Goal: Task Accomplishment & Management: Manage account settings

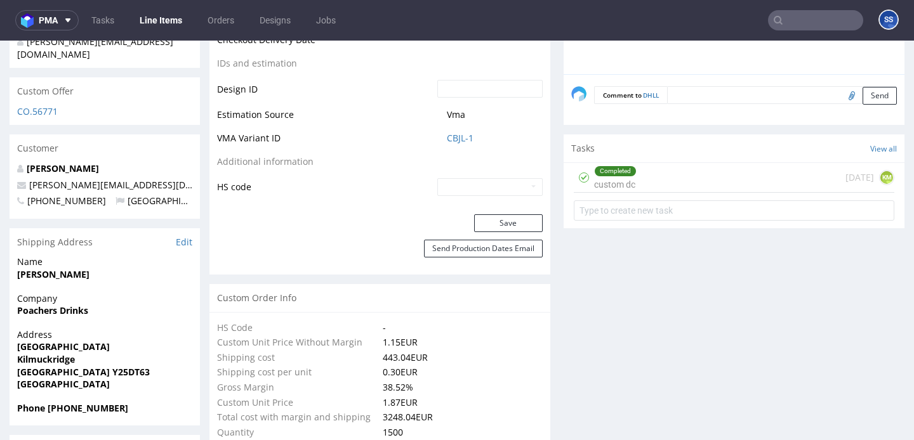
scroll to position [697, 0]
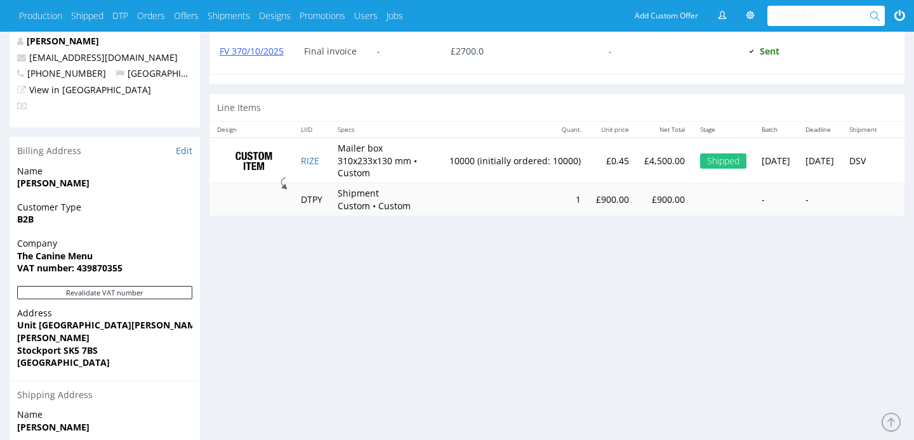
scroll to position [697, 0]
click at [313, 169] on td "RIZE" at bounding box center [311, 161] width 37 height 46
click at [308, 161] on link "RIZE" at bounding box center [310, 161] width 18 height 12
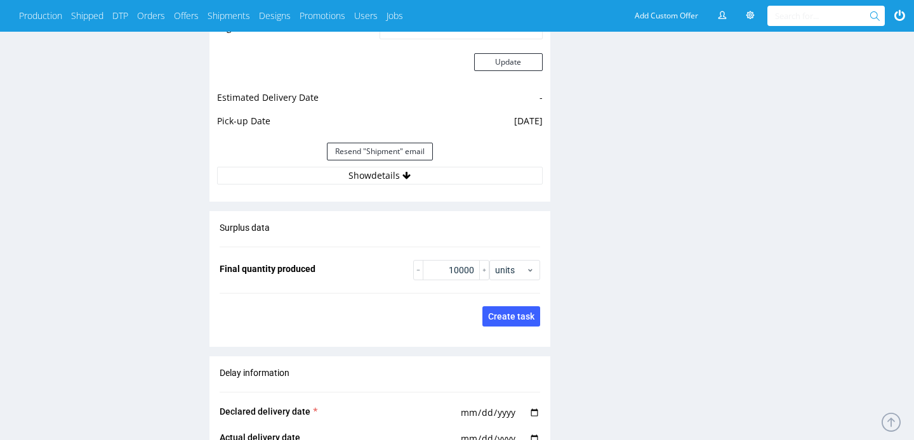
scroll to position [1257, 0]
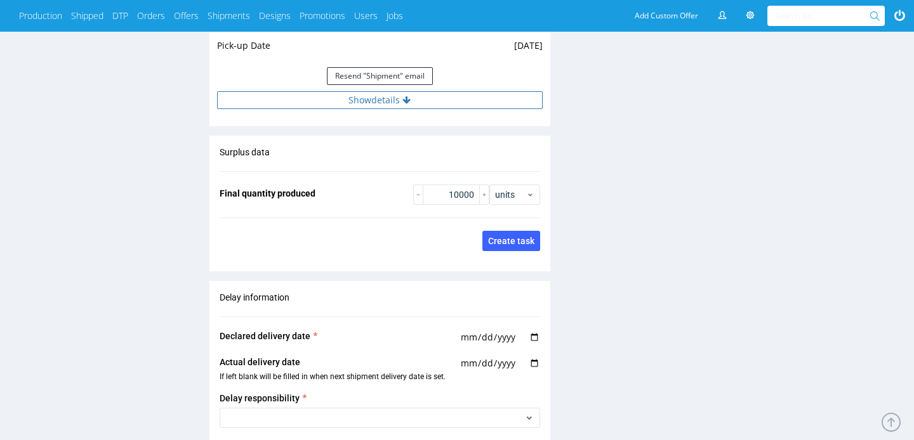
click at [374, 105] on button "Show details" at bounding box center [379, 100] width 325 height 18
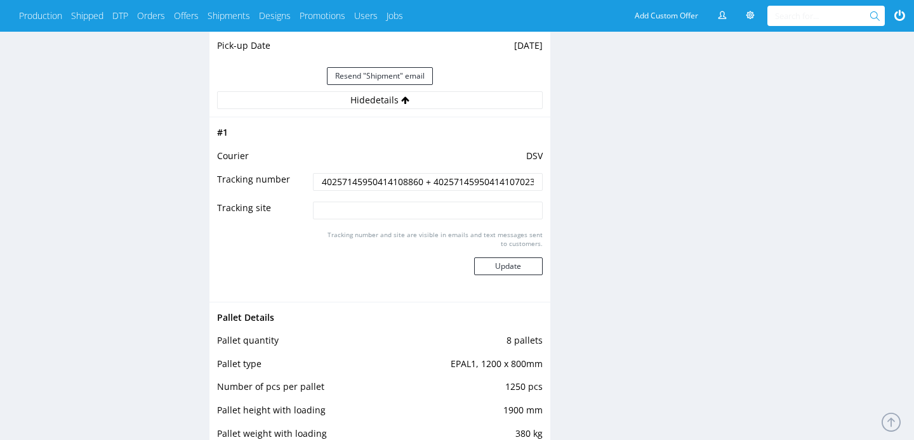
click at [358, 181] on input "40257145950414108860 + 40257145950414107023" at bounding box center [427, 182] width 229 height 18
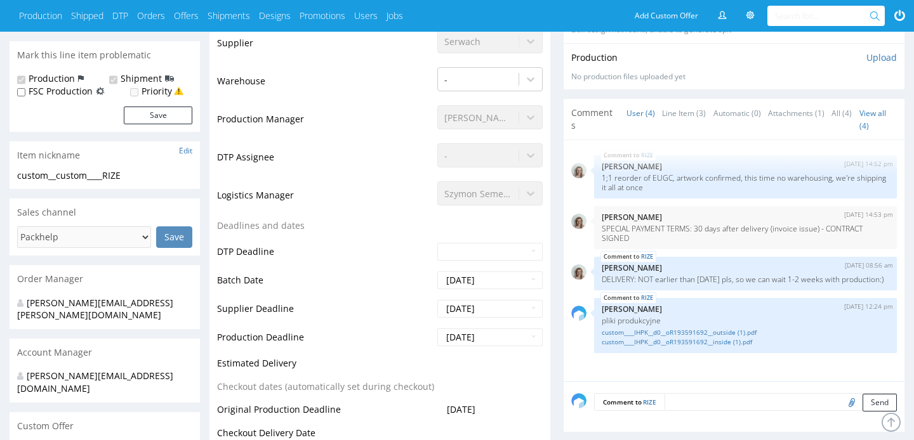
scroll to position [212, 0]
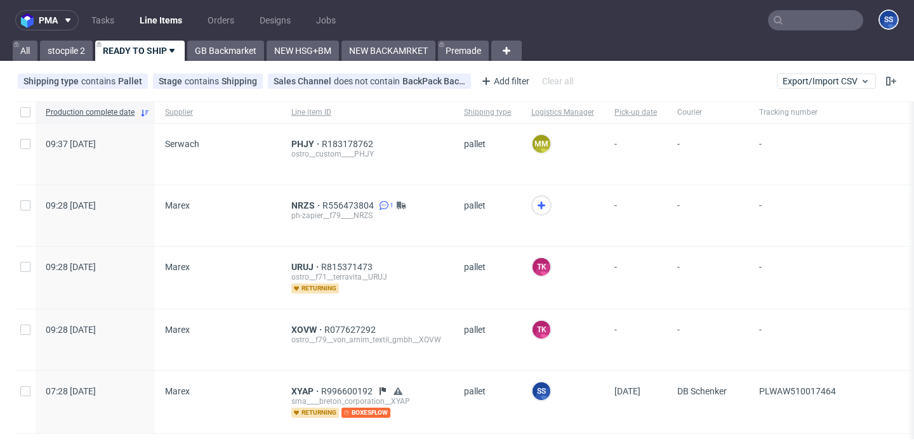
click at [151, 20] on link "Line Items" at bounding box center [161, 20] width 58 height 20
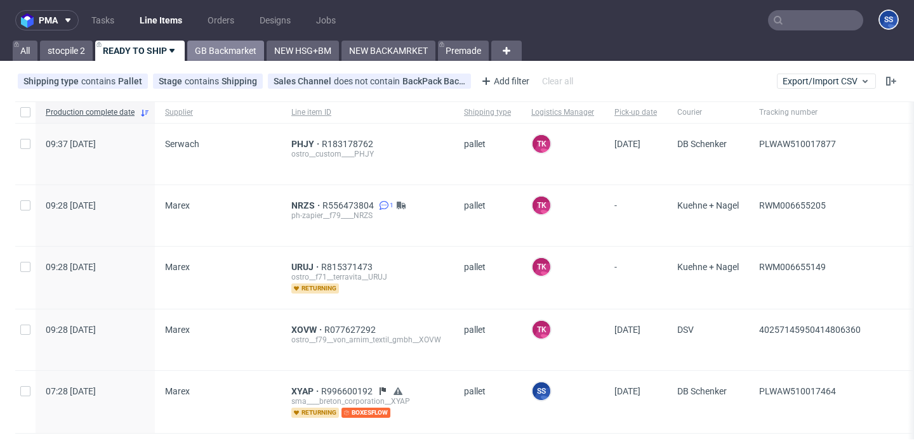
click at [237, 52] on link "GB Backmarket" at bounding box center [225, 51] width 77 height 20
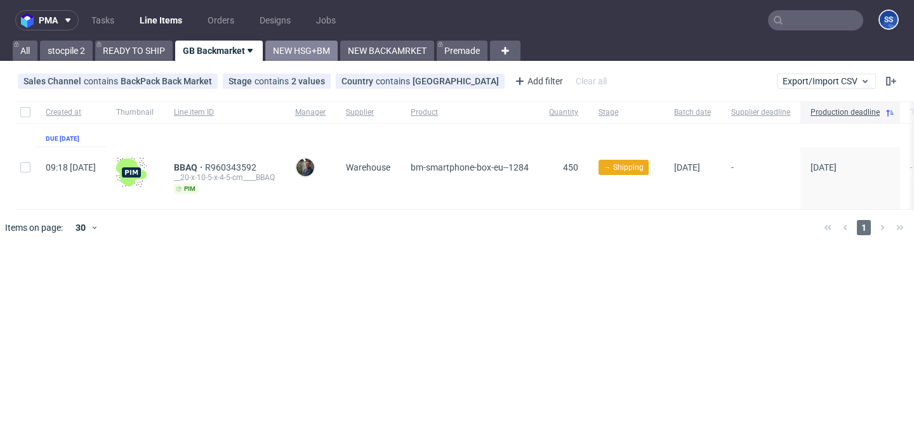
click at [293, 47] on link "NEW HSG+BM" at bounding box center [301, 51] width 72 height 20
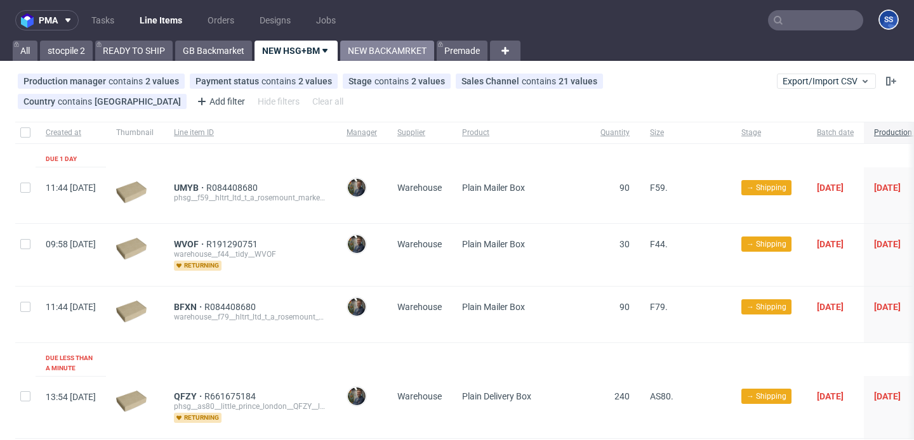
click at [372, 58] on link "NEW BACKAMRKET" at bounding box center [387, 51] width 94 height 20
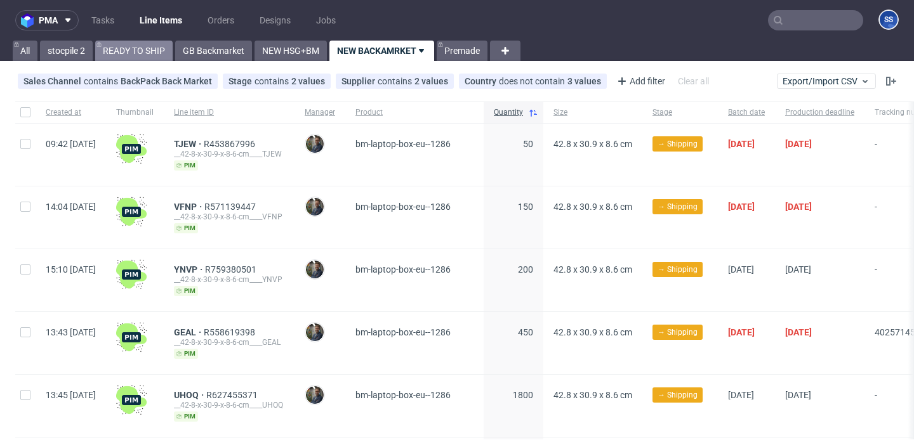
click at [136, 49] on link "READY TO SHIP" at bounding box center [133, 51] width 77 height 20
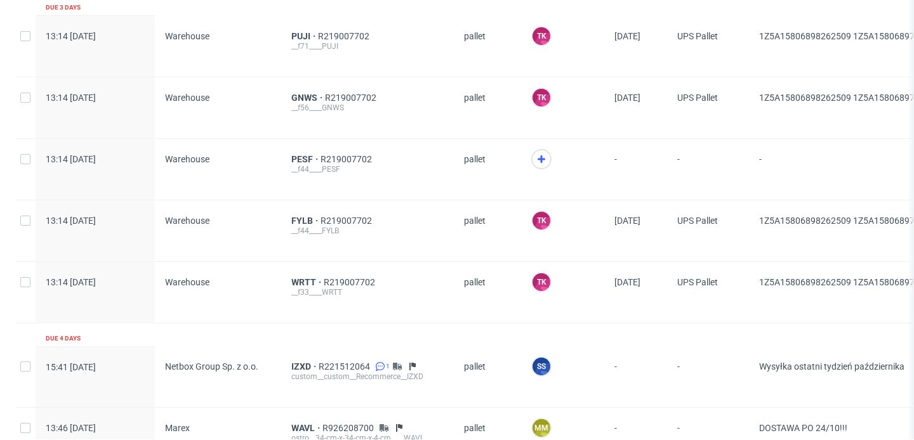
scroll to position [1961, 0]
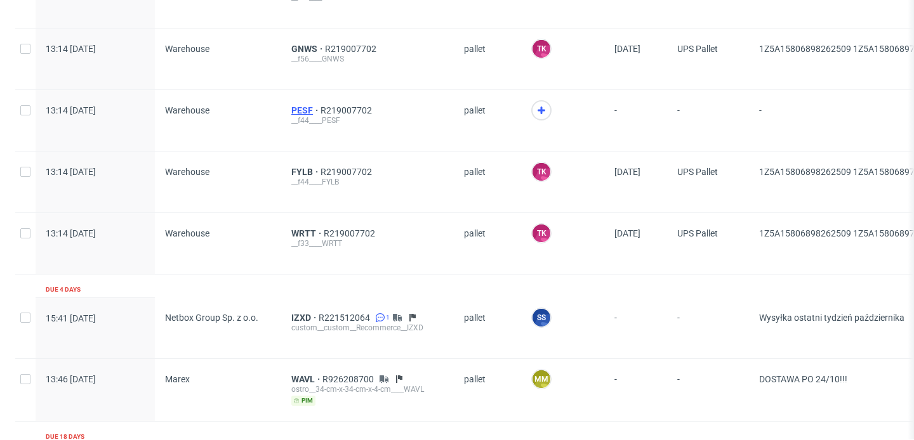
click at [294, 105] on span "PESF" at bounding box center [305, 110] width 29 height 10
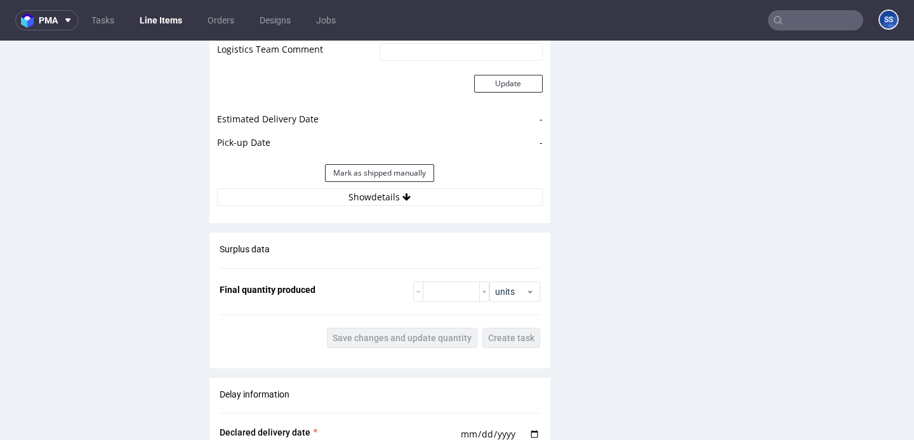
scroll to position [1403, 0]
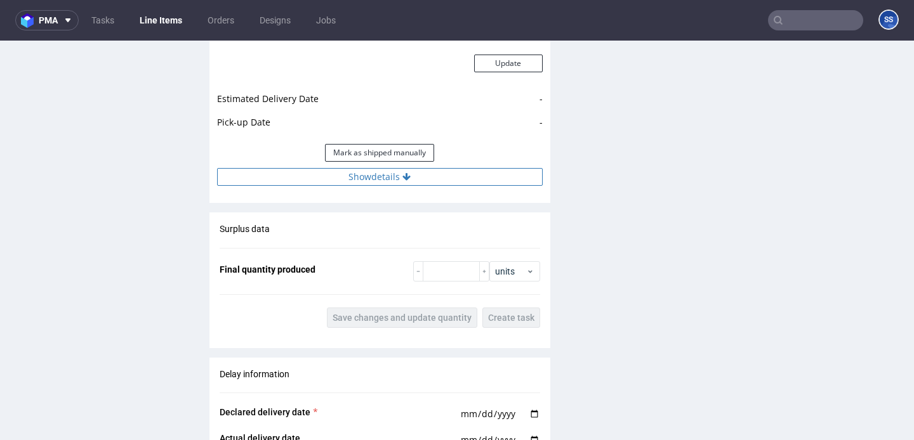
click at [295, 174] on button "Show details" at bounding box center [379, 177] width 325 height 18
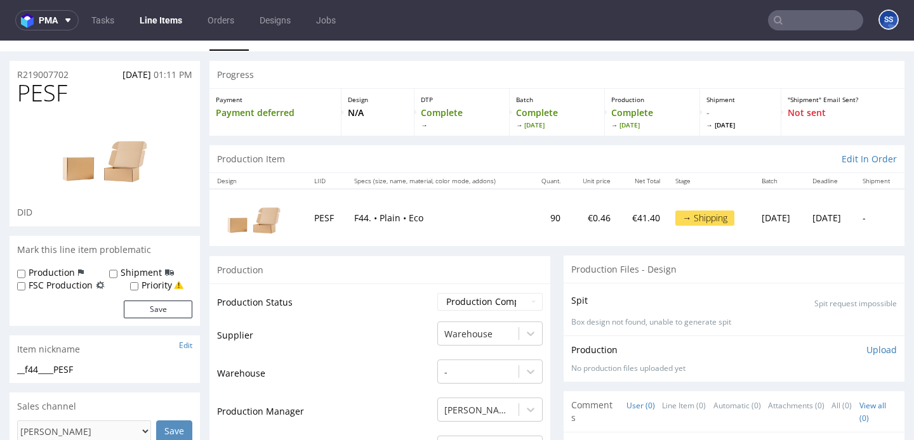
scroll to position [22, 0]
click at [152, 23] on link "Line Items" at bounding box center [161, 20] width 58 height 20
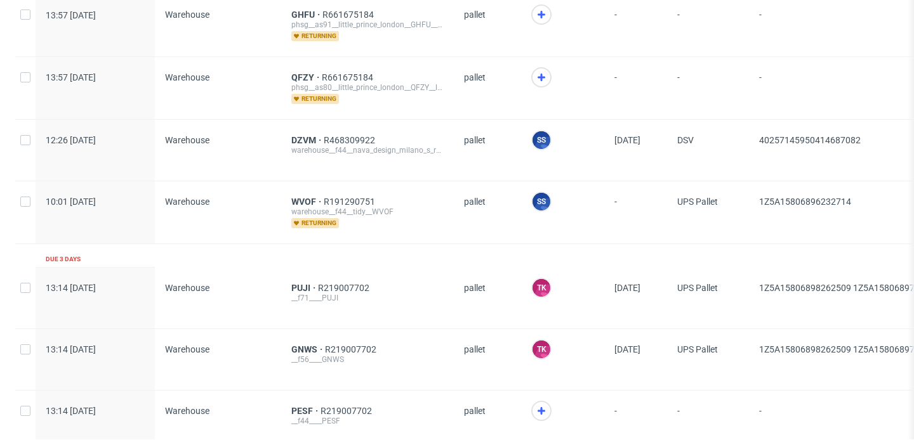
scroll to position [1722, 0]
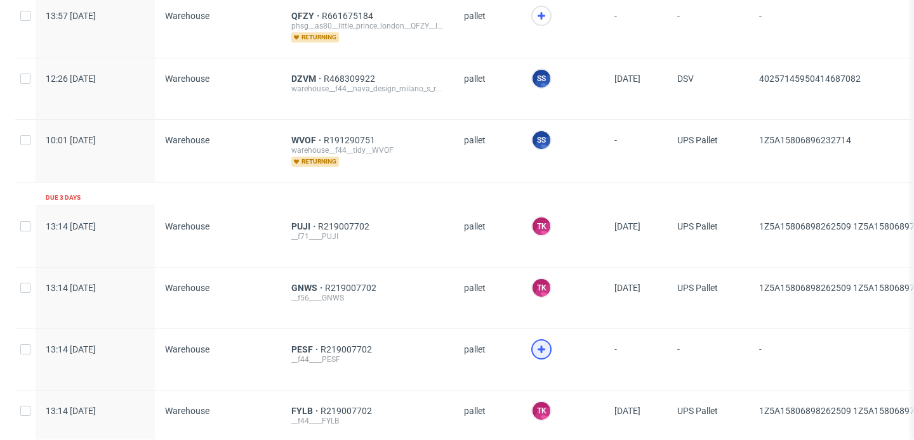
click at [534, 342] on icon at bounding box center [541, 349] width 15 height 15
drag, startPoint x: 280, startPoint y: 344, endPoint x: 306, endPoint y: 344, distance: 26.0
click at [306, 344] on div "PESF R219007702 __f44____PESF" at bounding box center [367, 359] width 173 height 61
copy span "PESF"
click at [299, 344] on span "PESF" at bounding box center [305, 349] width 29 height 10
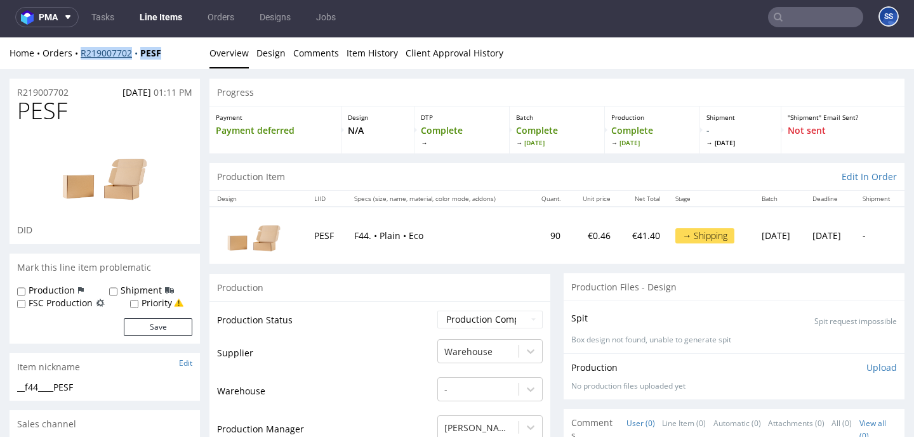
drag, startPoint x: 179, startPoint y: 53, endPoint x: 82, endPoint y: 57, distance: 96.5
click at [82, 57] on div "Home Orders R219007702 PESF" at bounding box center [105, 53] width 190 height 13
copy div "R219007702 PESF"
click at [147, 11] on link "Line Items" at bounding box center [161, 17] width 58 height 20
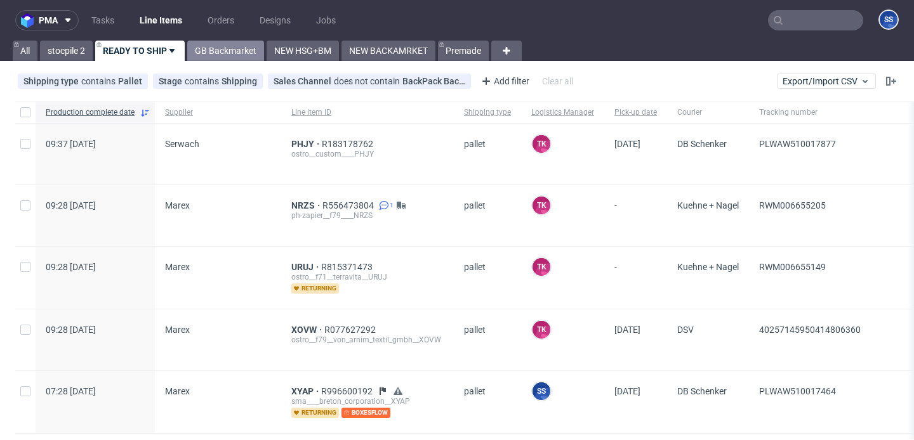
click at [242, 51] on link "GB Backmarket" at bounding box center [225, 51] width 77 height 20
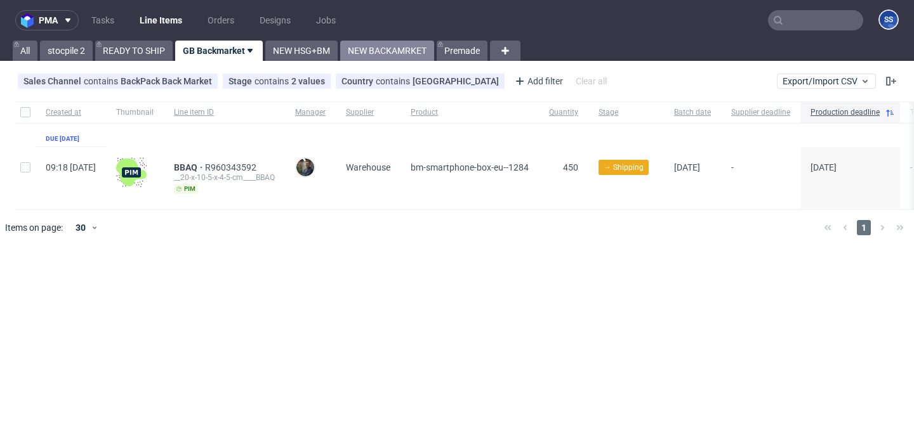
click at [373, 49] on link "NEW BACKAMRKET" at bounding box center [387, 51] width 94 height 20
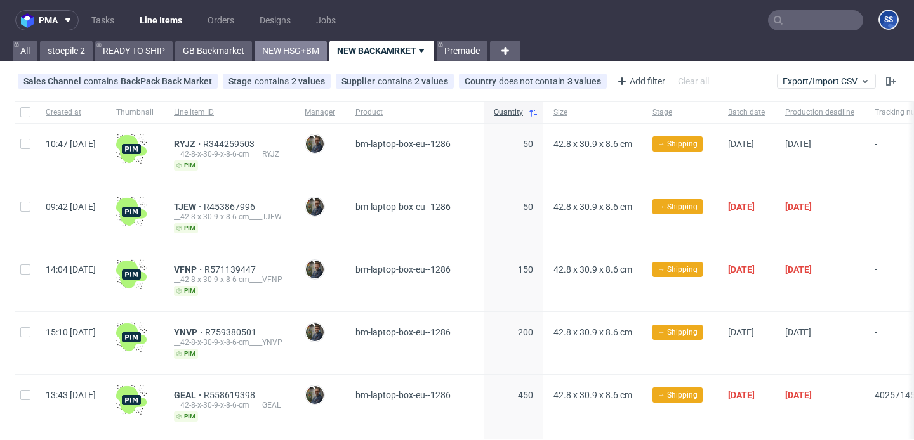
click at [296, 51] on link "NEW HSG+BM" at bounding box center [290, 51] width 72 height 20
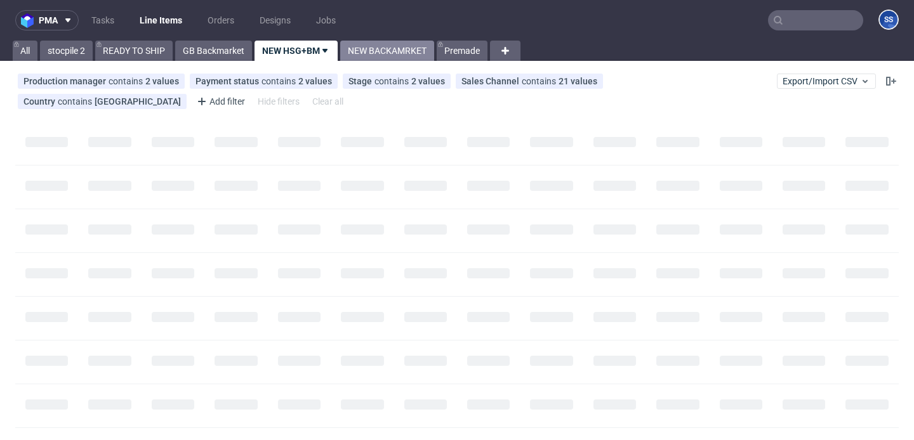
click at [362, 50] on link "NEW BACKAMRKET" at bounding box center [387, 51] width 94 height 20
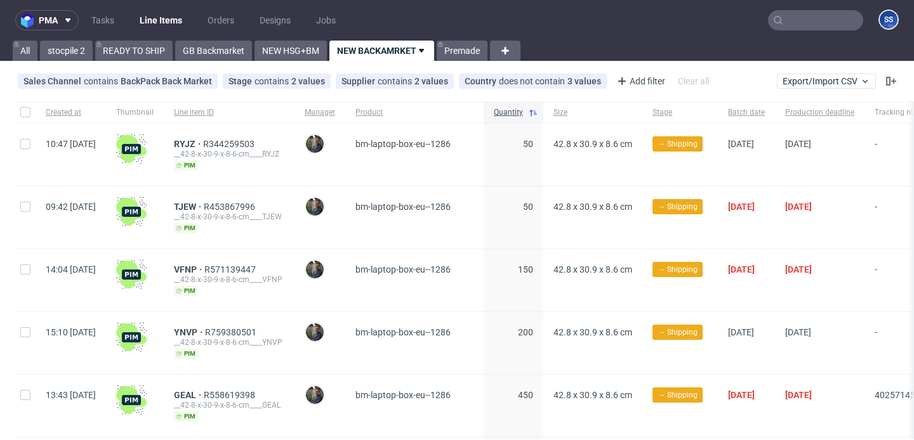
scroll to position [0, 3]
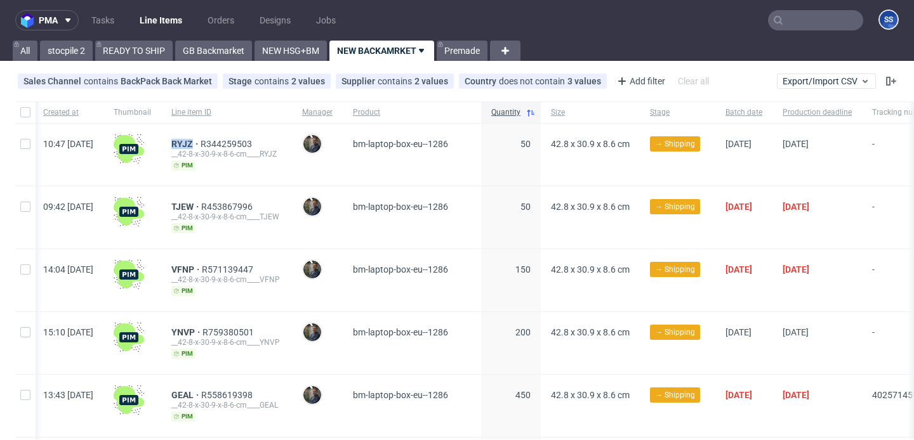
copy span "RYJZ"
drag, startPoint x: 204, startPoint y: 140, endPoint x: 236, endPoint y: 150, distance: 34.1
click at [230, 140] on div "RYJZ R344259503 __42-8-x-30-9-x-8-6-cm____RYJZ pim" at bounding box center [226, 155] width 131 height 62
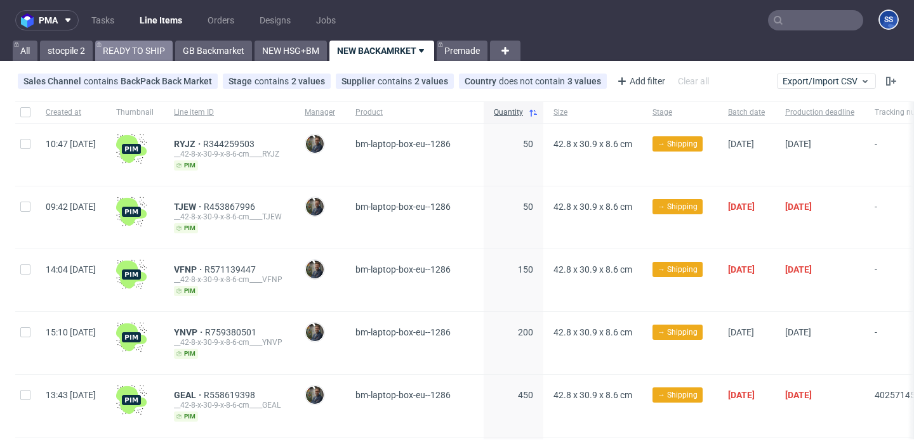
click at [120, 48] on link "READY TO SHIP" at bounding box center [133, 51] width 77 height 20
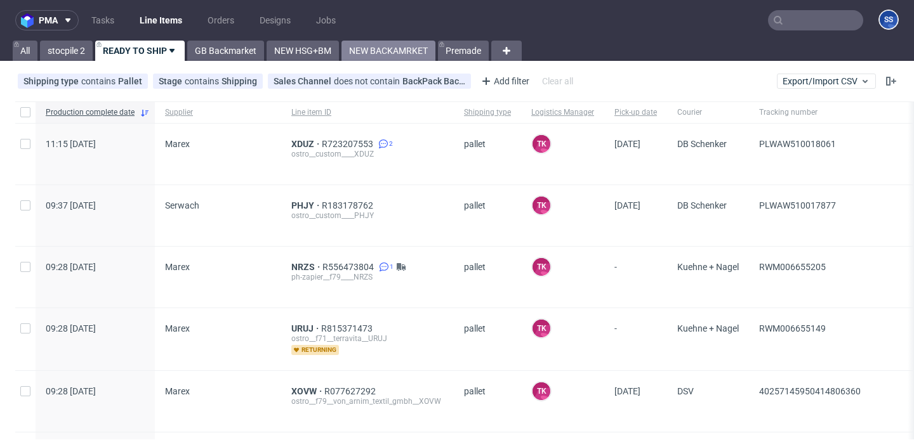
click at [376, 53] on link "NEW BACKAMRKET" at bounding box center [388, 51] width 94 height 20
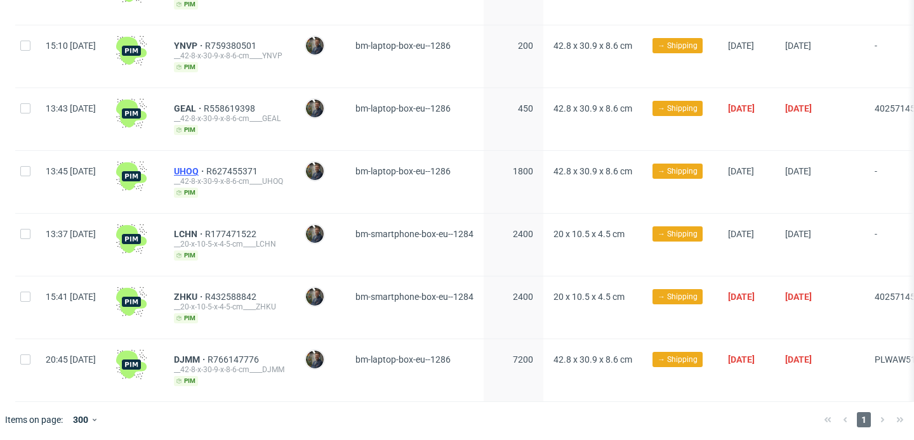
click at [206, 169] on span "UHOQ" at bounding box center [190, 171] width 32 height 10
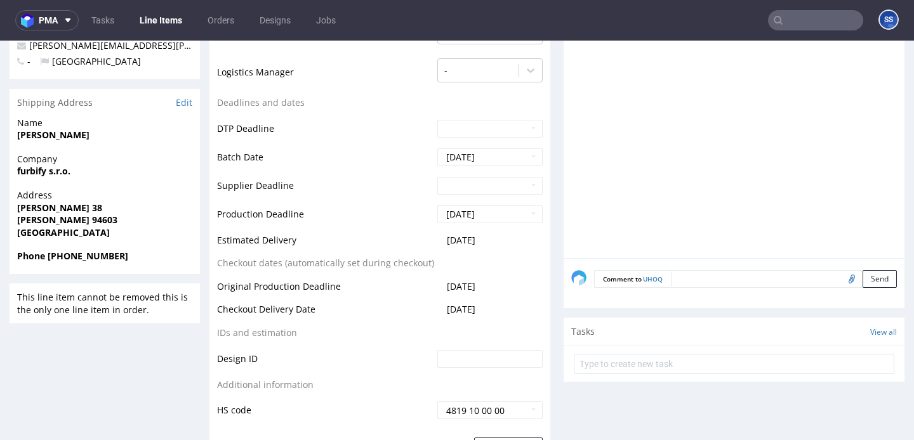
scroll to position [410, 0]
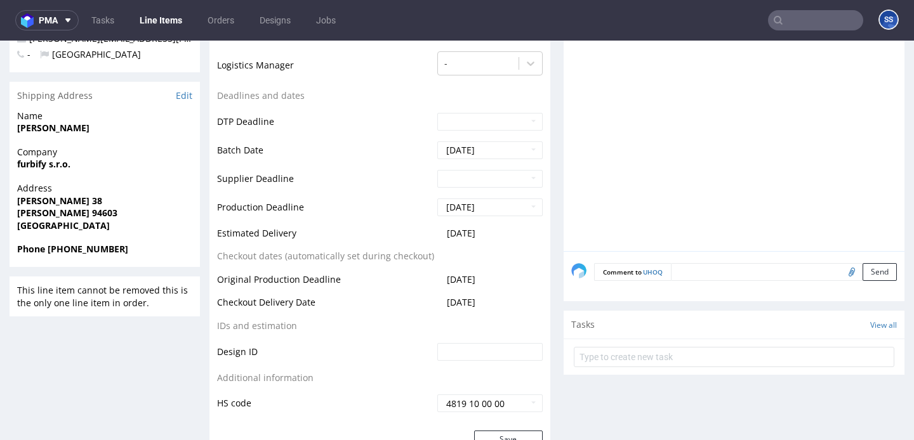
click at [150, 25] on link "Line Items" at bounding box center [161, 20] width 58 height 20
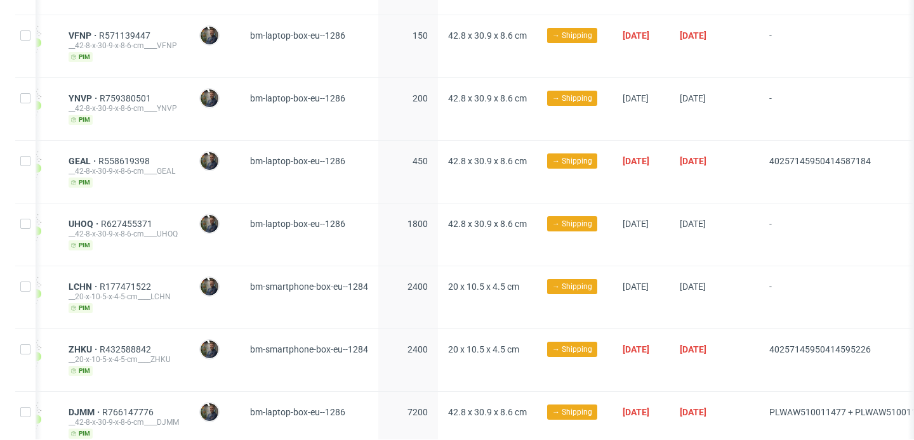
scroll to position [278, 0]
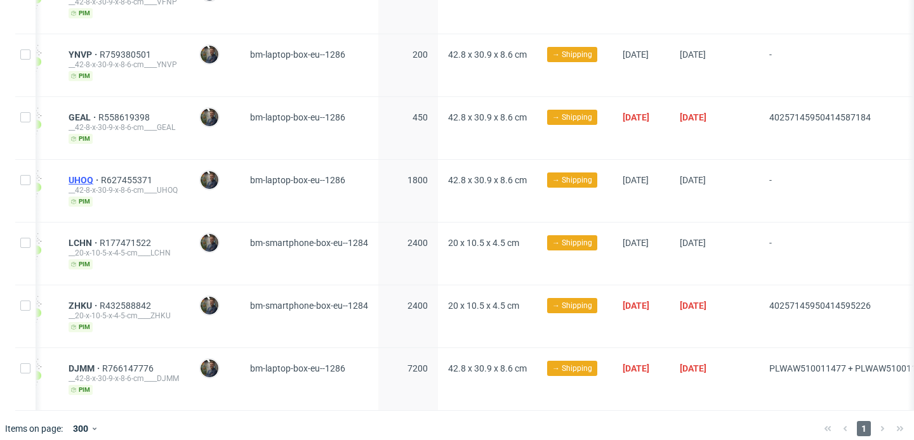
click at [101, 177] on span "UHOQ" at bounding box center [85, 180] width 32 height 10
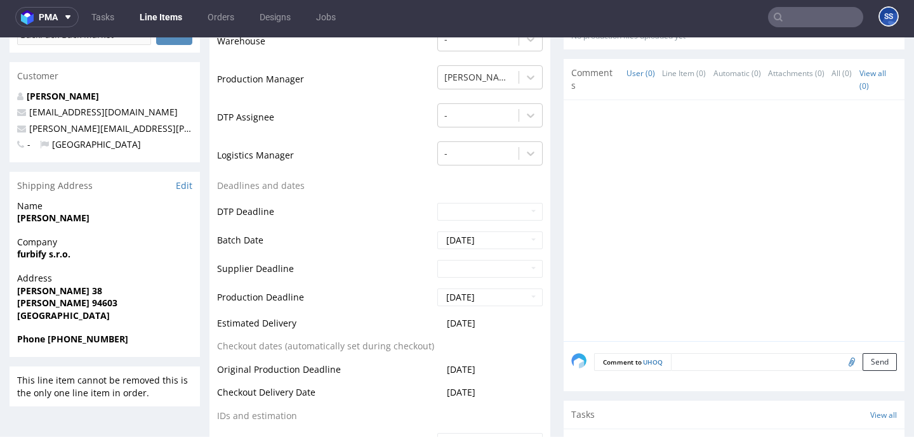
scroll to position [324, 0]
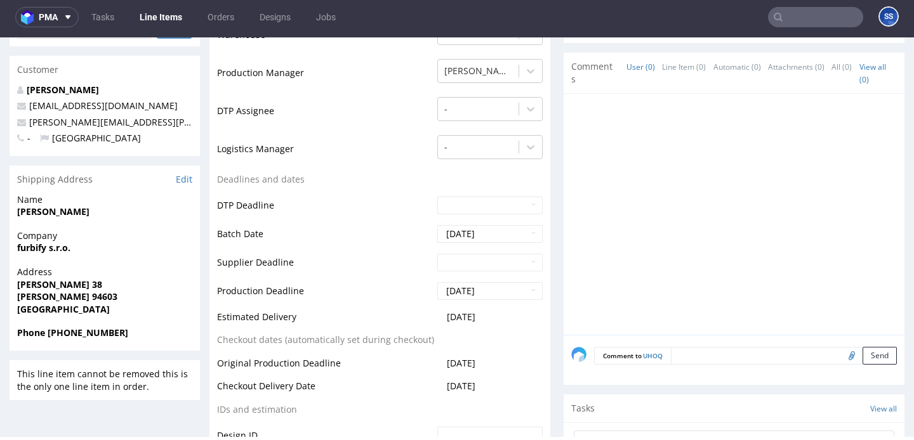
click at [29, 248] on strong "furbify s.r.o." at bounding box center [43, 248] width 53 height 12
copy strong "furbify s.r.o."
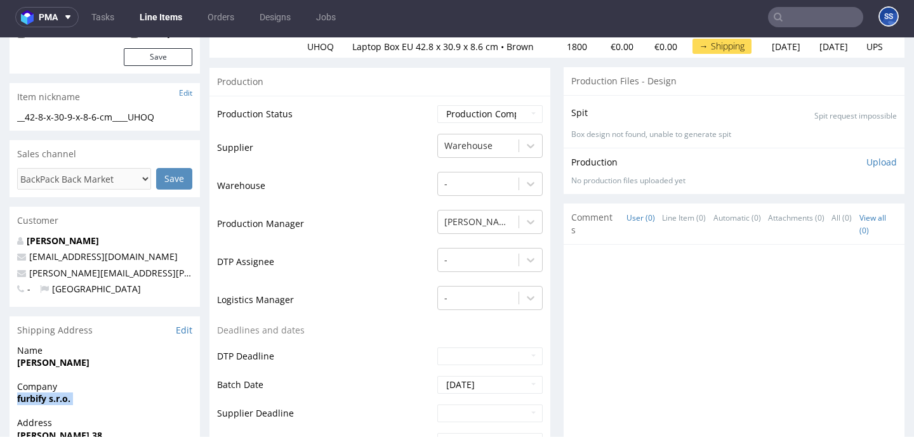
scroll to position [0, 0]
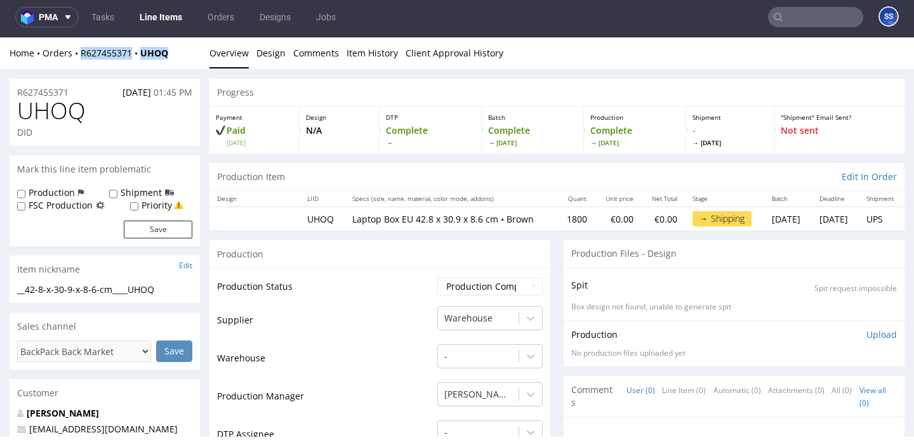
drag, startPoint x: 171, startPoint y: 51, endPoint x: 126, endPoint y: 41, distance: 46.9
click at [74, 53] on div "Home Orders R627455371 UHOQ" at bounding box center [105, 53] width 190 height 13
copy div "R627455371 UHOQ"
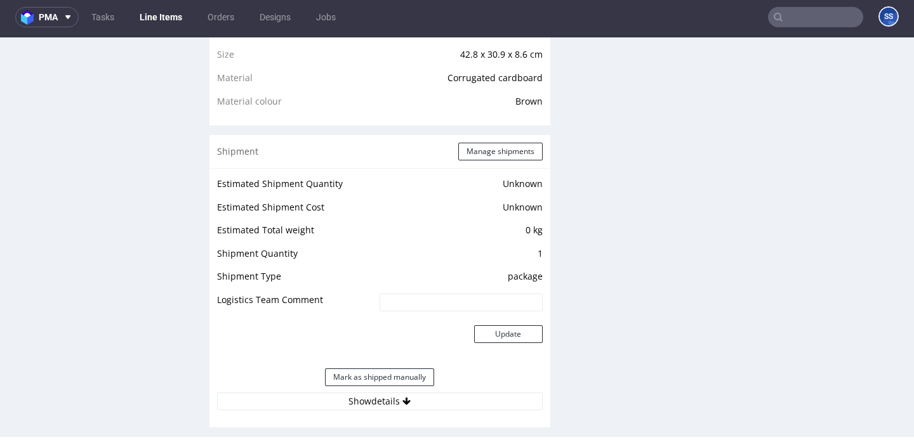
scroll to position [919, 0]
click at [477, 161] on button "Manage shipments" at bounding box center [500, 152] width 84 height 18
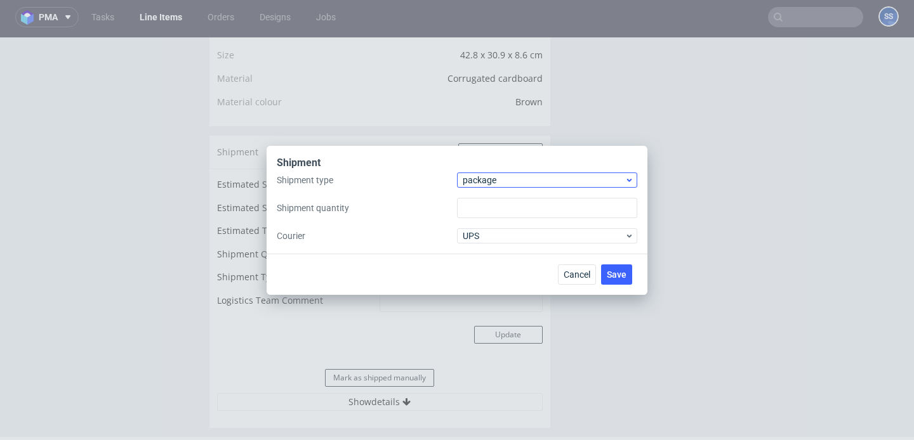
type input "1"
click at [492, 183] on span "package" at bounding box center [543, 180] width 162 height 13
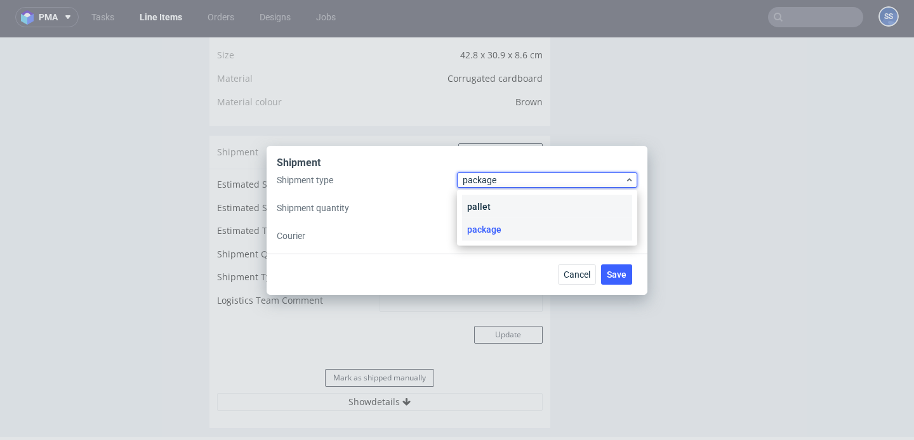
click at [494, 199] on div "pallet" at bounding box center [547, 206] width 170 height 23
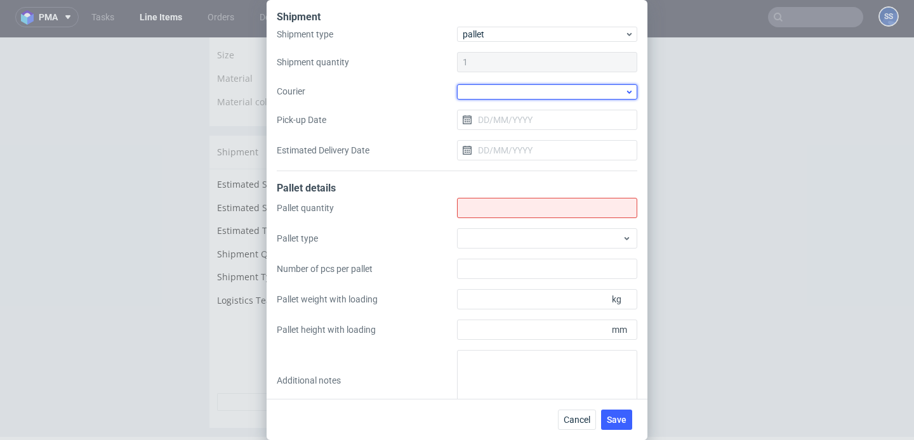
click at [478, 98] on div at bounding box center [547, 91] width 180 height 15
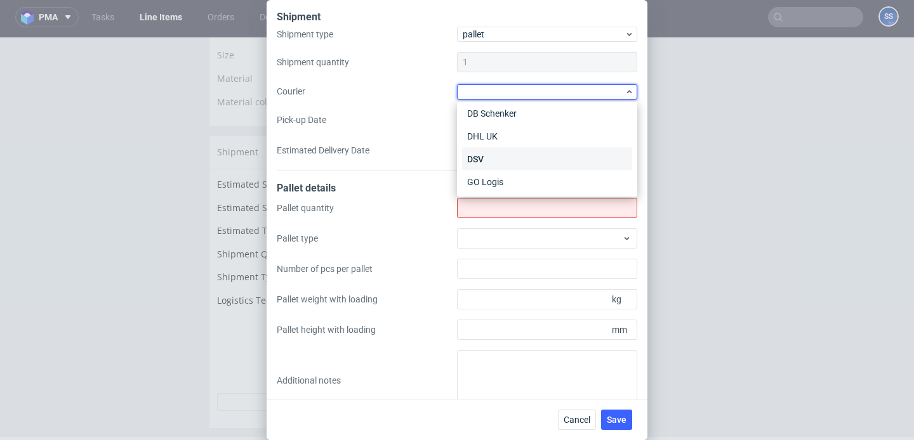
scroll to position [53, 0]
click at [502, 158] on div "DSV" at bounding box center [547, 157] width 170 height 23
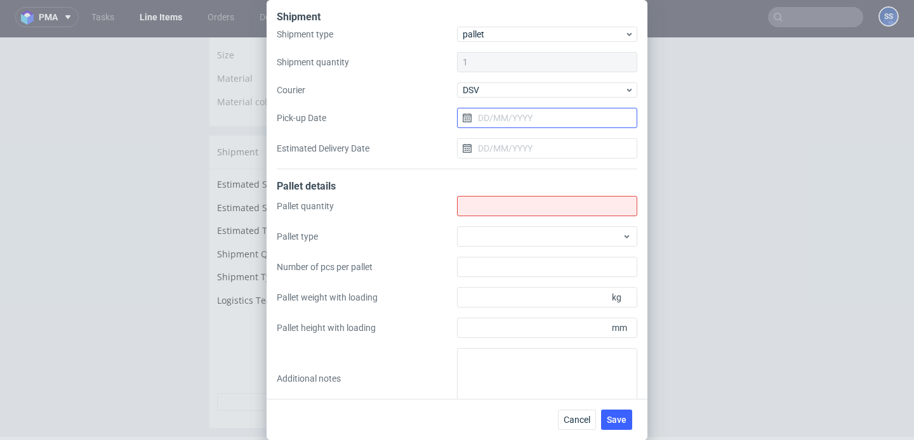
click at [497, 112] on input "Pick-up Date" at bounding box center [547, 118] width 180 height 20
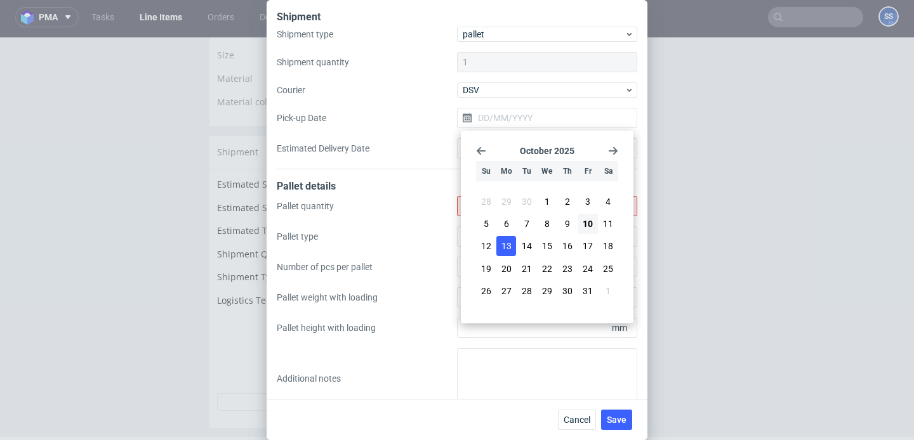
click at [513, 244] on button "13" at bounding box center [506, 246] width 20 height 20
type input "[DATE]"
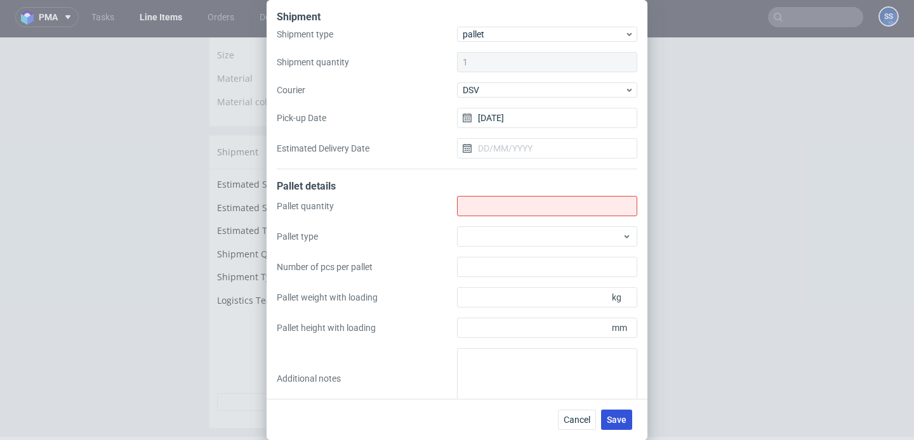
click at [627, 417] on button "Save" at bounding box center [616, 420] width 31 height 20
click at [505, 208] on input "Shipment type" at bounding box center [547, 206] width 180 height 20
type input "4"
click at [615, 420] on span "Save" at bounding box center [616, 420] width 20 height 9
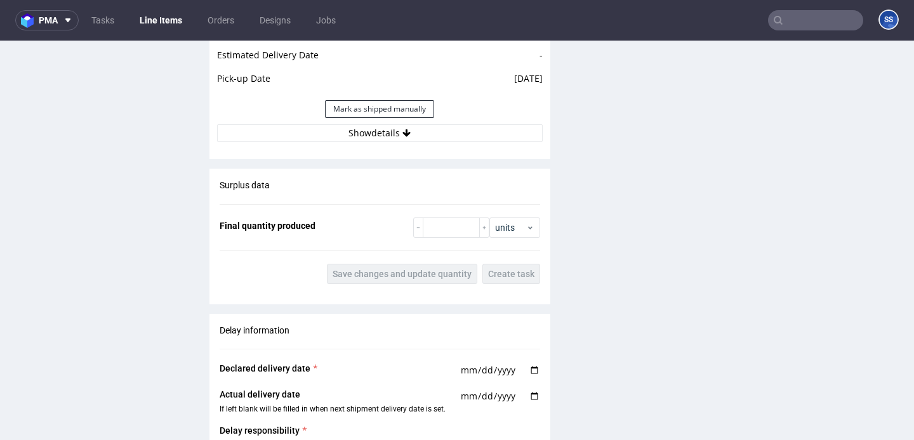
scroll to position [1251, 0]
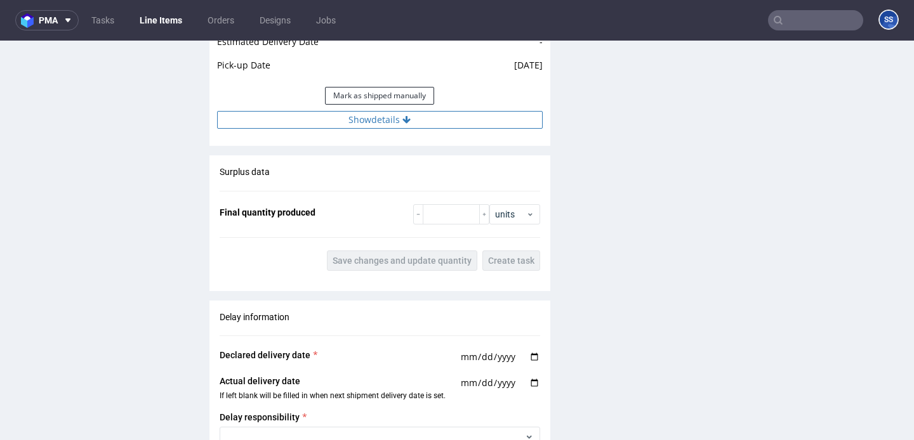
click at [346, 125] on button "Show details" at bounding box center [379, 120] width 325 height 18
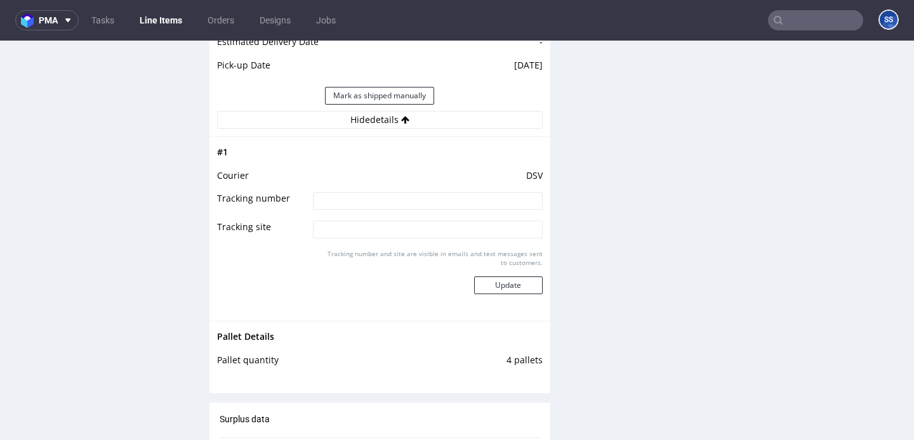
click at [375, 210] on input at bounding box center [427, 201] width 229 height 18
paste input "40257145950414855726"
type input "40257145950414855726"
click at [521, 294] on button "Update" at bounding box center [508, 286] width 69 height 18
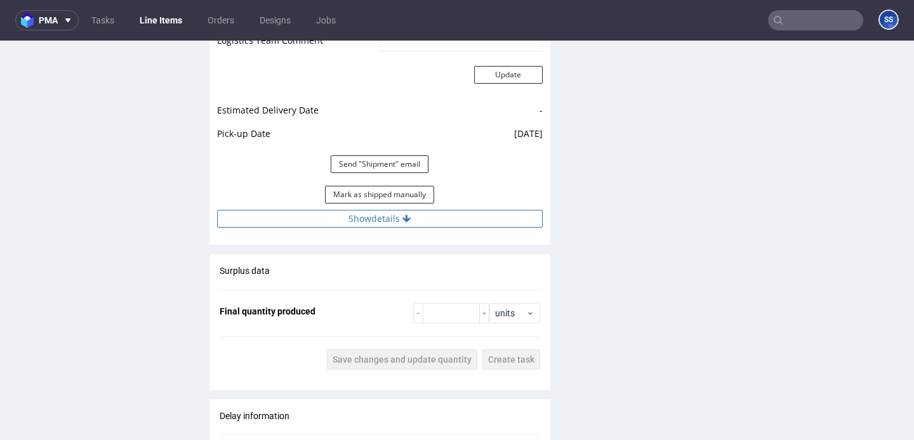
scroll to position [1188, 0]
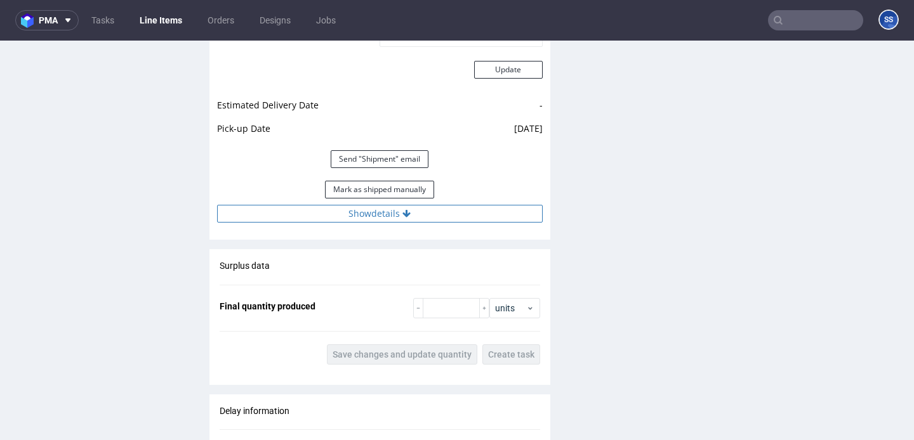
click at [405, 218] on icon at bounding box center [406, 213] width 8 height 9
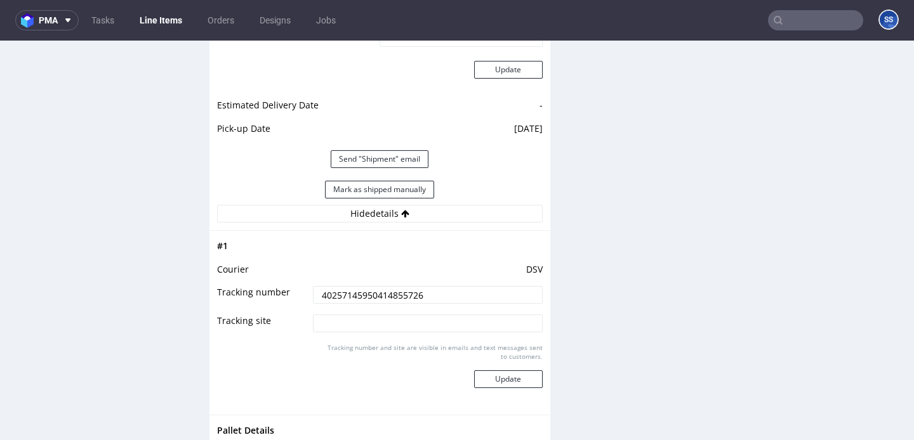
click at [431, 304] on input "40257145950414855726" at bounding box center [427, 295] width 229 height 18
click at [386, 304] on input "40257145950414855726" at bounding box center [427, 295] width 229 height 18
click at [492, 383] on button "Update" at bounding box center [508, 379] width 69 height 18
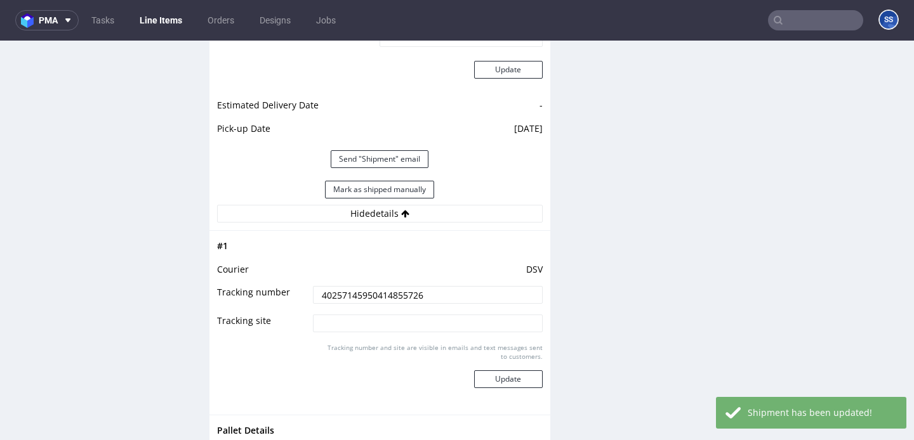
click at [167, 20] on link "Line Items" at bounding box center [161, 20] width 58 height 20
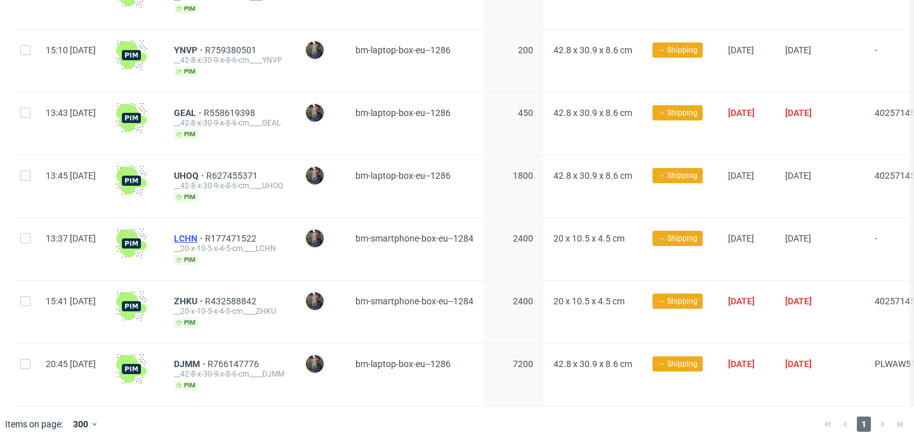
click at [205, 235] on span "LCHN" at bounding box center [189, 238] width 31 height 10
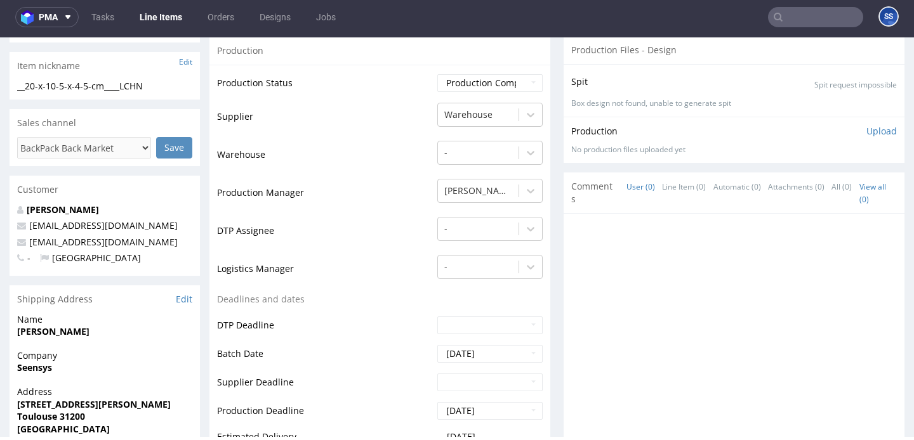
scroll to position [209, 0]
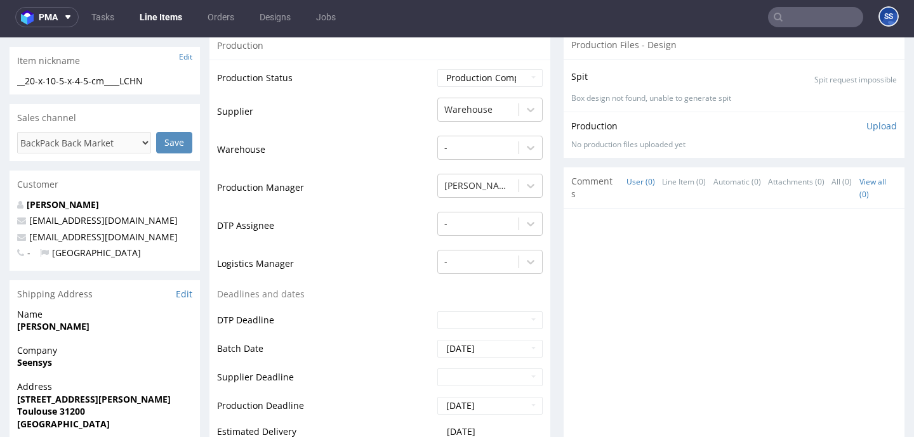
click at [42, 358] on strong "Seensys" at bounding box center [34, 363] width 35 height 12
copy strong "Seensys"
click at [28, 329] on strong "[PERSON_NAME]" at bounding box center [53, 326] width 72 height 12
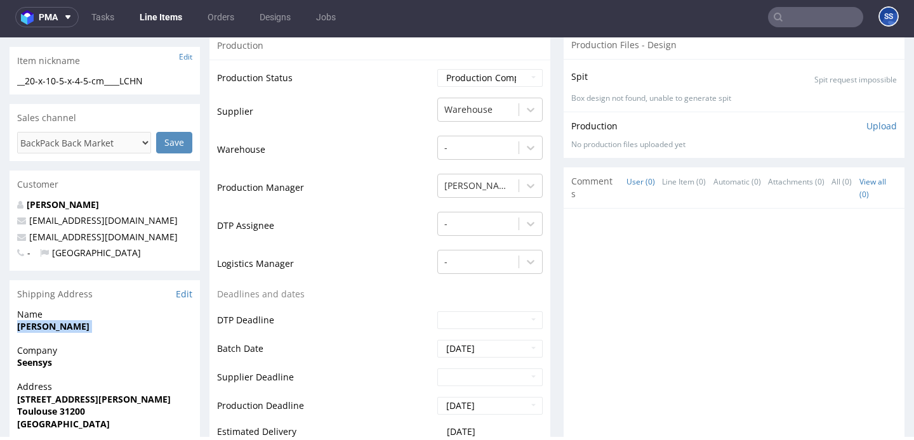
click at [28, 329] on strong "[PERSON_NAME]" at bounding box center [53, 326] width 72 height 12
copy strong "[PERSON_NAME]"
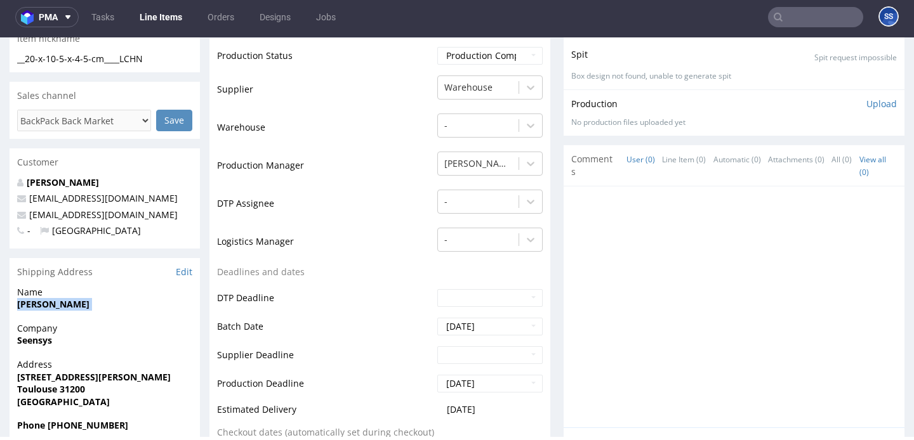
scroll to position [240, 0]
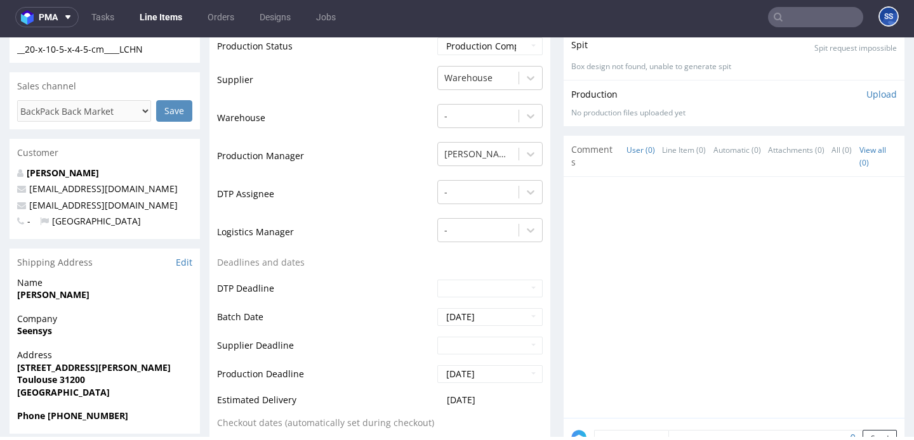
click at [67, 383] on strong "Toulouse 31200" at bounding box center [51, 380] width 68 height 12
copy strong "31200"
click at [37, 377] on strong "Toulouse 31200" at bounding box center [51, 380] width 68 height 12
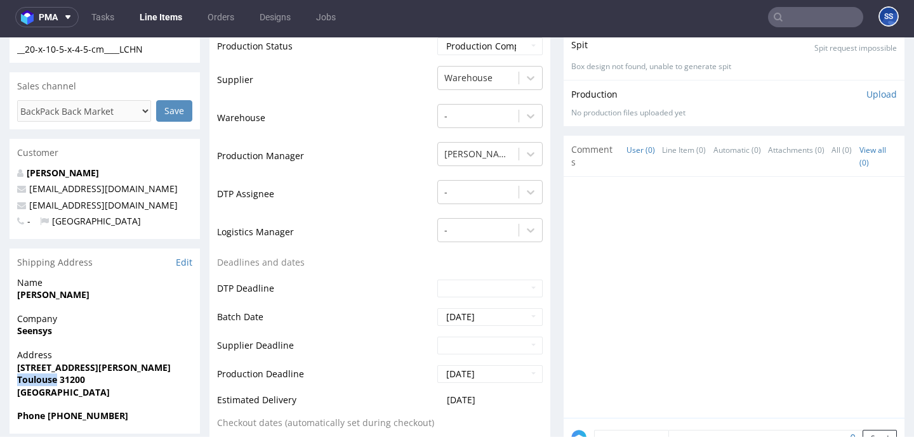
copy strong "Toulouse"
drag, startPoint x: 110, startPoint y: 367, endPoint x: 0, endPoint y: 358, distance: 110.1
copy p "Address 2 Rue Paul Verlaine"
click at [107, 367] on span "2 Rue Paul Verlaine" at bounding box center [104, 368] width 175 height 13
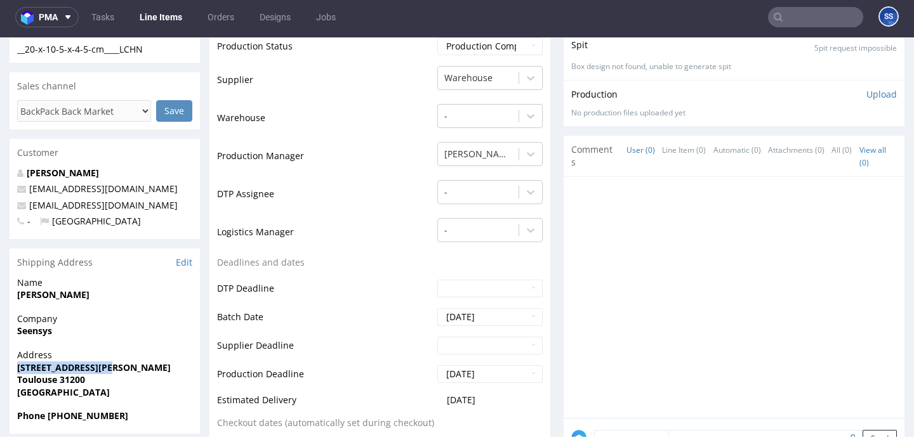
drag, startPoint x: 100, startPoint y: 370, endPoint x: 351, endPoint y: 55, distance: 403.5
drag, startPoint x: 18, startPoint y: 384, endPoint x: 141, endPoint y: 386, distance: 123.1
click at [139, 386] on p "Address 2 Rue Paul Verlaine Toulouse 31200 France" at bounding box center [104, 373] width 175 height 49
copy p "Toulouse 31200 France"
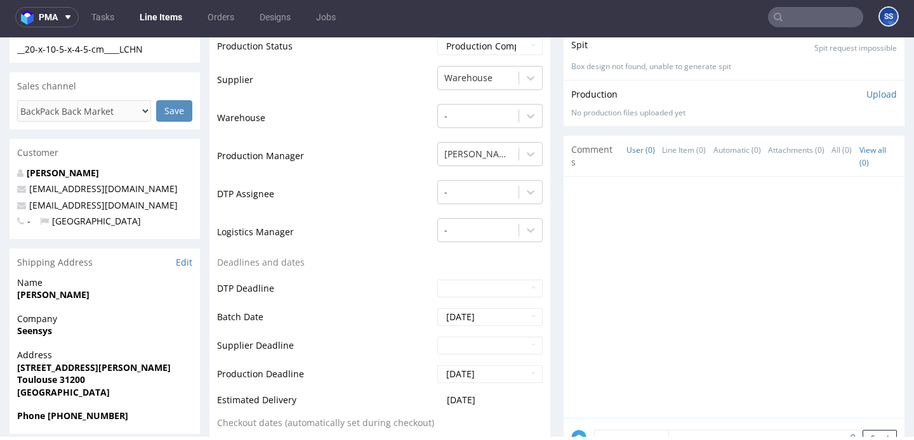
drag, startPoint x: 93, startPoint y: 357, endPoint x: 102, endPoint y: 370, distance: 15.7
click at [95, 357] on span "Address" at bounding box center [104, 355] width 175 height 13
drag, startPoint x: 92, startPoint y: 379, endPoint x: 3, endPoint y: 375, distance: 89.6
copy strong "Toulouse 31200"
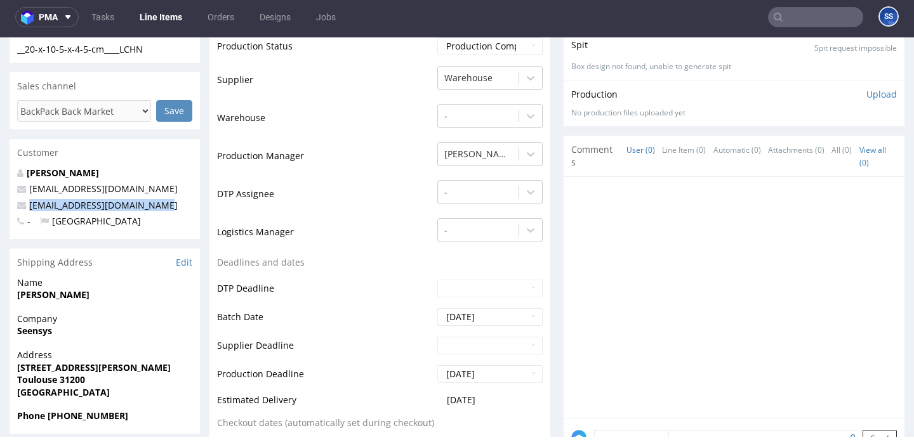
drag, startPoint x: 158, startPoint y: 205, endPoint x: 206, endPoint y: 107, distance: 108.7
click at [25, 207] on p "info.marketplace@loopix.eco" at bounding box center [104, 205] width 175 height 13
copy span "info.marketplace@loopix.eco"
click at [70, 415] on strong "Phone +33 0768476455" at bounding box center [72, 416] width 111 height 12
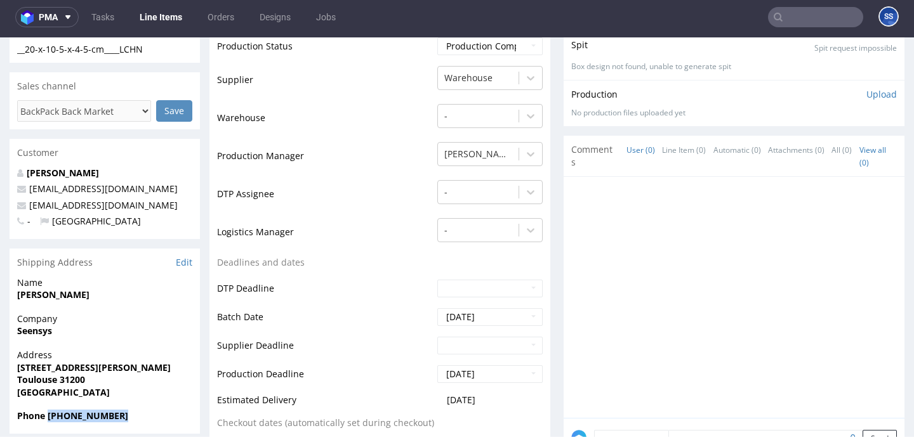
drag, startPoint x: 46, startPoint y: 416, endPoint x: 195, endPoint y: 380, distance: 153.4
click at [187, 407] on section "Shipping Address Edit Name Louis Mettery Company Seensys Address 2 Rue Paul Ver…" at bounding box center [105, 341] width 190 height 185
copy section "Phone"
click at [136, 409] on div "Address 2 Rue Paul Verlaine Toulouse 31200 France" at bounding box center [105, 379] width 190 height 61
copy strong "+33 0768476455"
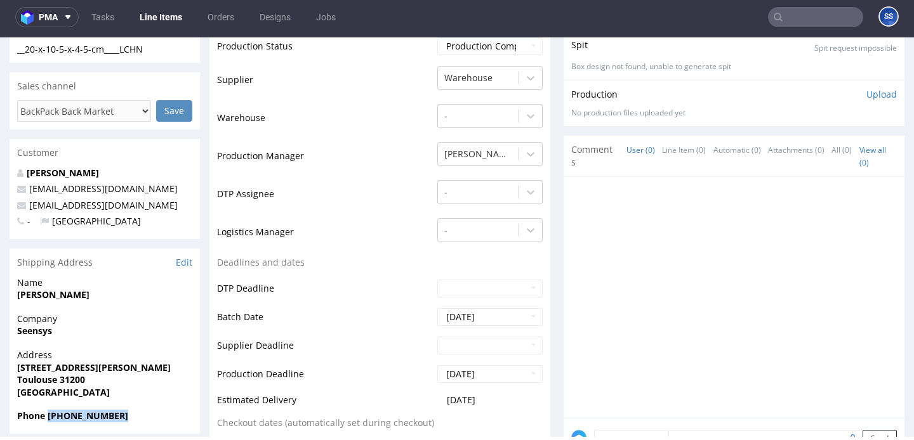
drag, startPoint x: 133, startPoint y: 412, endPoint x: 209, endPoint y: 109, distance: 312.7
click at [51, 410] on span "Phone +33 0768476455" at bounding box center [104, 416] width 175 height 13
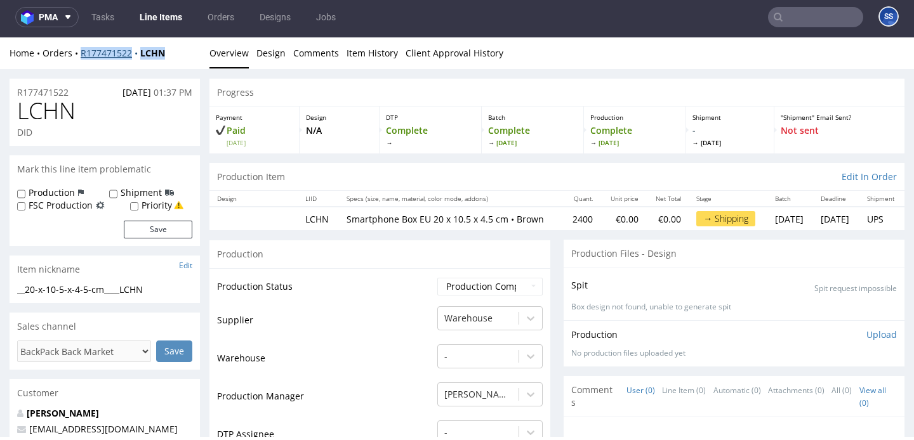
drag, startPoint x: 174, startPoint y: 51, endPoint x: 97, endPoint y: 48, distance: 76.8
click at [86, 51] on div "Home Orders R177471522 LCHN" at bounding box center [105, 53] width 190 height 13
click at [174, 55] on div "Home Orders R177471522 LCHN" at bounding box center [105, 53] width 190 height 13
drag, startPoint x: 120, startPoint y: 55, endPoint x: 79, endPoint y: 56, distance: 40.6
click at [79, 56] on div "Home Orders R177471522 LCHN" at bounding box center [105, 53] width 190 height 13
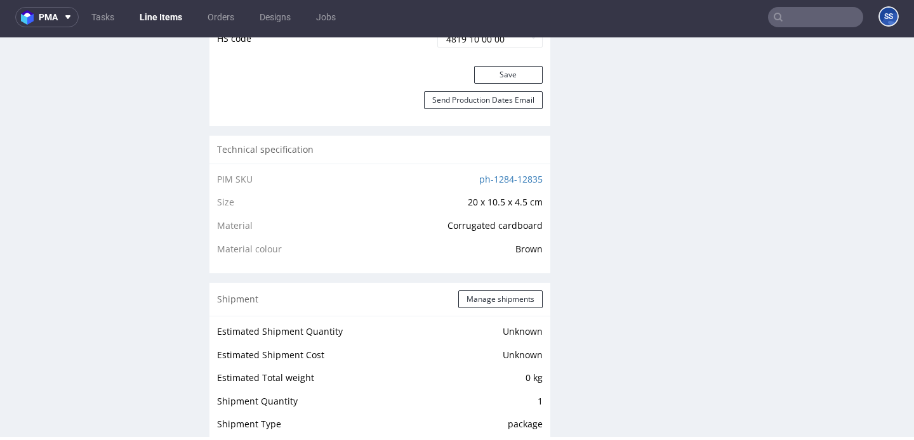
scroll to position [790, 0]
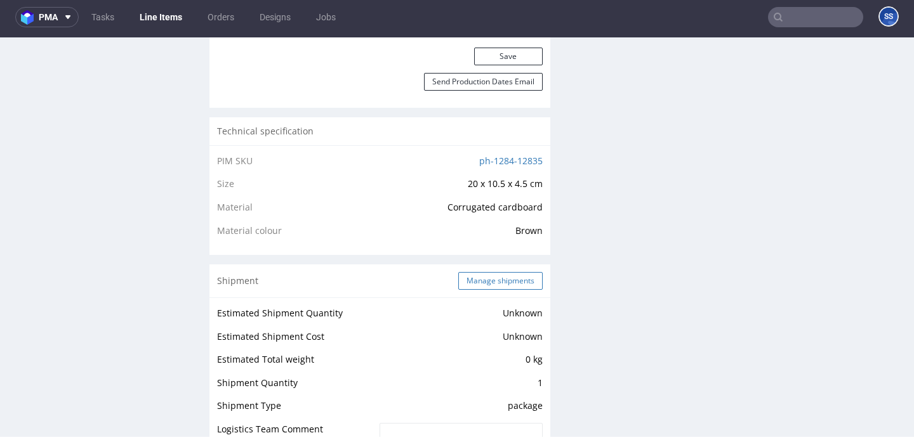
click at [473, 289] on button "Manage shipments" at bounding box center [500, 281] width 84 height 18
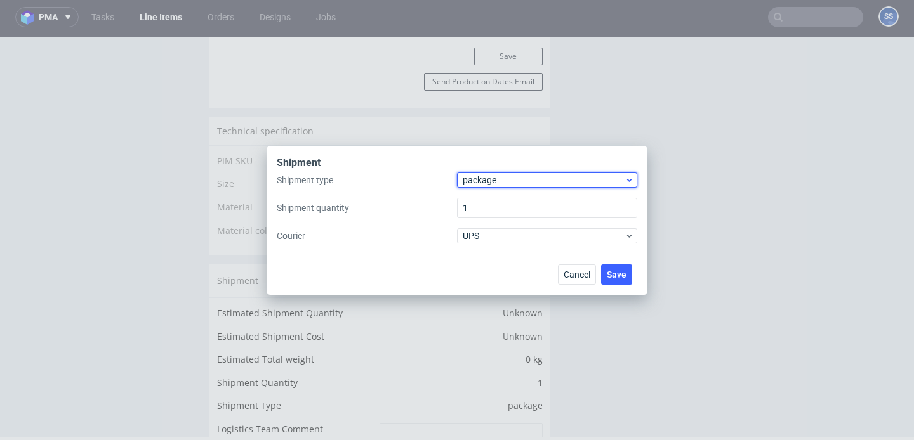
click at [561, 179] on span "package" at bounding box center [543, 180] width 162 height 13
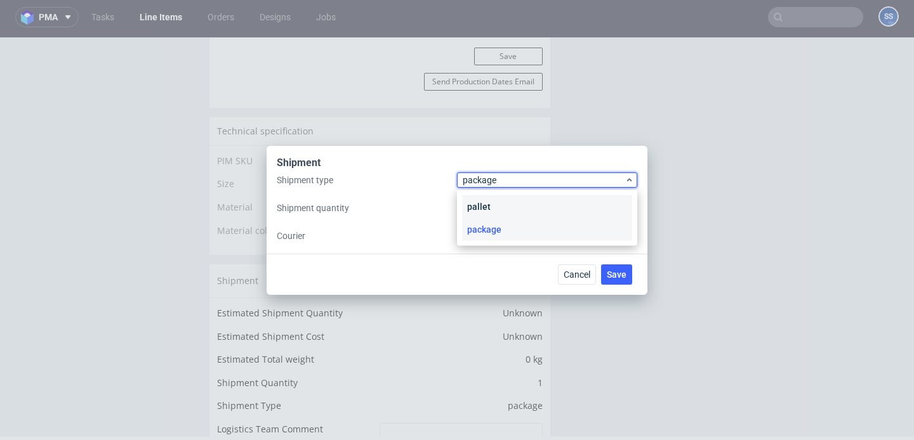
click at [525, 209] on div "pallet" at bounding box center [547, 206] width 170 height 23
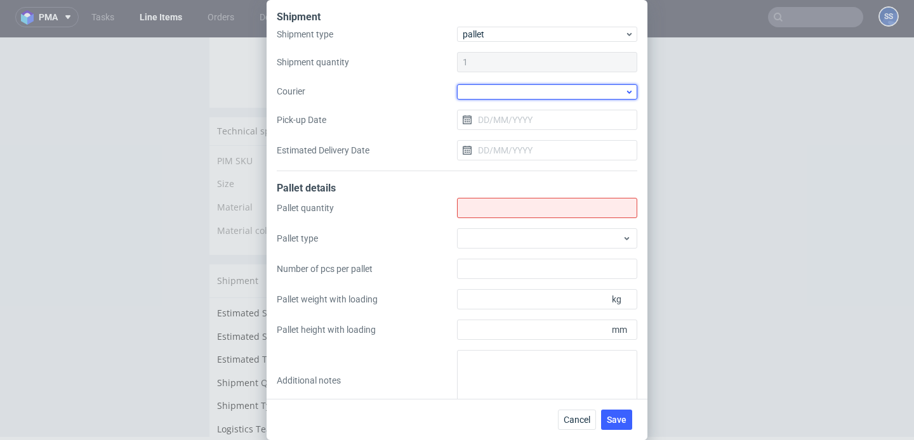
click at [498, 96] on div at bounding box center [547, 91] width 180 height 15
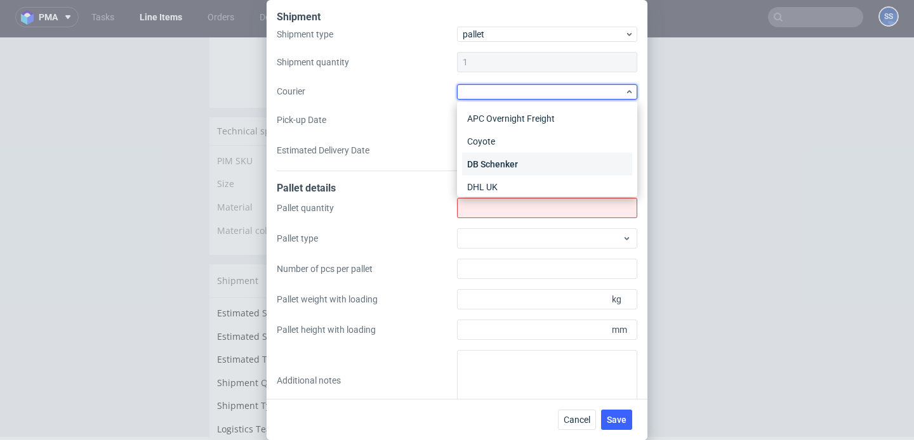
click at [520, 159] on div "DB Schenker" at bounding box center [547, 164] width 170 height 23
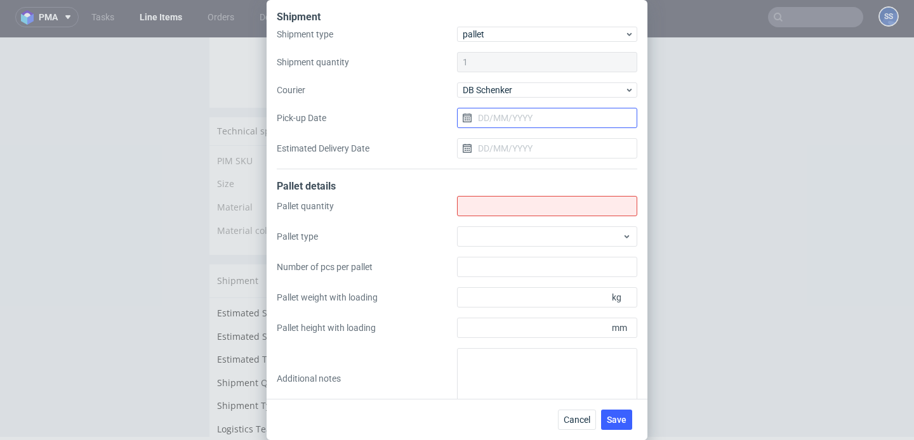
click at [511, 119] on input "Pick-up Date" at bounding box center [547, 118] width 180 height 20
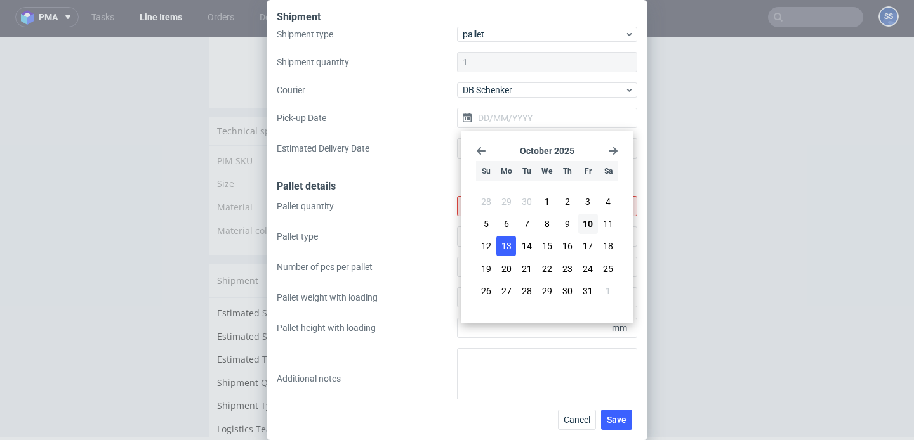
click at [506, 240] on span "13" at bounding box center [506, 246] width 10 height 13
type input "13/10/2025"
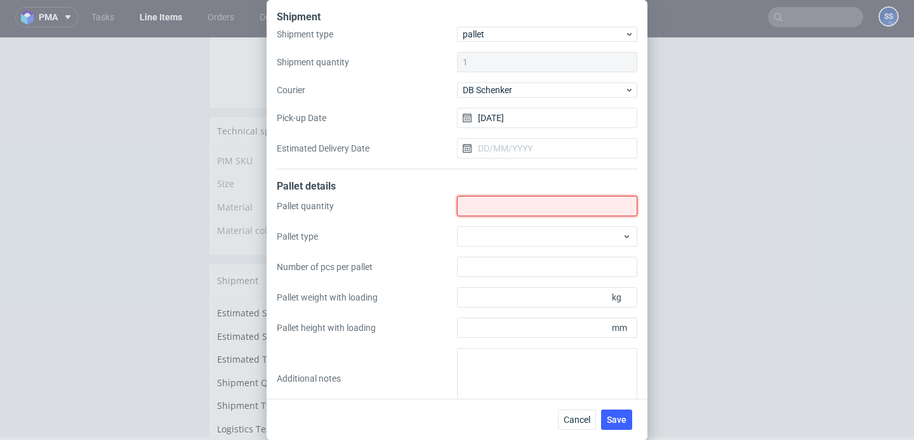
click at [504, 211] on input "Shipment type" at bounding box center [547, 206] width 180 height 20
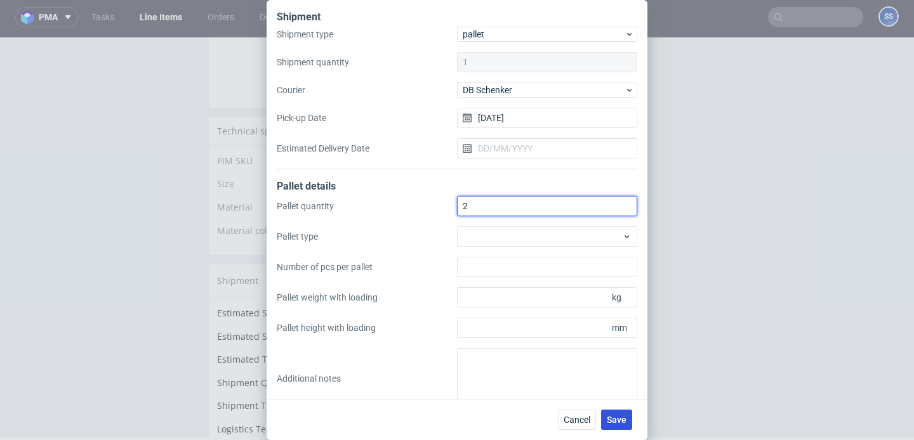
type input "2"
click at [613, 423] on span "Save" at bounding box center [616, 420] width 20 height 9
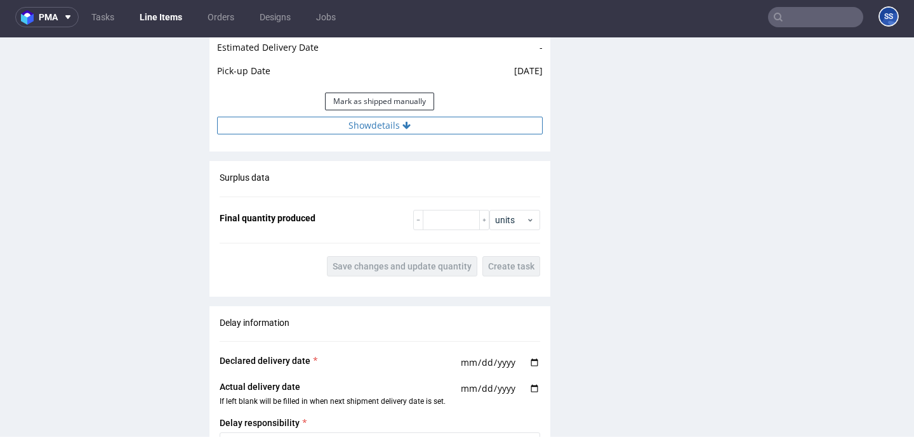
scroll to position [1231, 0]
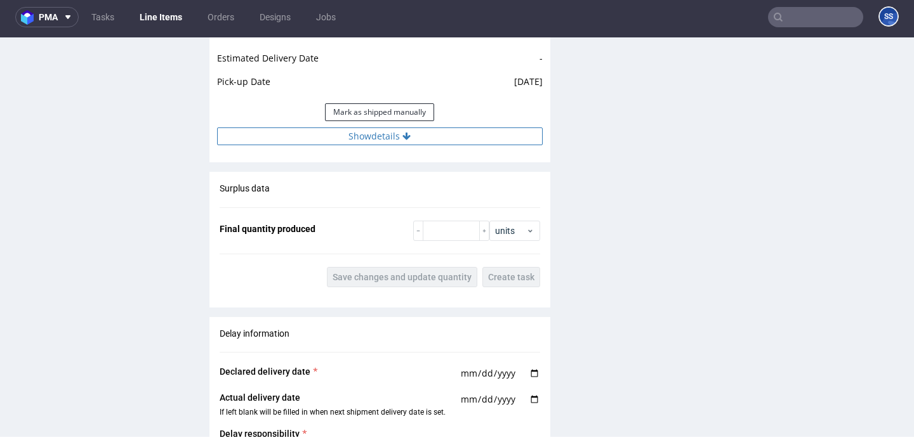
click at [372, 145] on button "Show details" at bounding box center [379, 137] width 325 height 18
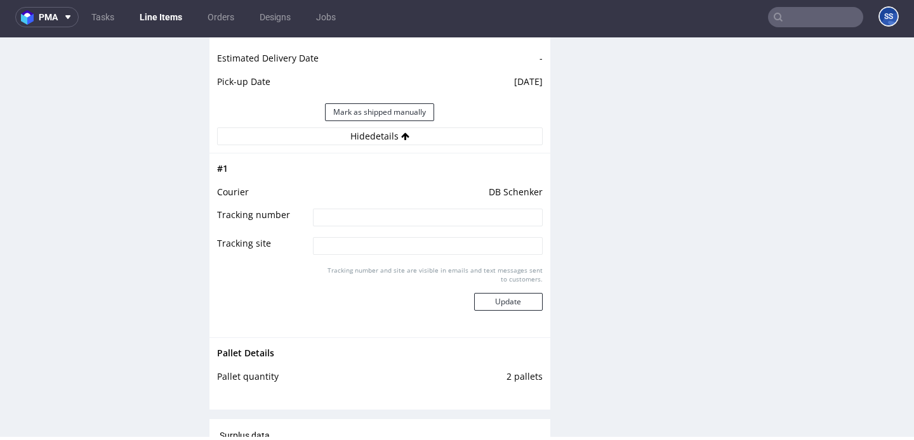
click at [370, 218] on td at bounding box center [426, 221] width 232 height 29
click at [369, 224] on input at bounding box center [427, 218] width 229 height 18
paste input "PLWAW510018404"
type input "PLWAW510018404"
click at [523, 305] on button "Update" at bounding box center [508, 302] width 69 height 18
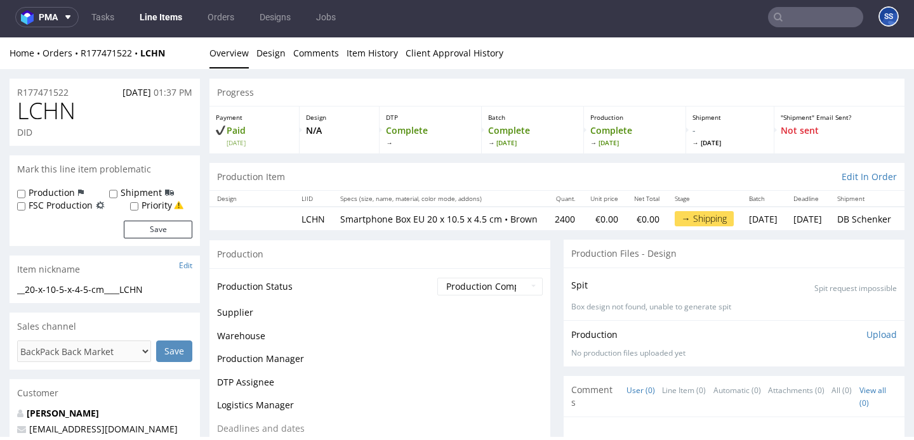
scroll to position [969, 0]
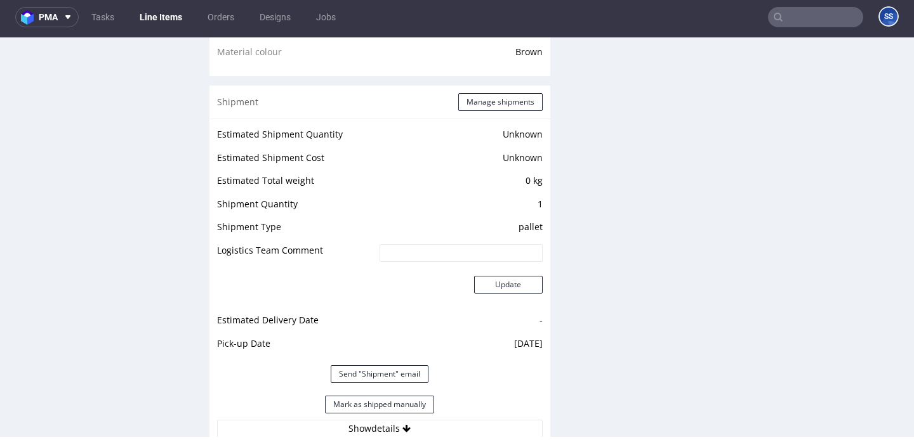
click at [171, 19] on link "Line Items" at bounding box center [161, 17] width 58 height 20
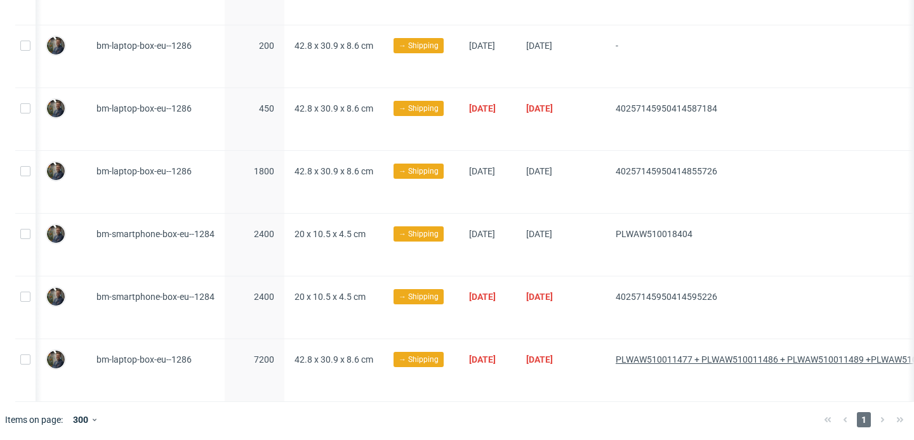
scroll to position [0, 266]
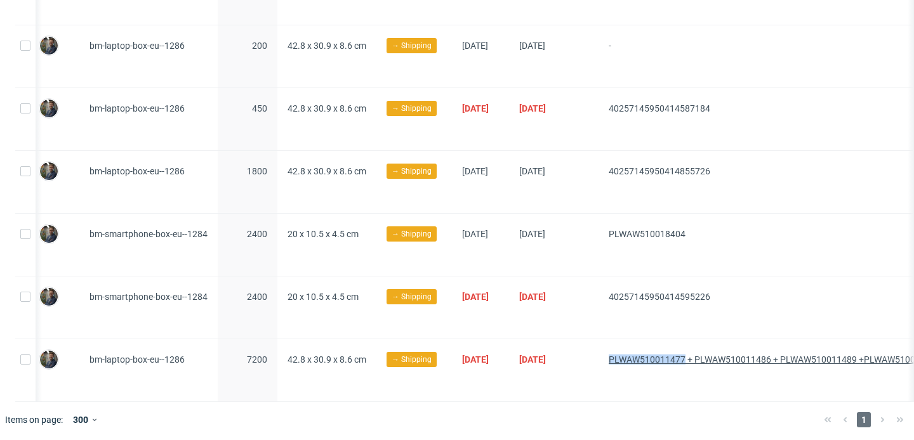
drag, startPoint x: 647, startPoint y: 355, endPoint x: 730, endPoint y: 357, distance: 82.5
click at [730, 357] on div "PLWAW510011477 + PLWAW510011486 + PLWAW510011489 +PLWAW510011491" at bounding box center [774, 370] width 352 height 62
copy span "PLWAW510011477"
click at [745, 389] on div "PLWAW510011477 + PLWAW510011486 + PLWAW510011489 +PLWAW510011491" at bounding box center [774, 370] width 352 height 62
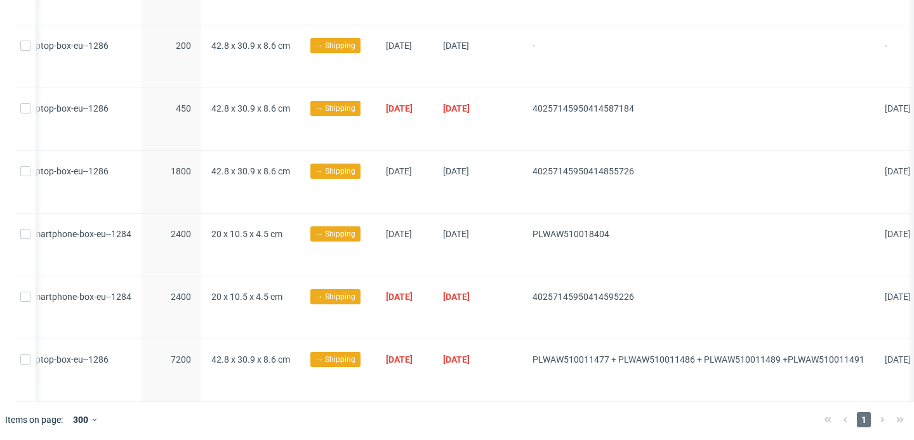
scroll to position [0, 459]
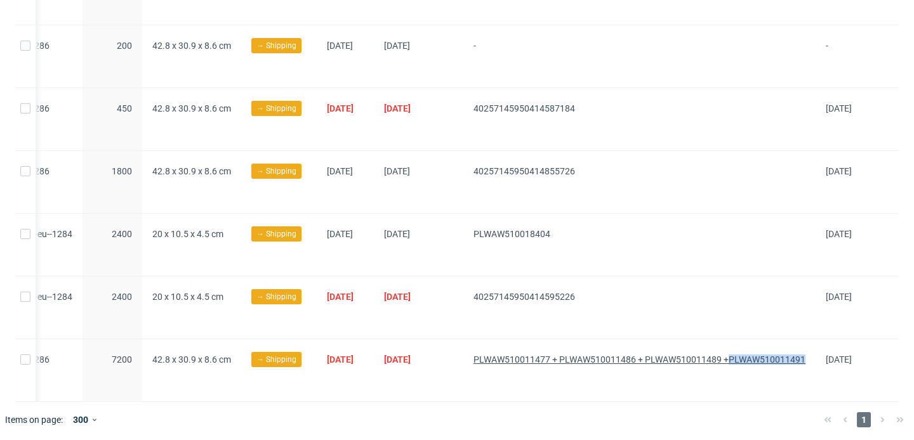
copy span "PLWAW510011491"
drag, startPoint x: 796, startPoint y: 355, endPoint x: 696, endPoint y: 327, distance: 104.1
click at [716, 359] on div "PLWAW510011477 + PLWAW510011486 + PLWAW510011489 +PLWAW510011491" at bounding box center [639, 370] width 352 height 62
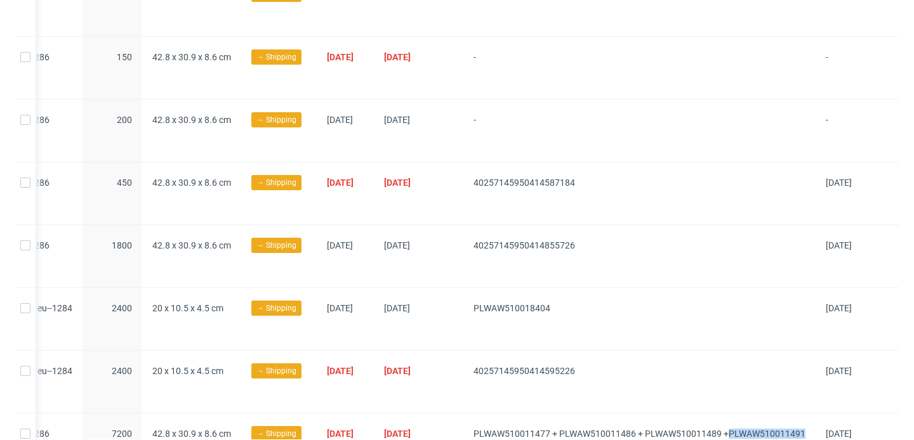
scroll to position [0, 0]
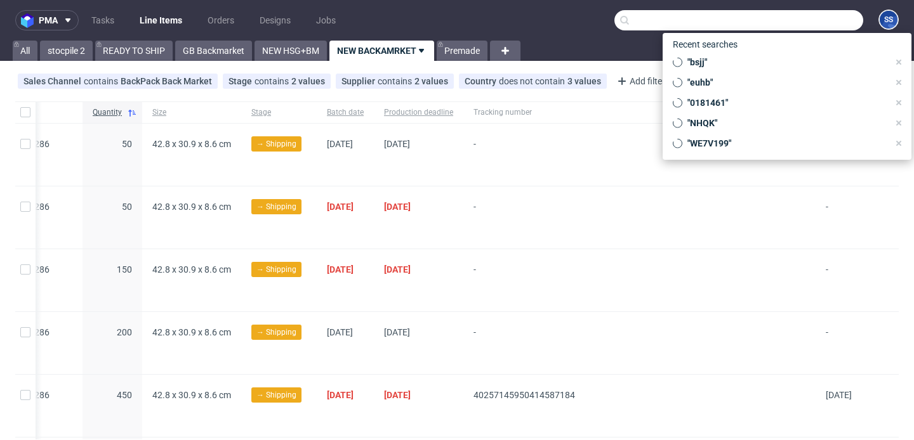
click at [805, 19] on input "text" at bounding box center [738, 20] width 249 height 20
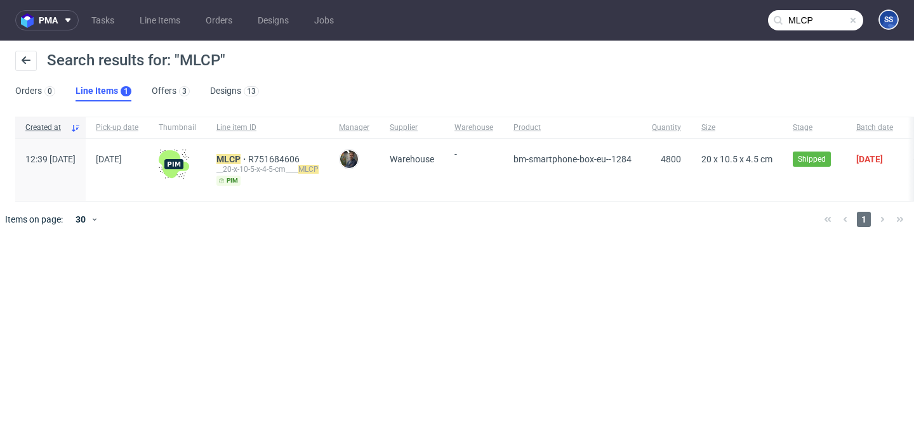
click at [256, 157] on div "MLCP R751684606 __20-x-10-5-x-4-5-cm____ MLCP pim" at bounding box center [267, 170] width 122 height 62
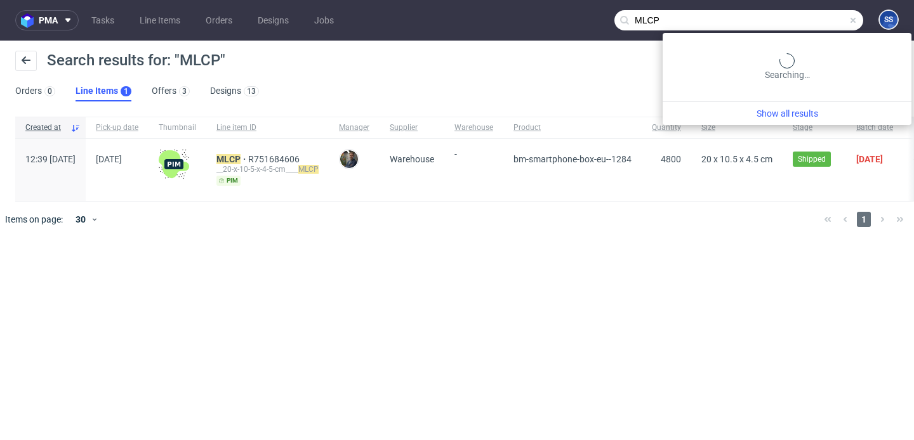
click at [797, 18] on input "MLCP" at bounding box center [738, 20] width 249 height 20
paste input "KRJJ"
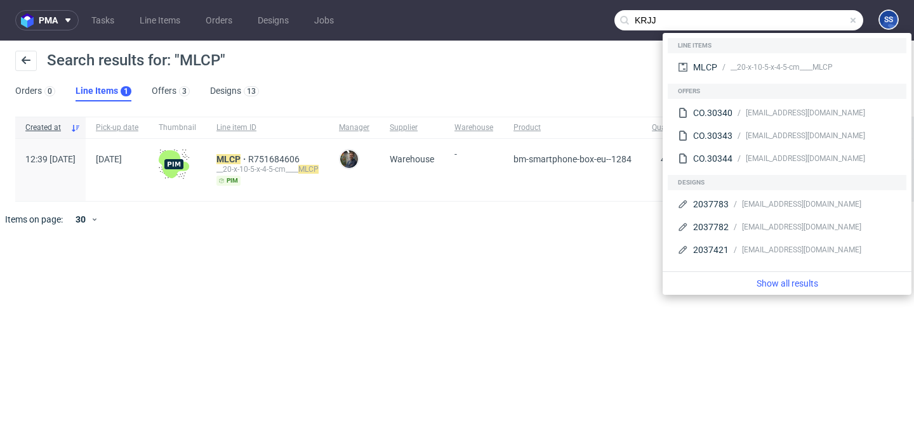
type input "KRJJ"
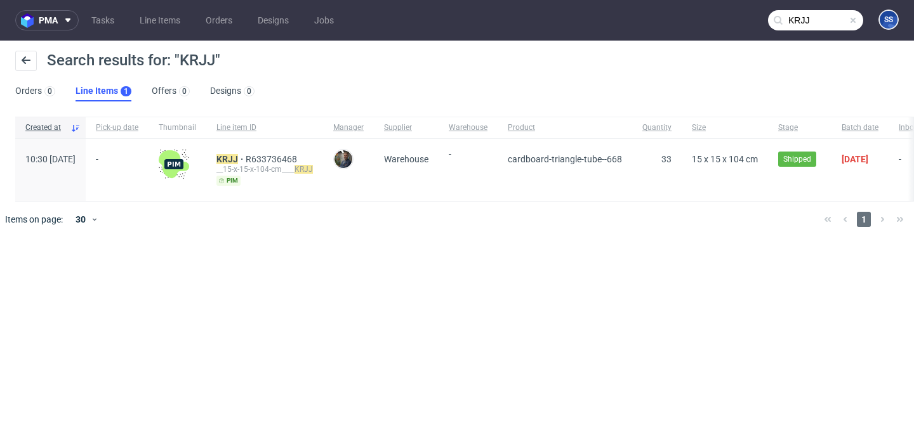
click at [266, 152] on div "KRJJ R633736468 __15-x-15-x-104-cm____ KRJJ pim" at bounding box center [264, 170] width 117 height 62
click at [238, 155] on mark "KRJJ" at bounding box center [227, 159] width 22 height 10
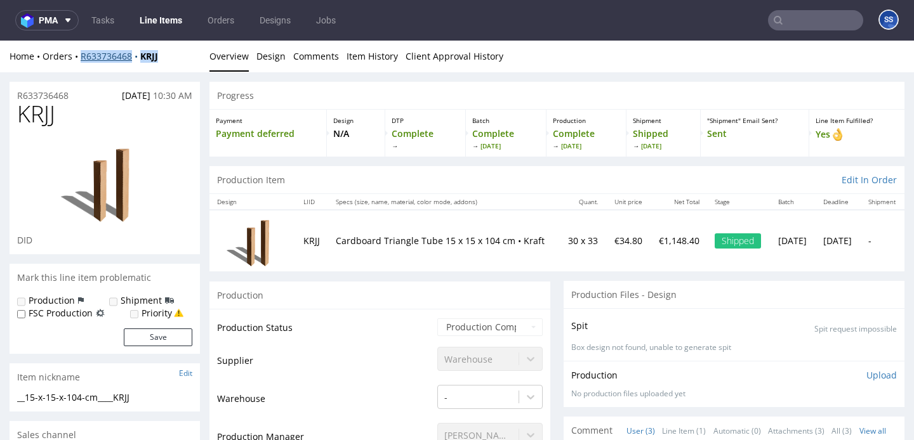
copy div "R633736468 KRJJ"
drag, startPoint x: 169, startPoint y: 56, endPoint x: 127, endPoint y: 107, distance: 65.8
click at [82, 58] on div "Home Orders R633736468 KRJJ" at bounding box center [105, 56] width 190 height 13
click at [173, 56] on div "Home Orders R633736468 KRJJ" at bounding box center [105, 56] width 190 height 13
drag, startPoint x: 173, startPoint y: 56, endPoint x: 80, endPoint y: 58, distance: 93.3
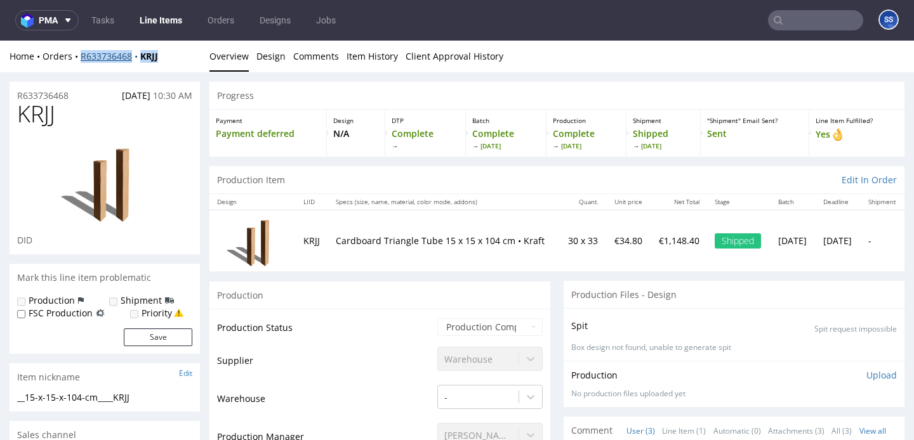
click at [80, 58] on div "Home Orders R633736468 KRJJ" at bounding box center [105, 56] width 190 height 13
copy div "R633736468 KRJJ"
click at [176, 23] on link "Line Items" at bounding box center [161, 20] width 58 height 20
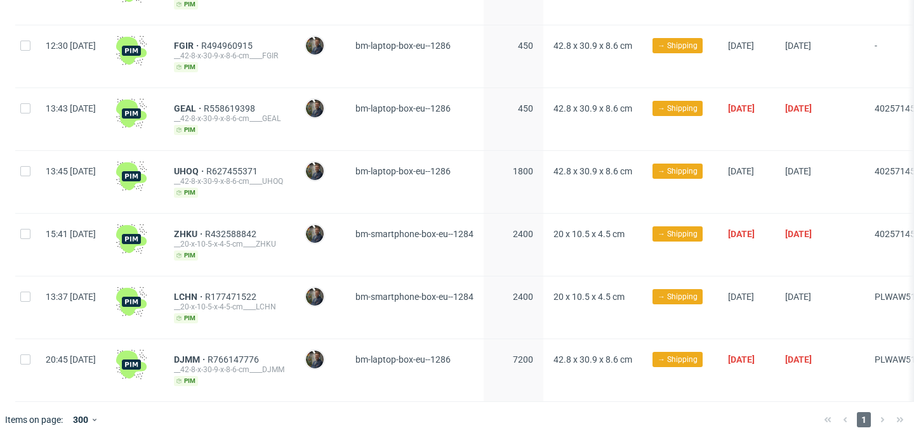
click at [226, 349] on div "DJMM R766147776 __42-8-x-30-9-x-8-6-cm____DJMM pim" at bounding box center [229, 370] width 131 height 62
click at [207, 358] on span "DJMM" at bounding box center [191, 360] width 34 height 10
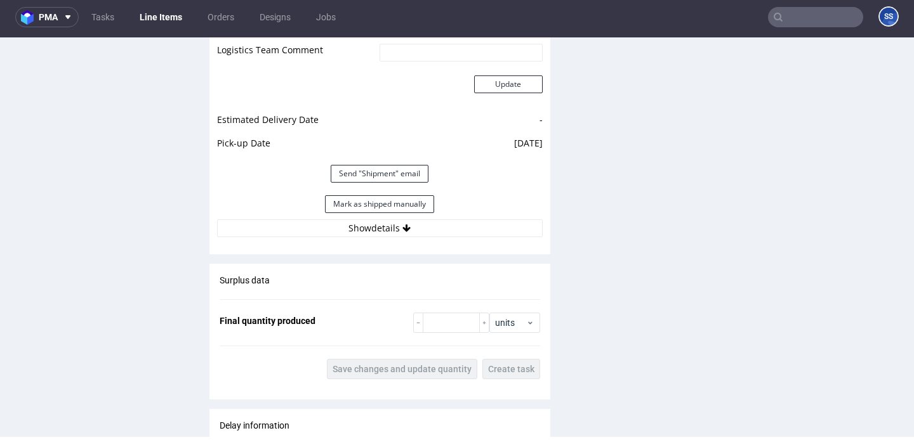
scroll to position [1166, 0]
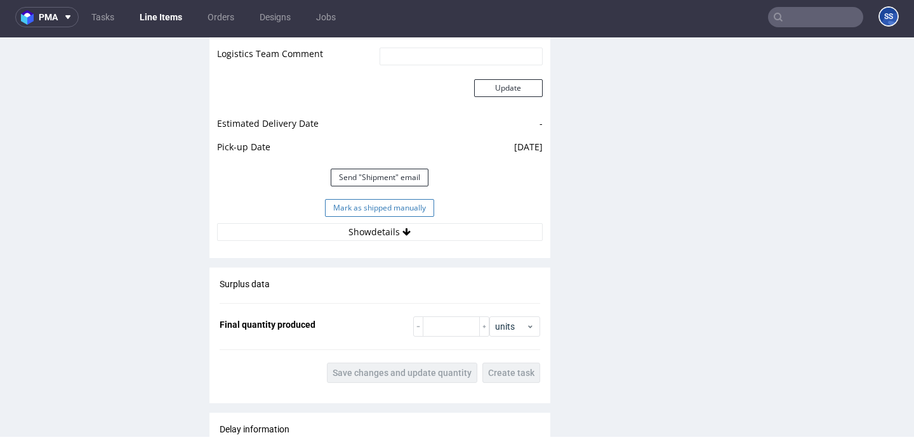
click at [370, 217] on button "Mark as shipped manually" at bounding box center [379, 208] width 109 height 18
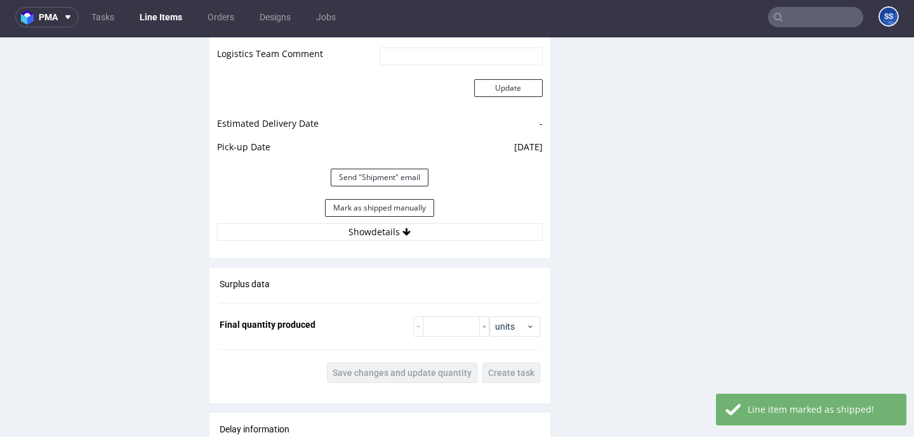
click at [161, 17] on link "Line Items" at bounding box center [161, 17] width 58 height 20
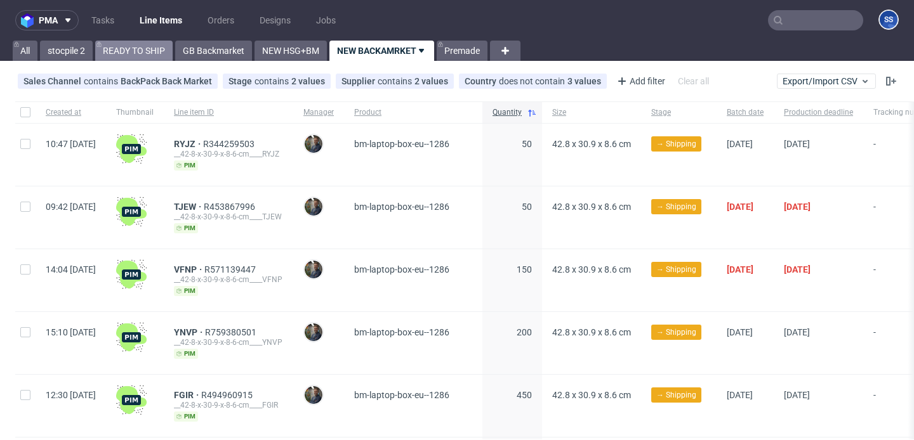
click at [133, 53] on link "READY TO SHIP" at bounding box center [133, 51] width 77 height 20
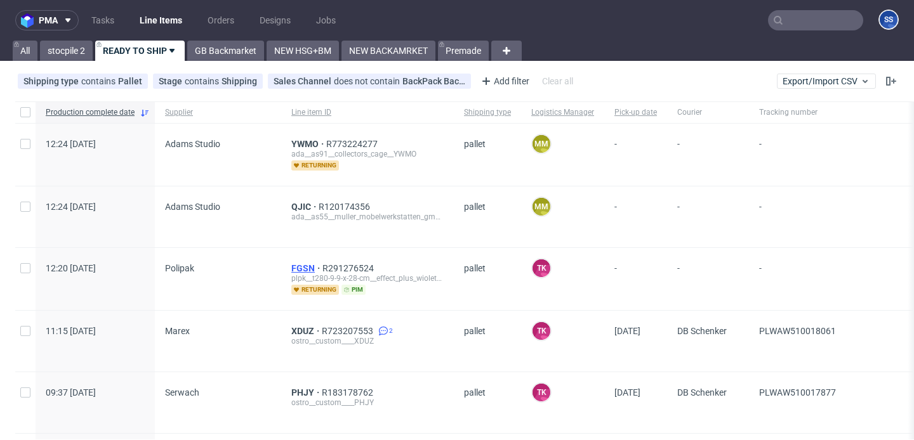
click at [296, 268] on span "FGSN" at bounding box center [306, 268] width 31 height 10
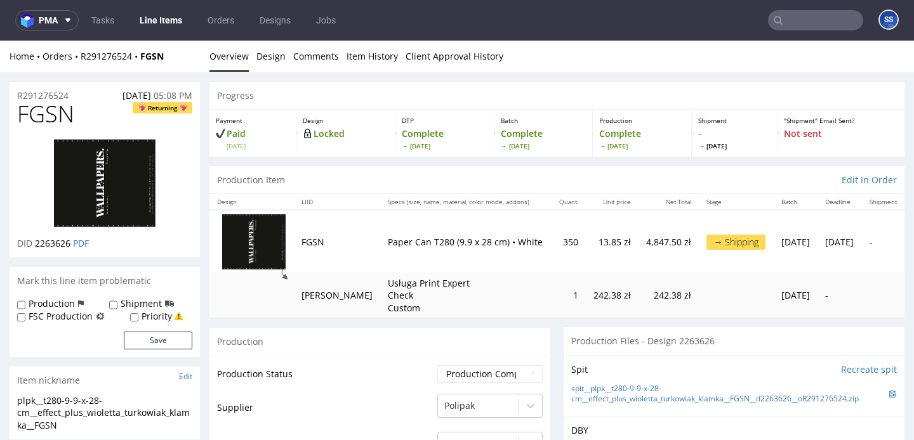
click at [167, 17] on link "Line Items" at bounding box center [161, 20] width 58 height 20
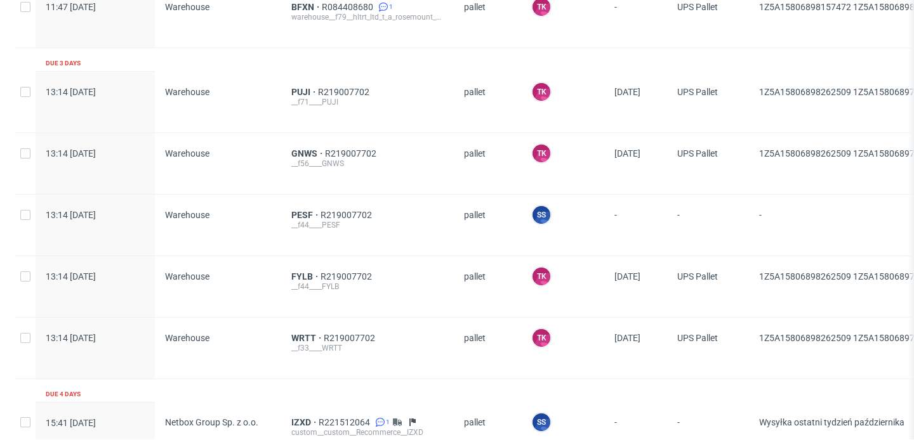
scroll to position [2221, 0]
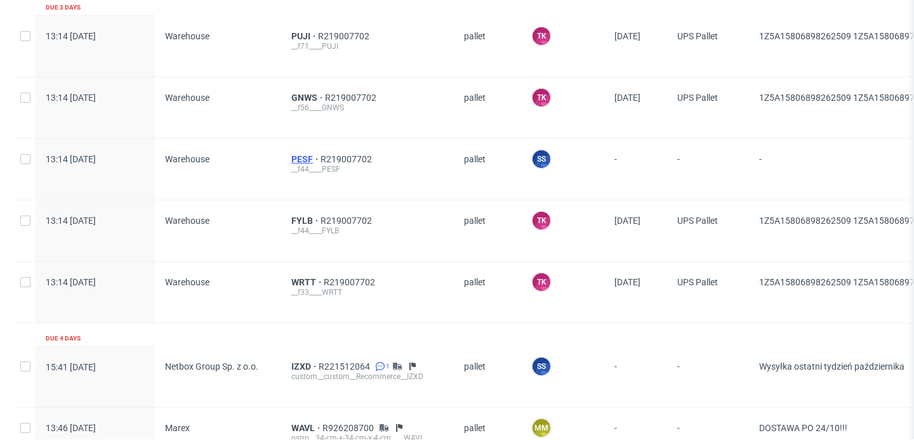
click at [299, 157] on span "PESF" at bounding box center [305, 159] width 29 height 10
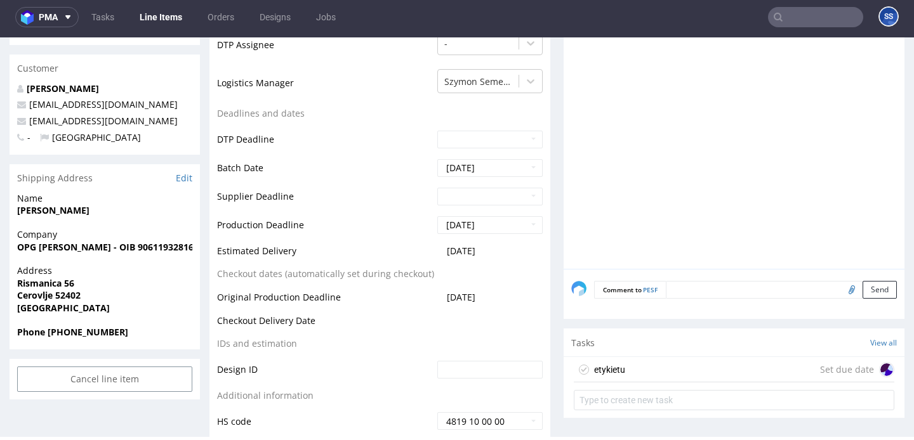
scroll to position [427, 0]
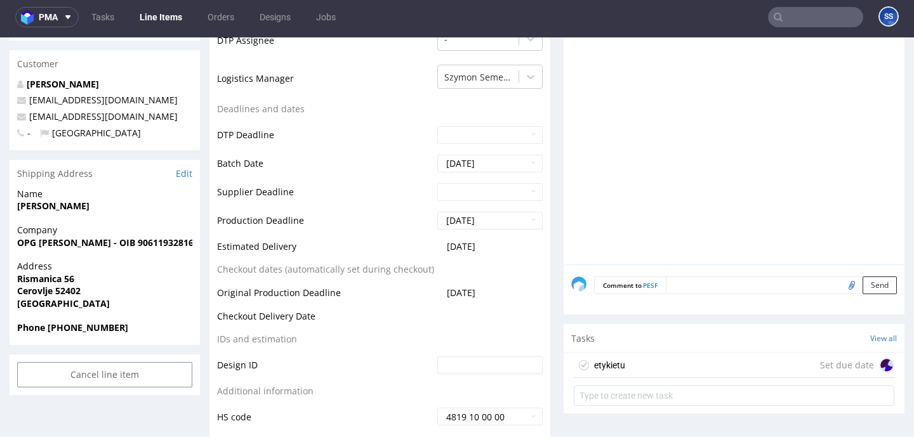
click at [39, 207] on strong "Kata Ančić" at bounding box center [53, 206] width 72 height 12
click at [49, 207] on strong "Kata Ančić" at bounding box center [53, 206] width 72 height 12
copy strong "Kata Ančić"
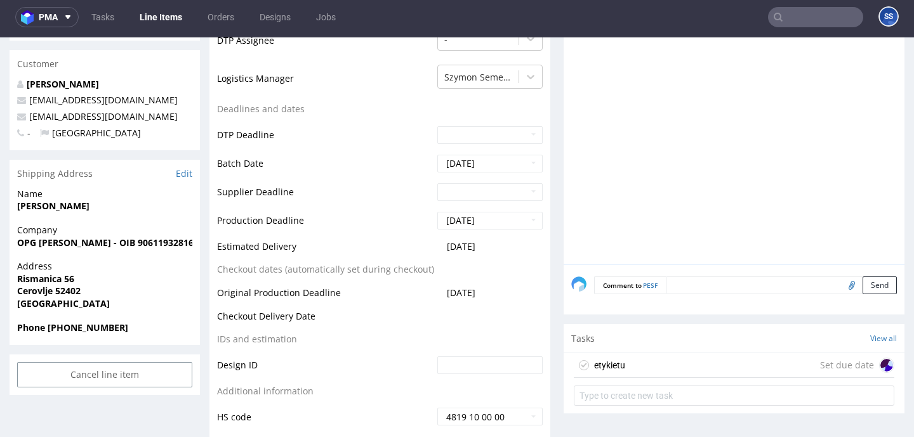
click at [39, 247] on strong "OPG Kata Ančić - OIB 90611932816" at bounding box center [105, 243] width 176 height 12
click at [40, 246] on strong "OPG Kata Ančić - OIB 90611932816" at bounding box center [105, 243] width 176 height 12
drag, startPoint x: 69, startPoint y: 244, endPoint x: 0, endPoint y: 242, distance: 69.2
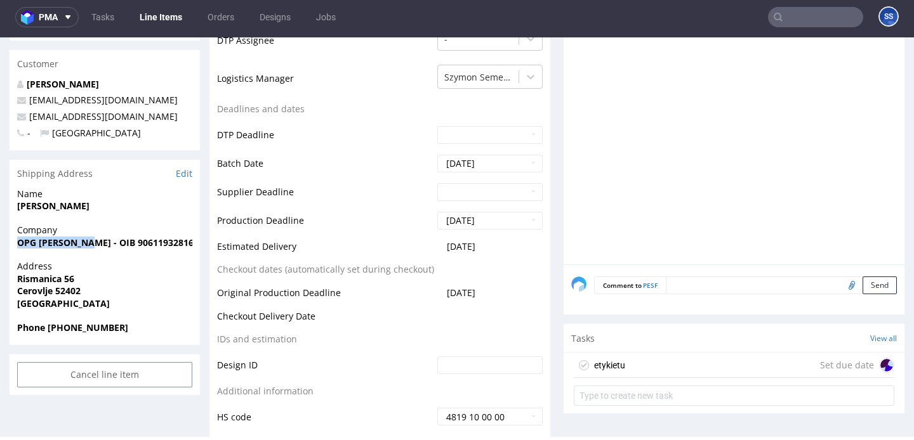
copy strong "OPG Kata Ančić"
drag, startPoint x: 18, startPoint y: 277, endPoint x: 102, endPoint y: 176, distance: 130.2
copy strong "Rismanica 56"
click at [37, 291] on strong "Cerovlje 52402" at bounding box center [48, 291] width 63 height 12
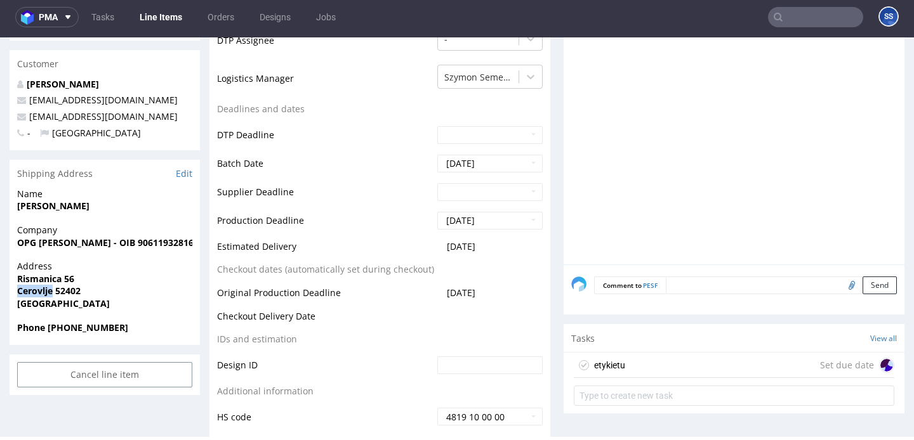
click at [37, 291] on strong "Cerovlje 52402" at bounding box center [48, 291] width 63 height 12
copy strong "Cerovlje"
click at [70, 287] on strong "Cerovlje 52402" at bounding box center [48, 291] width 63 height 12
drag, startPoint x: 70, startPoint y: 287, endPoint x: 249, endPoint y: 67, distance: 283.3
click at [70, 287] on strong "Cerovlje 52402" at bounding box center [48, 291] width 63 height 12
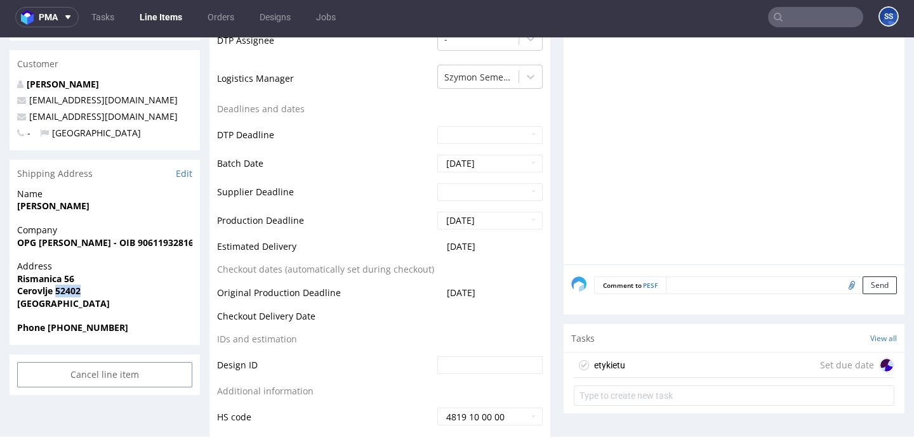
copy strong "52402"
drag, startPoint x: 118, startPoint y: 119, endPoint x: 24, endPoint y: 118, distance: 93.9
click at [24, 118] on p "ancic.dorijana@hotmail.com" at bounding box center [104, 116] width 175 height 13
copy span "ancic.dorijana@hotmail.com"
click at [74, 324] on strong "Phone +385989802982" at bounding box center [72, 328] width 111 height 12
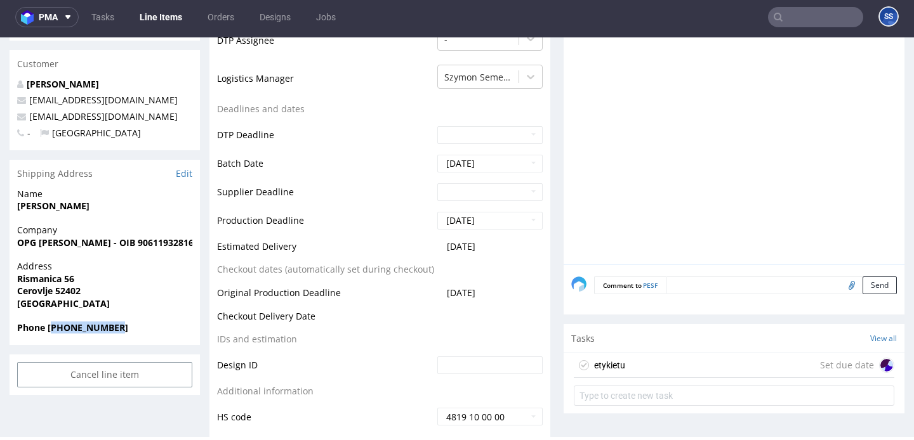
click at [74, 324] on strong "Phone +385989802982" at bounding box center [72, 328] width 111 height 12
click at [43, 211] on strong "Kata Ančić" at bounding box center [53, 206] width 72 height 12
click at [50, 209] on strong "Kata Ančić" at bounding box center [53, 206] width 72 height 12
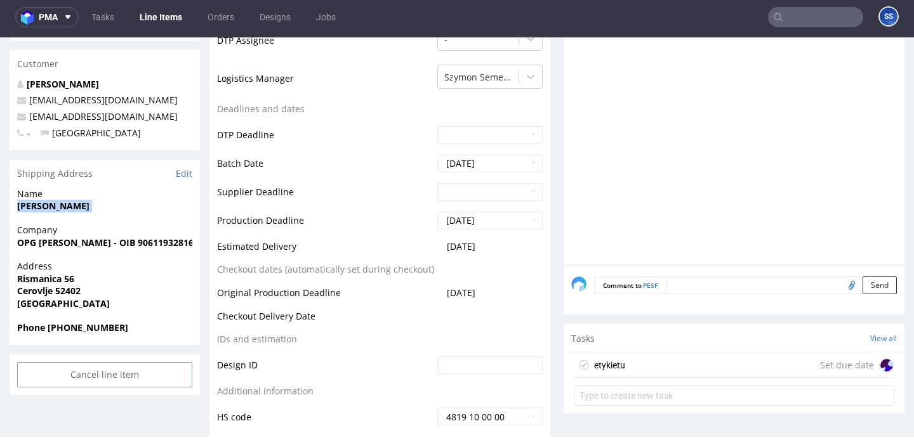
click at [39, 206] on strong "Kata Ančić" at bounding box center [53, 206] width 72 height 12
drag, startPoint x: 14, startPoint y: 242, endPoint x: 91, endPoint y: 242, distance: 76.8
click at [84, 246] on div "Company OPG Kata Ančić - OIB 90611932816" at bounding box center [105, 242] width 190 height 36
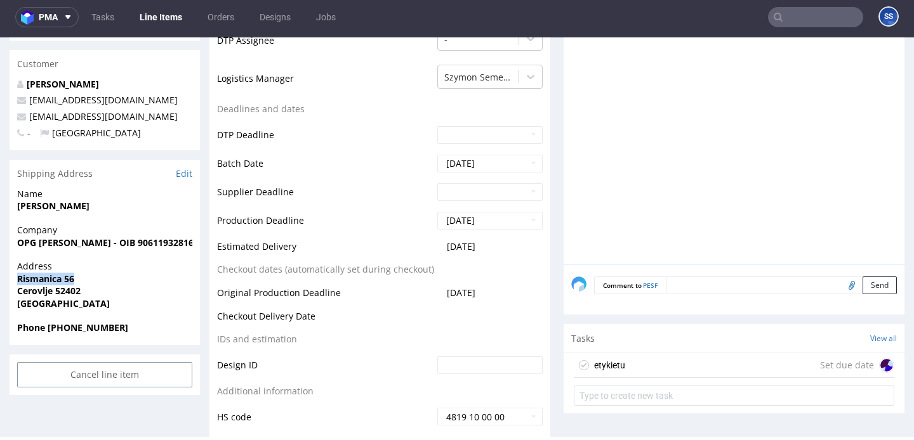
drag, startPoint x: 98, startPoint y: 276, endPoint x: 0, endPoint y: 277, distance: 98.3
click at [67, 296] on strong "Cerovlje 52402" at bounding box center [48, 291] width 63 height 12
click at [34, 293] on strong "Cerovlje 52402" at bounding box center [48, 291] width 63 height 12
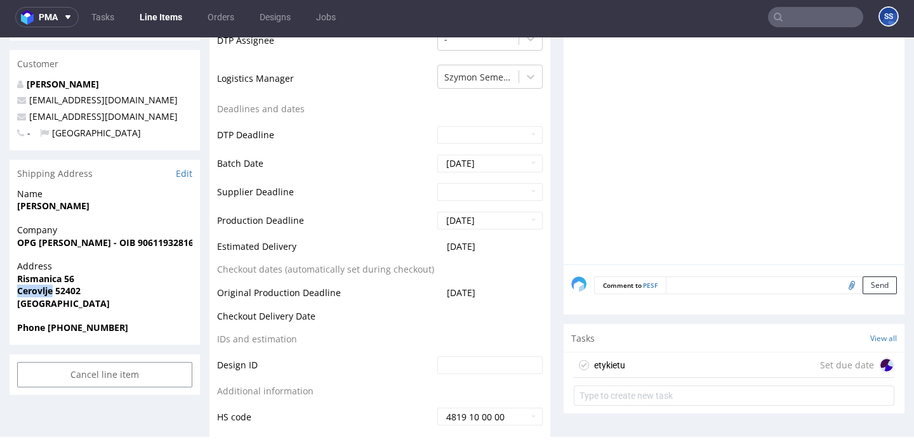
click at [34, 293] on strong "Cerovlje 52402" at bounding box center [48, 291] width 63 height 12
drag, startPoint x: 147, startPoint y: 116, endPoint x: 129, endPoint y: 58, distance: 61.2
click at [32, 121] on p "ancic.dorijana@hotmail.com" at bounding box center [104, 116] width 175 height 13
drag, startPoint x: 154, startPoint y: 131, endPoint x: 161, endPoint y: 121, distance: 12.8
click at [152, 129] on p "- Croatia" at bounding box center [104, 133] width 175 height 13
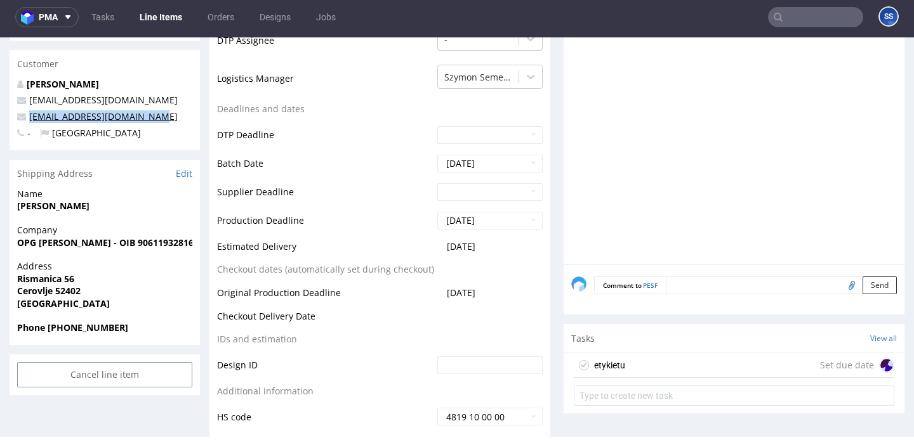
drag, startPoint x: 154, startPoint y: 119, endPoint x: 30, endPoint y: 121, distance: 123.7
click at [29, 121] on p "ancic.dorijana@hotmail.com" at bounding box center [104, 116] width 175 height 13
click at [88, 330] on strong "Phone +385989802982" at bounding box center [72, 328] width 111 height 12
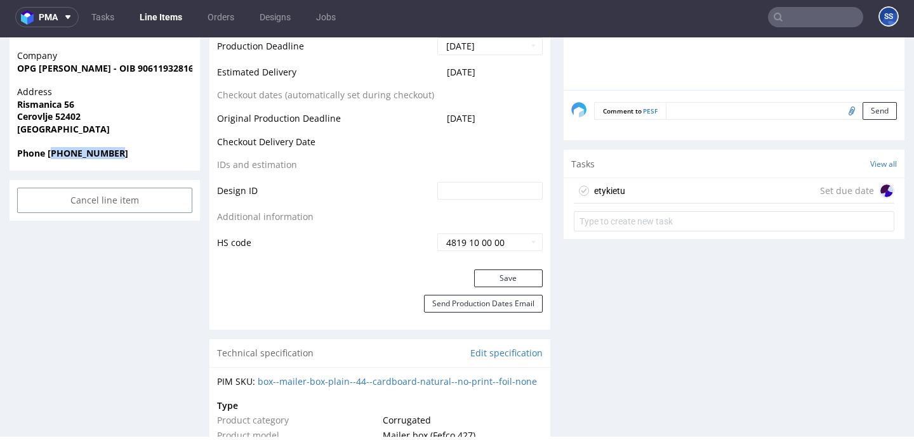
scroll to position [584, 0]
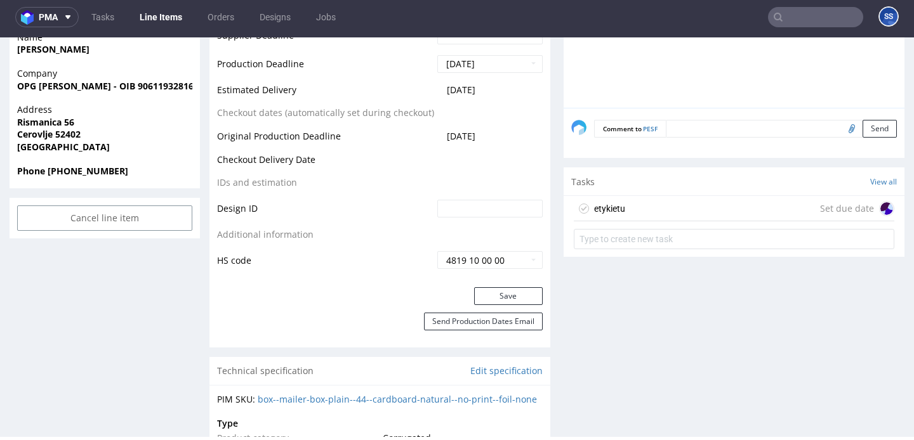
click at [636, 200] on div "etykietu Set due date" at bounding box center [734, 208] width 320 height 25
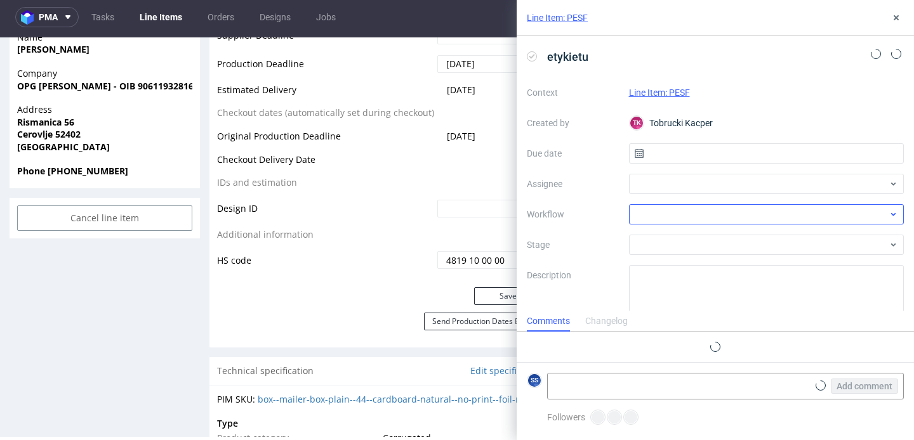
scroll to position [10, 0]
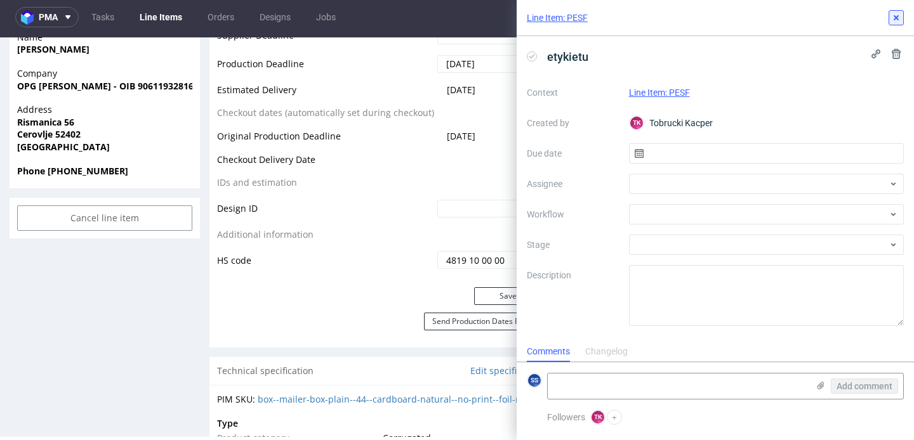
click at [895, 16] on icon at bounding box center [896, 18] width 10 height 10
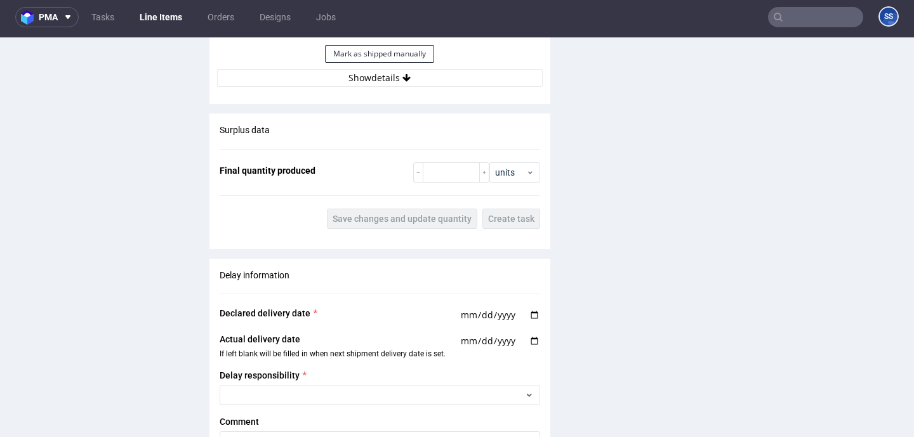
scroll to position [1509, 0]
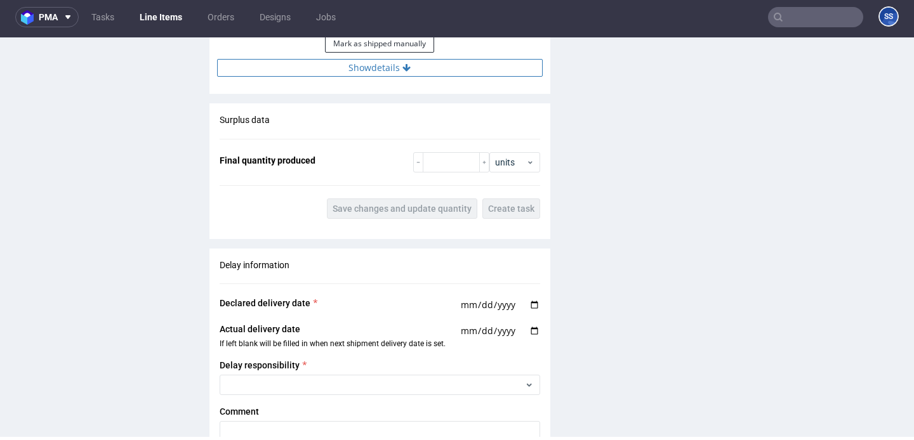
click at [364, 75] on button "Show details" at bounding box center [379, 68] width 325 height 18
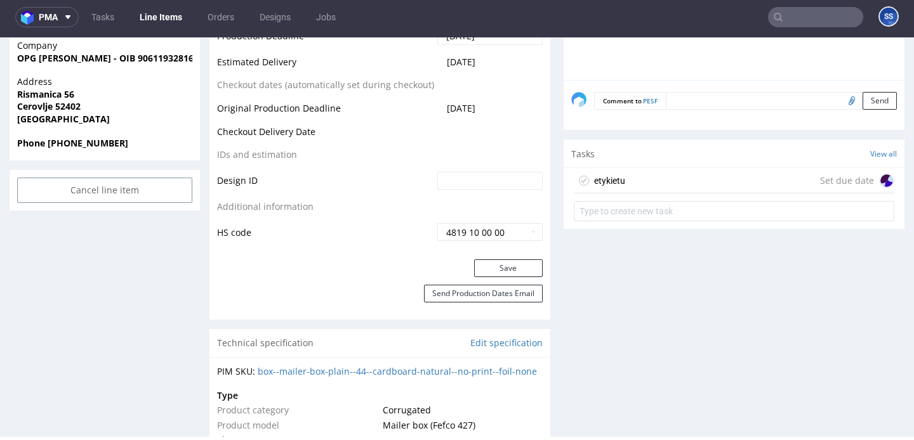
scroll to position [0, 0]
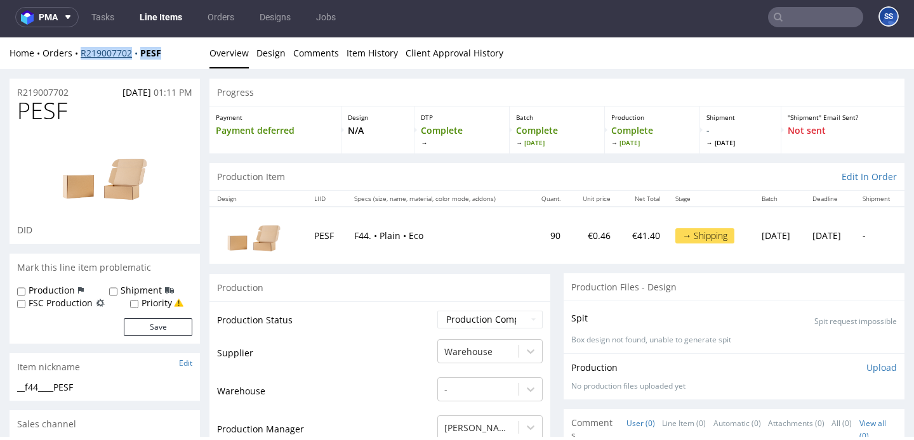
drag, startPoint x: 173, startPoint y: 55, endPoint x: 108, endPoint y: 50, distance: 64.2
click at [81, 56] on div "Home Orders R219007702 PESF" at bounding box center [105, 53] width 190 height 13
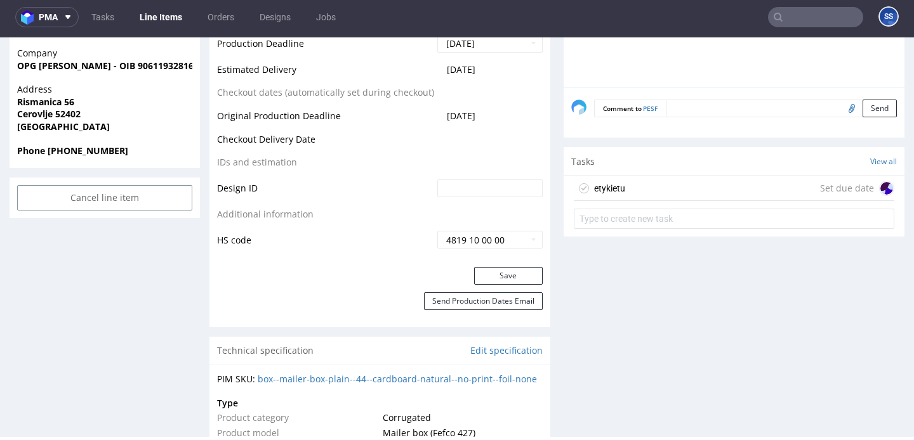
scroll to position [603, 0]
click at [659, 182] on div "etykietu Set due date" at bounding box center [734, 188] width 320 height 25
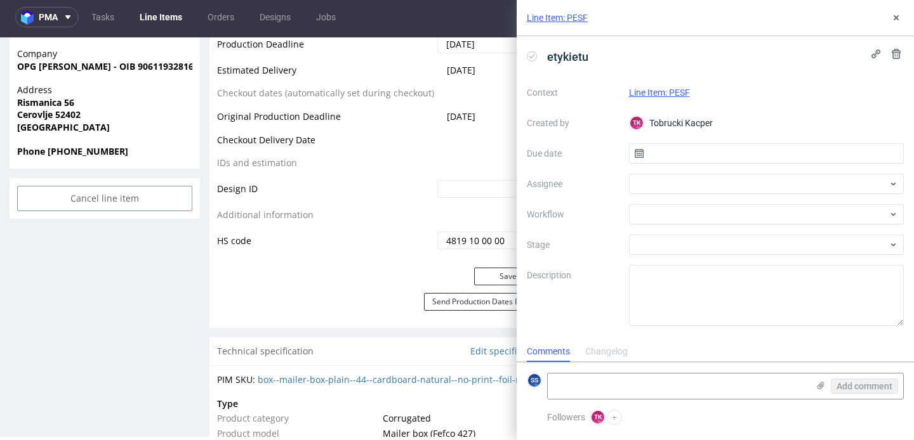
scroll to position [10, 0]
click at [668, 177] on div at bounding box center [766, 184] width 275 height 20
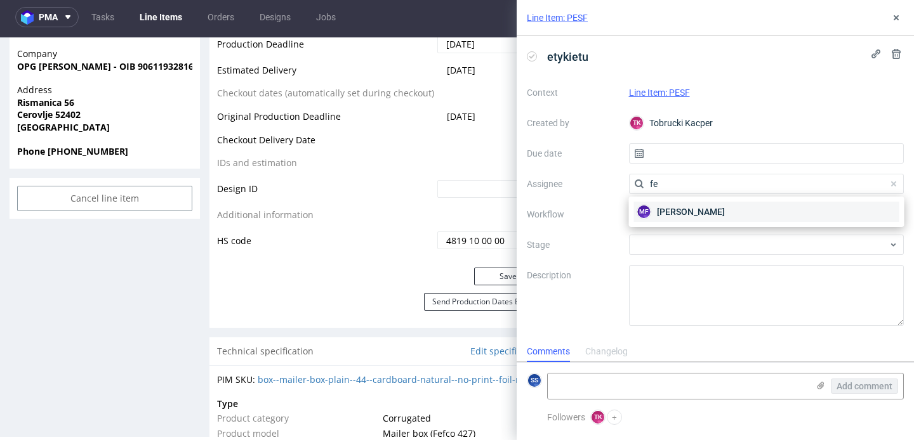
type input "fe"
click at [675, 211] on span "[PERSON_NAME]" at bounding box center [691, 212] width 68 height 13
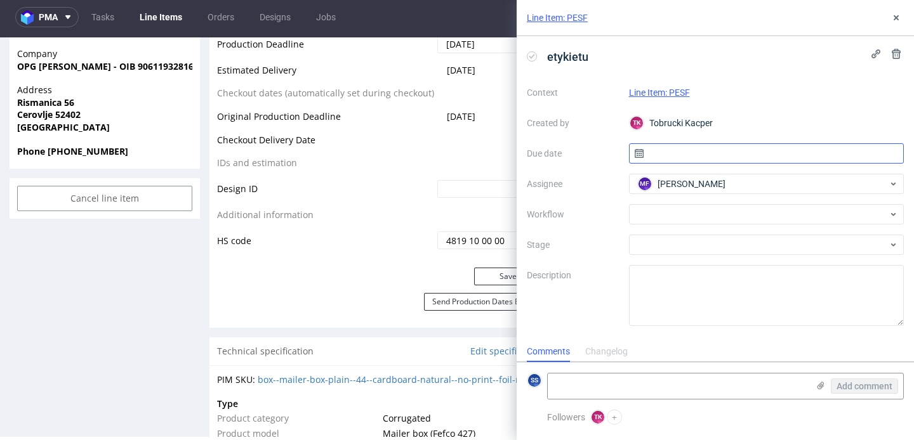
click at [663, 153] on input "text" at bounding box center [766, 153] width 275 height 20
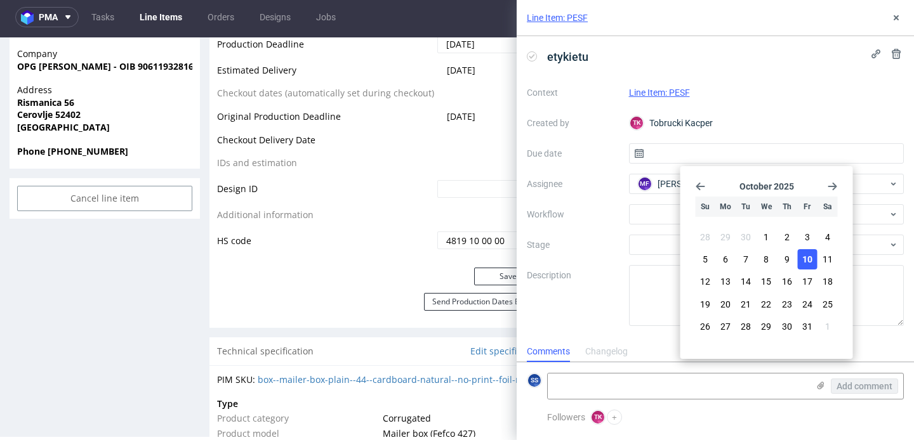
click at [806, 261] on span "10" at bounding box center [807, 259] width 10 height 13
type input "[DATE]"
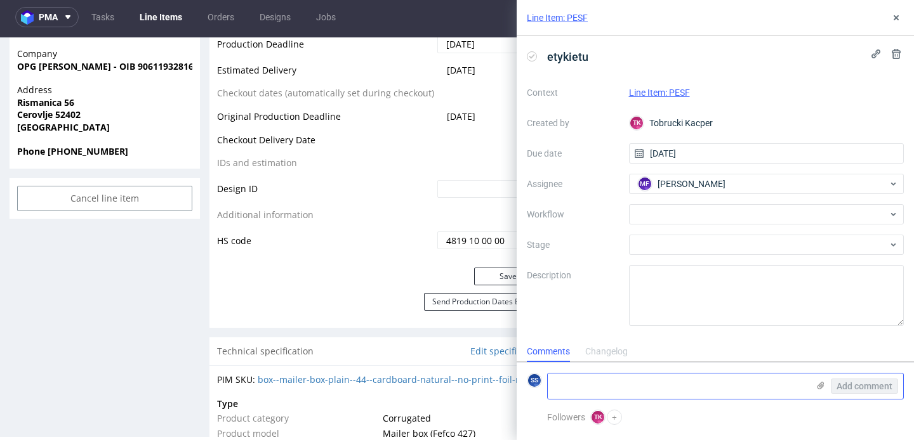
click at [636, 384] on textarea at bounding box center [677, 386] width 260 height 25
paste textarea "PACKHELP STUDIO"
type textarea "PACKHELP STUDIO"
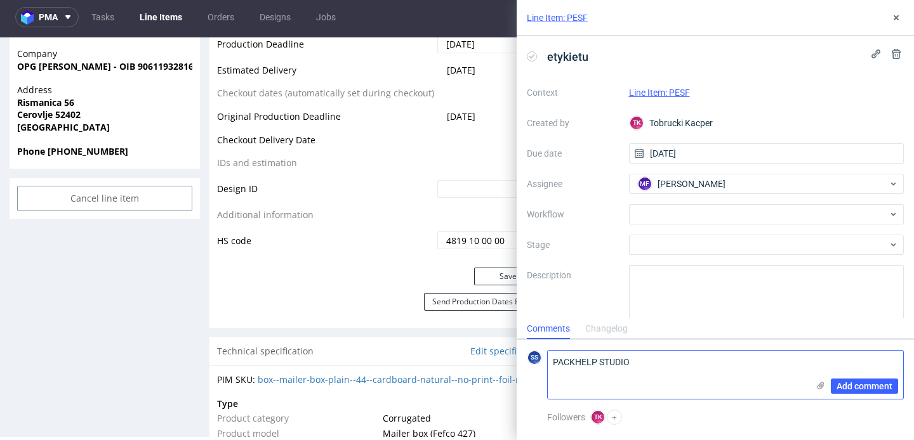
scroll to position [0, 0]
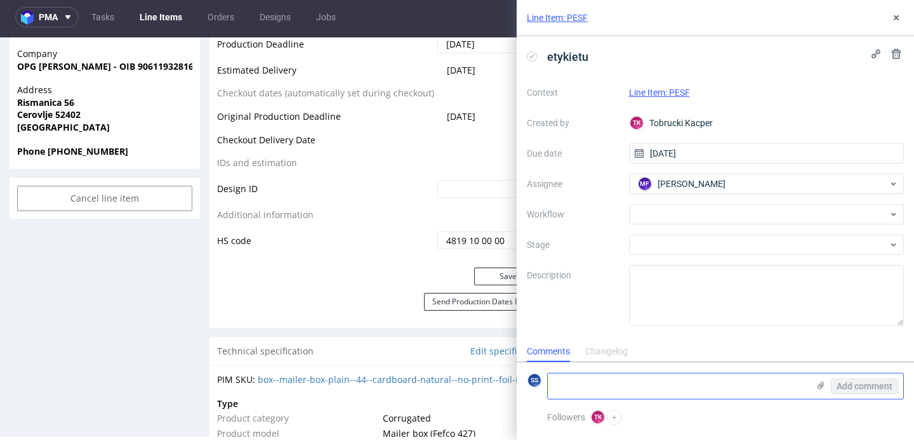
paste textarea "1Z5A15806898300575"
type textarea "1Z5A15806898300575"
click at [818, 382] on icon at bounding box center [820, 386] width 10 height 10
click at [0, 0] on input "file" at bounding box center [0, 0] width 0 height 0
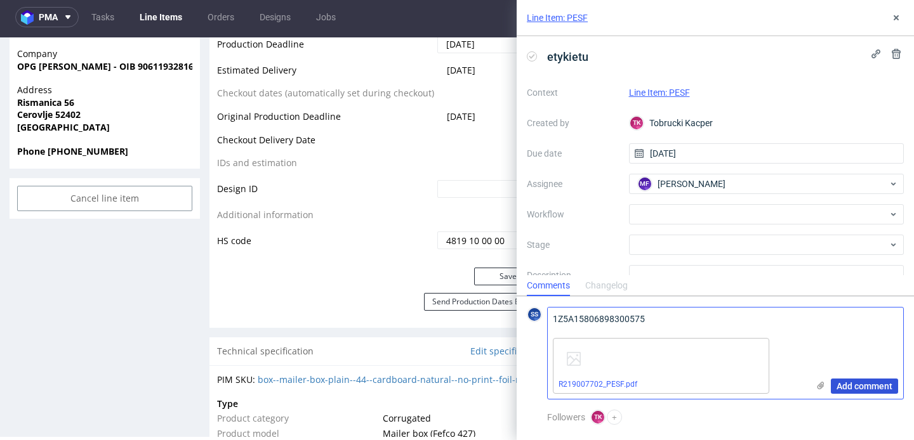
click at [874, 387] on span "Add comment" at bounding box center [864, 386] width 56 height 9
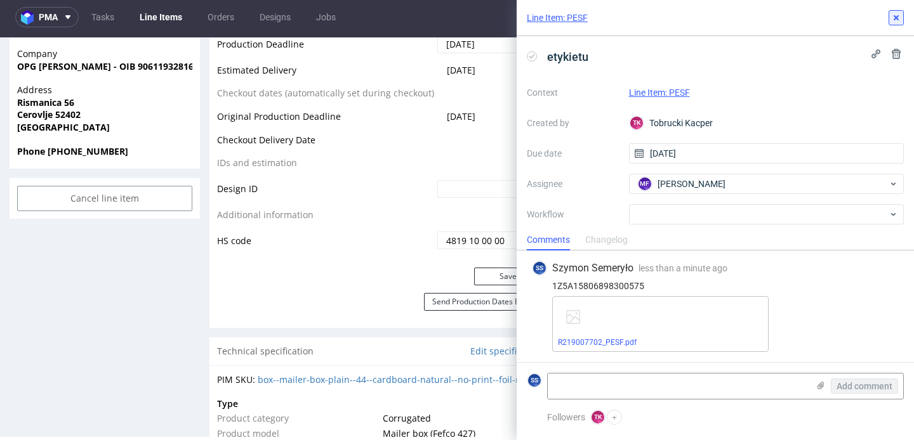
click at [889, 13] on button at bounding box center [895, 17] width 15 height 15
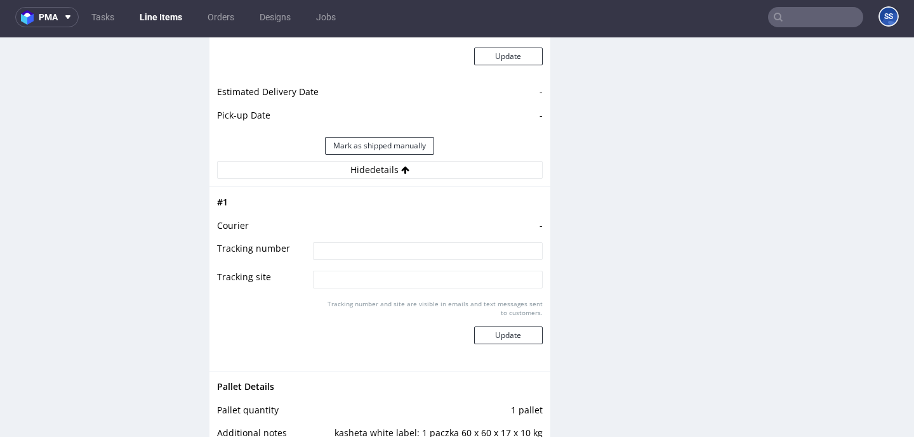
scroll to position [1404, 0]
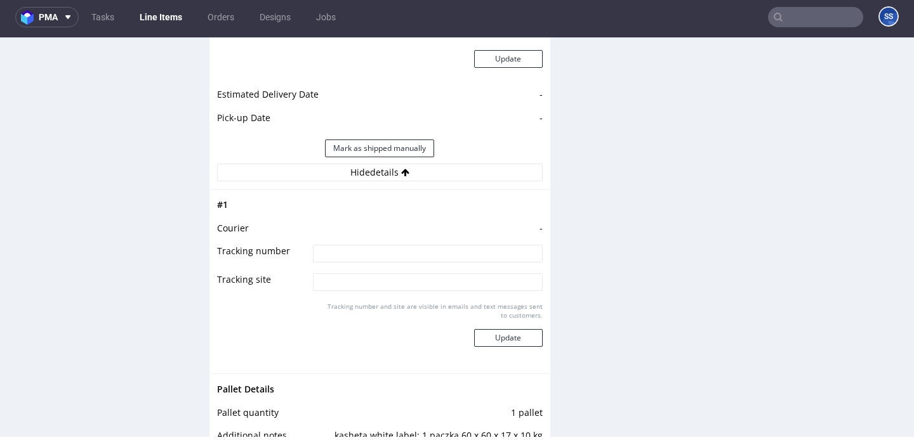
click at [360, 248] on input at bounding box center [427, 254] width 229 height 18
type input "1Z5A15806898300575"
click at [478, 332] on button "Update" at bounding box center [508, 338] width 69 height 18
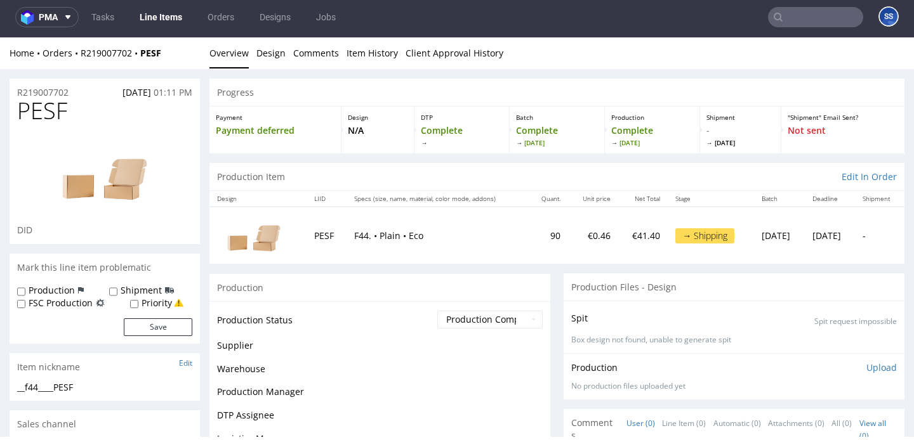
scroll to position [0, 0]
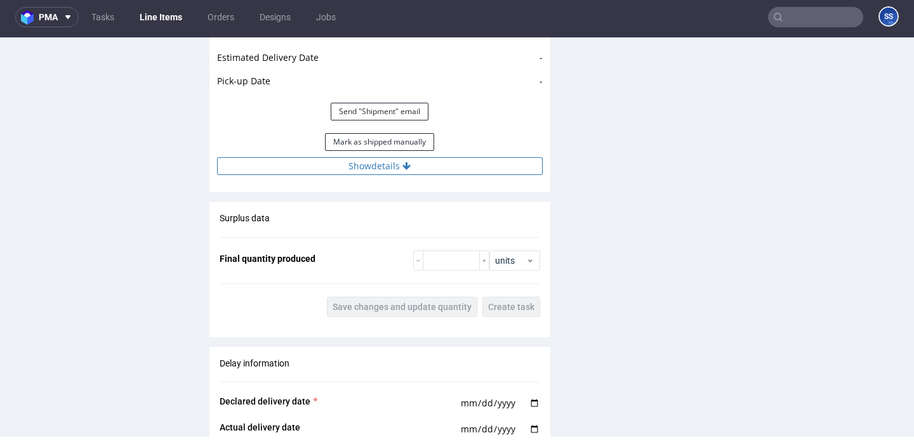
click at [395, 171] on button "Show details" at bounding box center [379, 166] width 325 height 18
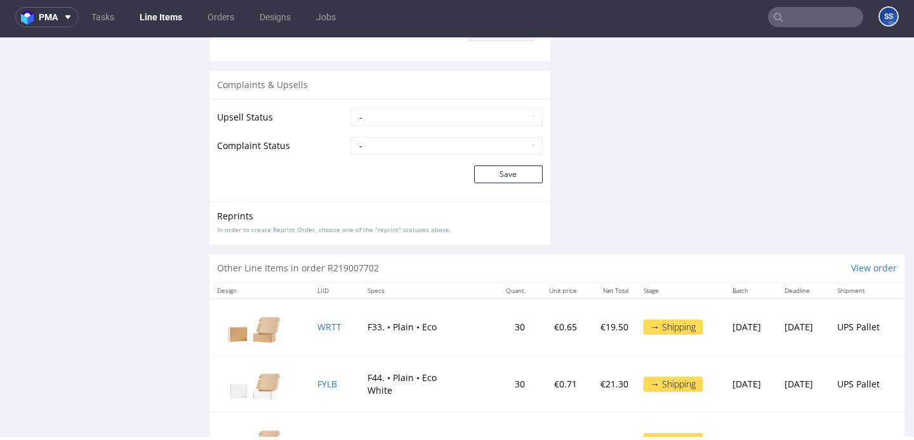
scroll to position [2411, 0]
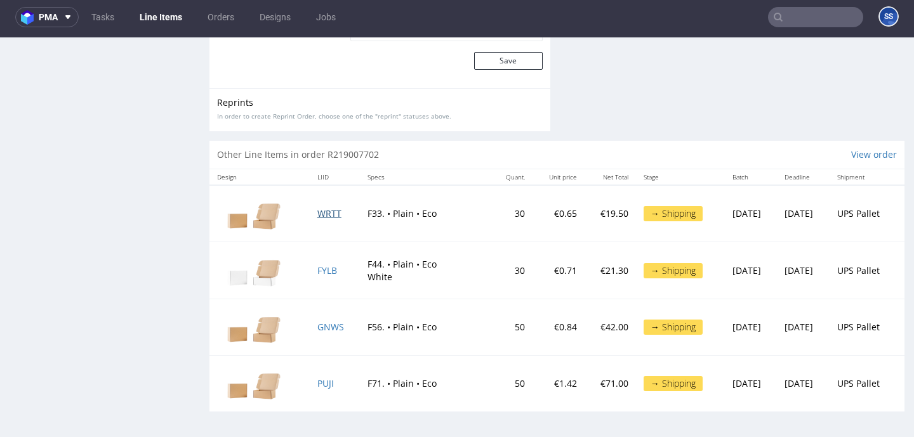
click at [325, 215] on span "WRTT" at bounding box center [329, 213] width 24 height 12
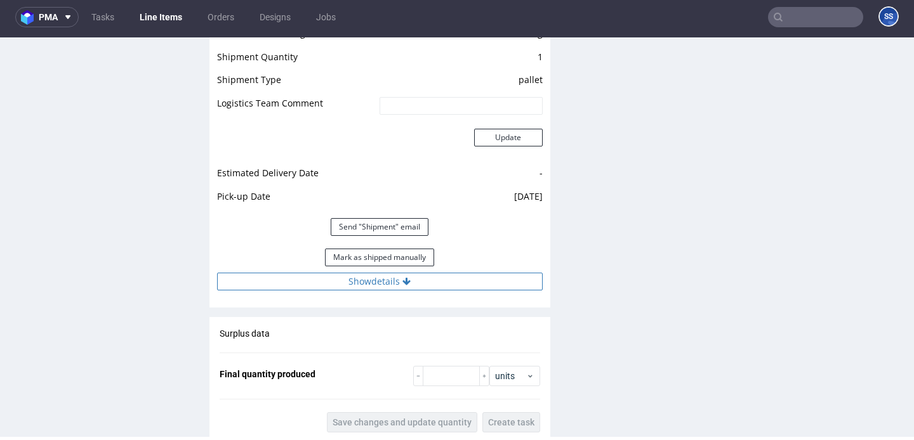
click at [384, 283] on button "Show details" at bounding box center [379, 282] width 325 height 18
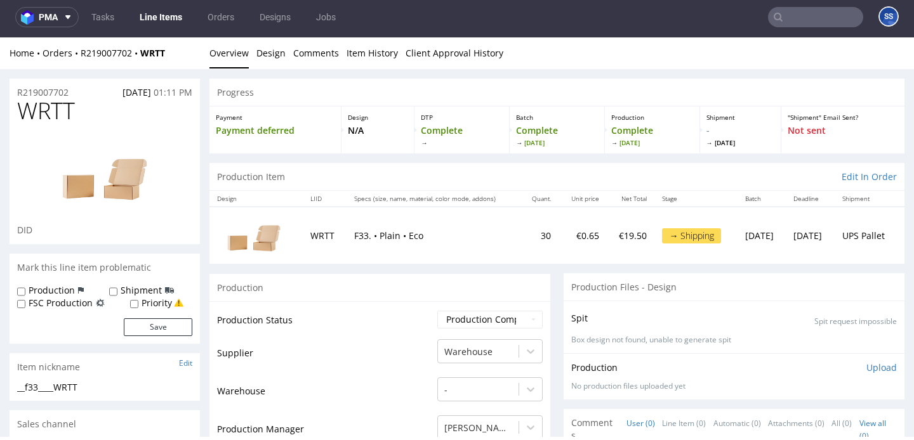
click at [152, 19] on link "Line Items" at bounding box center [161, 17] width 58 height 20
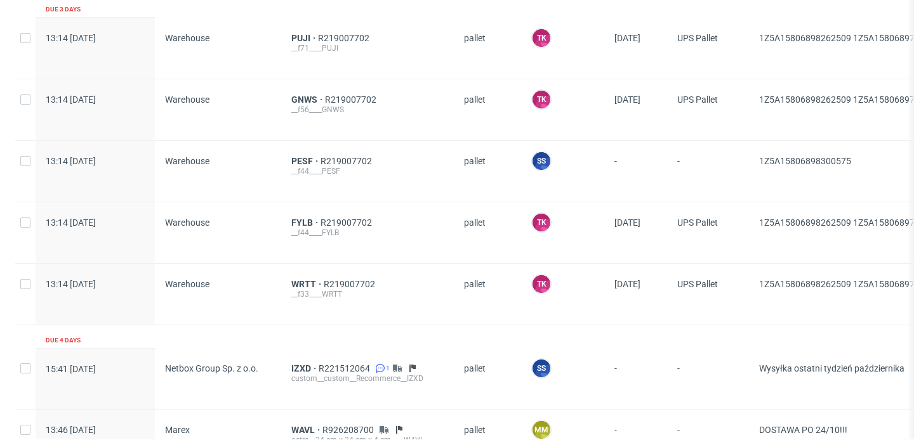
scroll to position [2220, 0]
click at [295, 155] on span "PESF" at bounding box center [305, 160] width 29 height 10
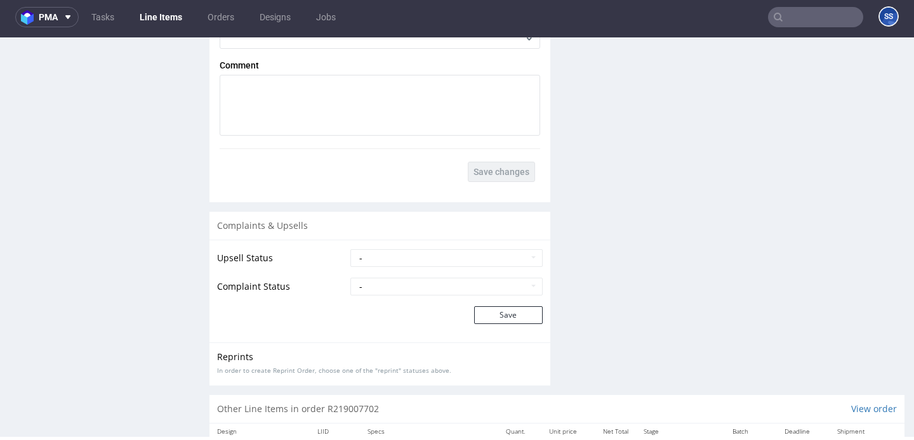
scroll to position [2141, 0]
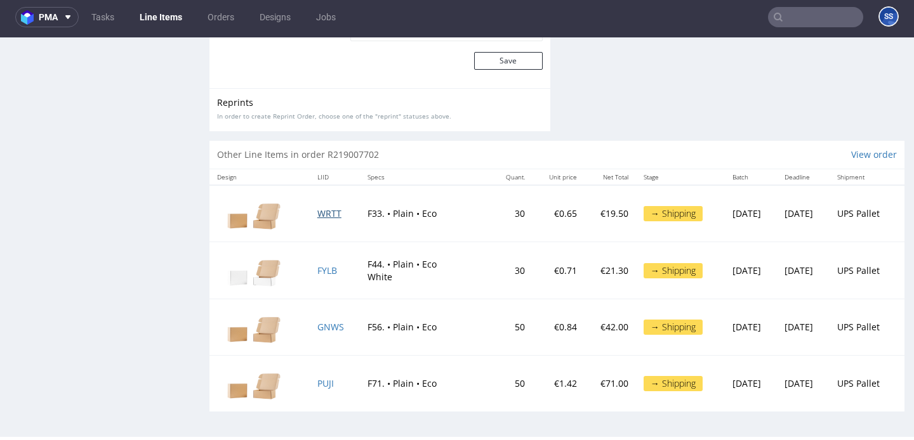
click at [325, 217] on span "WRTT" at bounding box center [329, 213] width 24 height 12
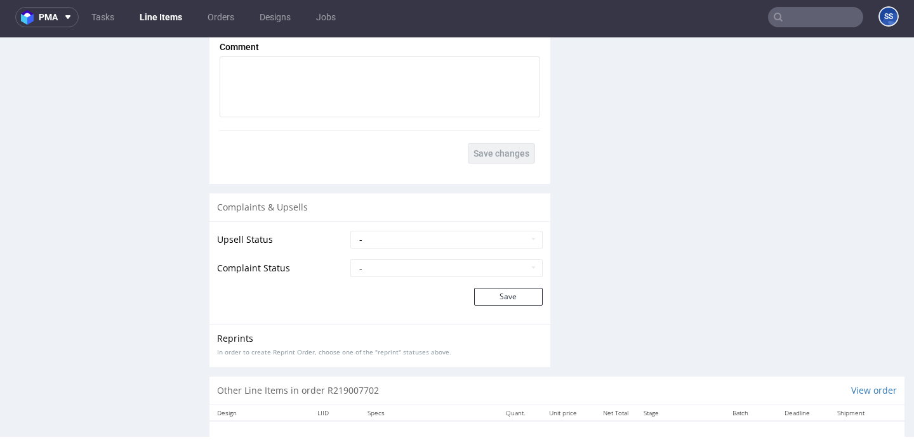
scroll to position [2141, 0]
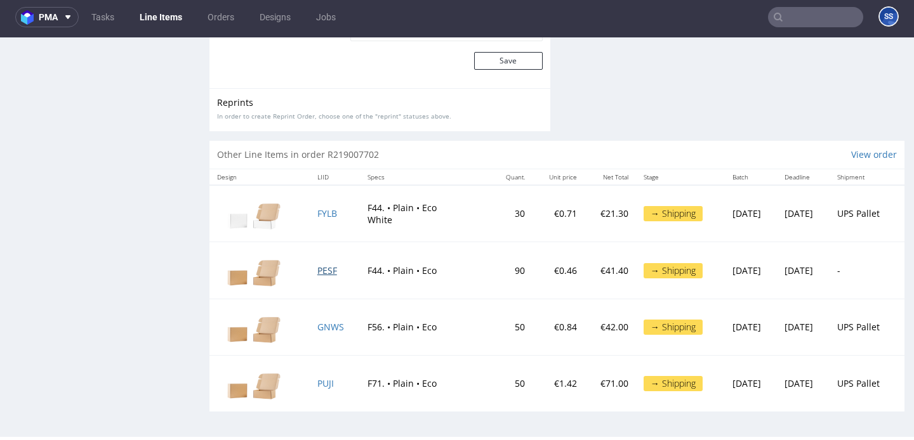
click at [318, 268] on span "PESF" at bounding box center [327, 271] width 20 height 12
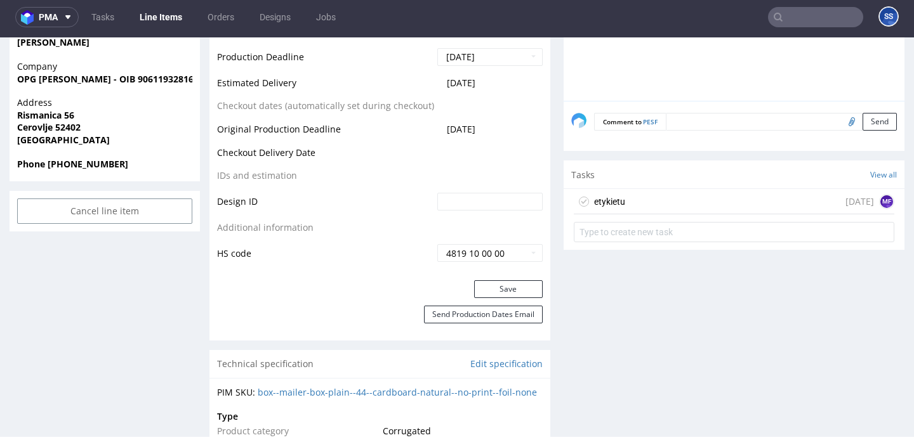
scroll to position [604, 0]
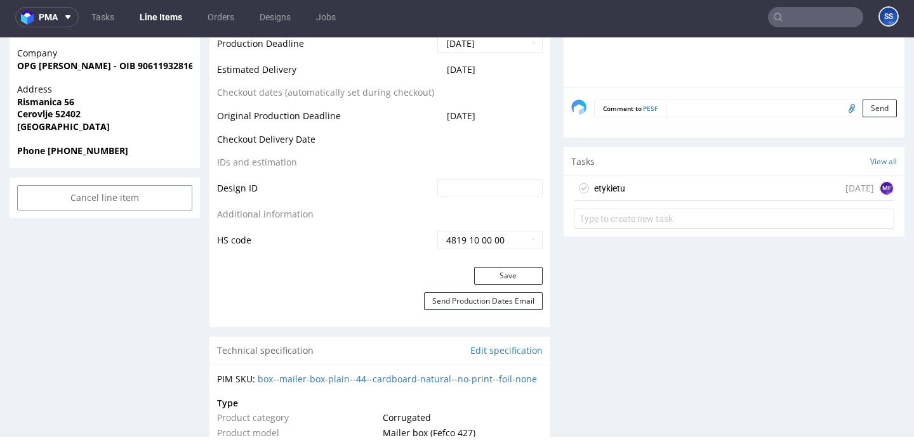
click at [652, 183] on div "etykietu today MF" at bounding box center [734, 188] width 320 height 25
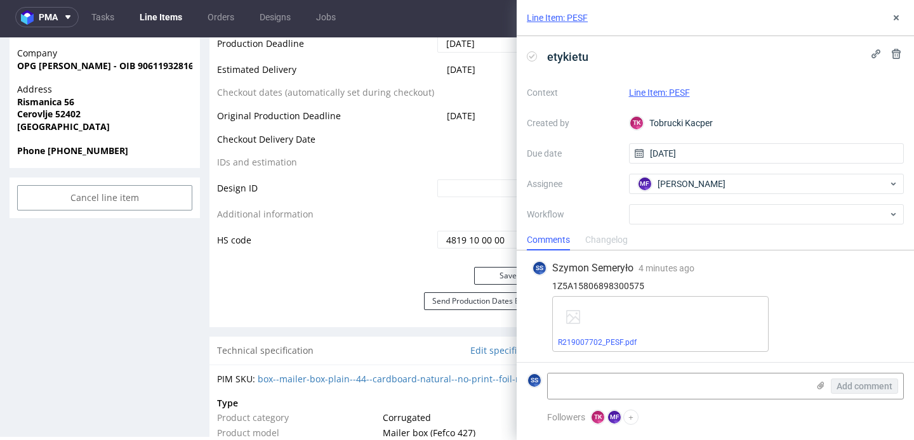
click at [750, 274] on div "SS Szymon Semeryło 4 minutes ago 10th Oct 2025, 12:52" at bounding box center [715, 268] width 367 height 15
click at [619, 384] on textarea at bounding box center [677, 386] width 260 height 25
click at [671, 279] on div "SS Szymon Semeryło 4 minutes ago 10th Oct 2025, 12:52 1Z5A15806898300575 R21900…" at bounding box center [715, 307] width 377 height 112
click at [893, 51] on use at bounding box center [895, 54] width 9 height 10
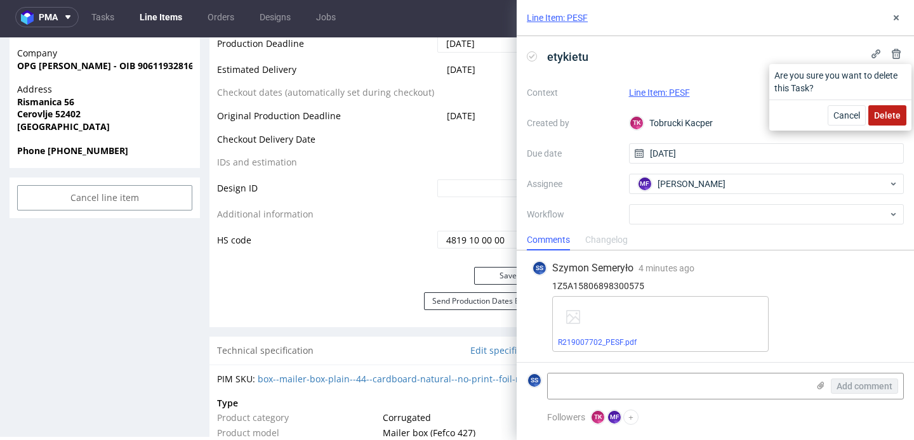
click at [882, 114] on span "Delete" at bounding box center [887, 115] width 27 height 9
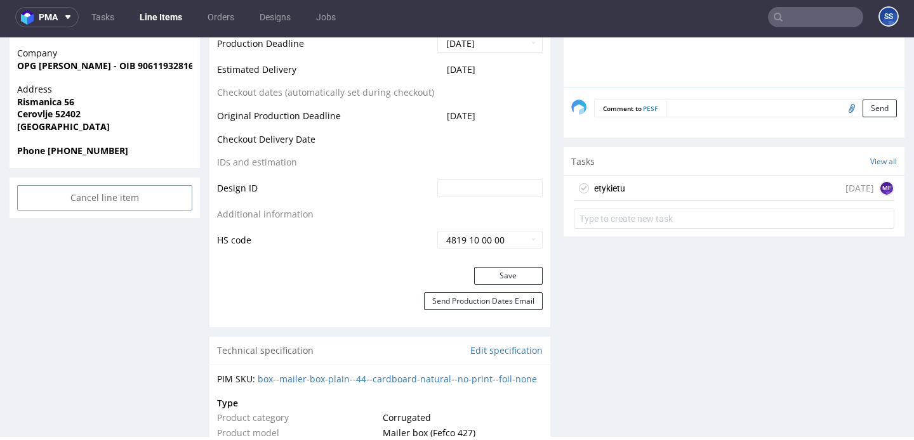
click at [677, 182] on div "etykietu today MF" at bounding box center [734, 188] width 320 height 25
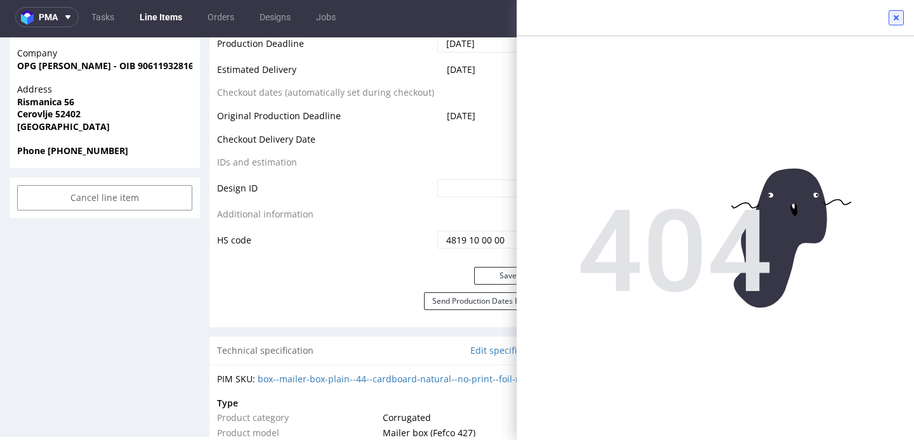
click at [898, 16] on use at bounding box center [895, 17] width 5 height 5
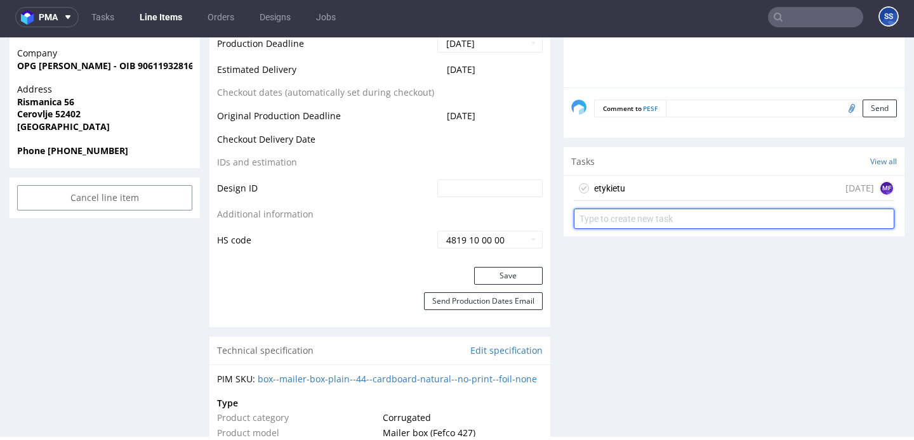
click at [669, 222] on input "text" at bounding box center [734, 219] width 320 height 20
type input "Etykiety"
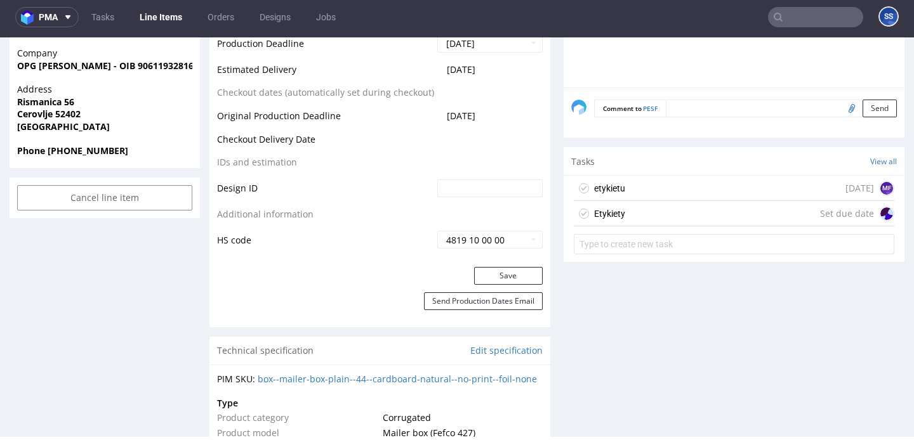
click at [686, 205] on div "Etykiety Set due date" at bounding box center [734, 213] width 320 height 25
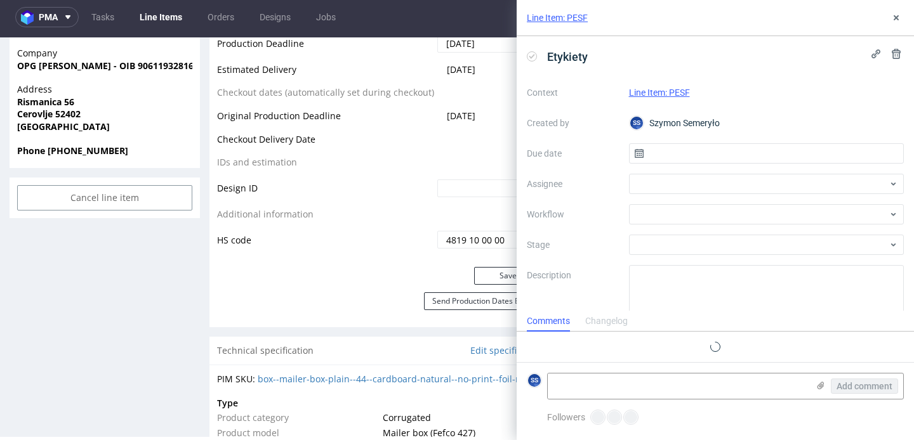
scroll to position [10, 0]
click at [681, 149] on input "text" at bounding box center [766, 153] width 275 height 20
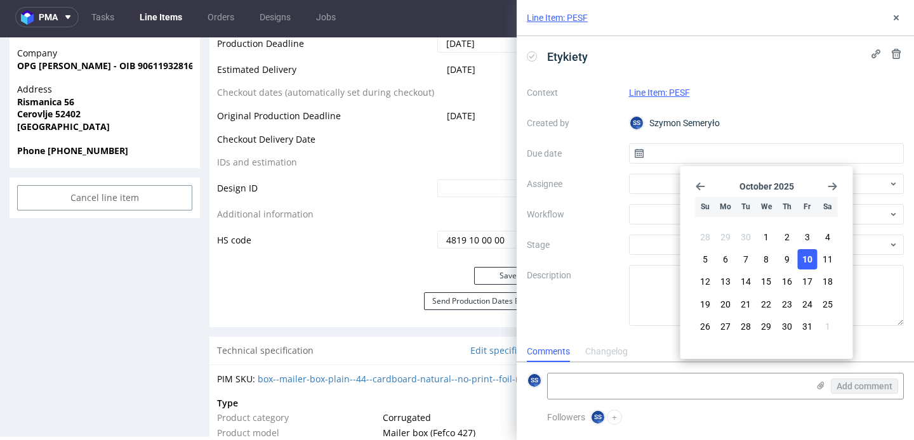
click at [802, 258] on span "10" at bounding box center [807, 259] width 10 height 13
type input "[DATE]"
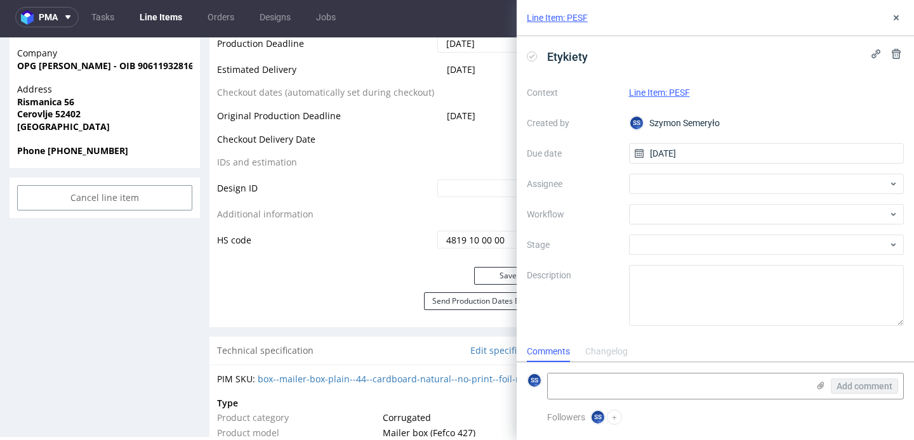
click at [678, 196] on div "Context Line Item: PESF Created by SS Szymon Semeryło Due date 10/10/2025 Assig…" at bounding box center [715, 204] width 377 height 244
click at [678, 189] on div at bounding box center [766, 184] width 275 height 20
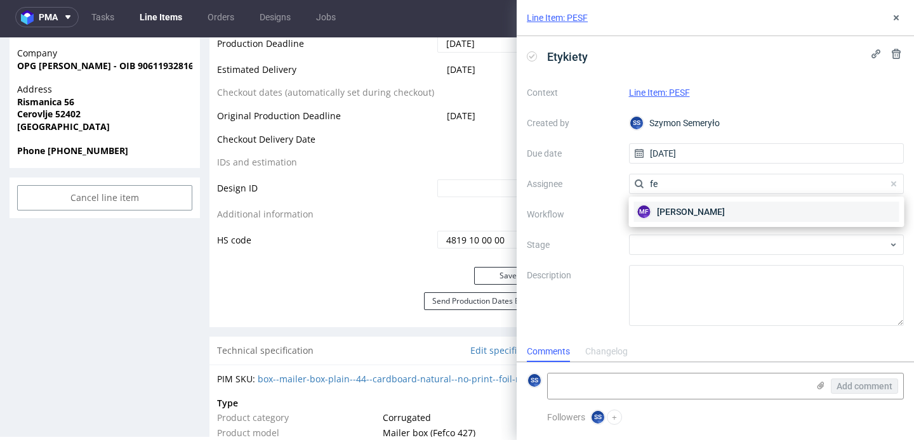
type input "fe"
click at [681, 211] on span "Michał Fedorowicz" at bounding box center [691, 212] width 68 height 13
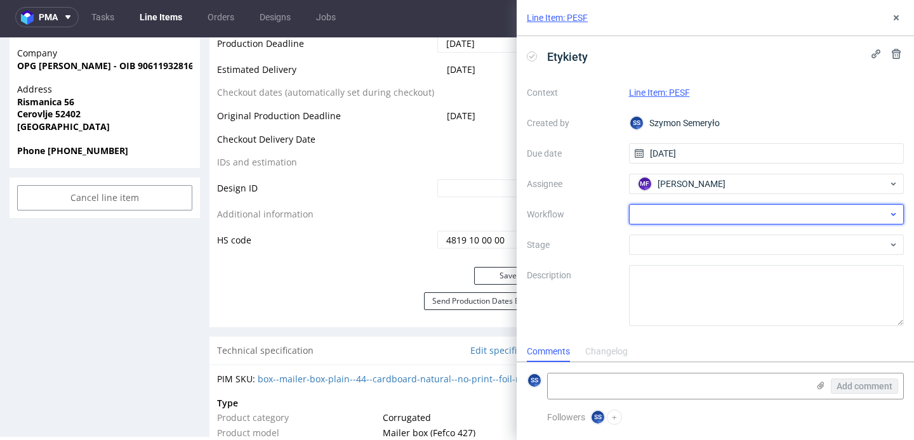
click at [692, 219] on div at bounding box center [766, 214] width 275 height 20
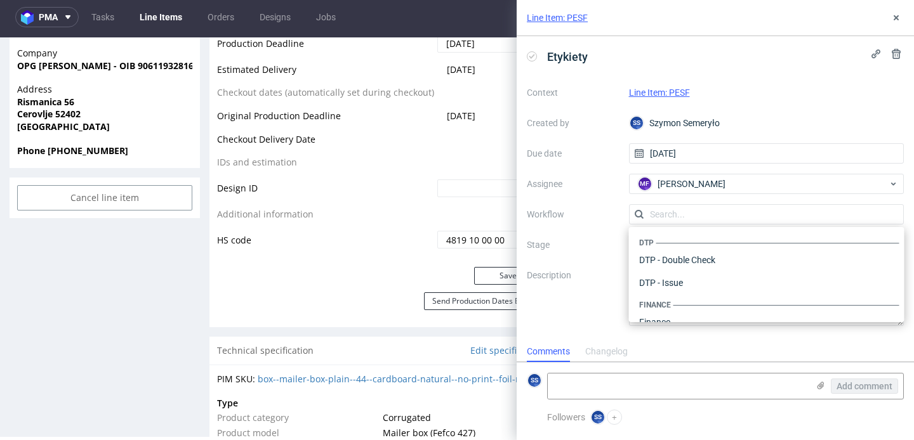
scroll to position [780, 0]
click at [592, 226] on div "Context Line Item: PESF Created by SS Szymon Semeryło Due date 10/10/2025 Assig…" at bounding box center [715, 204] width 377 height 244
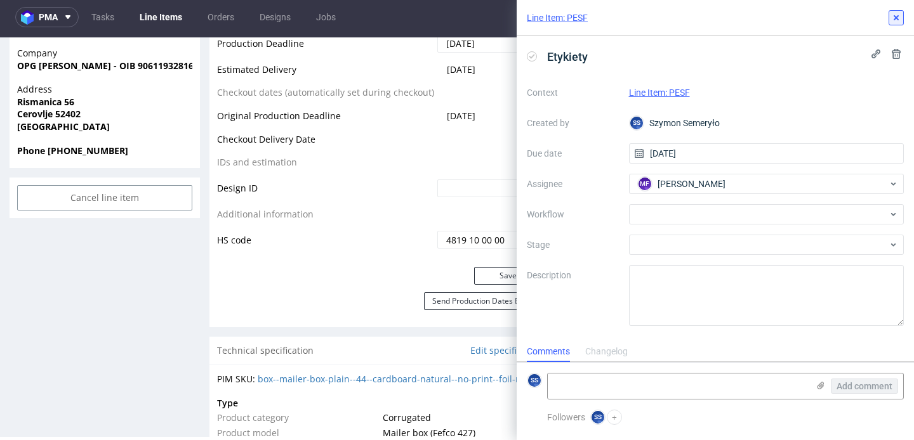
click at [894, 18] on icon at bounding box center [896, 18] width 10 height 10
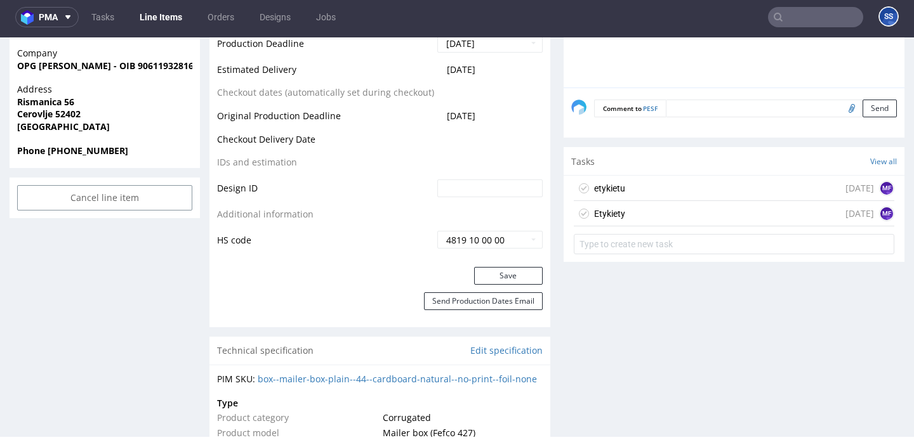
click at [663, 211] on div "Etykiety today MF" at bounding box center [734, 213] width 320 height 25
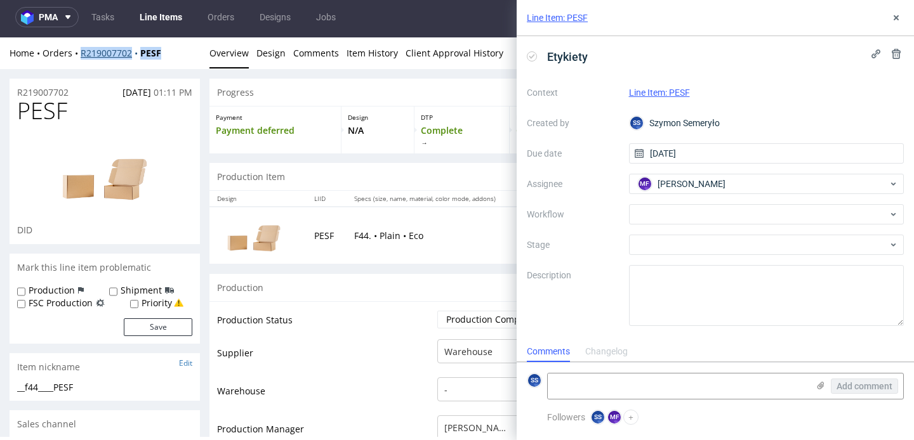
drag, startPoint x: 167, startPoint y: 53, endPoint x: 82, endPoint y: 56, distance: 84.4
click at [82, 56] on div "Home Orders R219007702 PESF" at bounding box center [105, 53] width 190 height 13
click at [813, 387] on div "Add comment" at bounding box center [855, 386] width 95 height 25
click at [816, 386] on icon at bounding box center [820, 386] width 10 height 10
click at [0, 0] on input "file" at bounding box center [0, 0] width 0 height 0
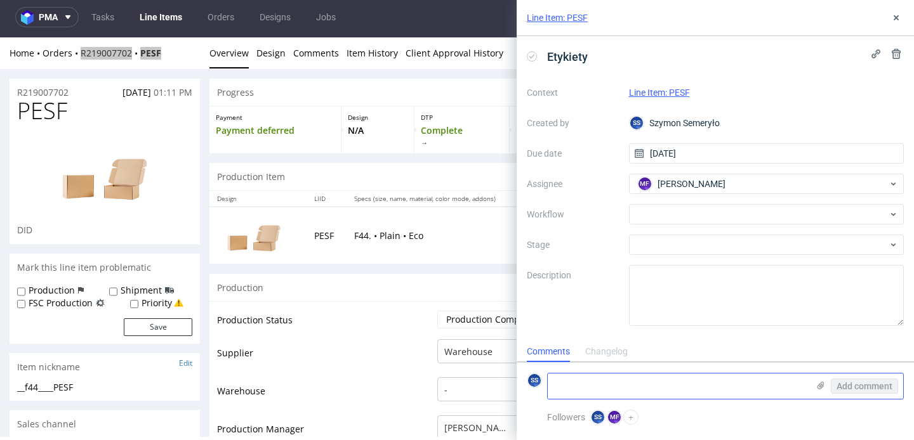
click at [589, 377] on textarea at bounding box center [677, 386] width 260 height 25
paste textarea "1Z5A15806891336157 1Z5A15806892986560 1Z5A15806894358575 1Z5A15806891951349 1Z5…"
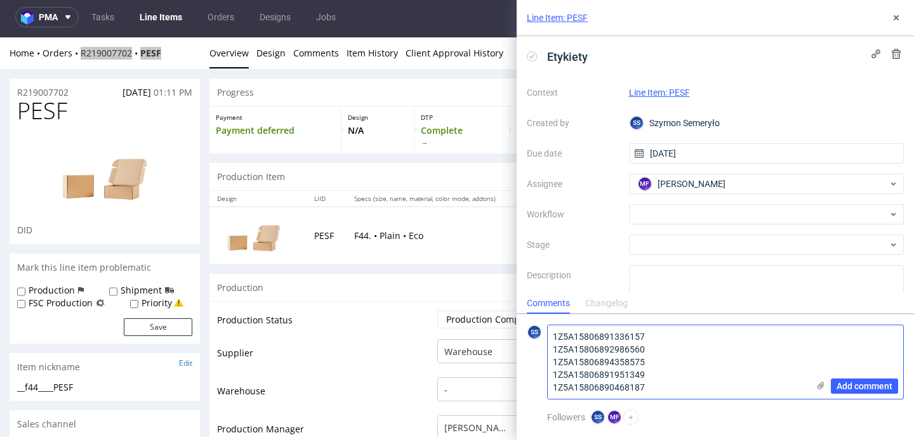
type textarea "1Z5A15806891336157 1Z5A15806892986560 1Z5A15806894358575 1Z5A15806891951349 1Z5…"
click at [824, 386] on icon at bounding box center [820, 386] width 10 height 10
click at [0, 0] on input "file" at bounding box center [0, 0] width 0 height 0
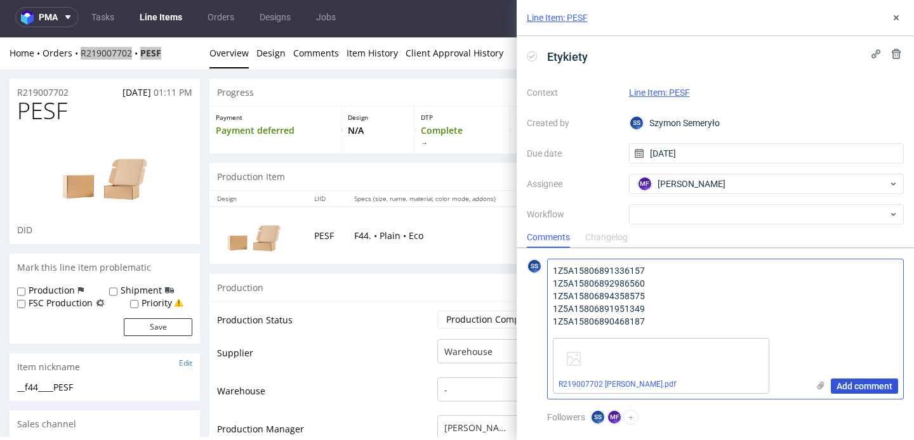
click at [867, 388] on span "Add comment" at bounding box center [864, 386] width 56 height 9
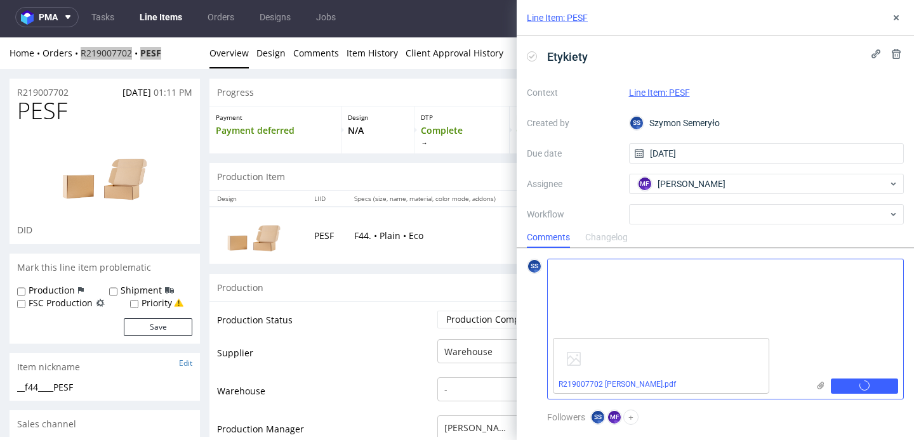
scroll to position [31, 0]
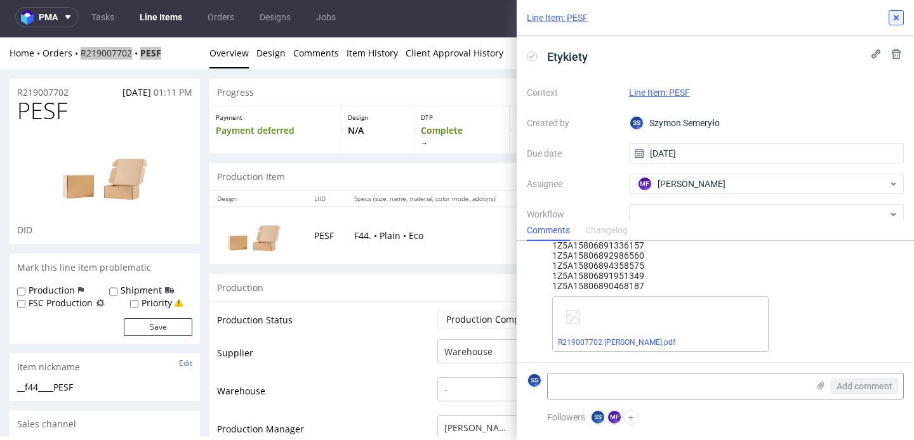
click at [894, 13] on icon at bounding box center [896, 18] width 10 height 10
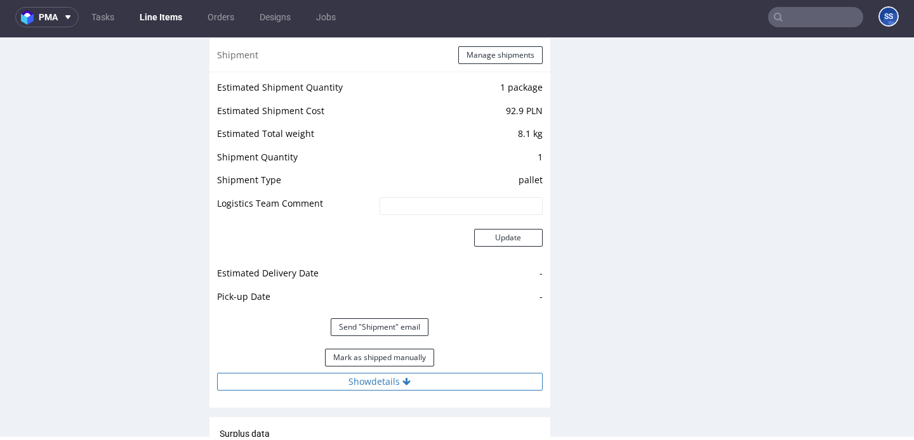
click at [386, 382] on button "Show details" at bounding box center [379, 382] width 325 height 18
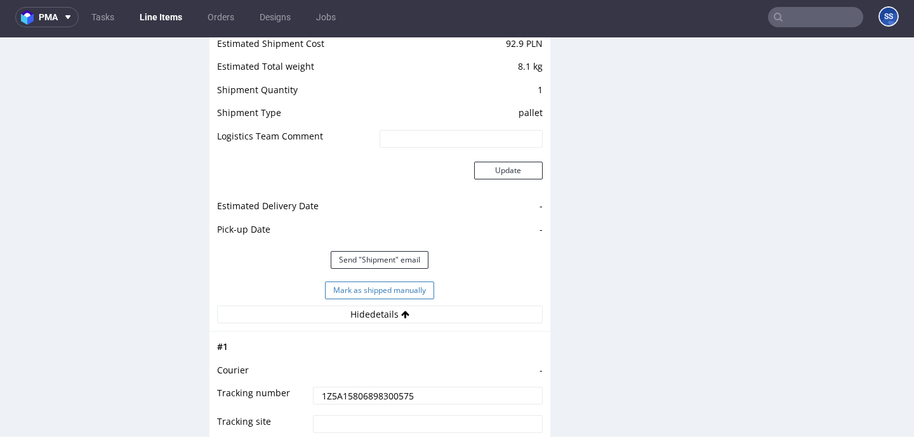
scroll to position [1323, 0]
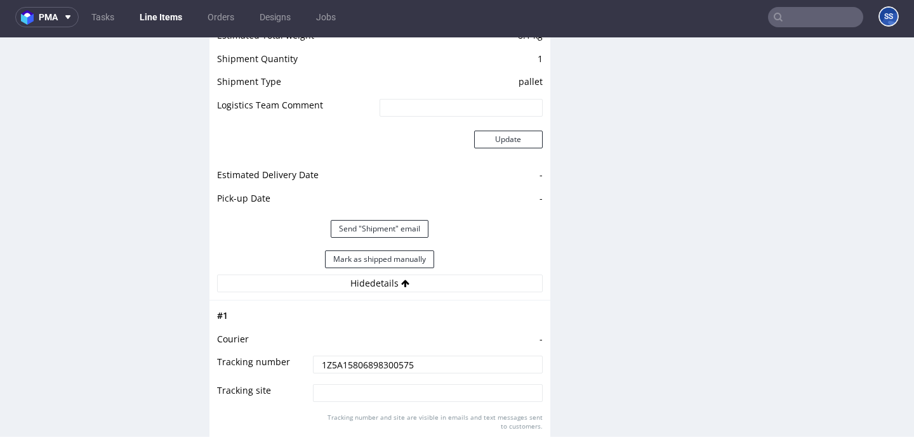
drag, startPoint x: 336, startPoint y: 364, endPoint x: 298, endPoint y: 364, distance: 38.7
click at [298, 364] on tr "Tracking number 1Z5A15806898300575" at bounding box center [379, 369] width 325 height 29
paste input "1336157 1Z5A15806892986560 1Z5A15806894358575 1Z5A15806891951349 1Z5A1580689046…"
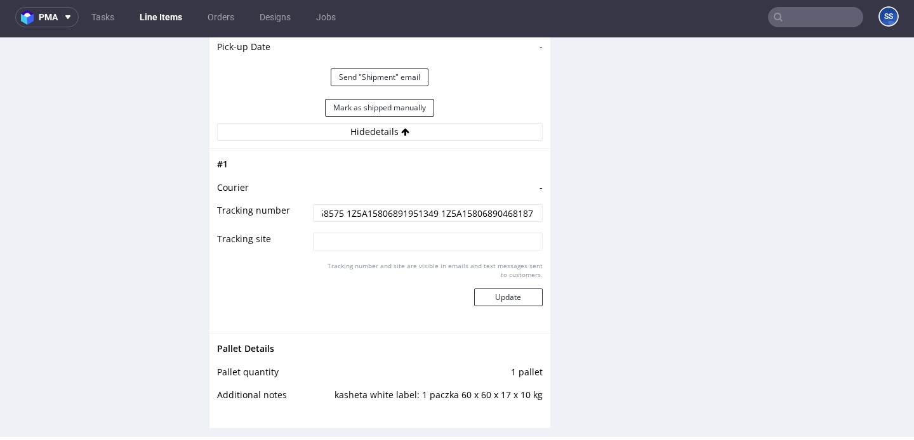
scroll to position [1482, 0]
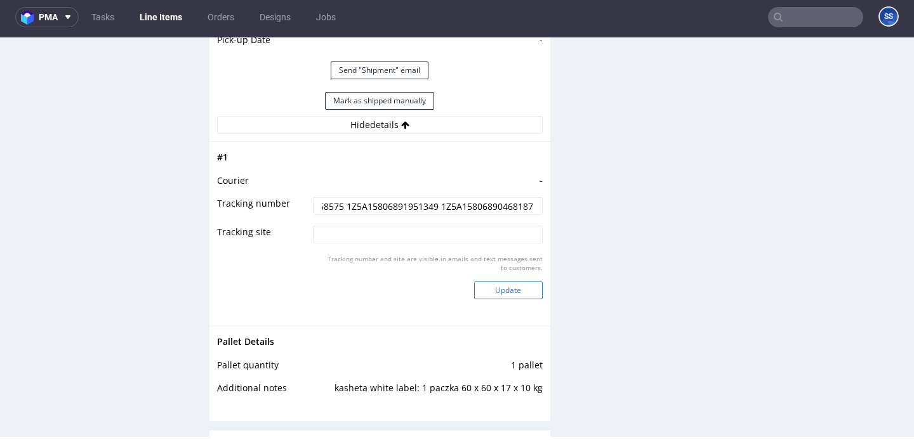
type input "1Z5A15806891336157 1Z5A15806892986560 1Z5A15806894358575 1Z5A15806891951349 1Z5…"
click at [494, 289] on button "Update" at bounding box center [508, 291] width 69 height 18
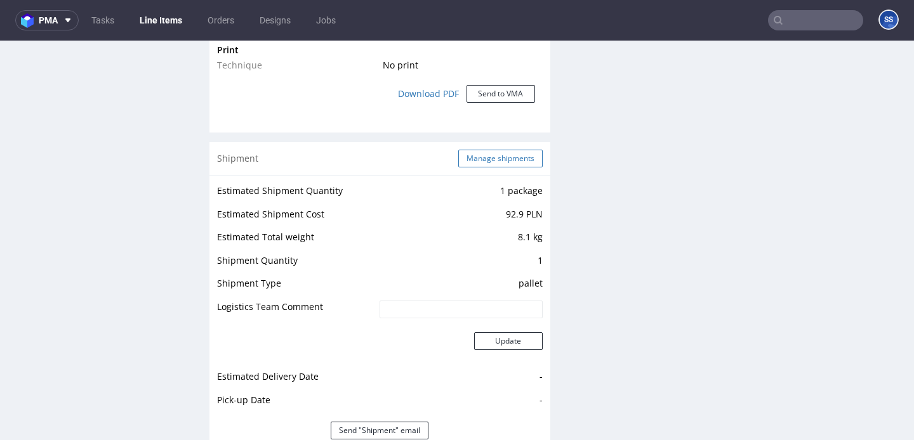
scroll to position [1119, 0]
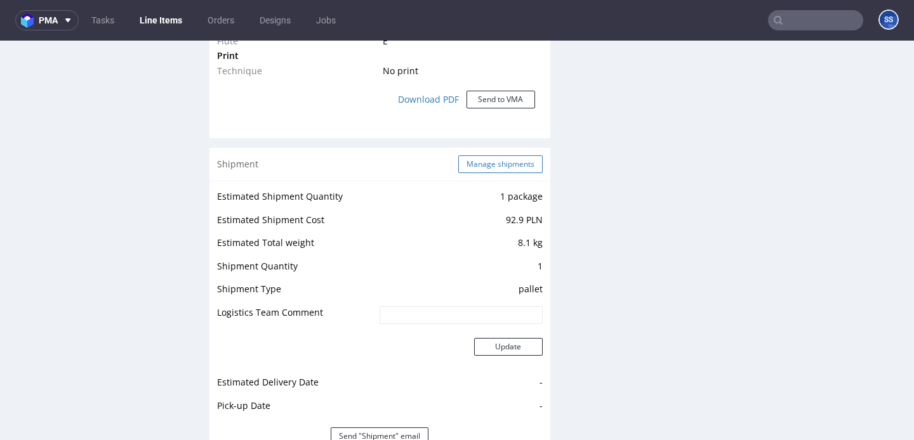
click at [480, 167] on button "Manage shipments" at bounding box center [500, 164] width 84 height 18
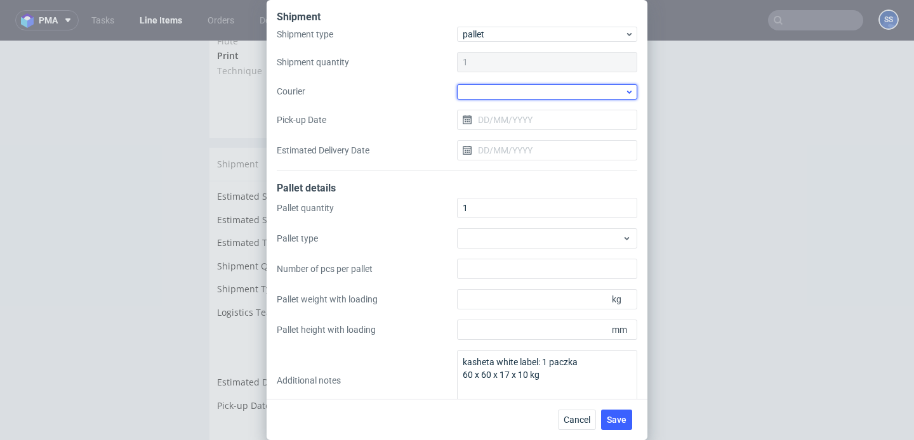
click at [487, 93] on div at bounding box center [547, 91] width 180 height 15
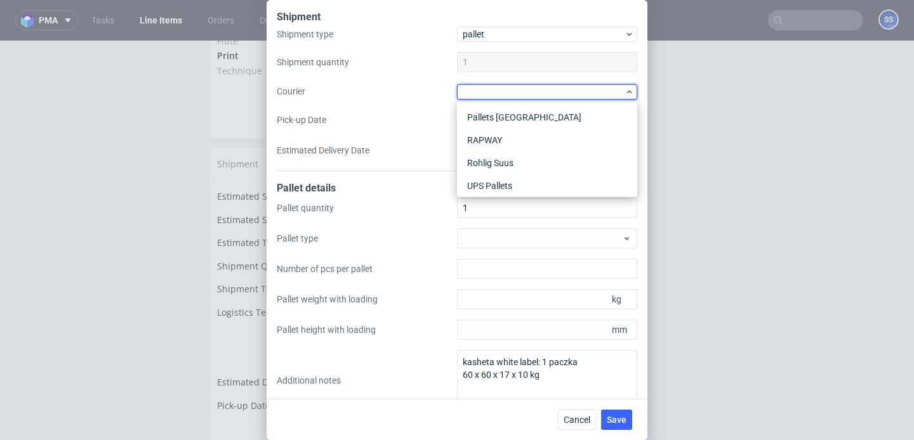
scroll to position [212, 0]
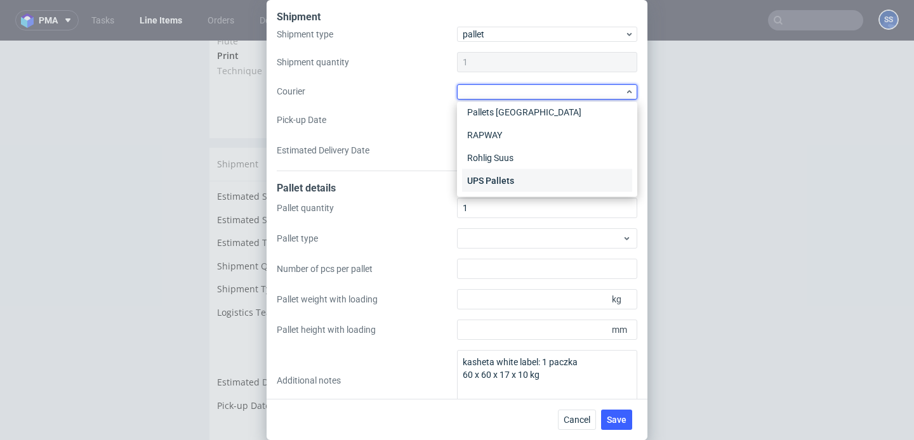
click at [502, 178] on div "UPS Pallets" at bounding box center [547, 180] width 170 height 23
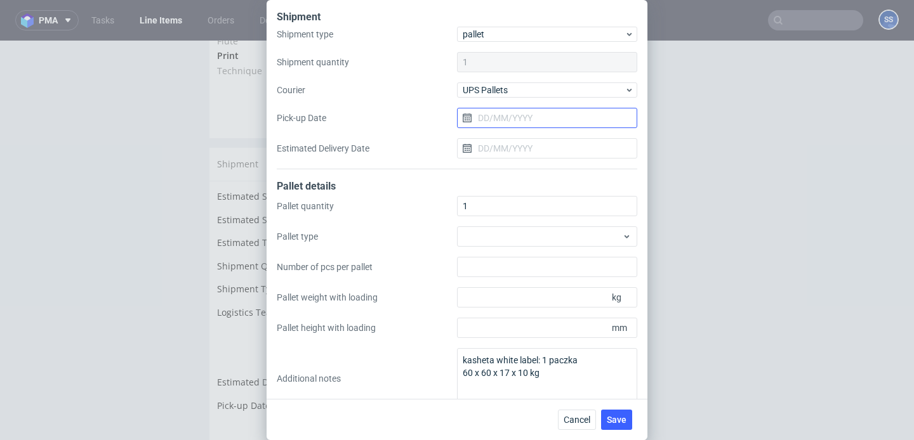
click at [510, 121] on input "Pick-up Date" at bounding box center [547, 118] width 180 height 20
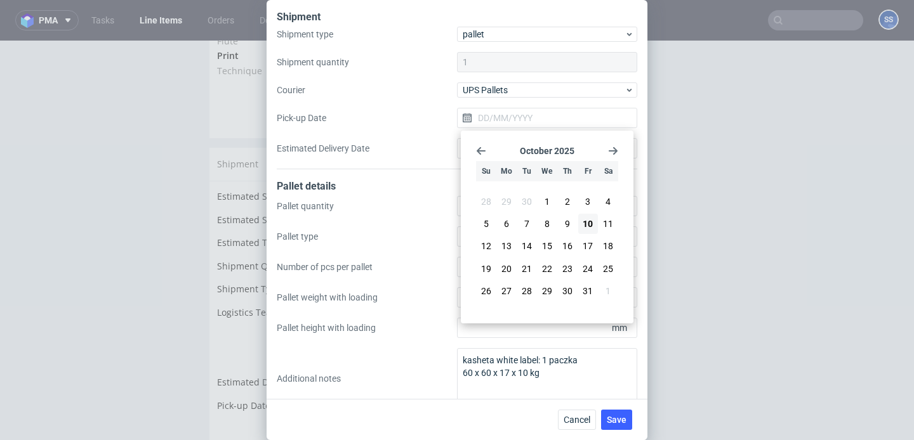
click at [444, 129] on div "Shipment type pallet Shipment quantity 1 Courier UPS Pallets Pick-up Date Estim…" at bounding box center [457, 98] width 360 height 143
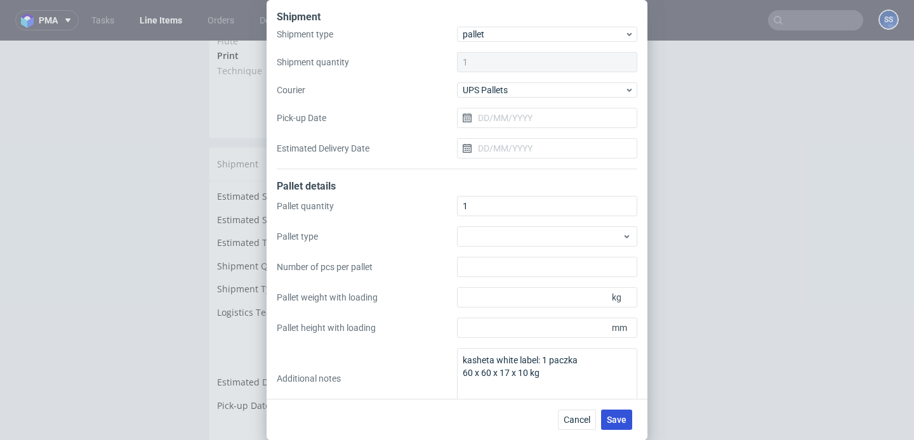
click at [622, 418] on span "Save" at bounding box center [616, 420] width 20 height 9
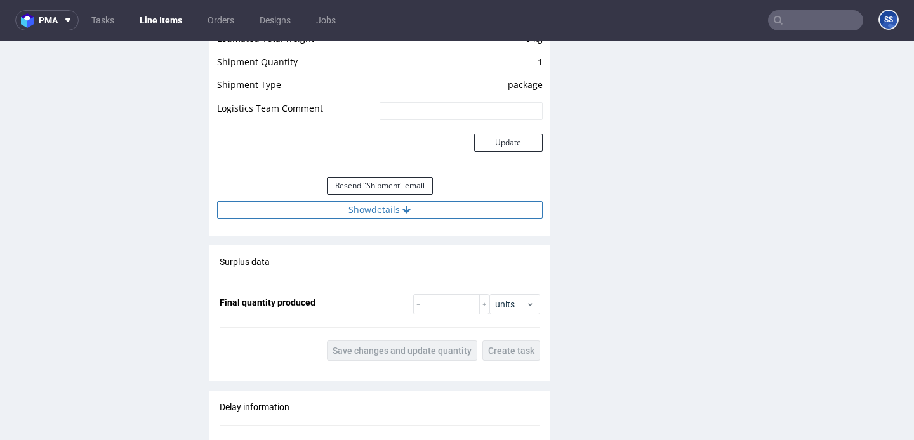
click at [402, 211] on icon at bounding box center [406, 210] width 8 height 9
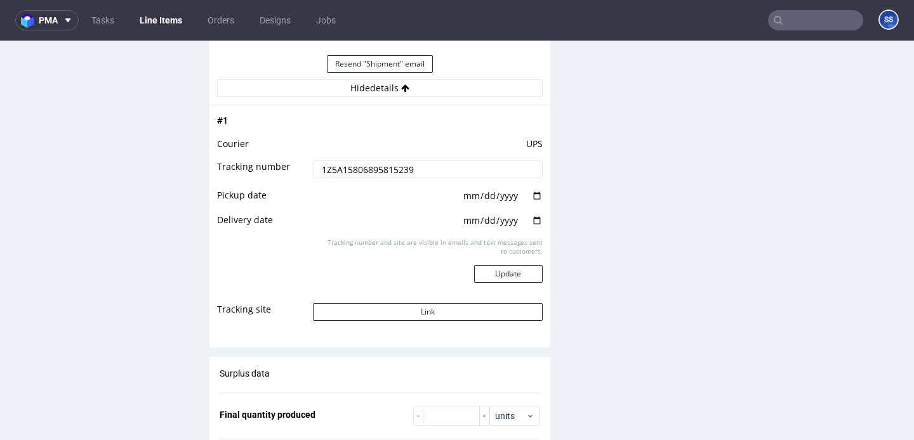
scroll to position [1292, 0]
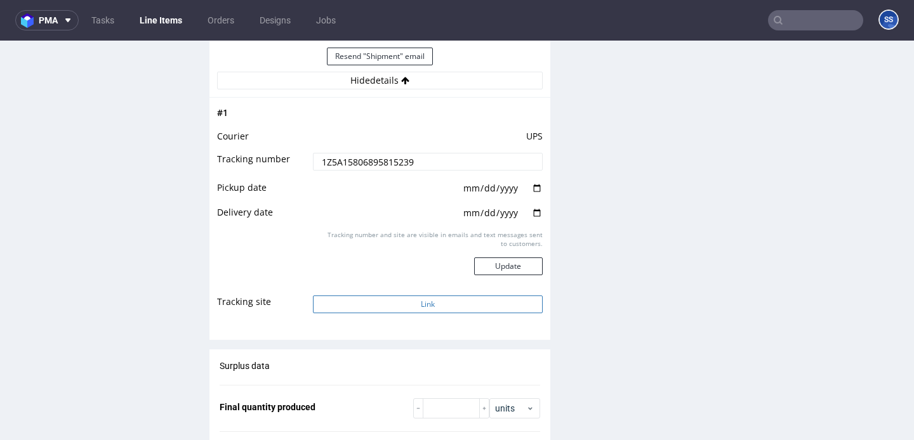
click at [430, 304] on button "Link" at bounding box center [427, 305] width 229 height 18
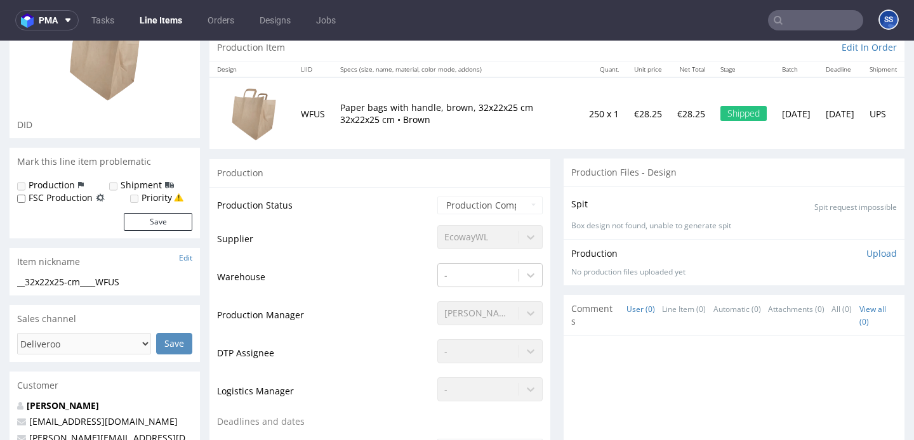
scroll to position [144, 0]
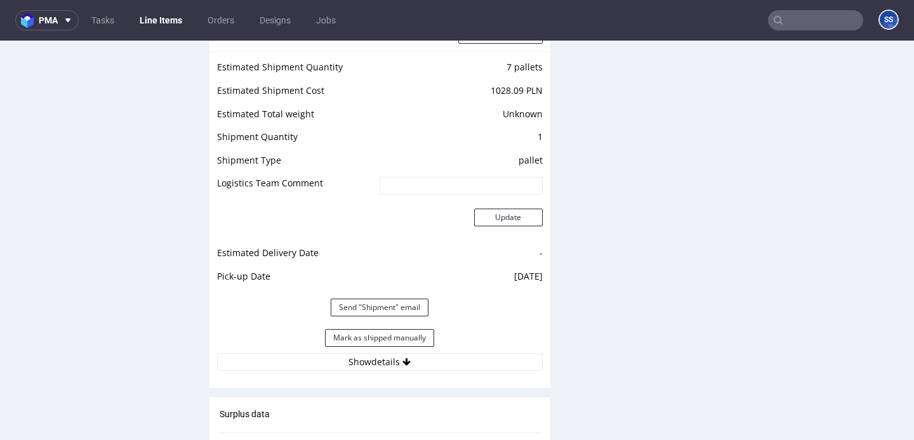
scroll to position [1522, 0]
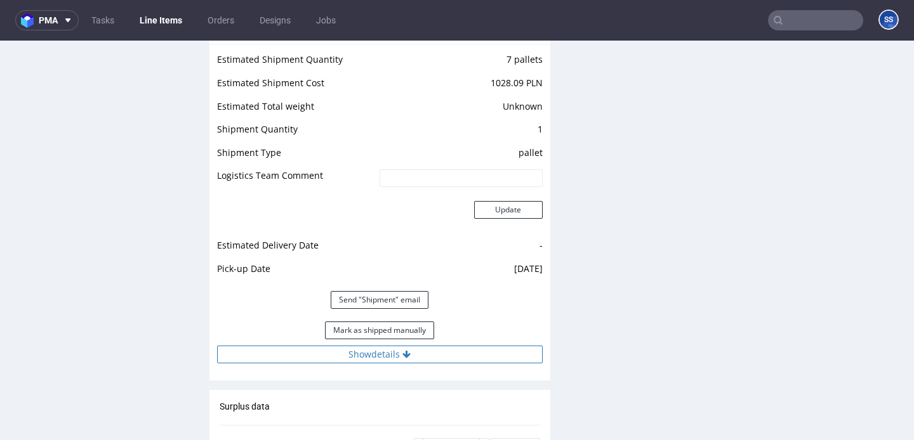
click at [414, 346] on button "Show details" at bounding box center [379, 355] width 325 height 18
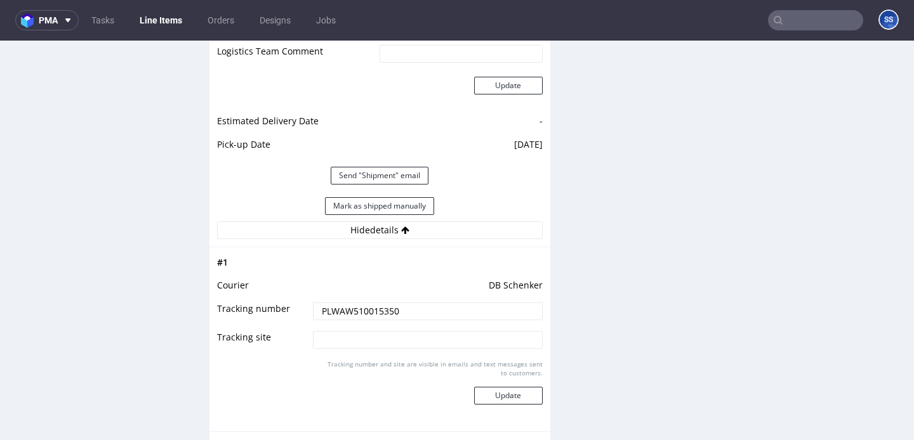
scroll to position [1650, 0]
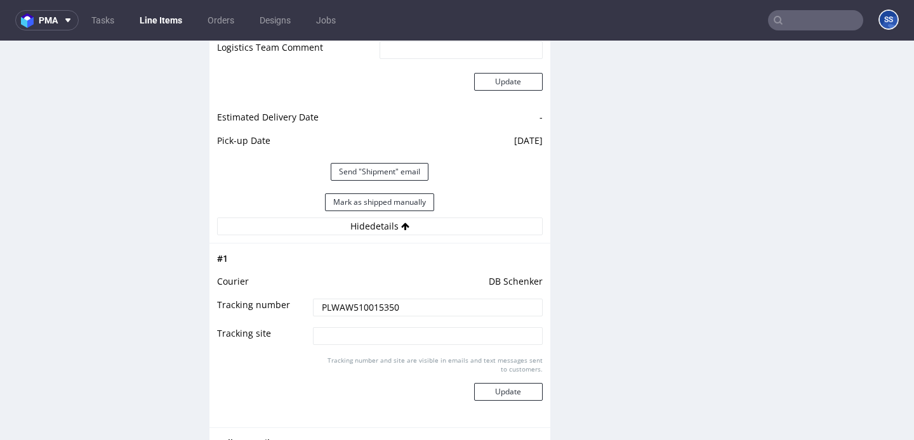
click at [354, 301] on input "PLWAW510015350" at bounding box center [427, 308] width 229 height 18
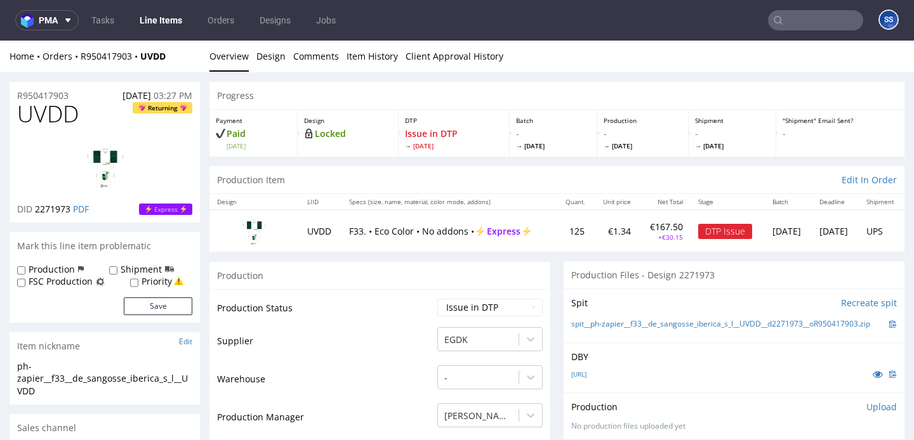
scroll to position [3, 0]
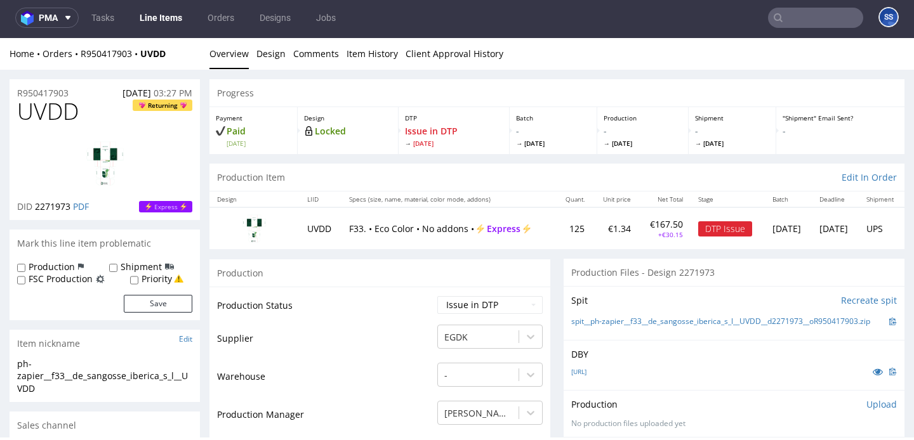
click at [169, 17] on link "Line Items" at bounding box center [161, 18] width 58 height 20
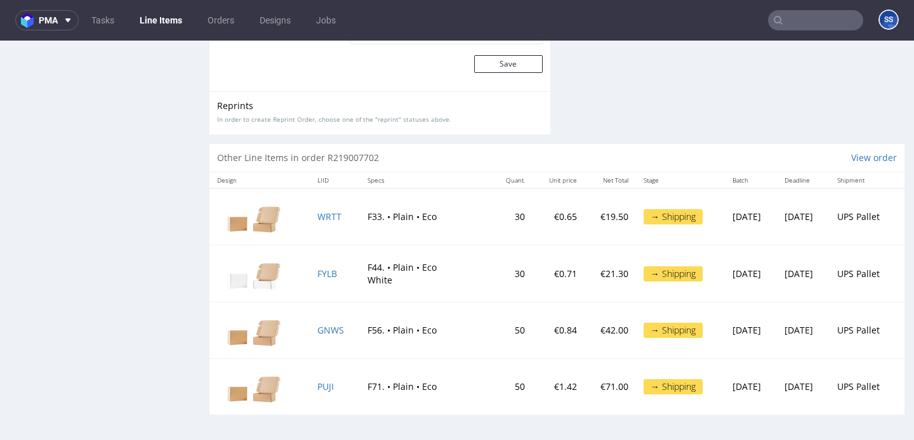
scroll to position [3, 0]
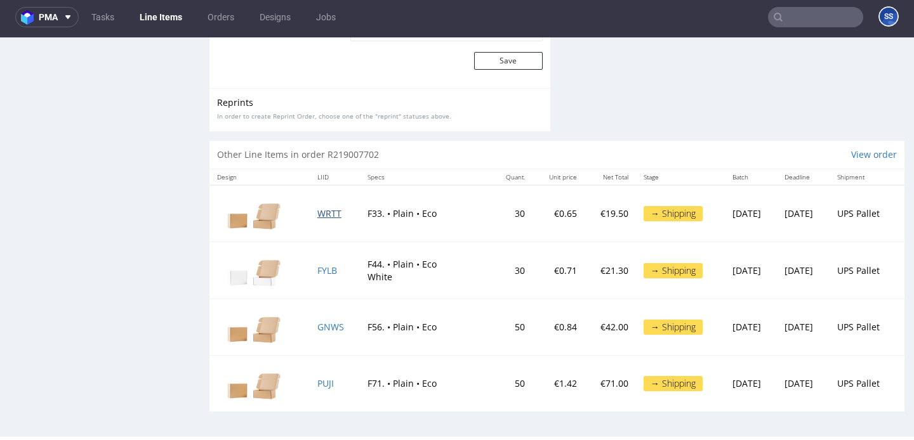
click at [318, 215] on span "WRTT" at bounding box center [329, 213] width 24 height 12
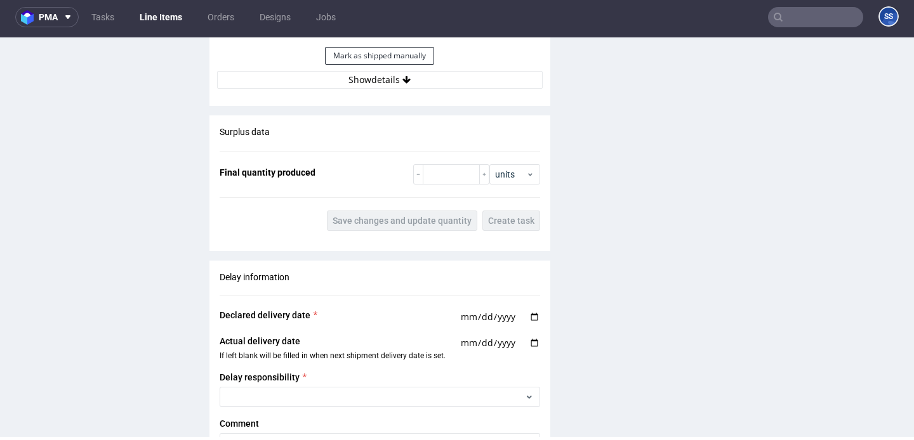
scroll to position [1519, 0]
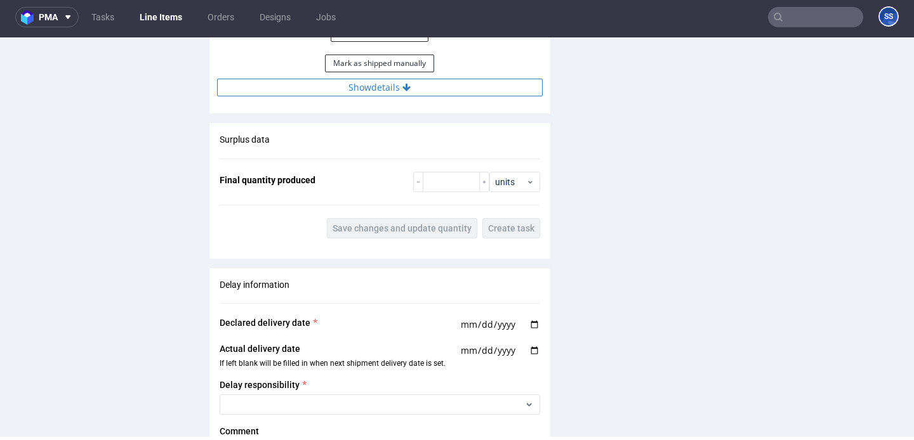
click at [349, 93] on button "Show details" at bounding box center [379, 88] width 325 height 18
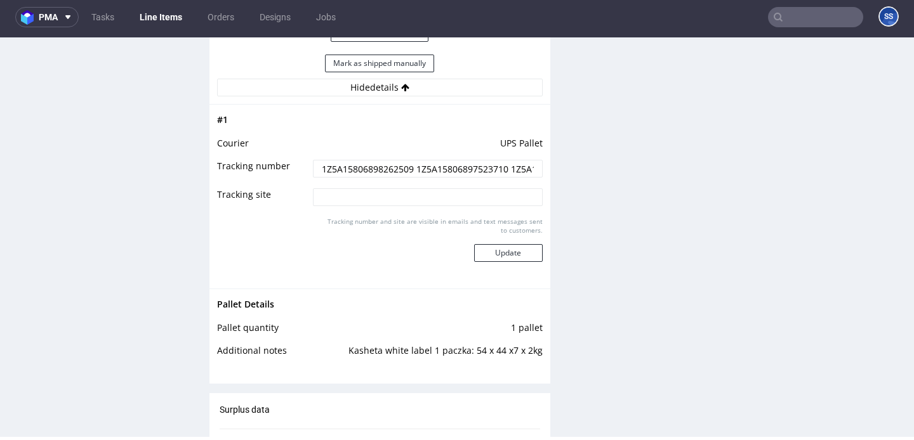
click at [370, 176] on input "1Z5A15806898262509 1Z5A15806897523710 1Z5A15806895080327 1Z5A15806899140693" at bounding box center [427, 169] width 229 height 18
click at [371, 176] on input "1Z5A15806898262509 1Z5A15806897523710 1Z5A15806895080327 1Z5A15806899140693" at bounding box center [427, 169] width 229 height 18
paste input "1Z5A15806891336157 1Z5A15806892986560 1Z5A15806894358575 1Z5A15806891951349 1Z5…"
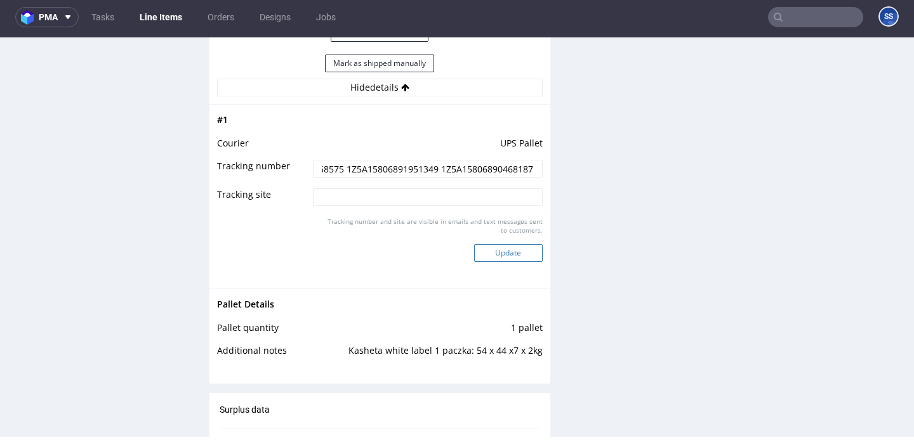
type input "1Z5A15806891336157 1Z5A15806892986560 1Z5A15806894358575 1Z5A15806891951349 1Z5…"
click at [487, 251] on button "Update" at bounding box center [508, 253] width 69 height 18
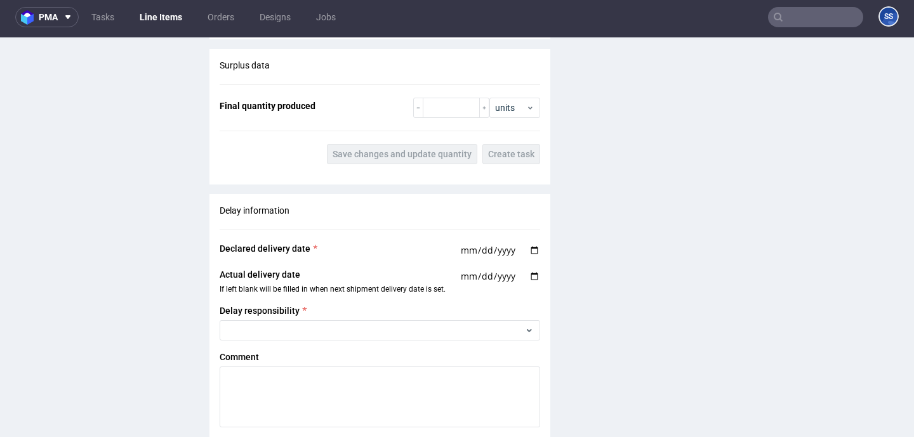
scroll to position [2141, 0]
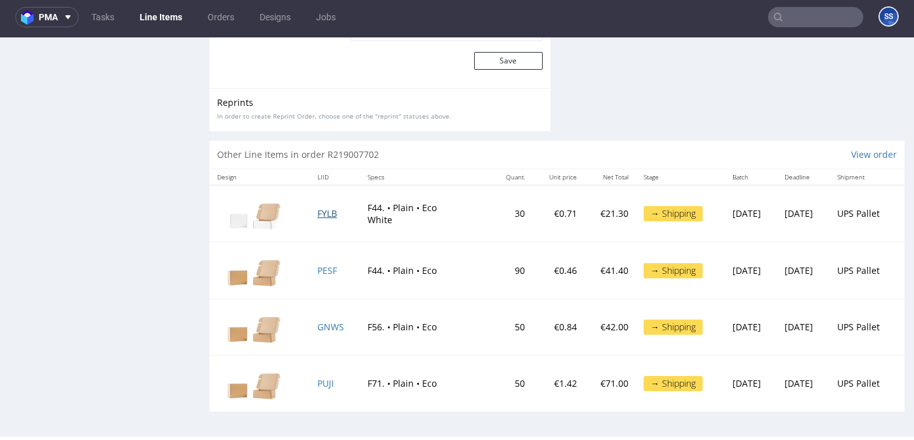
click at [317, 214] on span "FYLB" at bounding box center [327, 213] width 20 height 12
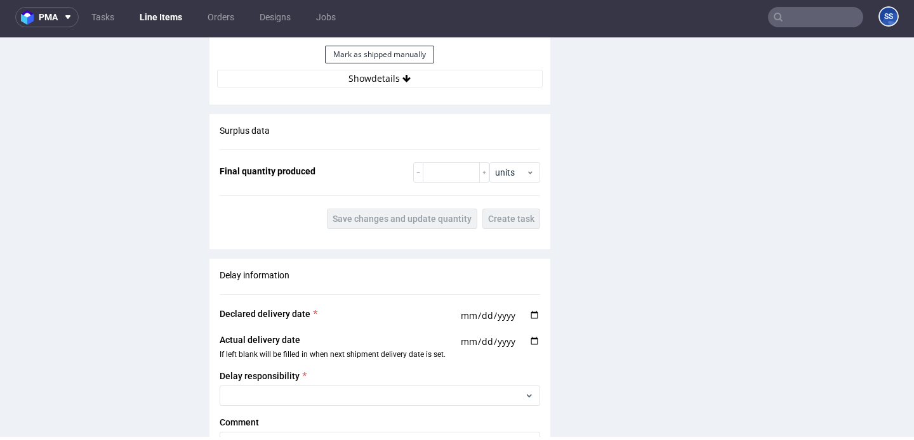
scroll to position [1540, 0]
click at [347, 81] on button "Show details" at bounding box center [379, 79] width 325 height 18
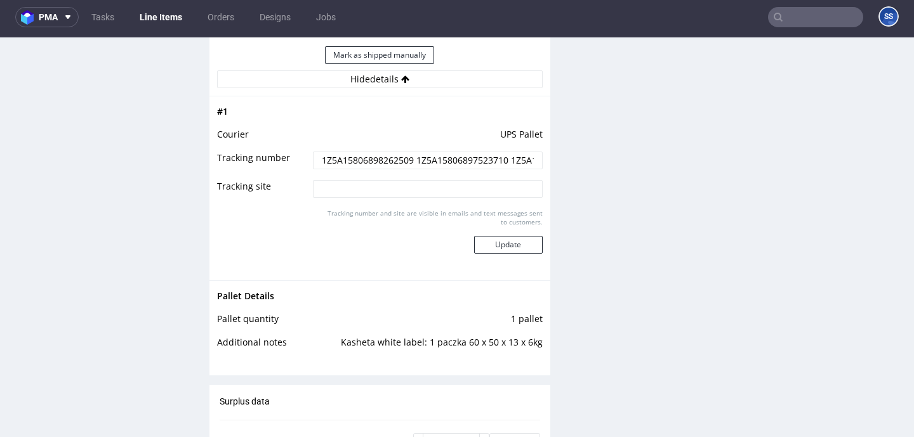
click at [372, 157] on input "1Z5A15806898262509 1Z5A15806897523710 1Z5A15806895080327 1Z5A15806899140693" at bounding box center [427, 161] width 229 height 18
paste input "1Z5A15806891336157 1Z5A15806892986560 1Z5A15806894358575 1Z5A15806891951349 1Z5…"
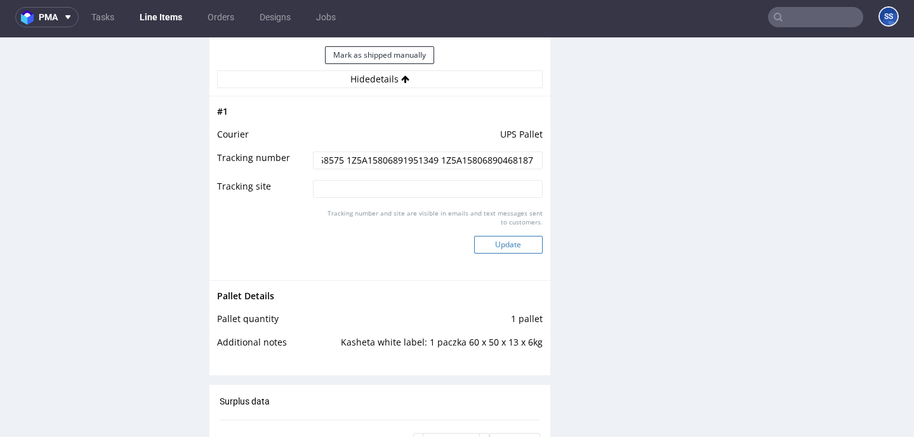
click at [492, 238] on button "Update" at bounding box center [508, 245] width 69 height 18
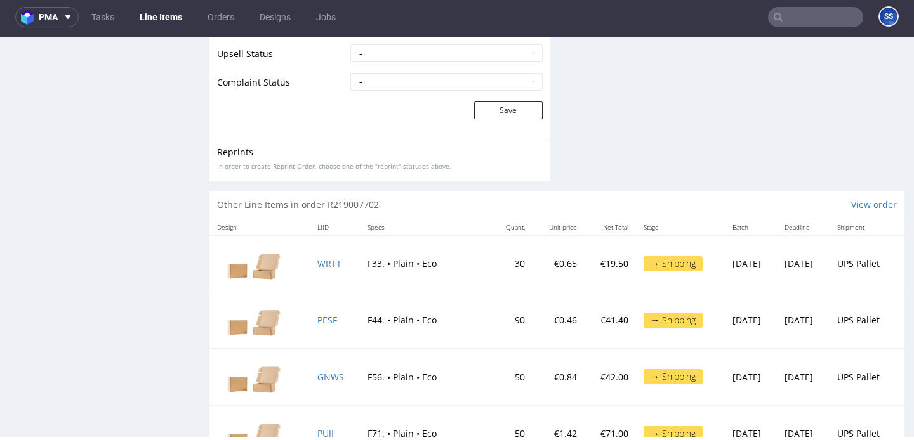
scroll to position [2154, 0]
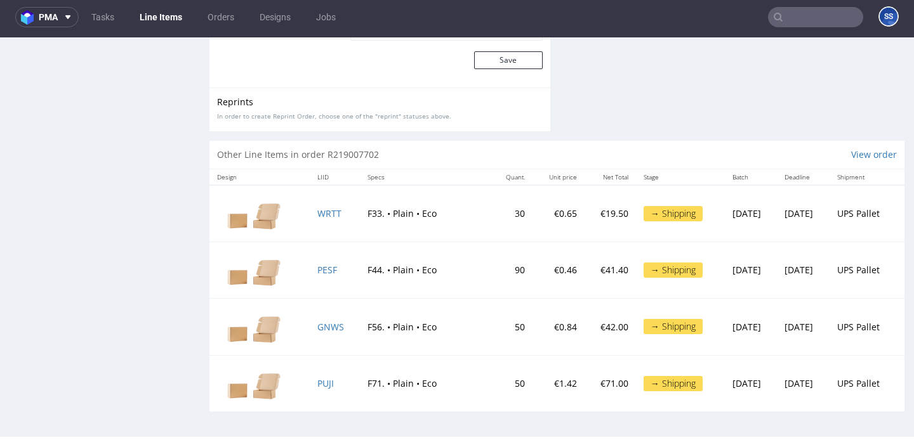
click at [320, 320] on td "GNWS" at bounding box center [335, 327] width 50 height 56
click at [318, 327] on span "GNWS" at bounding box center [330, 327] width 27 height 12
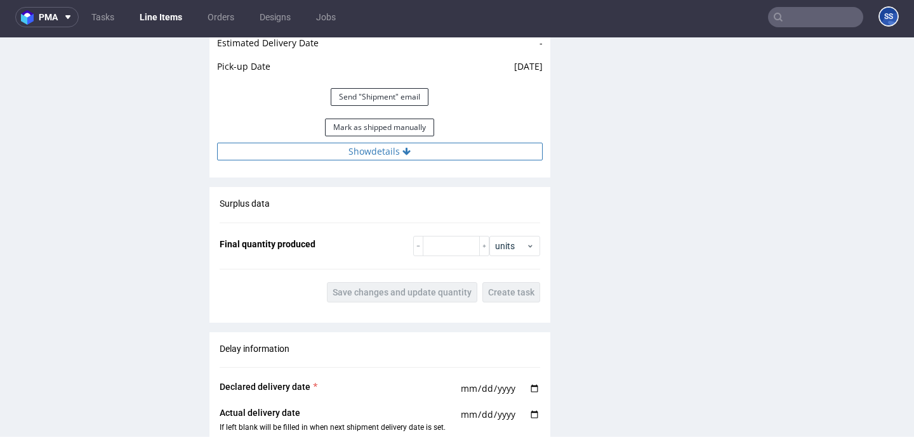
scroll to position [1433, 0]
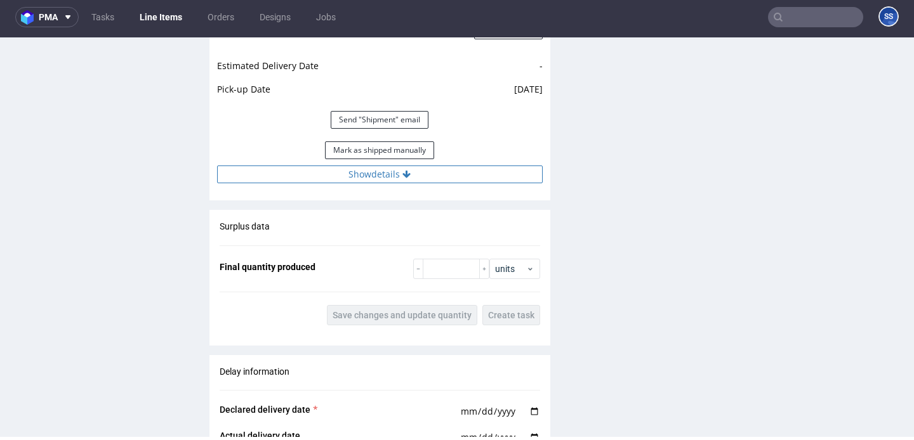
click at [393, 179] on button "Show details" at bounding box center [379, 175] width 325 height 18
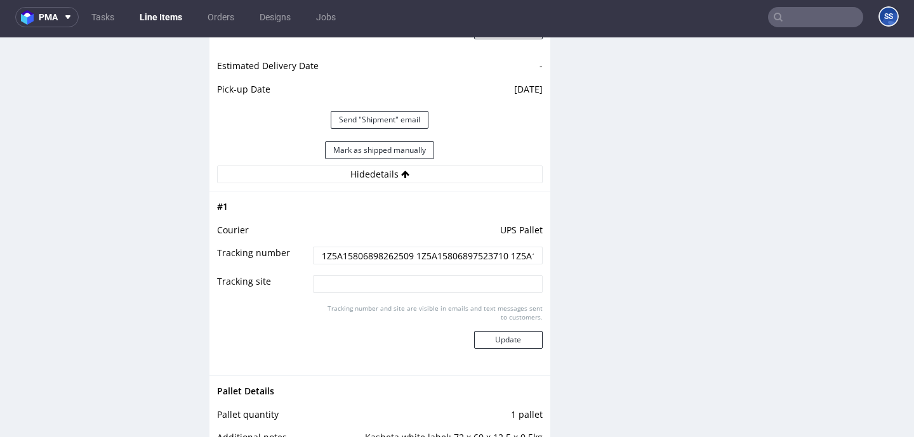
click at [384, 250] on input "1Z5A15806898262509 1Z5A15806897523710 1Z5A15806895080327 1Z5A15806899140693" at bounding box center [427, 256] width 229 height 18
click at [382, 259] on input "1Z5A15806898262509 1Z5A15806897523710 1Z5A15806895080327 1Z5A15806899140693" at bounding box center [427, 256] width 229 height 18
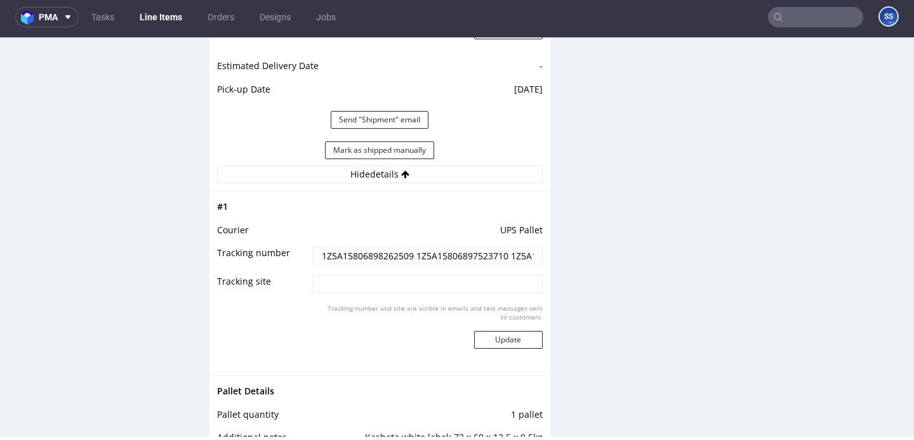
paste input "1Z5A15806891336157 1Z5A15806892986560 1Z5A15806894358575 1Z5A15806891951349 1Z5…"
type input "1Z5A15806891336157 1Z5A15806892986560 1Z5A15806894358575 1Z5A15806891951349 1Z5…"
click at [503, 342] on button "Update" at bounding box center [508, 340] width 69 height 18
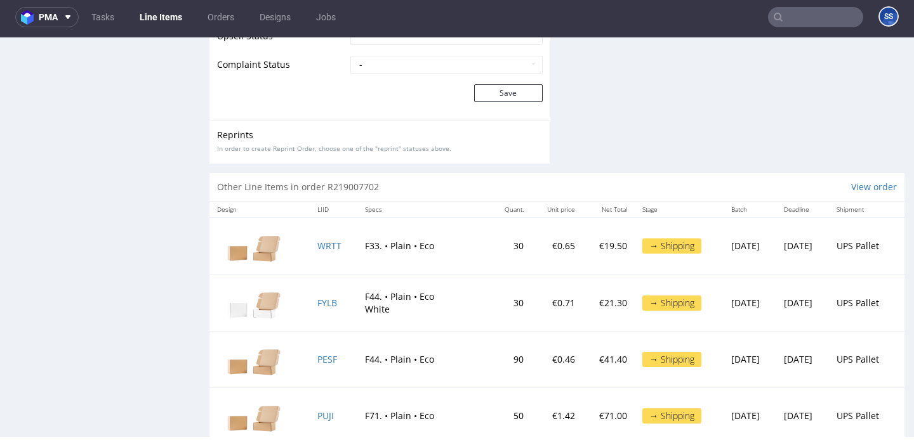
scroll to position [2141, 0]
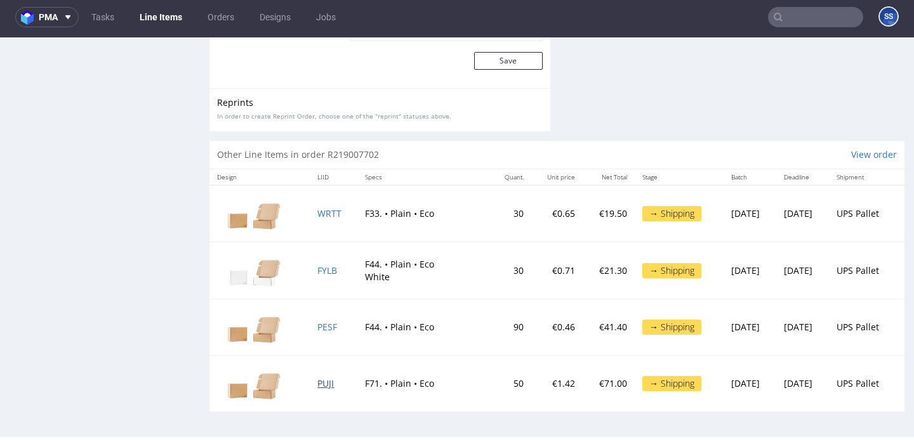
click at [317, 382] on span "PUJI" at bounding box center [325, 383] width 16 height 12
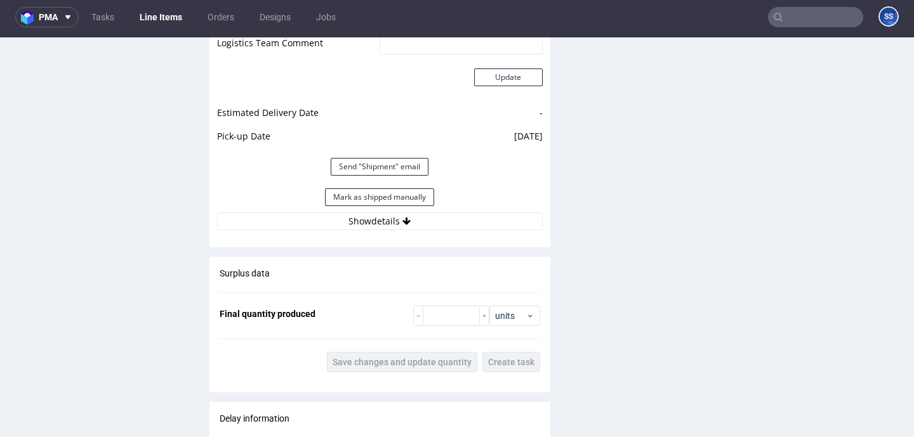
scroll to position [1389, 0]
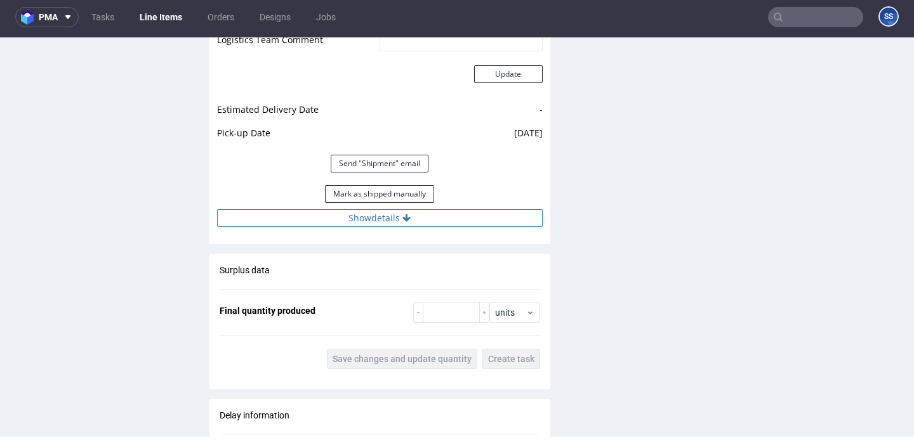
click at [394, 226] on button "Show details" at bounding box center [379, 218] width 325 height 18
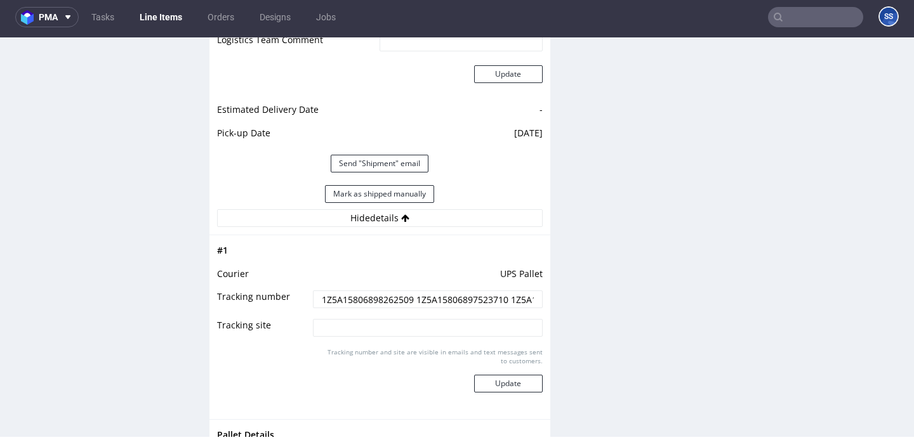
click at [367, 297] on input "1Z5A15806898262509 1Z5A15806897523710 1Z5A15806895080327 1Z5A15806899140693" at bounding box center [427, 300] width 229 height 18
paste input "1Z5A15806891336157 1Z5A15806892986560 1Z5A15806894358575 1Z5A15806891951349 1Z5…"
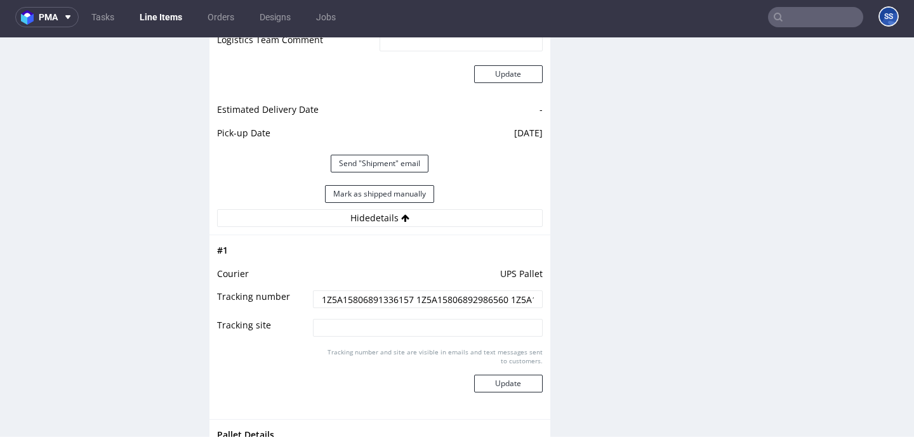
scroll to position [0, 272]
type input "1Z5A15806891336157 1Z5A15806892986560 1Z5A15806894358575 1Z5A15806891951349 1Z5…"
click at [485, 387] on button "Update" at bounding box center [508, 384] width 69 height 18
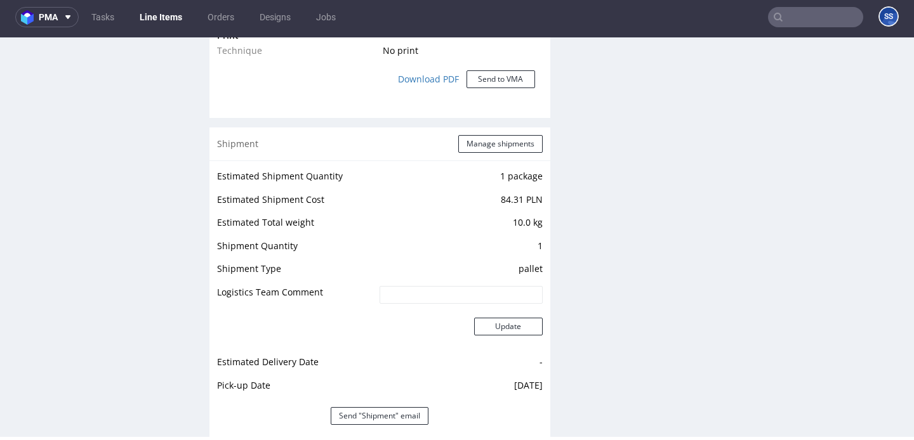
scroll to position [0, 0]
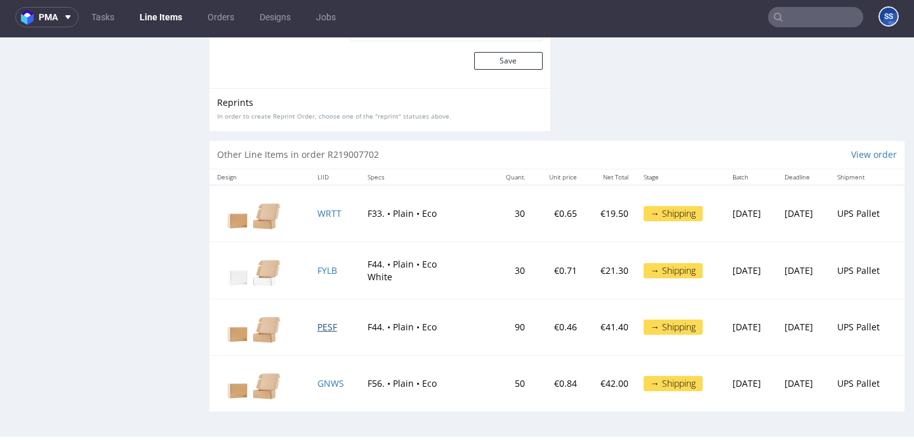
click at [322, 327] on span "PESF" at bounding box center [327, 327] width 20 height 12
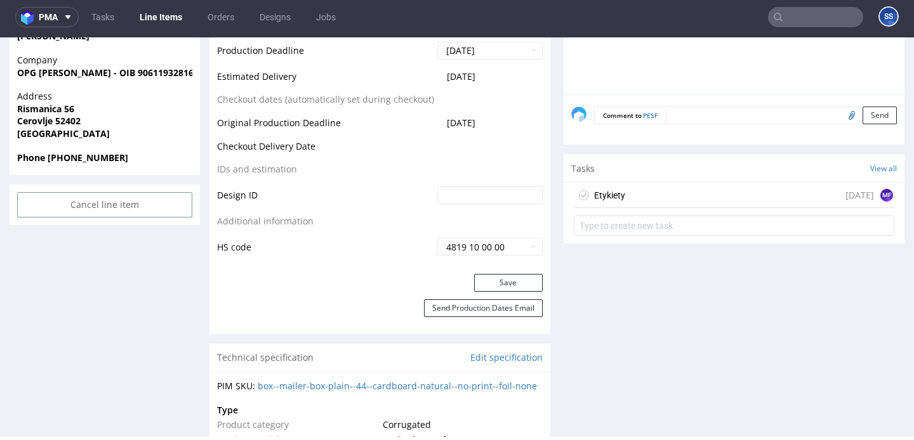
click at [657, 187] on div "Etykiety today MF" at bounding box center [734, 195] width 320 height 25
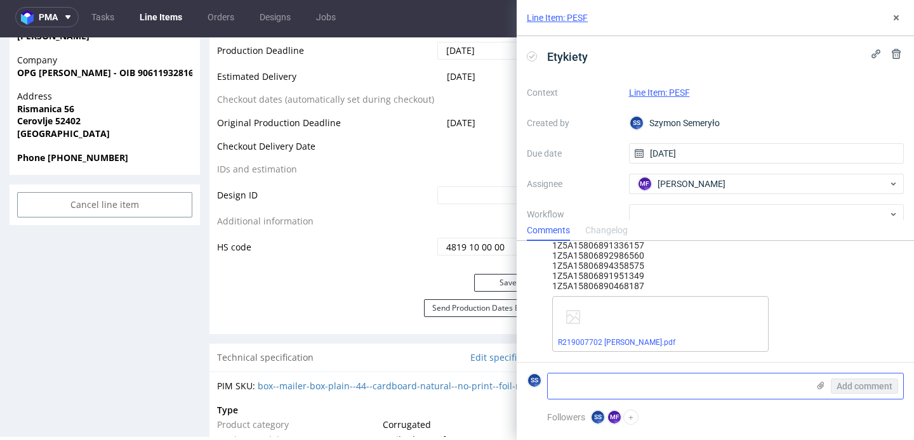
click at [627, 381] on textarea at bounding box center [677, 386] width 260 height 25
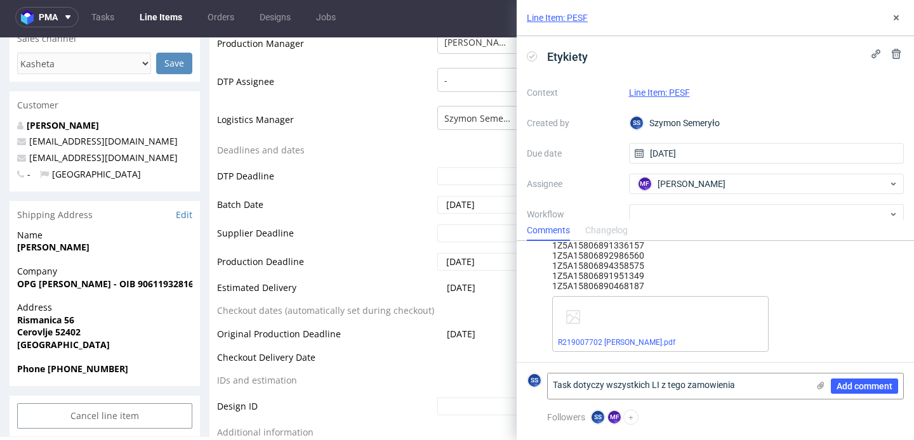
scroll to position [81, 0]
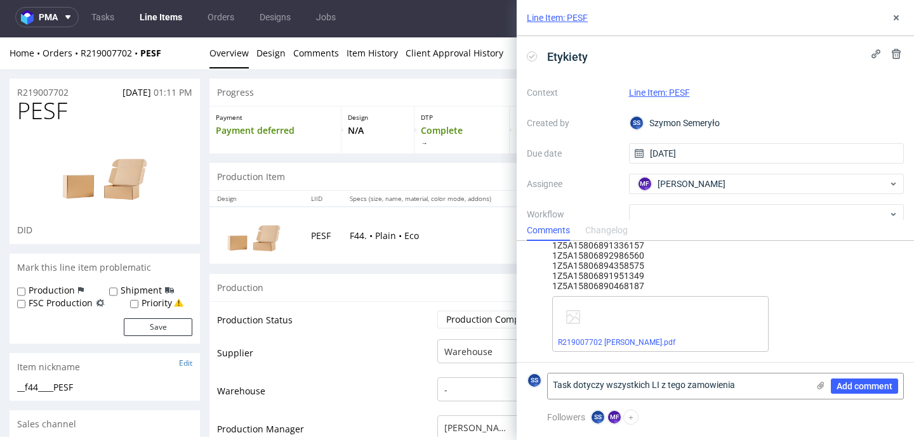
click at [74, 62] on div "Home Orders R219007702 PESF Overview Design Comments Item History Client Approv…" at bounding box center [457, 53] width 914 height 32
copy div "R219007702 PESF"
drag, startPoint x: 115, startPoint y: 53, endPoint x: 84, endPoint y: 56, distance: 31.2
click at [80, 55] on div "Home Orders R219007702 PESF" at bounding box center [105, 53] width 190 height 13
click at [781, 390] on textarea "Task dotyczy wszystkich LI z tego zamowienia" at bounding box center [677, 386] width 260 height 25
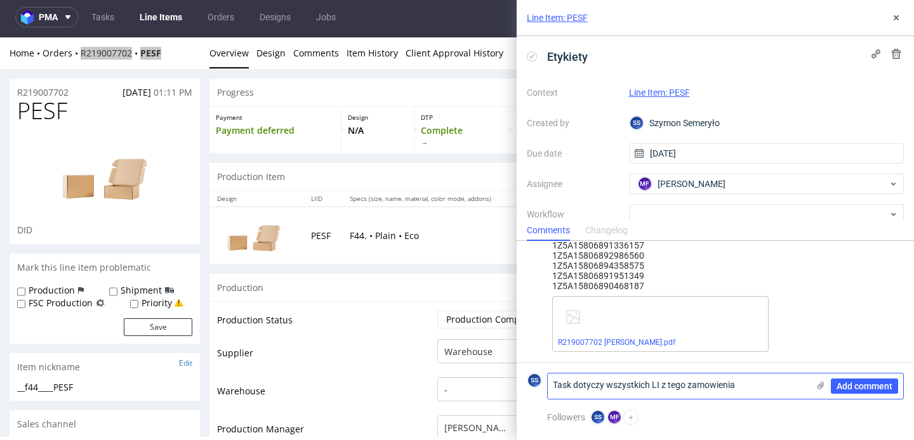
paste textarea "R219007702PESF"
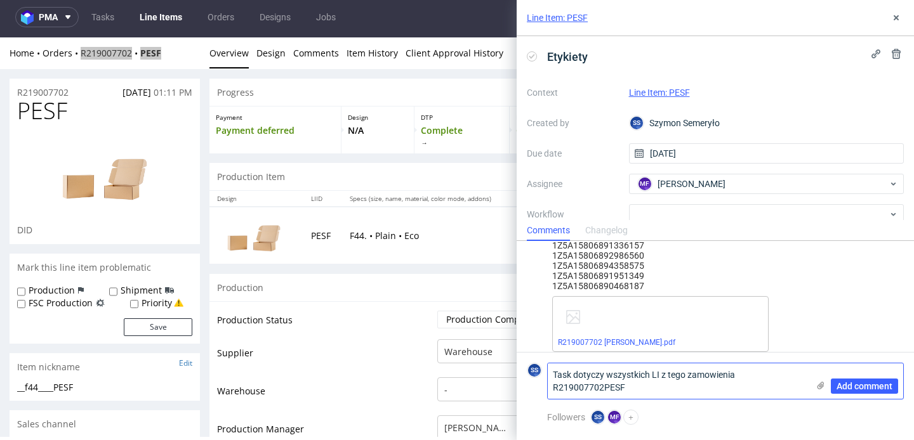
scroll to position [0, 0]
drag, startPoint x: 636, startPoint y: 390, endPoint x: 604, endPoint y: 392, distance: 31.8
click at [604, 392] on textarea "Task dotyczy wszystkich LI z tego zamowienia R219007702PESF" at bounding box center [677, 382] width 260 height 36
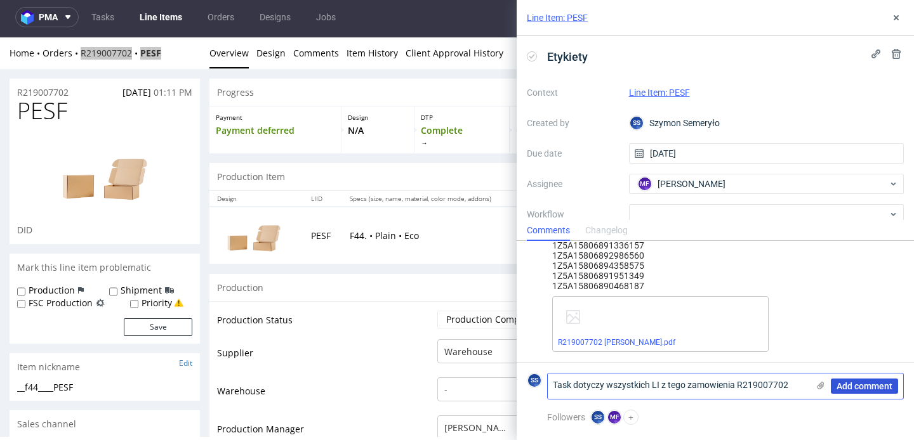
type textarea "Task dotyczy wszystkich LI z tego zamowienia R219007702"
click at [877, 387] on span "Add comment" at bounding box center [864, 386] width 56 height 9
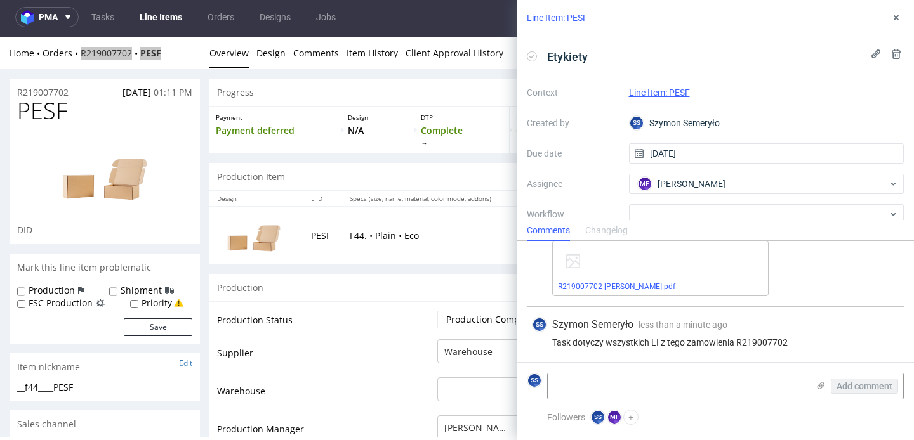
scroll to position [88, 0]
click at [161, 64] on div "Home Orders R219007702 PESF Overview Design Comments Item History Client Approv…" at bounding box center [457, 53] width 914 height 32
drag, startPoint x: 171, startPoint y: 55, endPoint x: 81, endPoint y: 53, distance: 90.7
click at [81, 53] on div "Home Orders R219007702 PESF" at bounding box center [105, 53] width 190 height 13
copy div "R219007702 PESF"
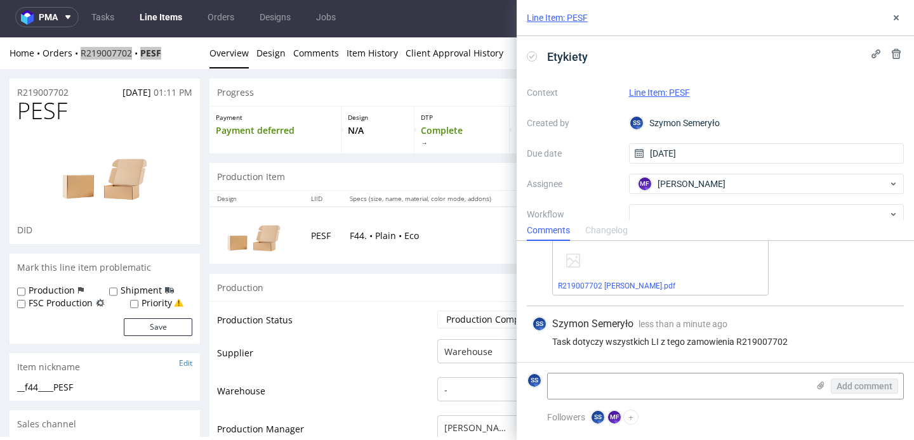
click at [904, 18] on div "Line Item: PESF" at bounding box center [714, 18] width 397 height 36
click at [901, 16] on button at bounding box center [895, 17] width 15 height 15
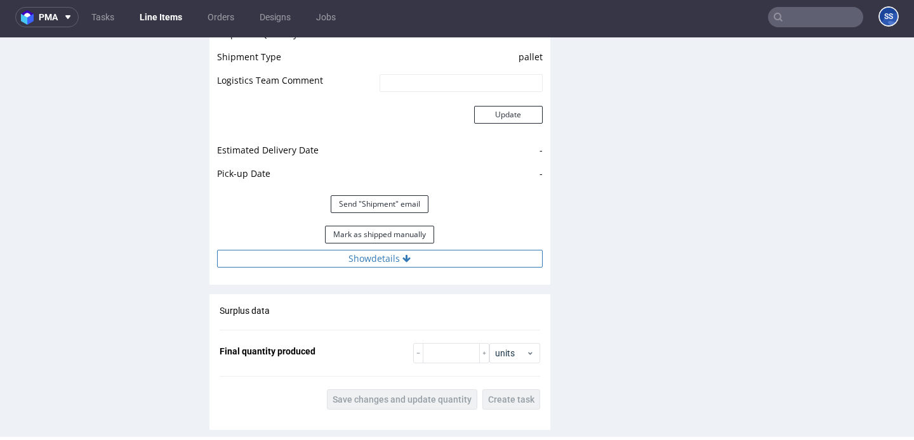
click at [438, 265] on button "Show details" at bounding box center [379, 259] width 325 height 18
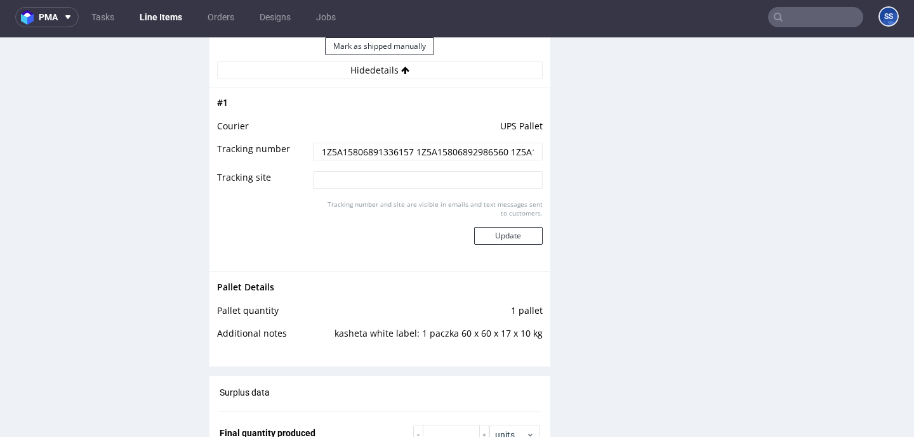
scroll to position [2411, 0]
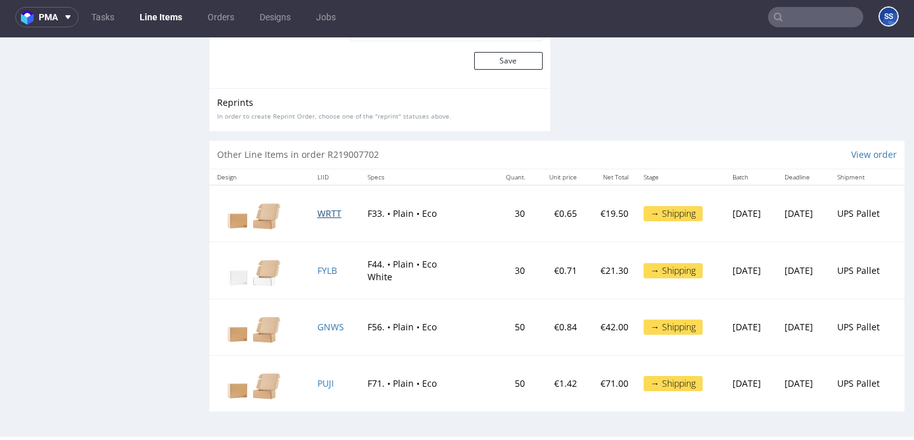
click at [320, 216] on span "WRTT" at bounding box center [329, 213] width 24 height 12
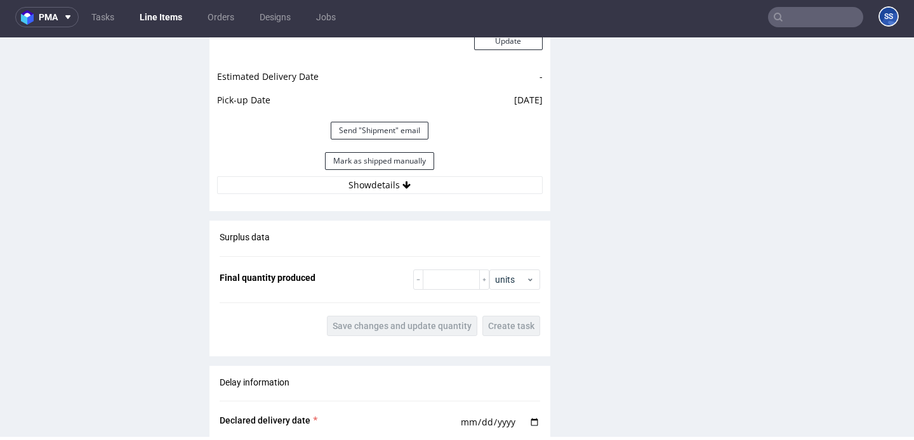
scroll to position [1439, 0]
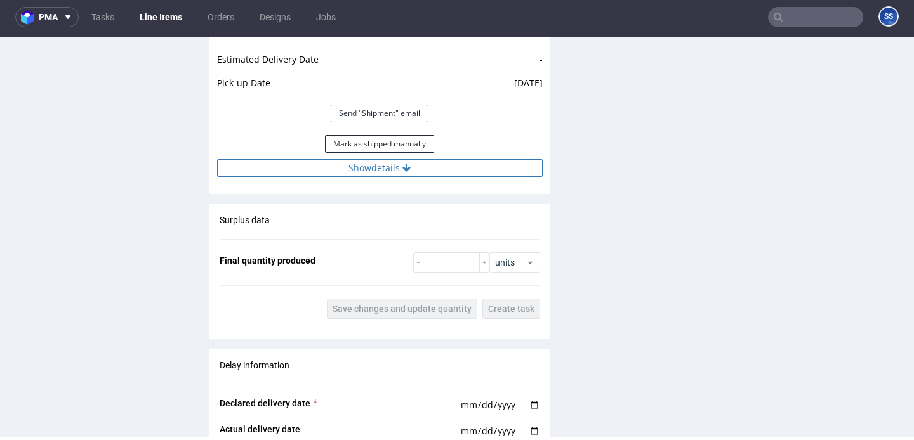
click at [384, 173] on button "Show details" at bounding box center [379, 168] width 325 height 18
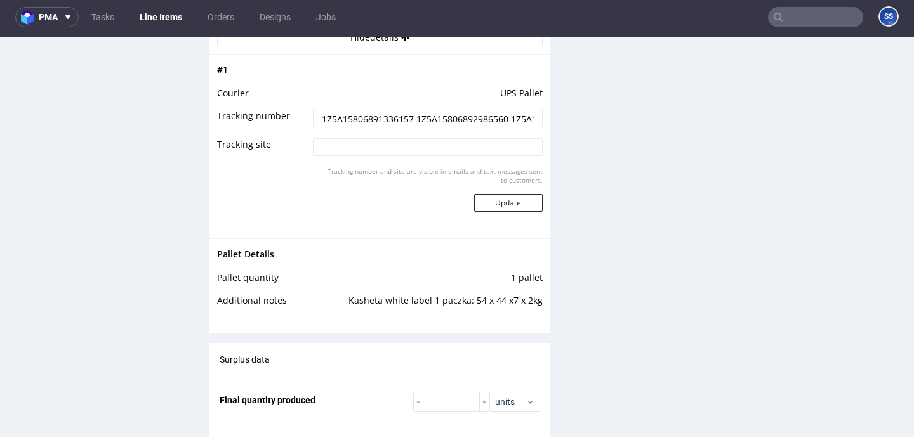
scroll to position [2411, 0]
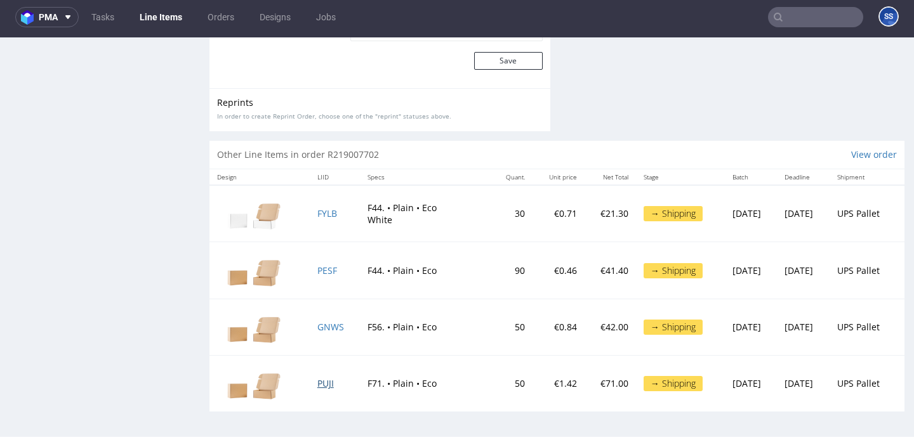
click at [318, 381] on span "PUJI" at bounding box center [325, 383] width 16 height 12
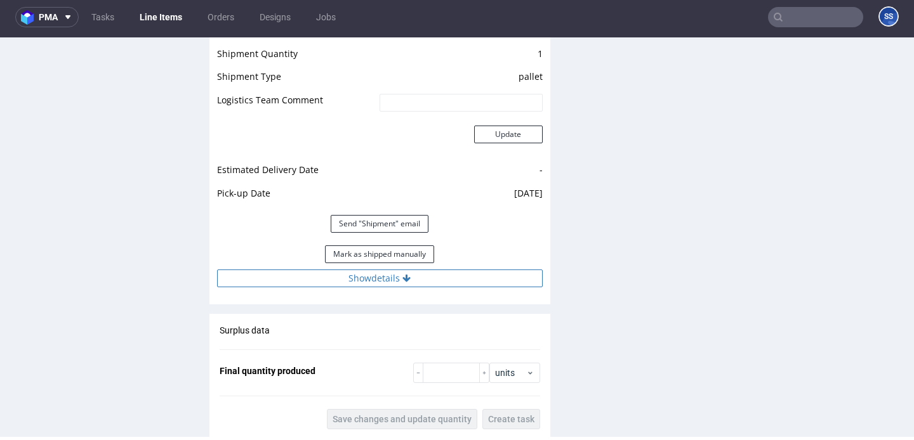
click at [374, 279] on button "Show details" at bounding box center [379, 279] width 325 height 18
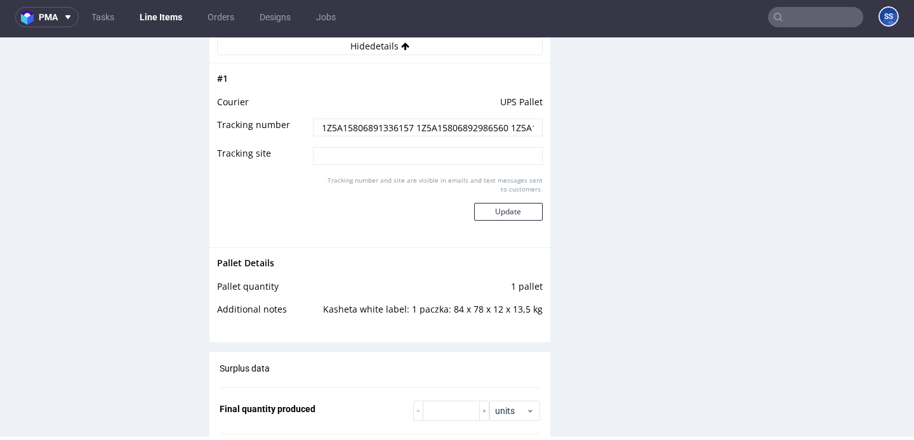
scroll to position [1559, 0]
click at [151, 21] on link "Line Items" at bounding box center [161, 17] width 58 height 20
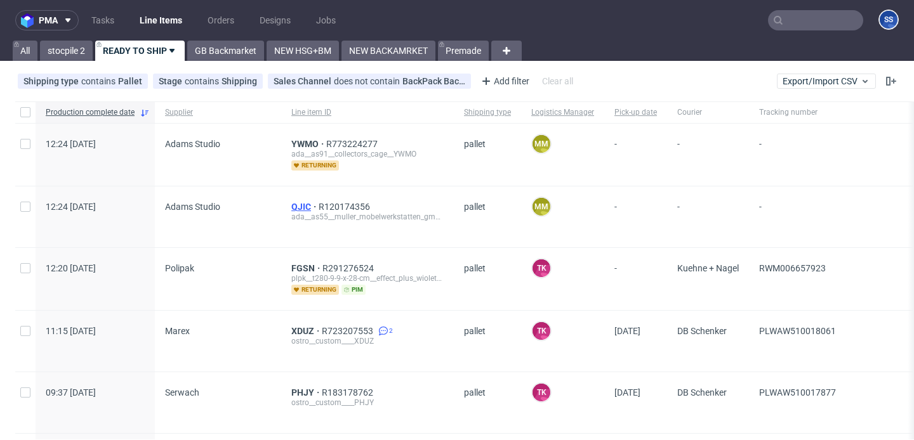
click at [291, 207] on span "QJIC" at bounding box center [304, 207] width 27 height 10
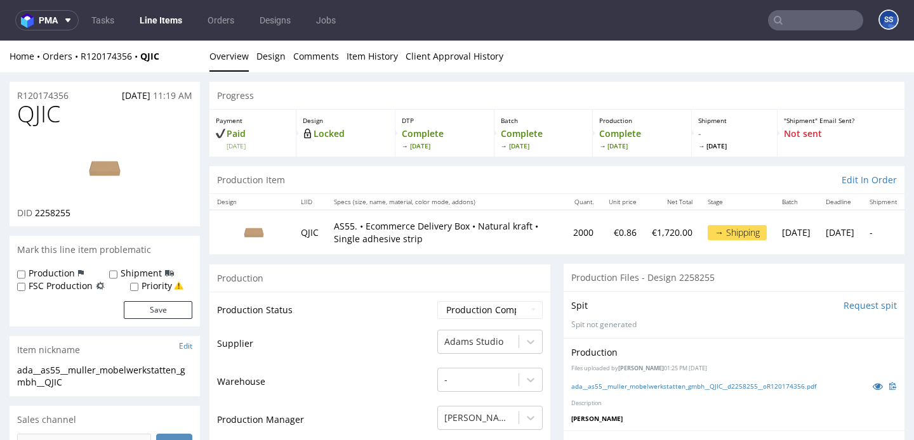
click at [160, 16] on link "Line Items" at bounding box center [161, 20] width 58 height 20
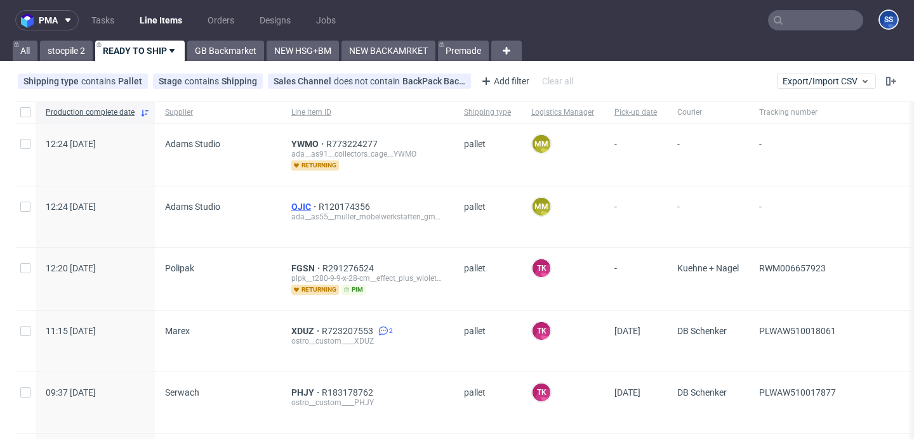
click at [296, 203] on span "QJIC" at bounding box center [304, 207] width 27 height 10
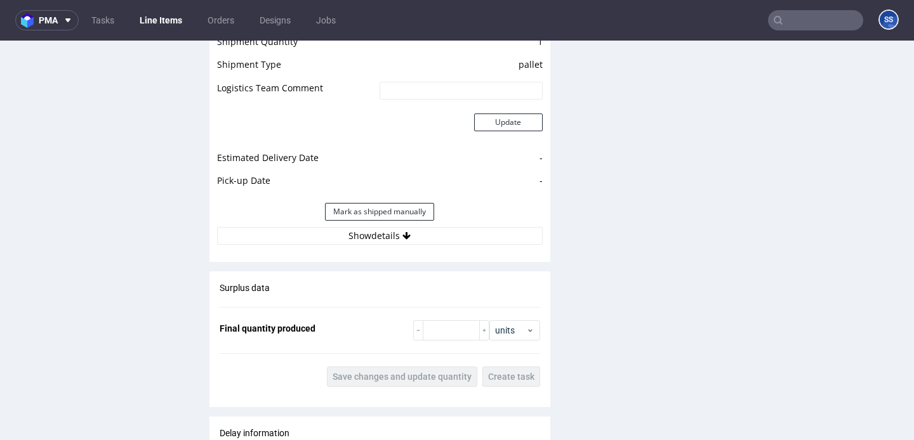
scroll to position [1418, 0]
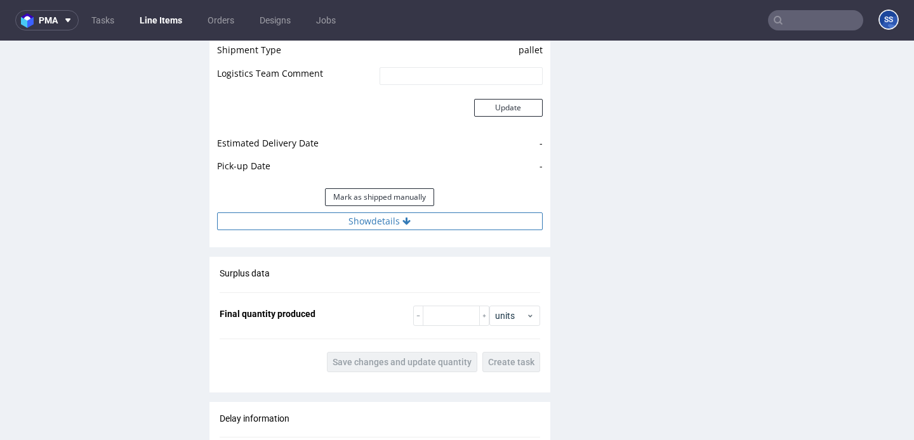
click at [409, 223] on button "Show details" at bounding box center [379, 222] width 325 height 18
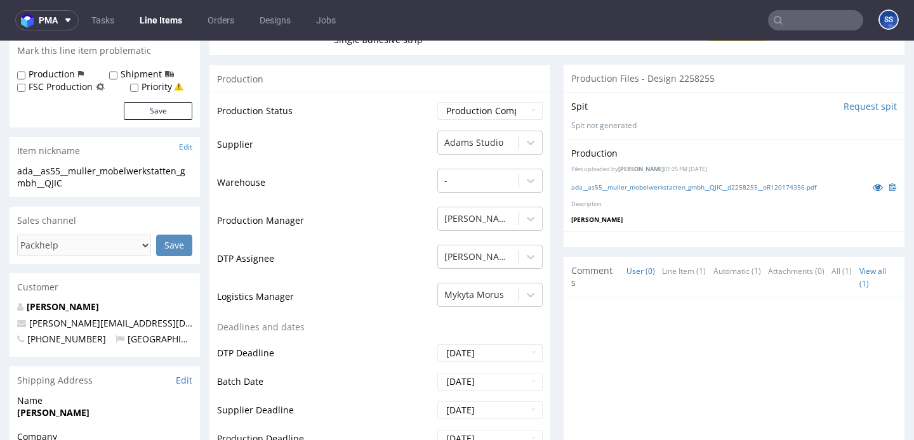
scroll to position [195, 0]
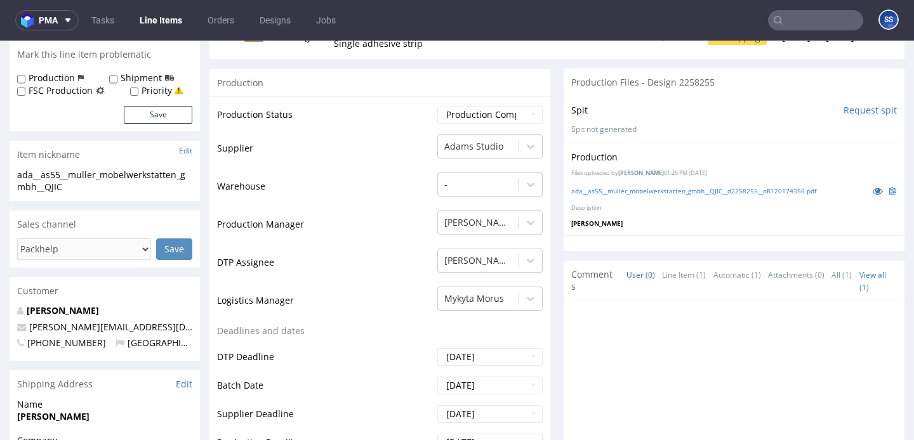
click at [787, 13] on input "text" at bounding box center [815, 20] width 95 height 20
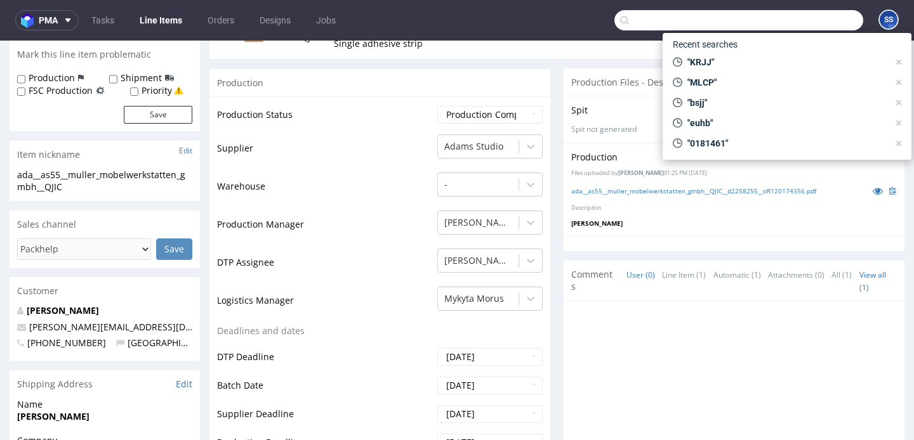
paste input "KRJJ"
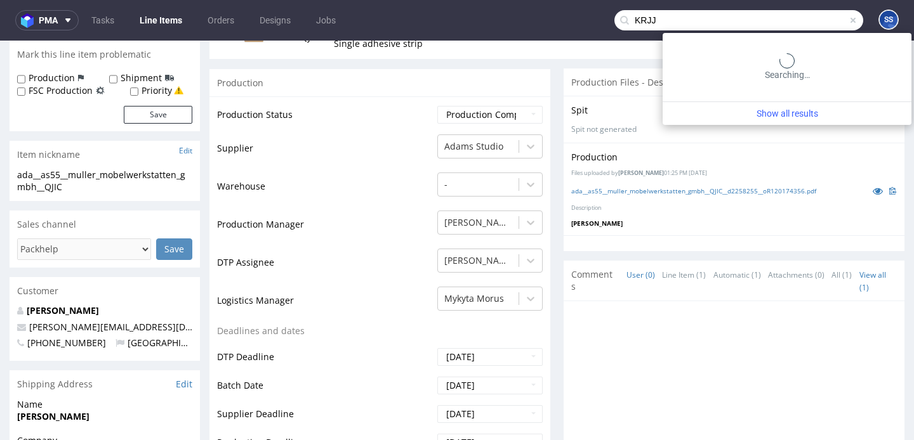
type input "KRJJ"
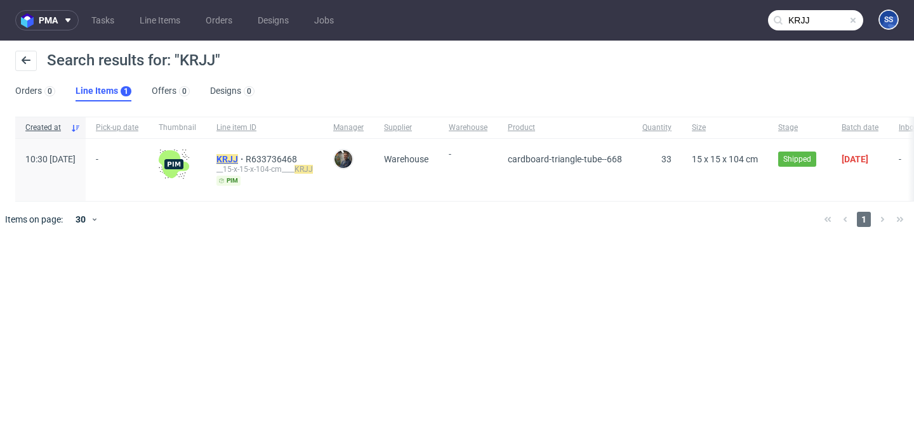
click at [238, 155] on mark "KRJJ" at bounding box center [227, 159] width 22 height 10
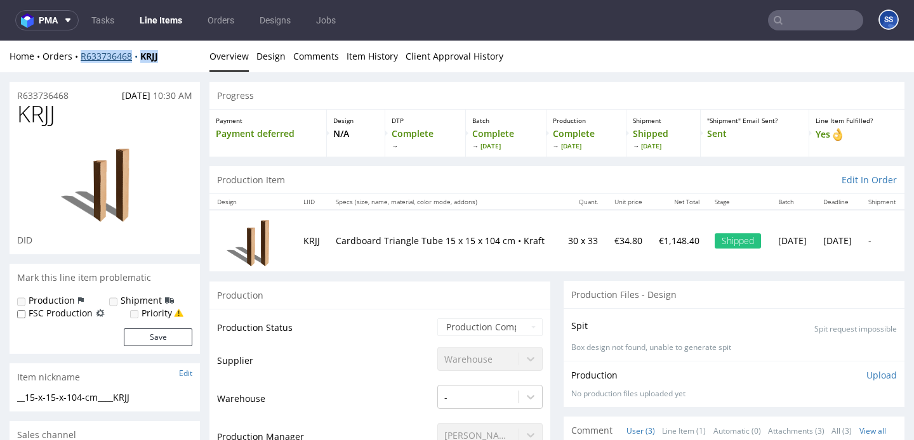
drag, startPoint x: 171, startPoint y: 56, endPoint x: 80, endPoint y: 60, distance: 90.8
click at [80, 60] on div "Home Orders R633736468 KRJJ" at bounding box center [105, 56] width 190 height 13
copy div "R633736468 KRJJ"
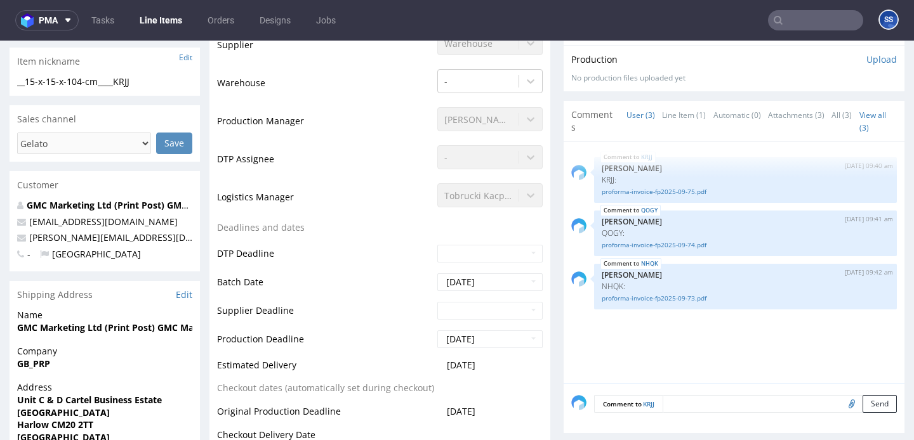
scroll to position [306, 0]
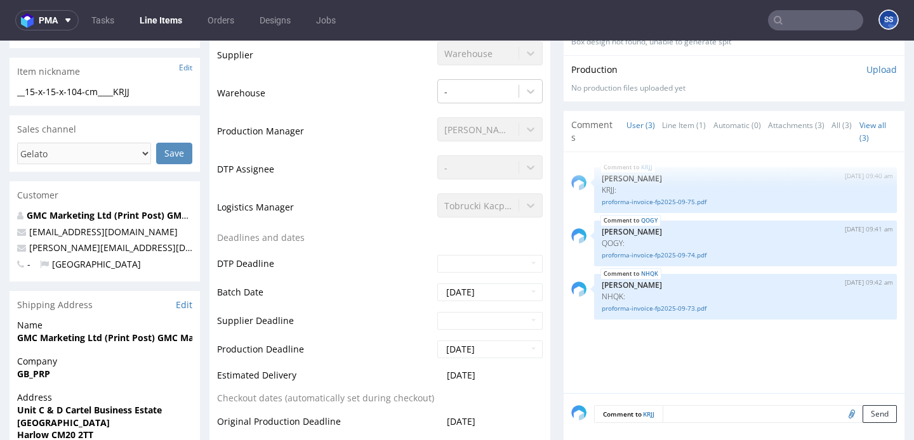
click at [170, 29] on link "Line Items" at bounding box center [161, 20] width 58 height 20
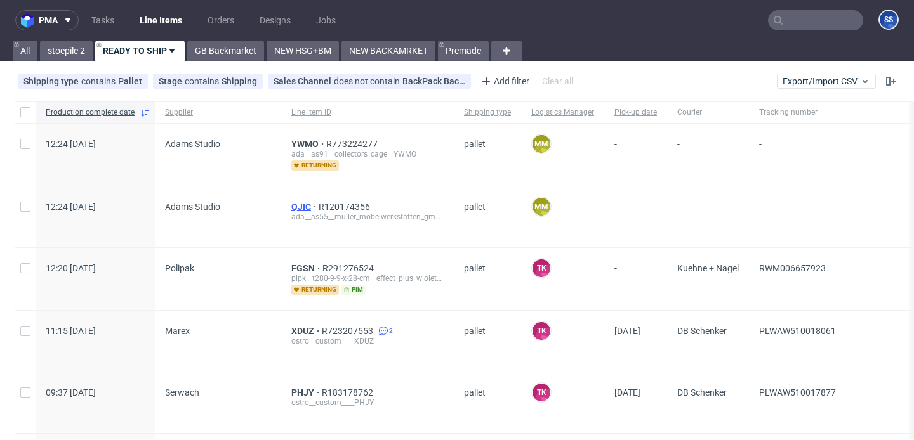
click at [296, 202] on span "QJIC" at bounding box center [304, 207] width 27 height 10
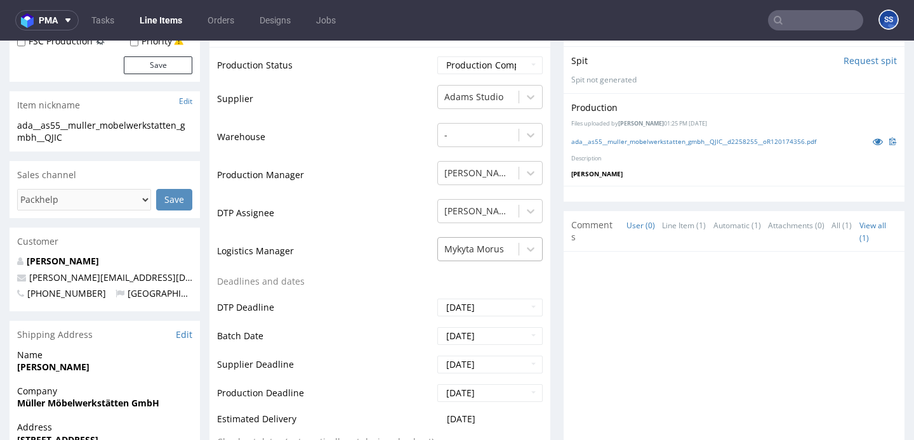
click at [496, 255] on div "Mykyta Morus" at bounding box center [489, 246] width 105 height 18
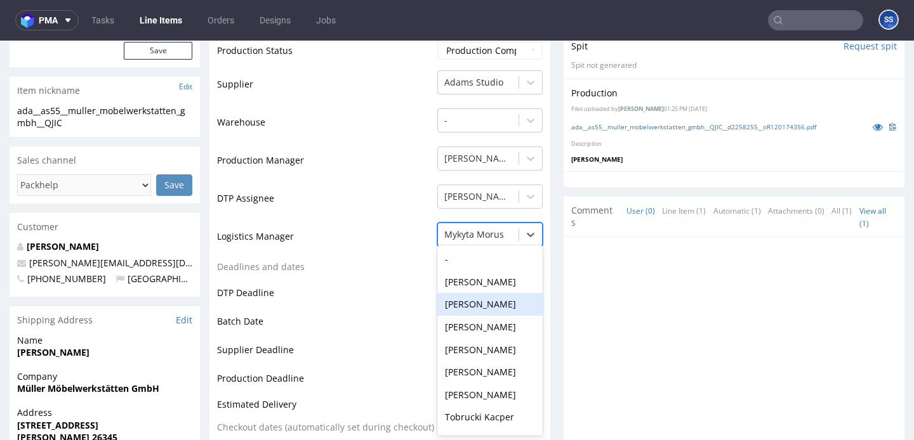
scroll to position [46, 0]
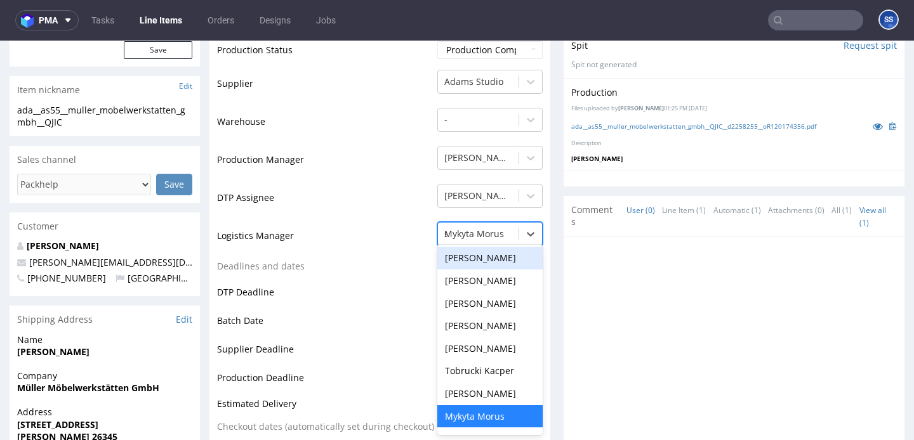
type input "sz"
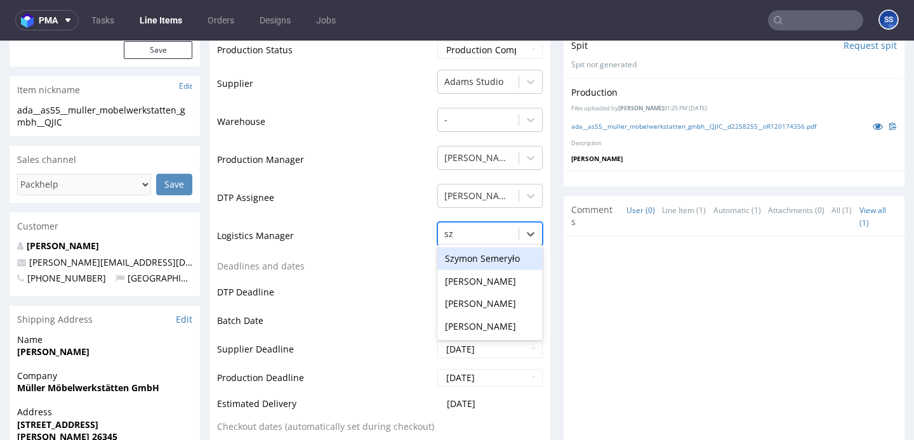
click at [483, 261] on div "Szymon Semeryło" at bounding box center [489, 258] width 105 height 23
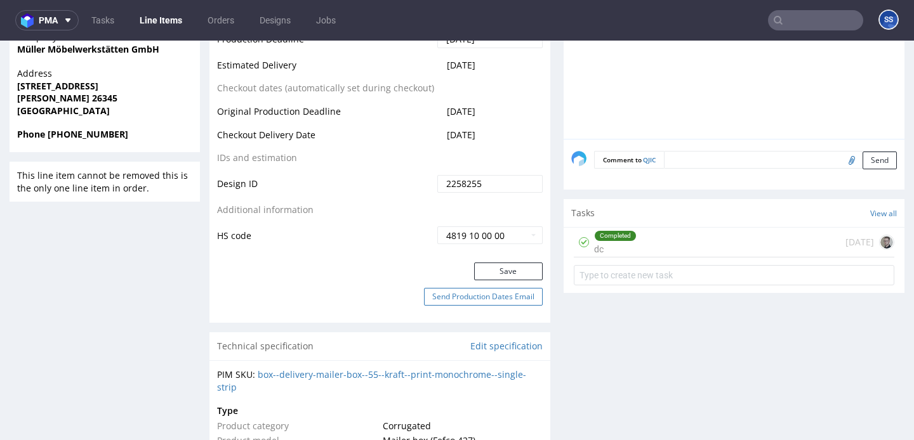
scroll to position [604, 0]
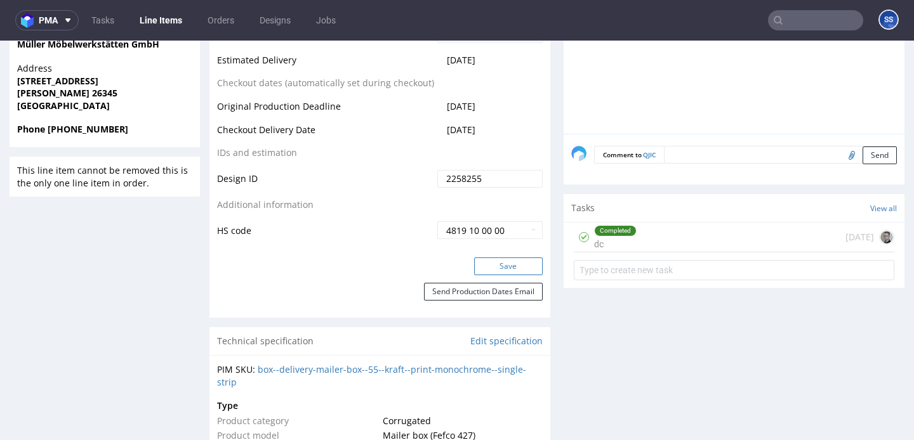
click at [492, 270] on button "Save" at bounding box center [508, 267] width 69 height 18
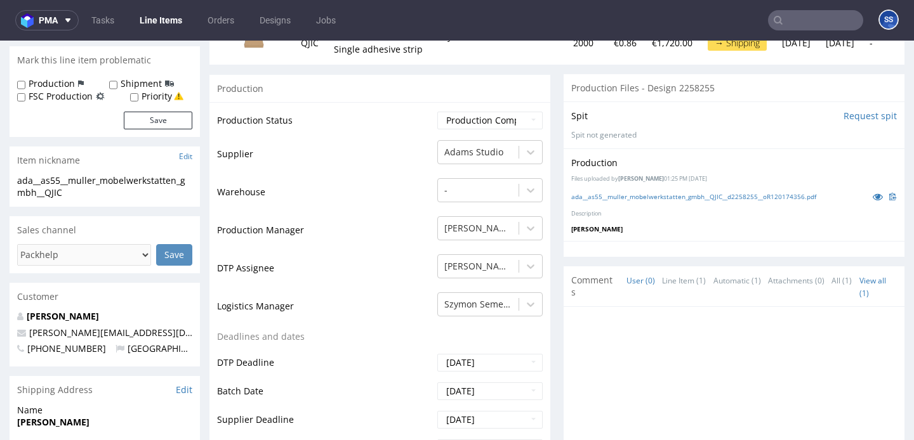
scroll to position [0, 0]
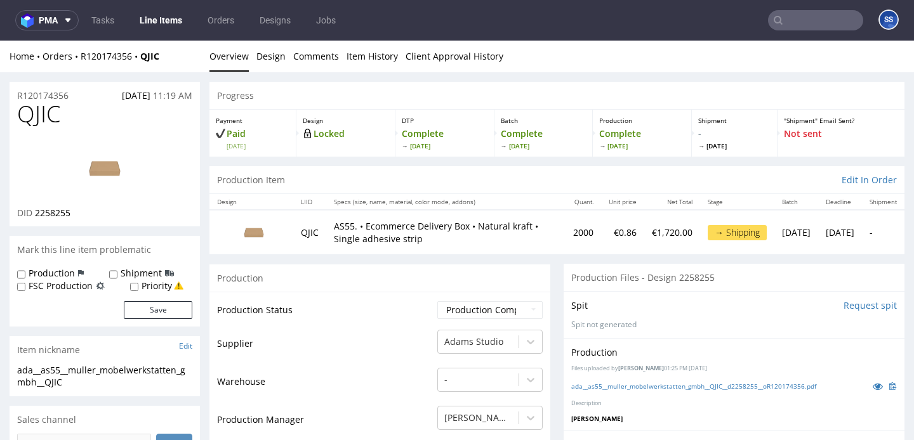
click at [169, 17] on link "Line Items" at bounding box center [161, 20] width 58 height 20
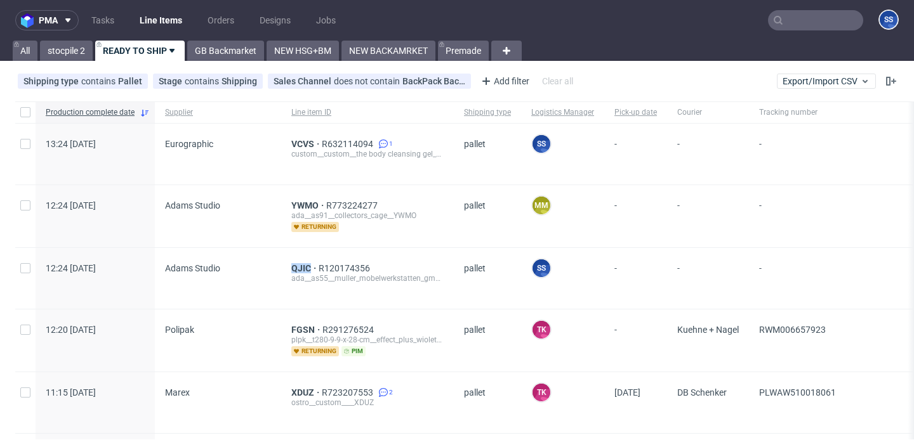
copy div "QJIC"
drag, startPoint x: 272, startPoint y: 267, endPoint x: 342, endPoint y: 306, distance: 80.1
click at [301, 266] on span "QJIC" at bounding box center [304, 268] width 27 height 10
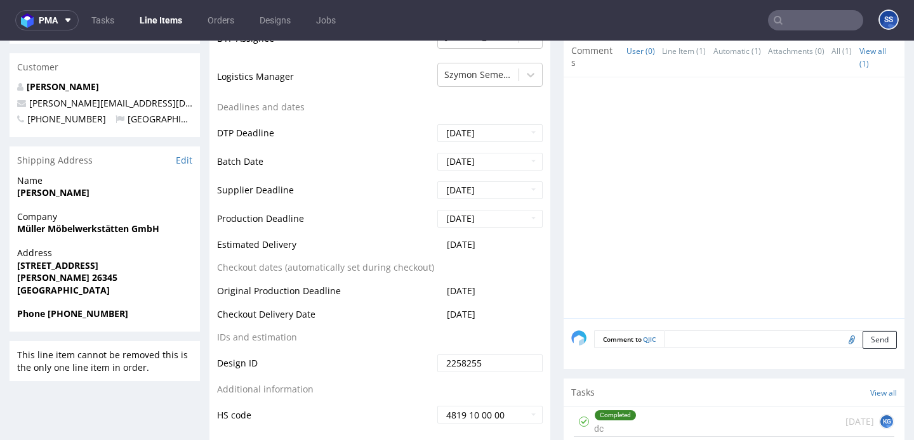
scroll to position [420, 0]
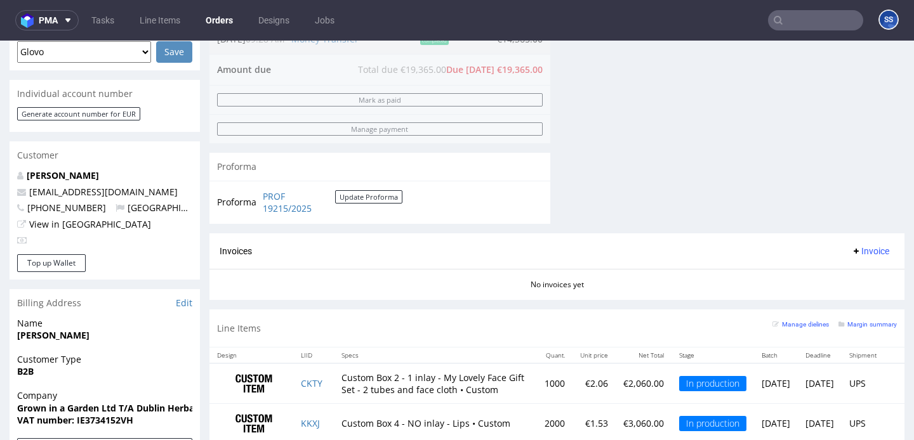
scroll to position [609, 0]
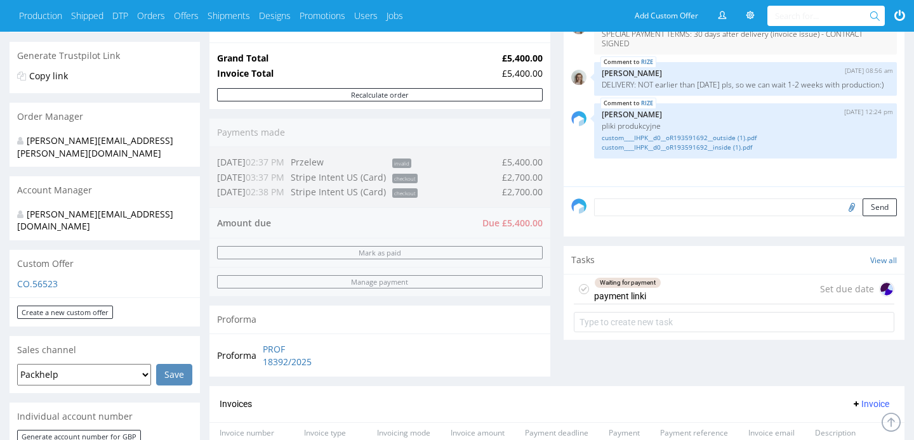
scroll to position [243, 0]
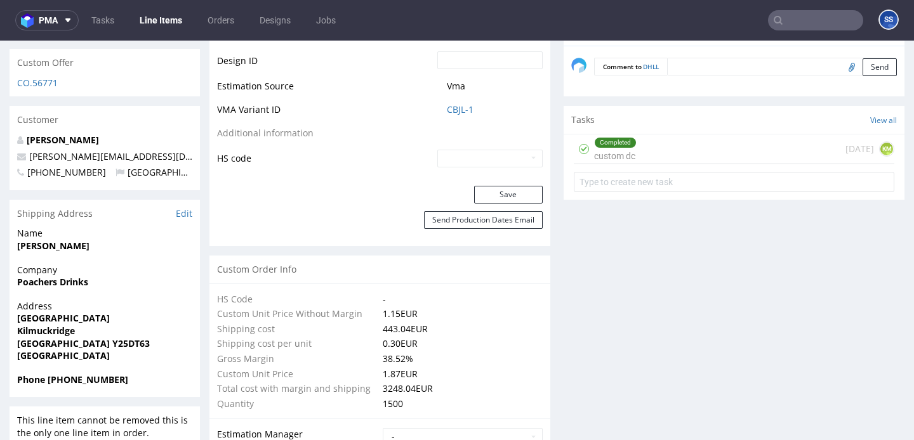
scroll to position [731, 0]
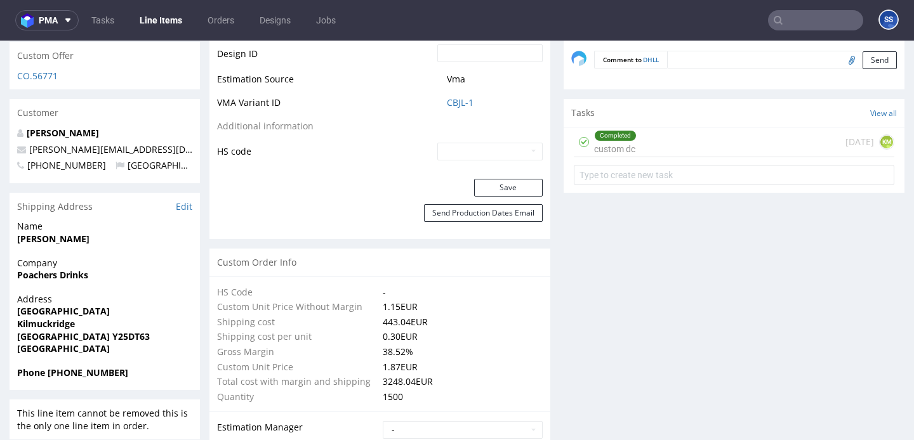
click at [34, 331] on strong "[GEOGRAPHIC_DATA] Y25DT63" at bounding box center [83, 337] width 133 height 12
copy strong "[GEOGRAPHIC_DATA]"
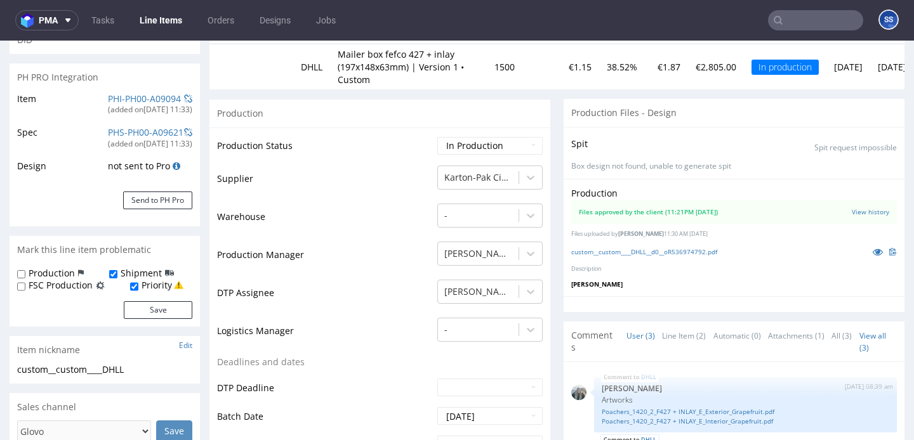
scroll to position [164, 0]
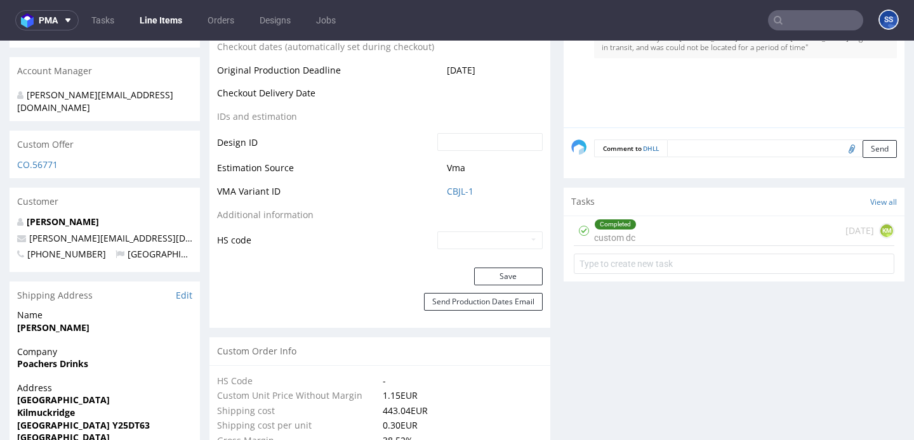
click at [63, 358] on strong "Poachers Drinks" at bounding box center [52, 364] width 71 height 12
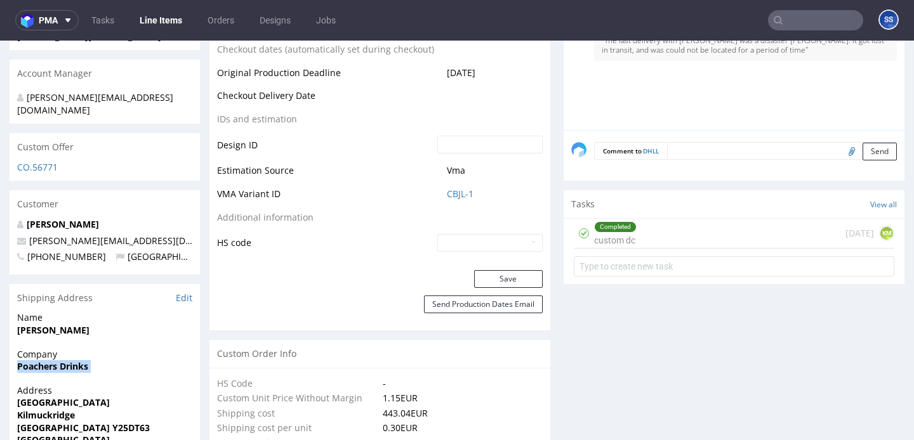
scroll to position [637, 0]
click at [63, 350] on p "Company Poachers Drinks" at bounding box center [104, 362] width 175 height 25
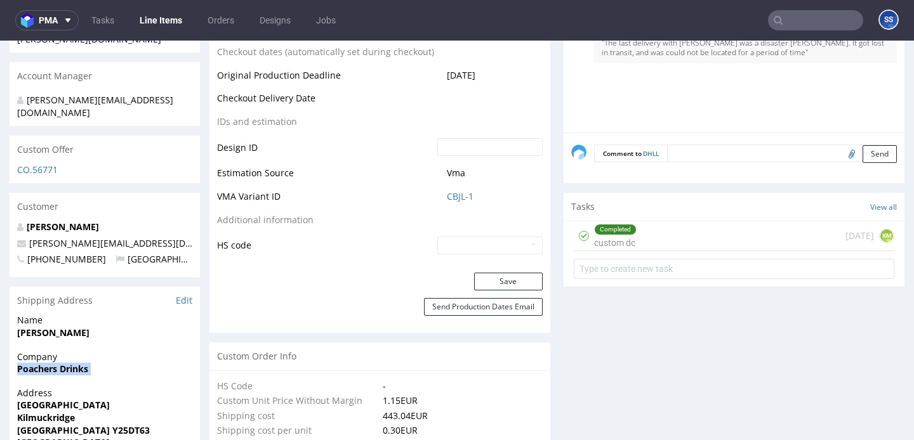
copy strong "Poachers Drinks"
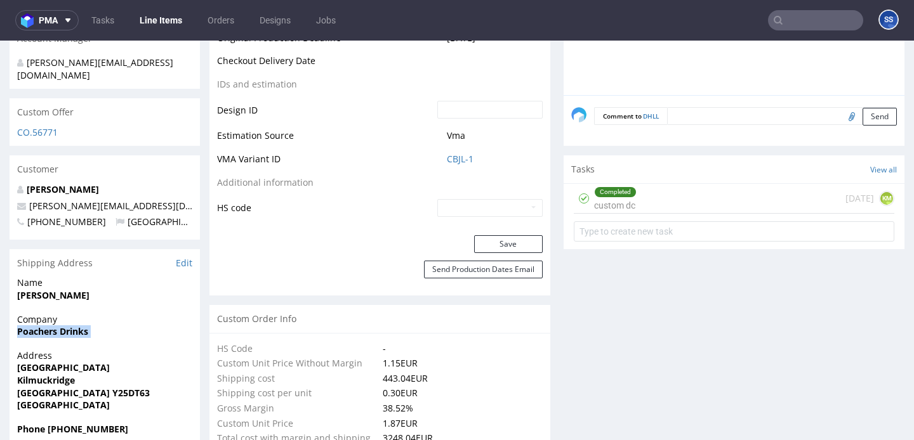
scroll to position [685, 0]
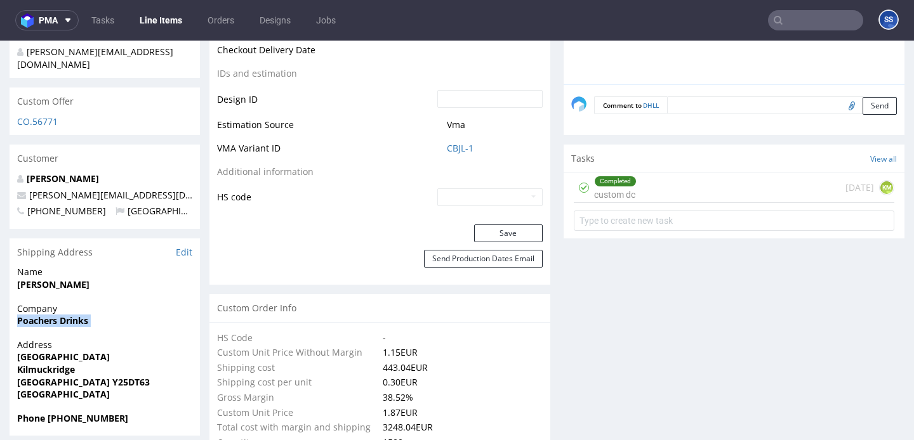
click at [35, 315] on strong "Poachers Drinks" at bounding box center [52, 321] width 71 height 12
click at [39, 315] on strong "Poachers Drinks" at bounding box center [52, 321] width 71 height 12
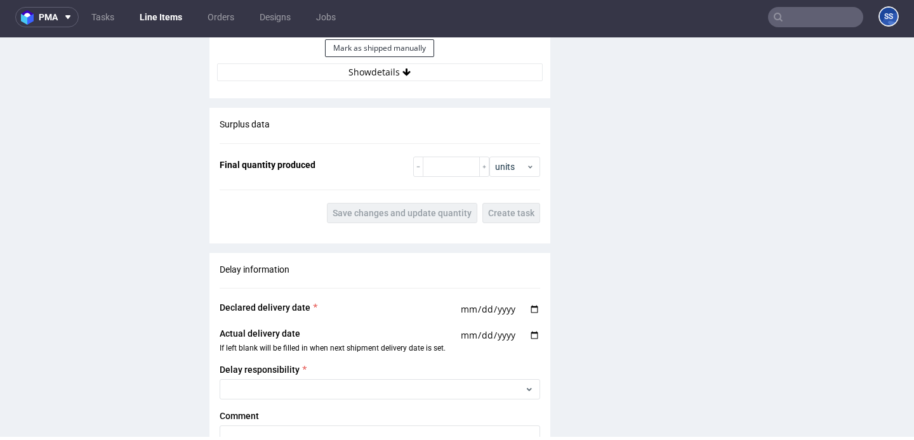
scroll to position [1554, 0]
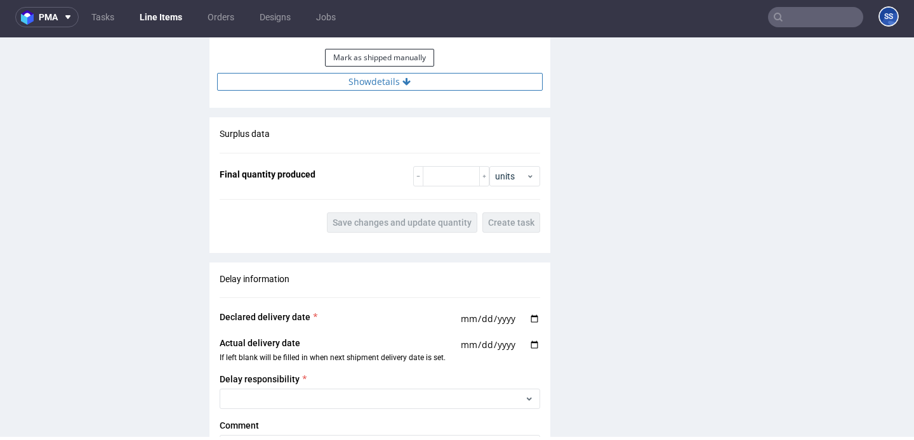
click at [376, 82] on button "Show details" at bounding box center [379, 82] width 325 height 18
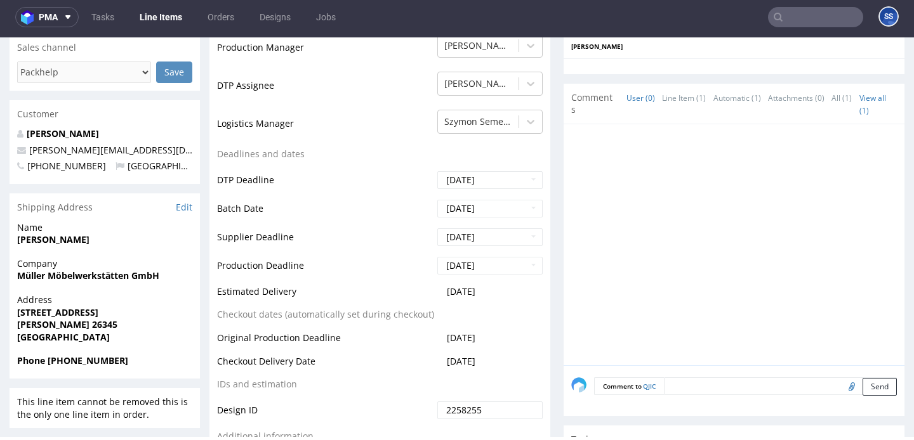
scroll to position [373, 0]
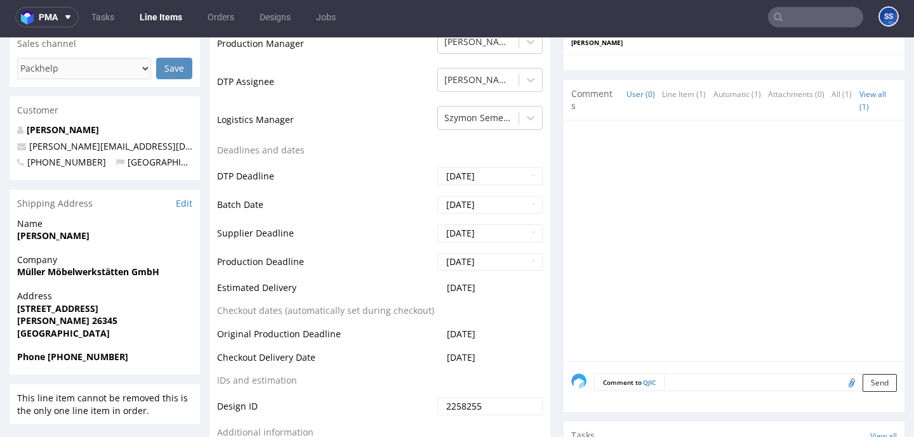
click at [95, 272] on strong "Müller Möbelwerkstätten GmbH" at bounding box center [88, 272] width 142 height 12
click at [55, 273] on strong "Müller Möbelwerkstätten GmbH" at bounding box center [88, 272] width 142 height 12
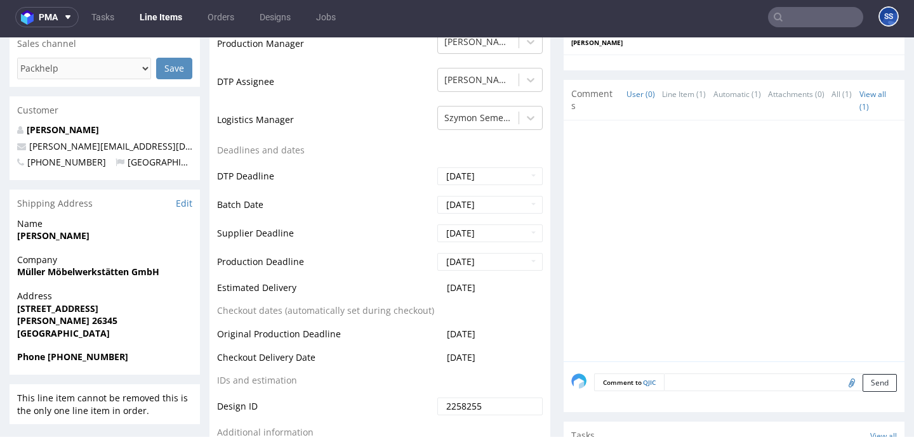
click at [51, 303] on strong "[STREET_ADDRESS]" at bounding box center [57, 309] width 81 height 12
copy strong "[STREET_ADDRESS]"
click at [70, 324] on strong "[PERSON_NAME] 26345" at bounding box center [67, 321] width 100 height 12
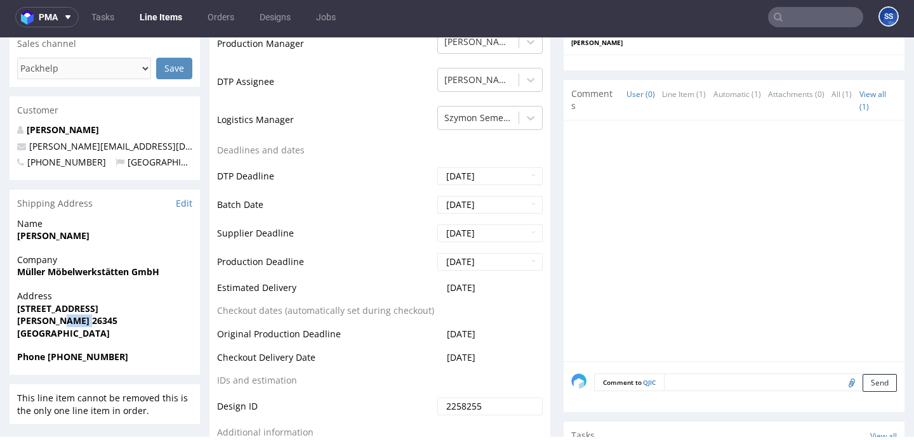
click at [70, 324] on strong "[PERSON_NAME] 26345" at bounding box center [67, 321] width 100 height 12
copy strong "26345"
click at [30, 318] on strong "[PERSON_NAME] 26345" at bounding box center [67, 321] width 100 height 12
copy strong "Bockhorn"
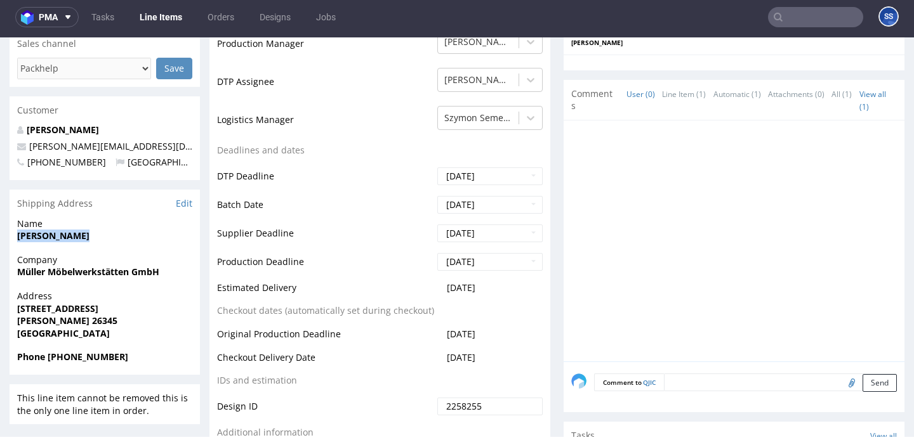
drag, startPoint x: 95, startPoint y: 235, endPoint x: 222, endPoint y: 74, distance: 205.5
click at [10, 232] on div "Name Jochen Müller" at bounding box center [105, 236] width 190 height 36
copy strong "[PERSON_NAME]"
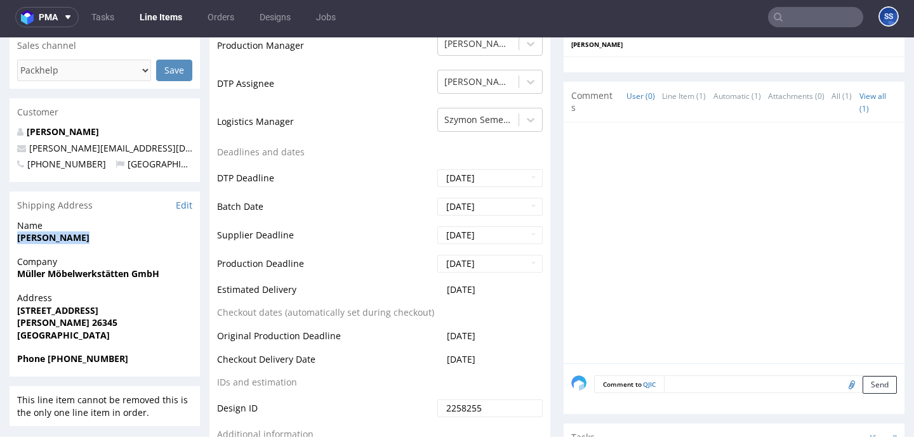
click at [75, 244] on span "[PERSON_NAME]" at bounding box center [104, 238] width 175 height 13
click at [72, 242] on strong "[PERSON_NAME]" at bounding box center [53, 238] width 72 height 12
click at [69, 241] on strong "[PERSON_NAME]" at bounding box center [53, 238] width 72 height 12
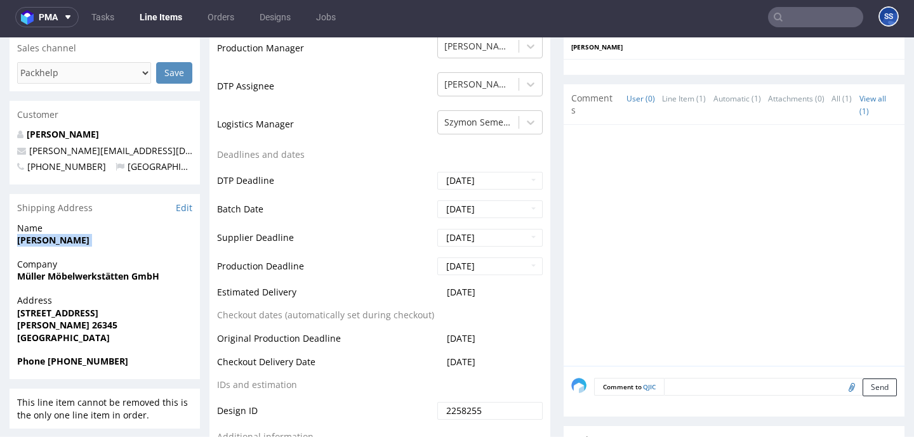
click at [69, 241] on strong "[PERSON_NAME]" at bounding box center [53, 240] width 72 height 12
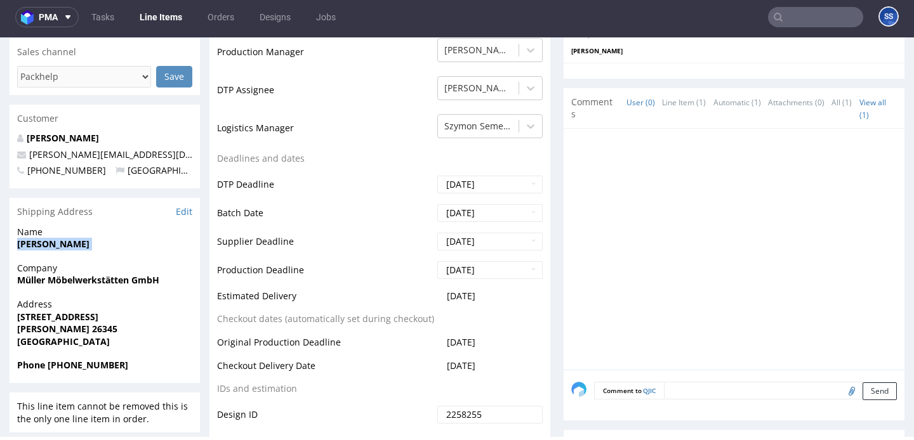
scroll to position [364, 0]
copy strong "[PERSON_NAME]"
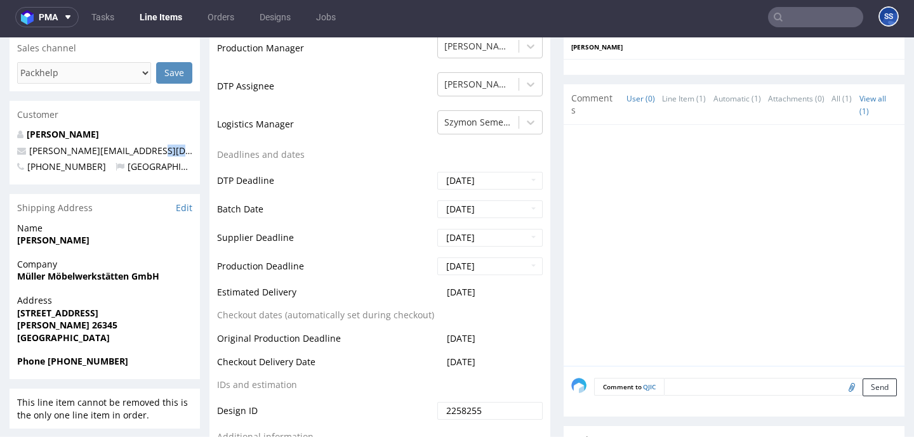
scroll to position [367, 0]
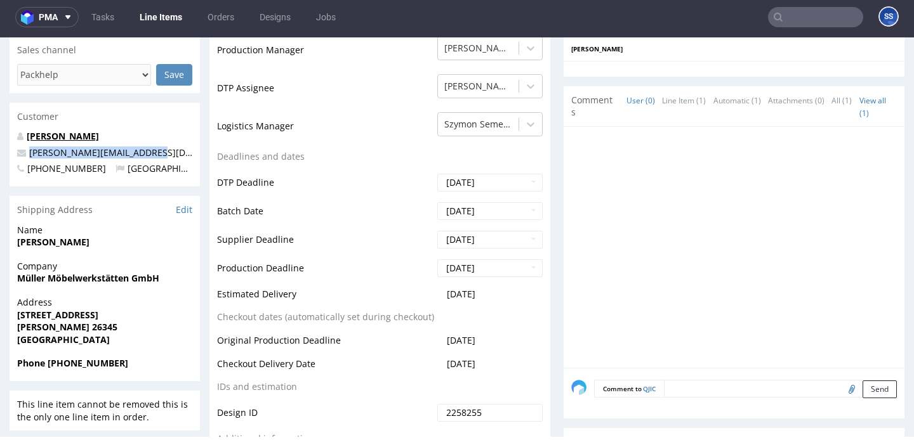
drag, startPoint x: 151, startPoint y: 157, endPoint x: 55, endPoint y: 137, distance: 98.4
click at [28, 153] on p "[PERSON_NAME][EMAIL_ADDRESS][DOMAIN_NAME]" at bounding box center [104, 153] width 175 height 13
copy link "[PERSON_NAME][EMAIL_ADDRESS][DOMAIN_NAME]"
click at [71, 364] on strong "Phone [PHONE_NUMBER]" at bounding box center [72, 363] width 111 height 12
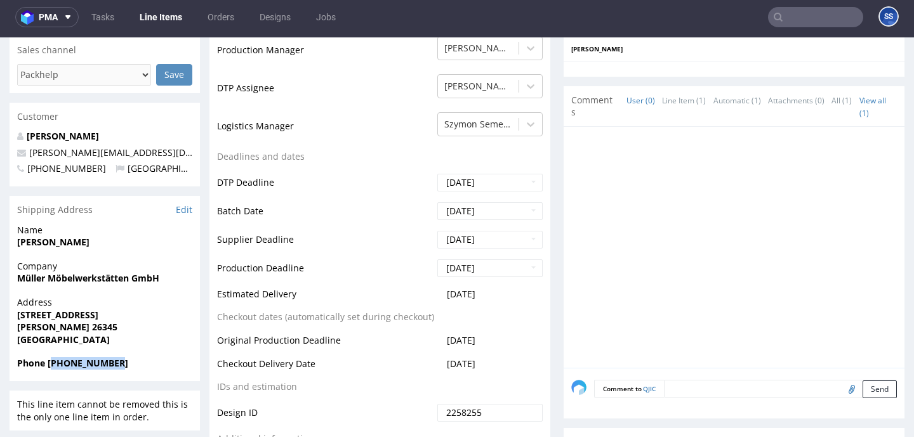
copy strong "494453982330"
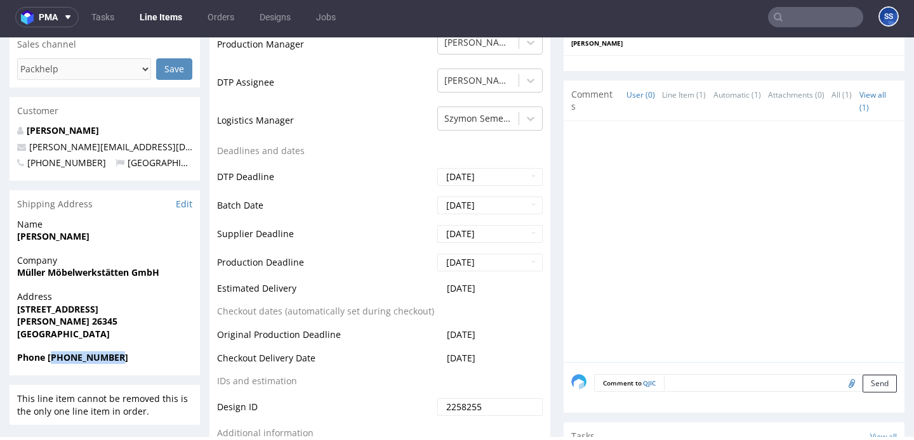
scroll to position [0, 0]
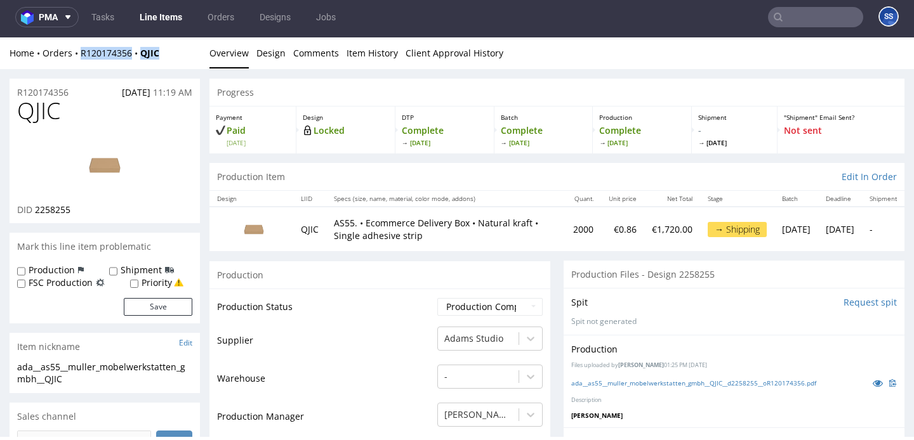
drag, startPoint x: 171, startPoint y: 55, endPoint x: 107, endPoint y: 41, distance: 65.7
click at [82, 56] on div "Home Orders R120174356 QJIC" at bounding box center [105, 53] width 190 height 13
copy div "R120174356 QJIC"
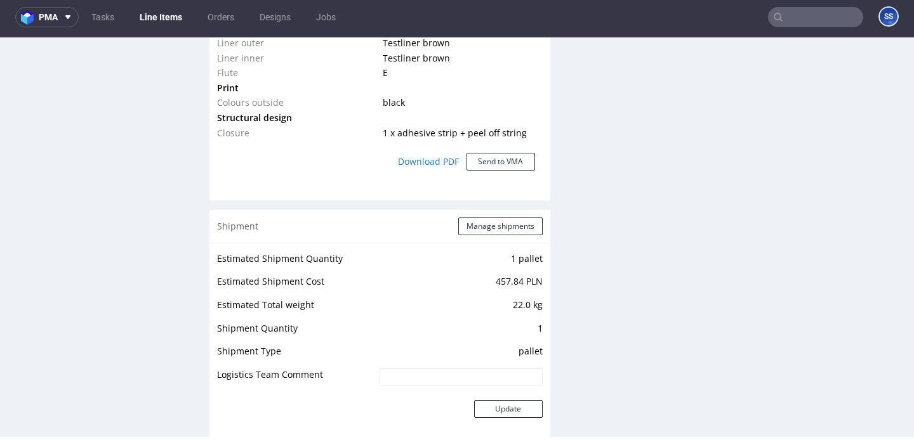
scroll to position [1123, 0]
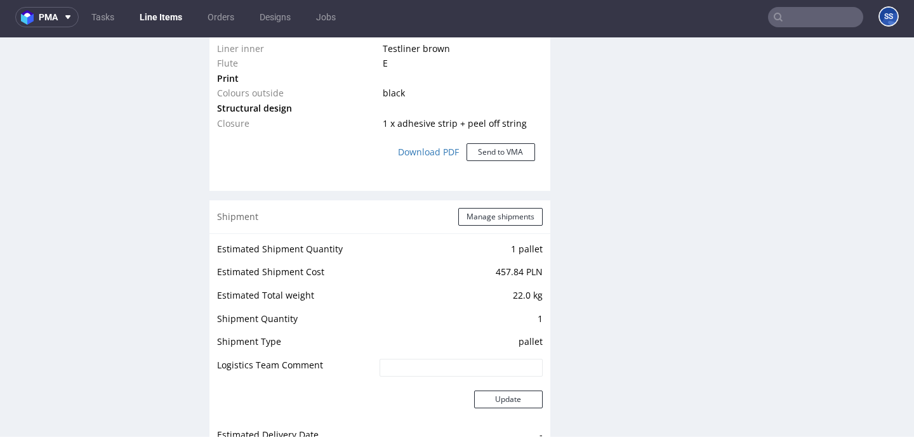
click at [498, 232] on div "Shipment Manage shipments" at bounding box center [379, 216] width 341 height 33
click at [495, 215] on button "Manage shipments" at bounding box center [500, 217] width 84 height 18
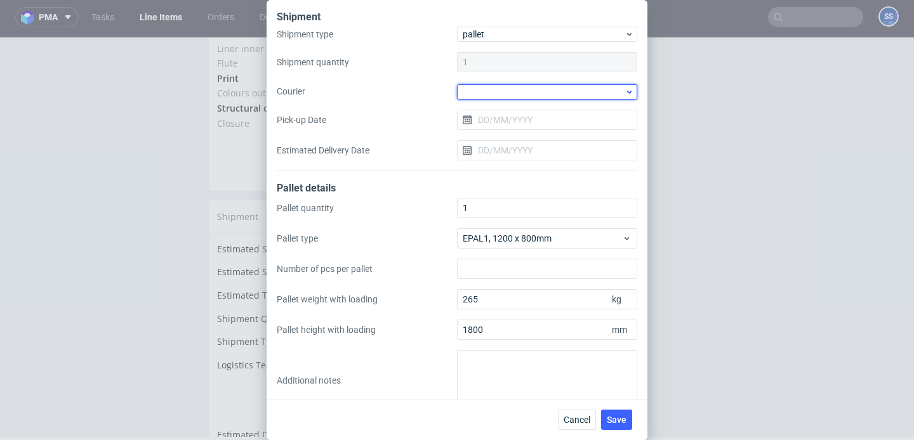
click at [477, 96] on div at bounding box center [547, 91] width 180 height 15
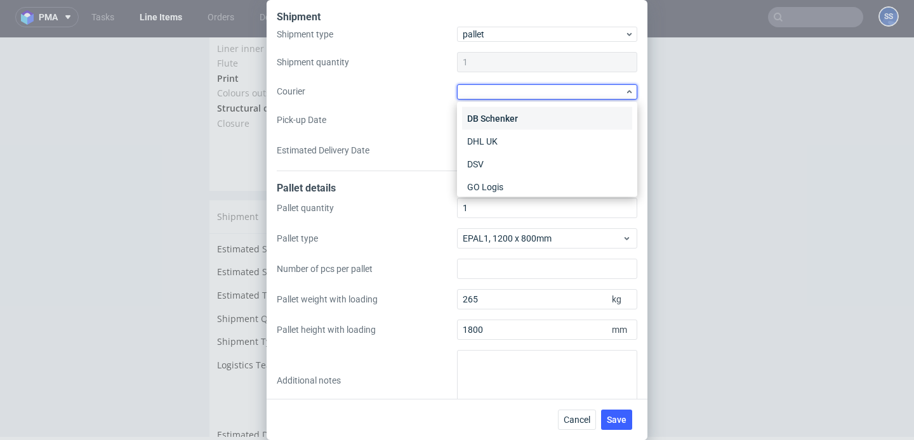
scroll to position [55, 0]
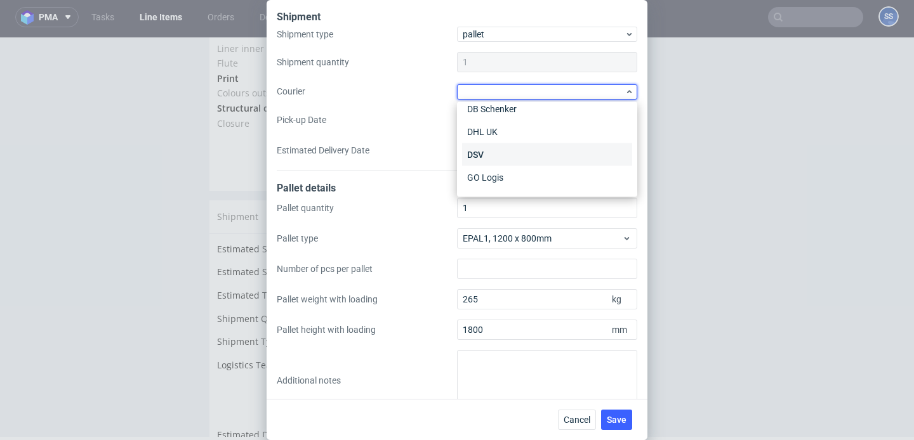
click at [494, 149] on div "DSV" at bounding box center [547, 154] width 170 height 23
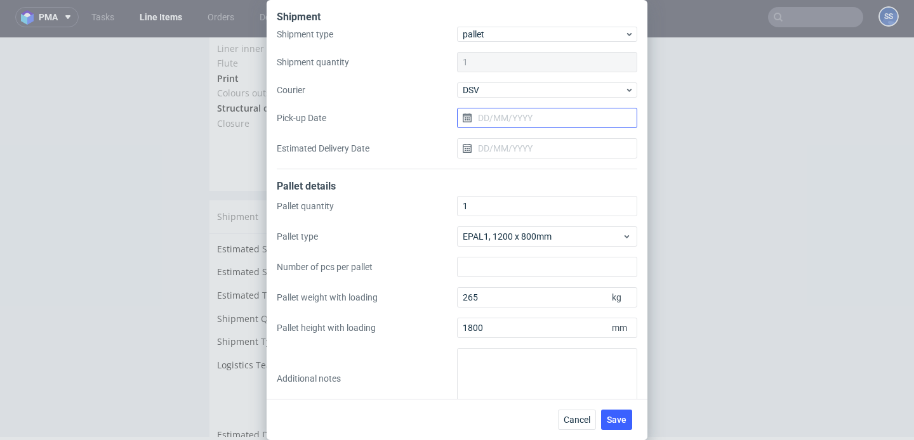
click at [495, 118] on input "Pick-up Date" at bounding box center [547, 118] width 180 height 20
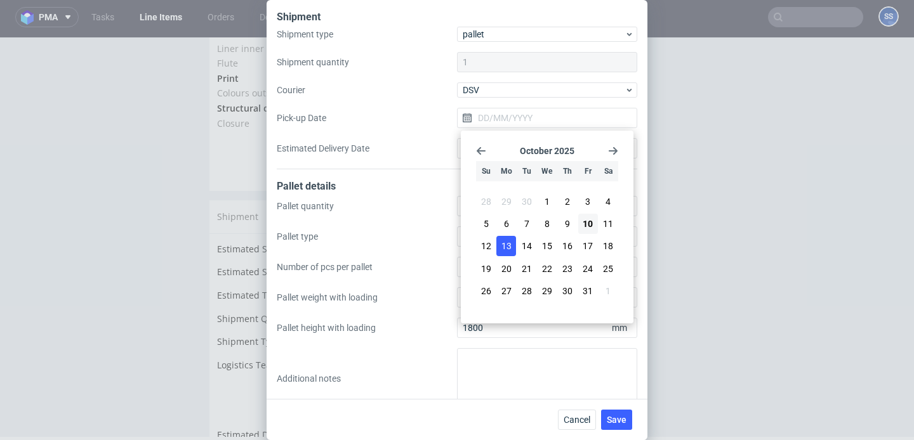
click at [513, 248] on button "13" at bounding box center [506, 246] width 20 height 20
type input "[DATE]"
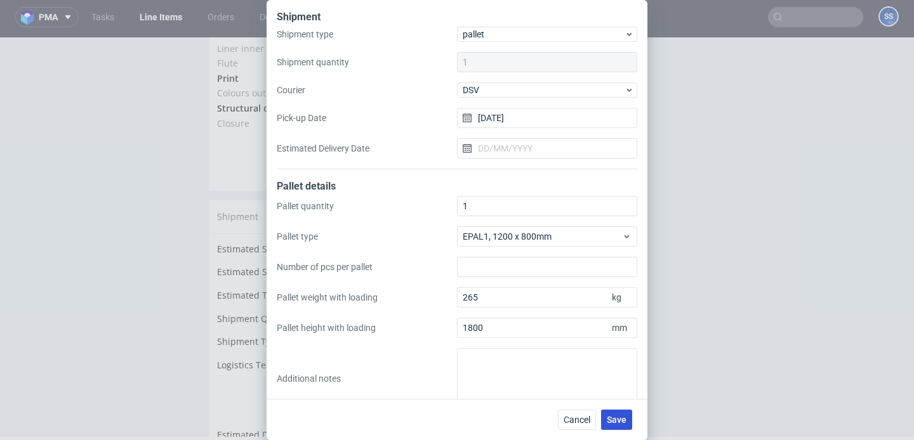
click at [622, 412] on button "Save" at bounding box center [616, 420] width 31 height 20
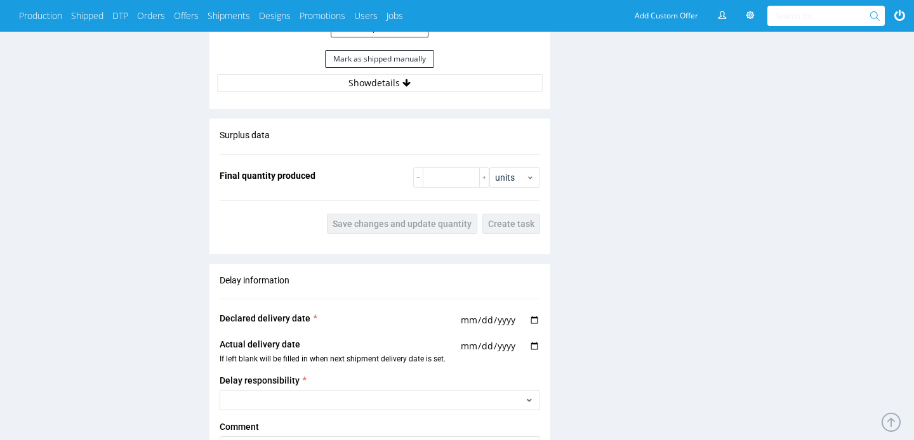
scroll to position [1293, 0]
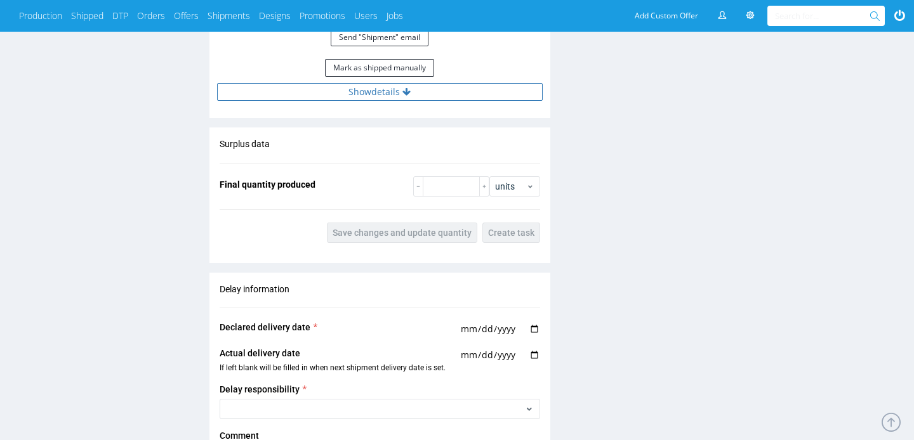
click at [335, 98] on button "Show details" at bounding box center [379, 92] width 325 height 18
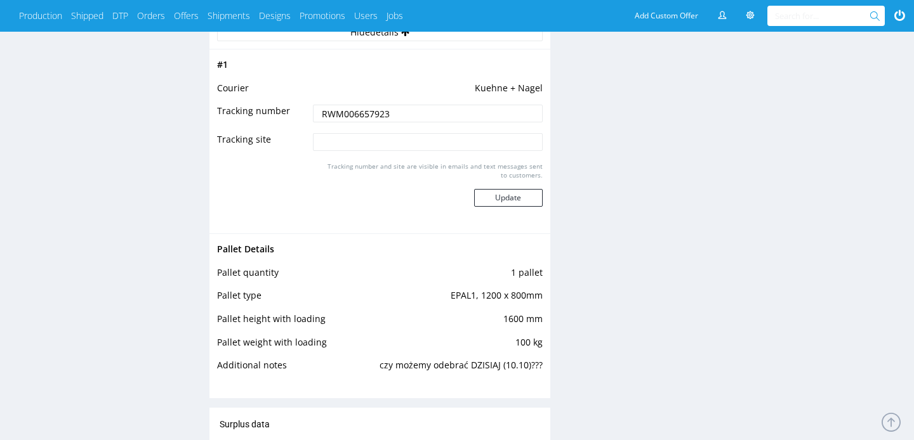
scroll to position [1355, 0]
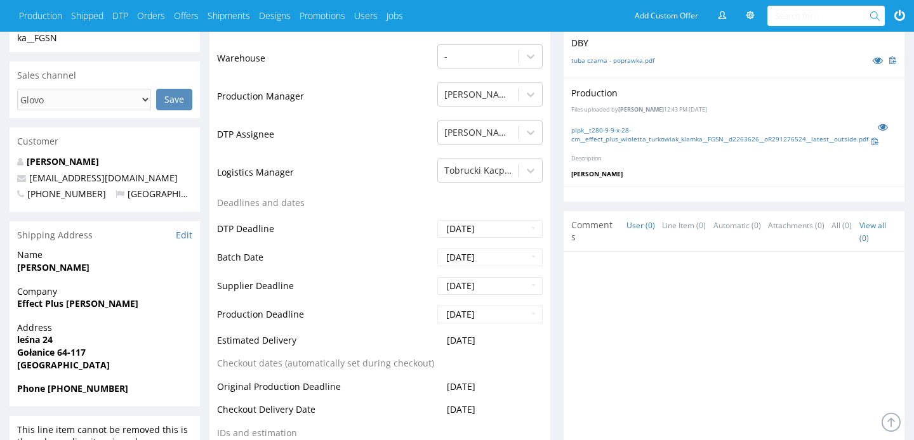
scroll to position [377, 0]
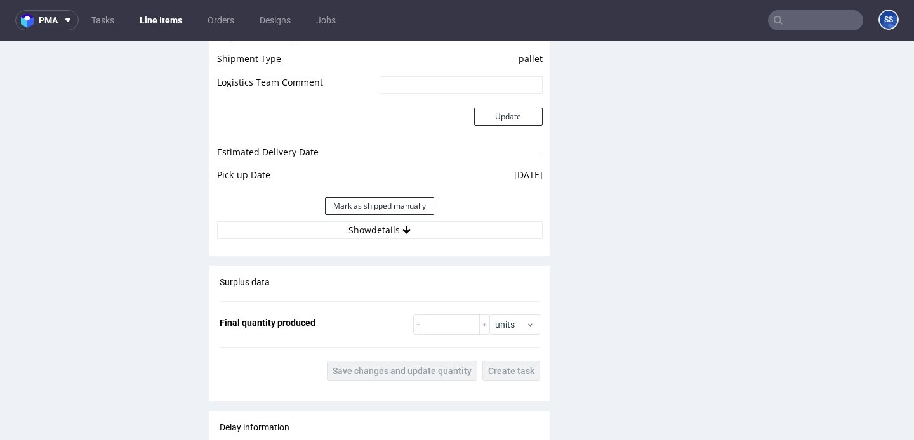
scroll to position [1450, 0]
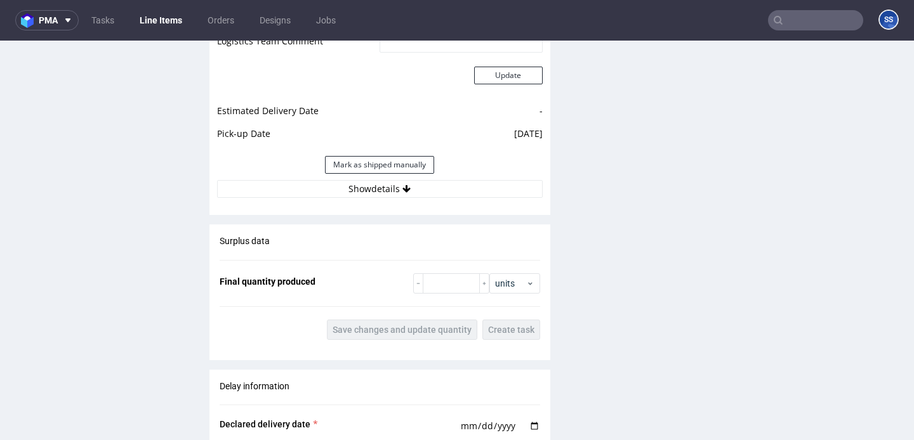
drag, startPoint x: 413, startPoint y: 195, endPoint x: 412, endPoint y: 202, distance: 7.6
click at [413, 195] on button "Show details" at bounding box center [379, 189] width 325 height 18
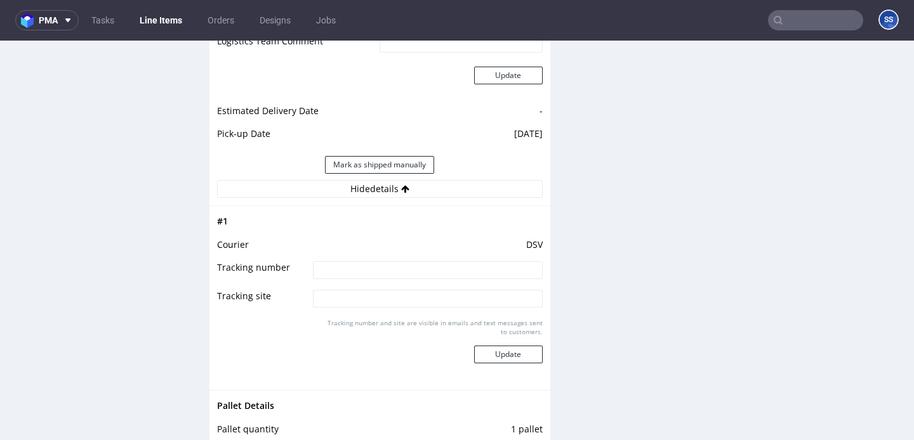
click at [383, 268] on input at bounding box center [427, 270] width 229 height 18
paste input "40257145950414892547"
type input "40257145950414892547"
click at [481, 352] on button "Update" at bounding box center [508, 355] width 69 height 18
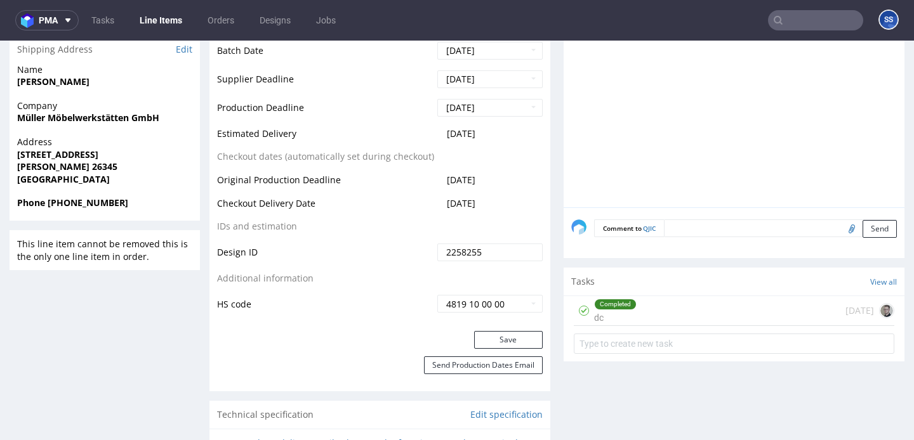
scroll to position [523, 0]
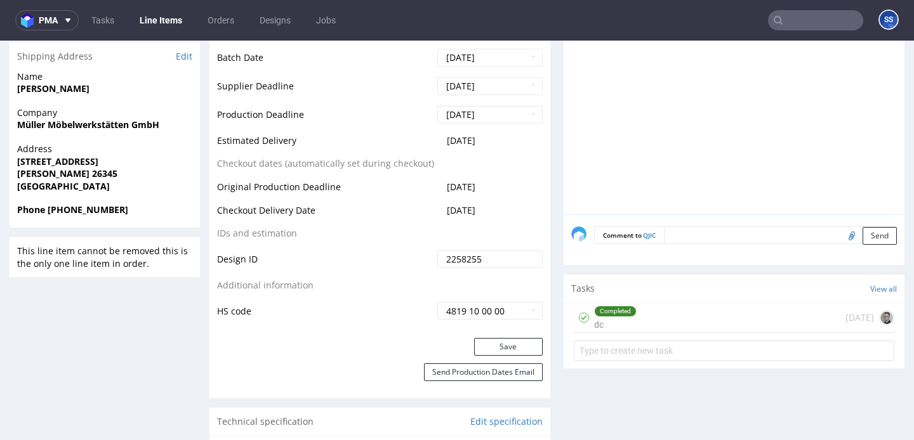
click at [168, 18] on link "Line Items" at bounding box center [161, 20] width 58 height 20
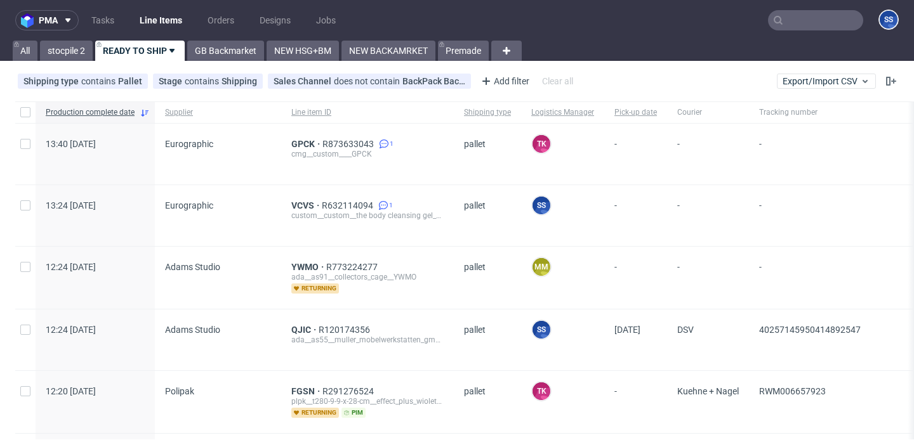
click at [294, 335] on div "ada__as55__muller_mobelwerkstatten_gmbh__QJIC" at bounding box center [367, 340] width 152 height 10
click at [294, 329] on span "QJIC" at bounding box center [304, 330] width 27 height 10
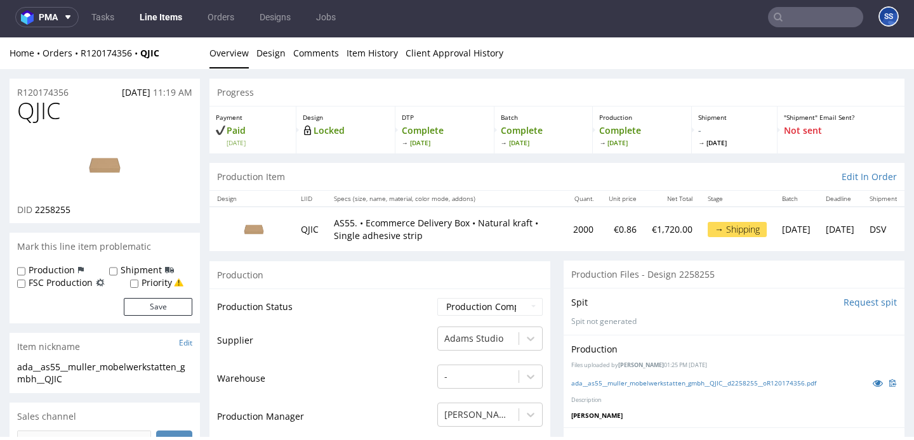
click at [164, 20] on link "Line Items" at bounding box center [161, 17] width 58 height 20
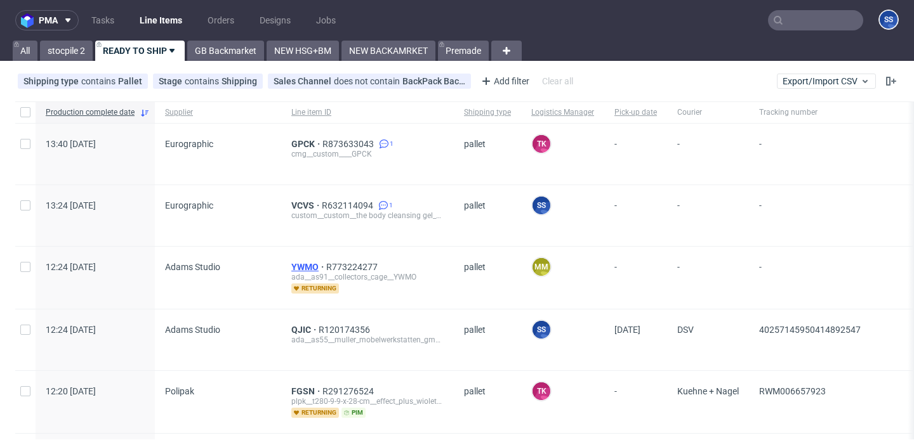
click at [299, 265] on span "YWMO" at bounding box center [308, 267] width 35 height 10
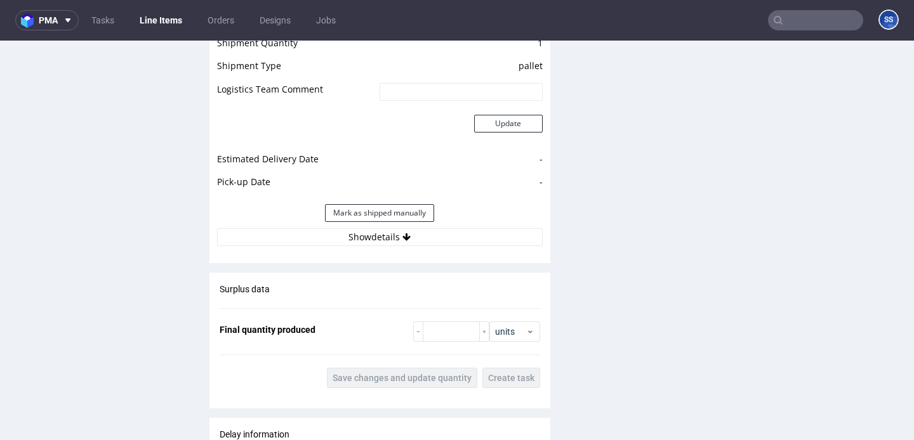
scroll to position [1431, 0]
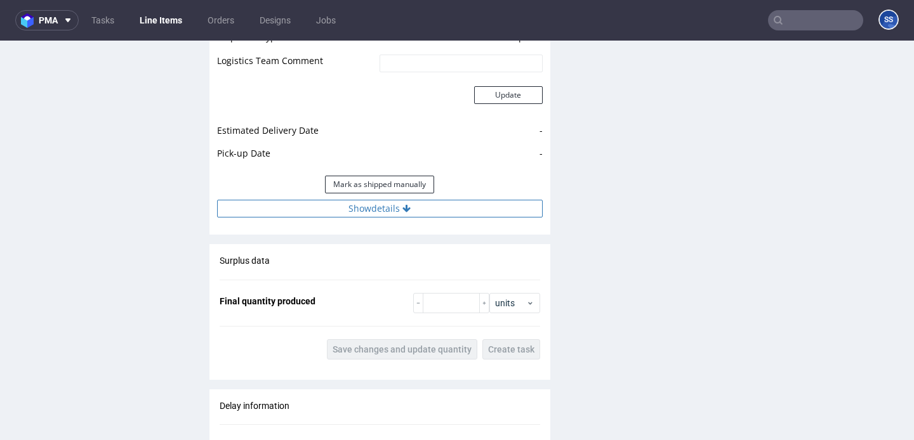
click at [397, 213] on button "Show details" at bounding box center [379, 209] width 325 height 18
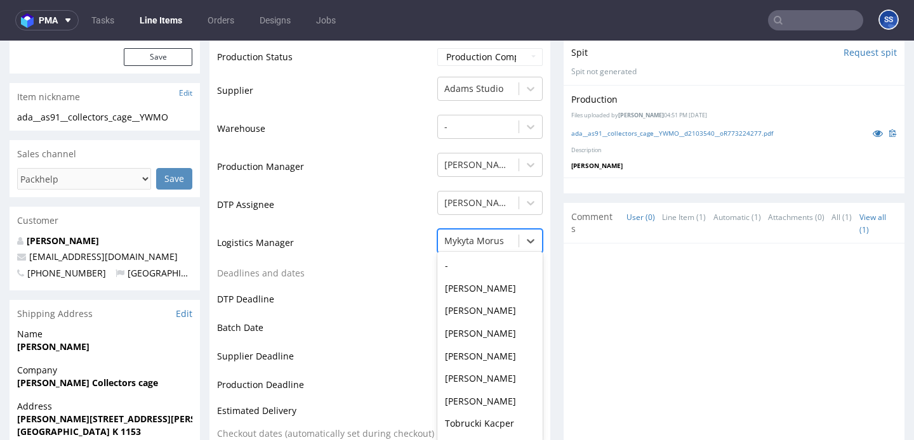
scroll to position [259, 0]
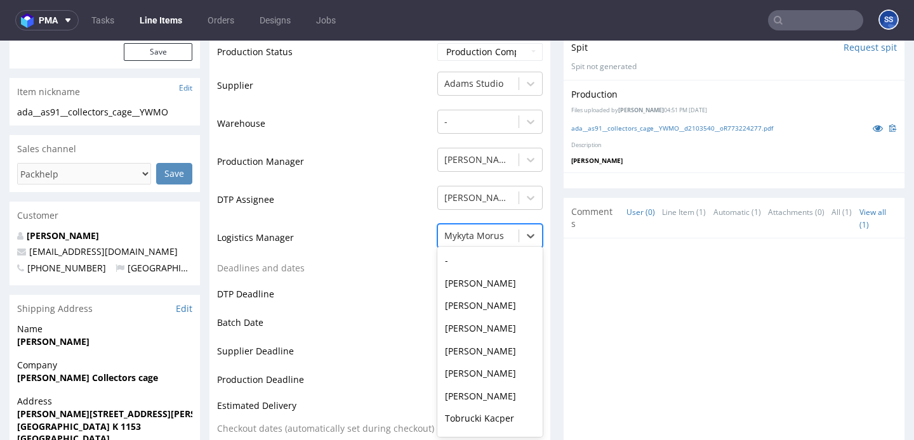
click at [454, 242] on div at bounding box center [478, 235] width 68 height 15
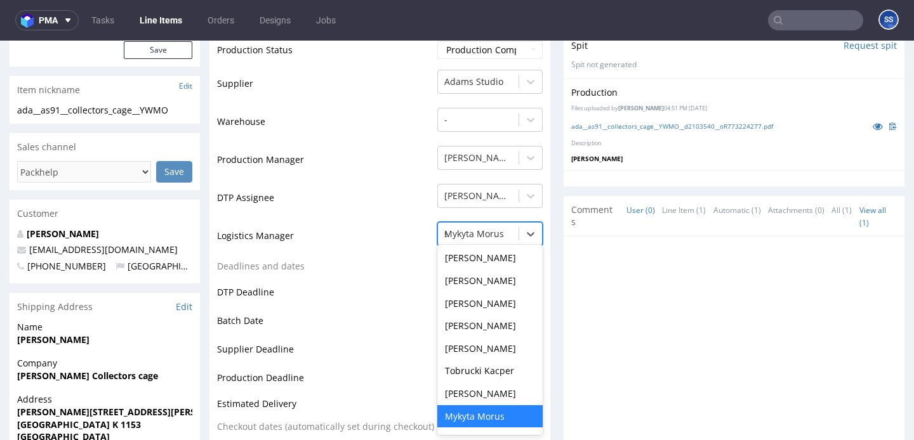
scroll to position [1, 0]
type input "sz"
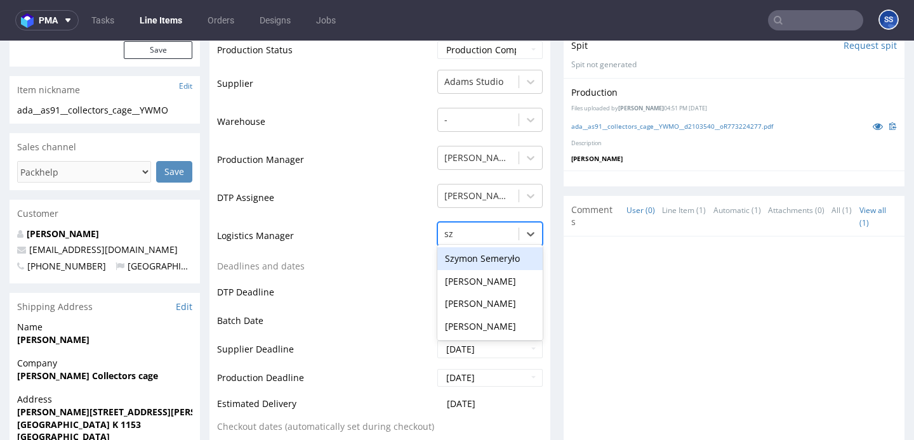
scroll to position [0, 0]
click at [471, 259] on div "Szymon Semeryło" at bounding box center [489, 258] width 105 height 23
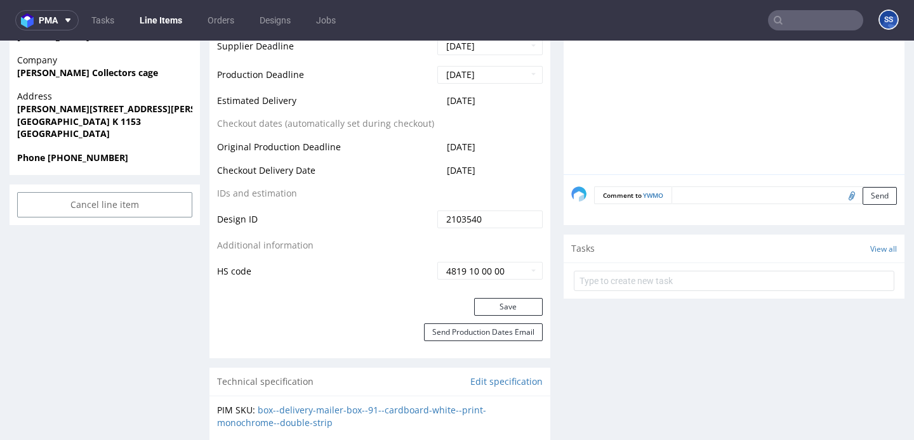
scroll to position [565, 0]
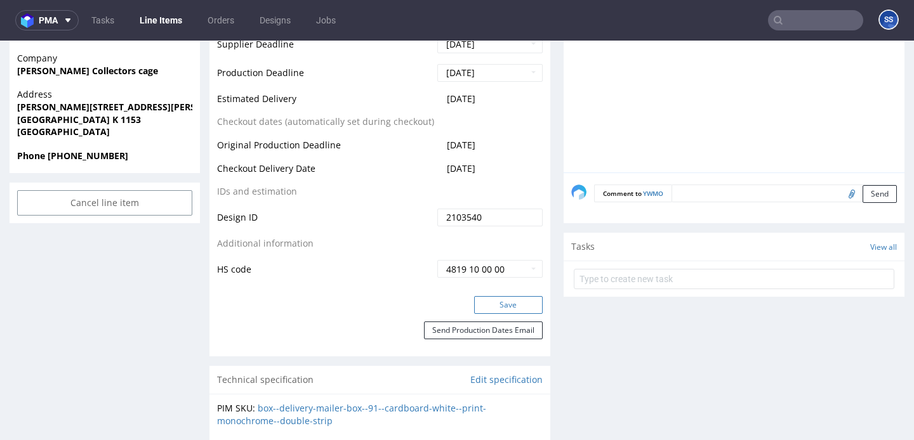
click at [491, 299] on button "Save" at bounding box center [508, 305] width 69 height 18
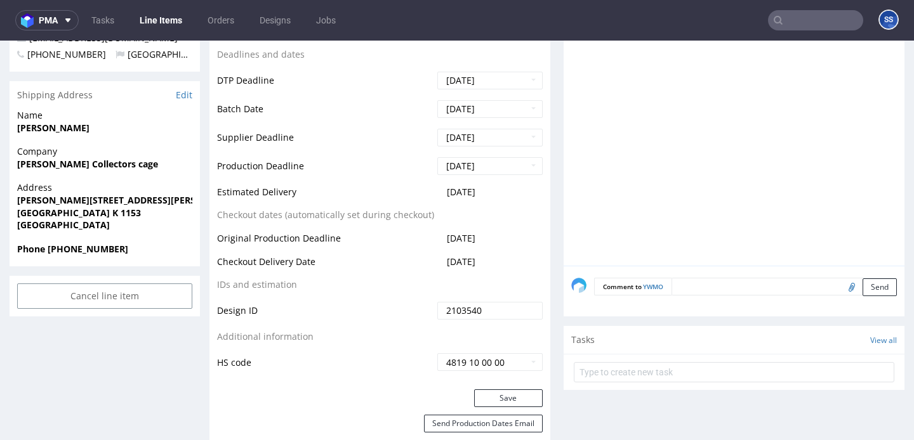
click at [62, 161] on strong "[PERSON_NAME] Collectors cage" at bounding box center [87, 164] width 141 height 12
click at [62, 161] on strong "[PERSON_NAME] Collectors cage" at bounding box center [87, 163] width 141 height 12
copy strong "[PERSON_NAME] Collectors cage"
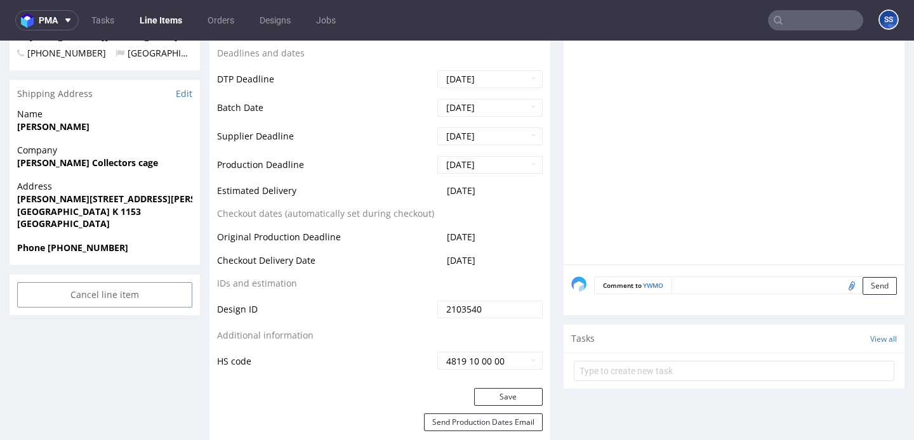
click at [75, 129] on strong "[PERSON_NAME]" at bounding box center [53, 127] width 72 height 12
copy strong "[PERSON_NAME]"
click at [43, 197] on strong "[PERSON_NAME][STREET_ADDRESS][PERSON_NAME]" at bounding box center [130, 199] width 226 height 12
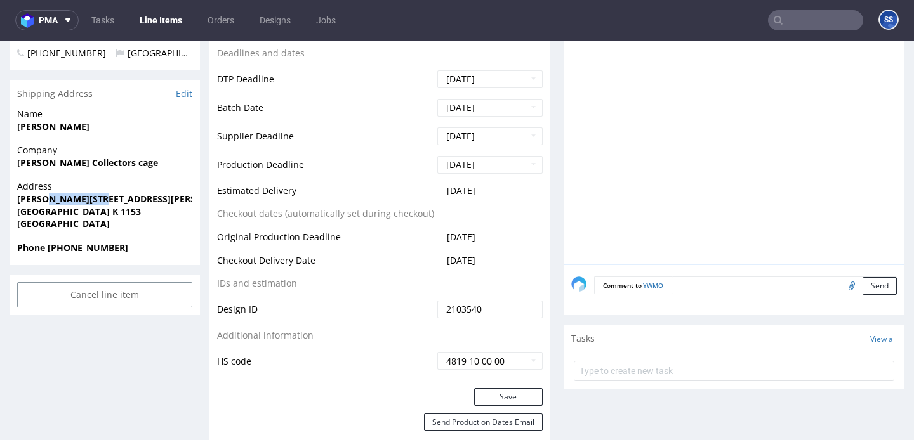
click at [43, 197] on strong "[PERSON_NAME][STREET_ADDRESS][PERSON_NAME]" at bounding box center [130, 199] width 226 height 12
copy strong "[PERSON_NAME][STREET_ADDRESS][PERSON_NAME]"
click at [43, 213] on strong "[GEOGRAPHIC_DATA] K 1153" at bounding box center [79, 212] width 124 height 12
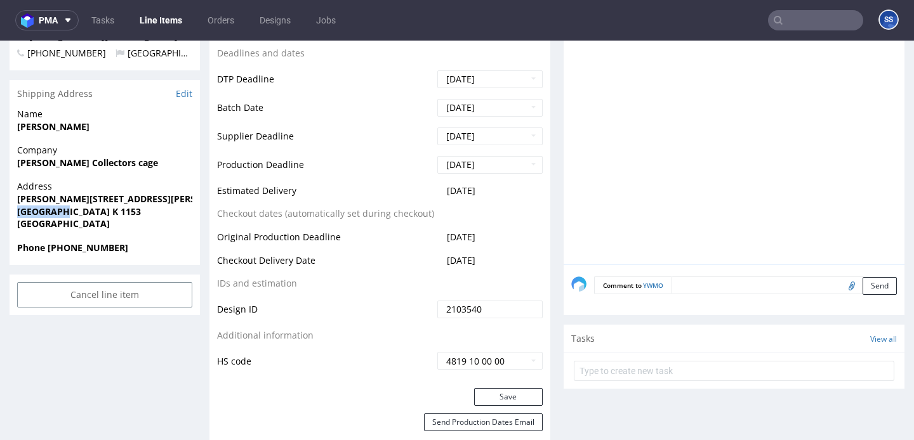
copy strong "[GEOGRAPHIC_DATA]"
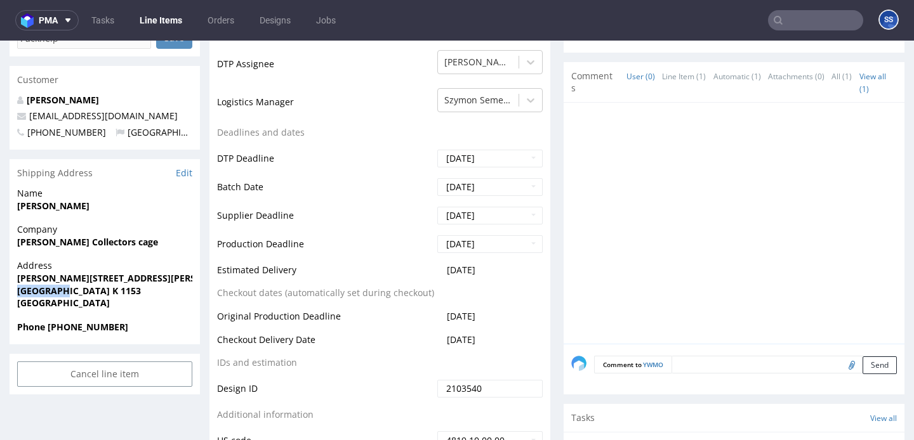
scroll to position [387, 0]
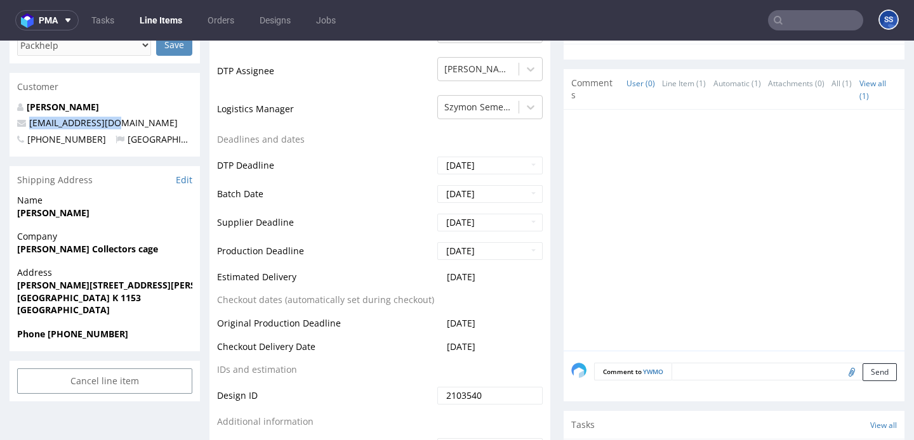
drag, startPoint x: 81, startPoint y: 119, endPoint x: 108, endPoint y: 69, distance: 56.8
click at [27, 121] on p "[EMAIL_ADDRESS][DOMAIN_NAME]" at bounding box center [104, 123] width 175 height 13
copy link "[EMAIL_ADDRESS][DOMAIN_NAME]"
click at [89, 331] on strong "Phone [PHONE_NUMBER]" at bounding box center [72, 334] width 111 height 12
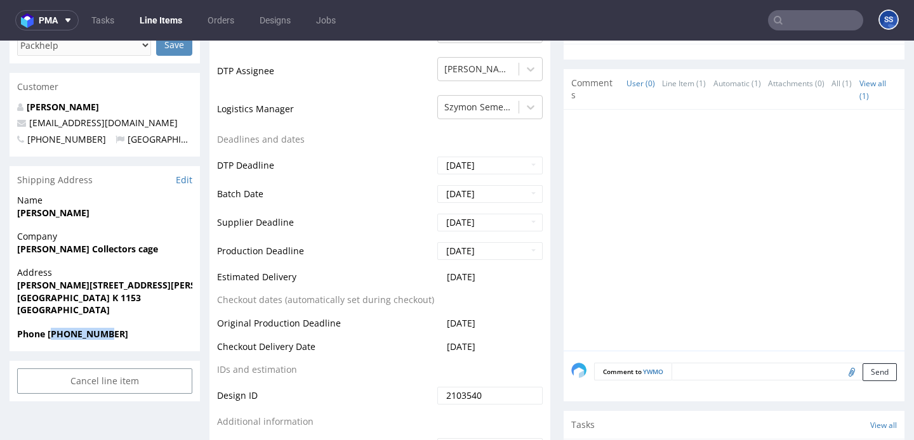
copy strong "4526800604"
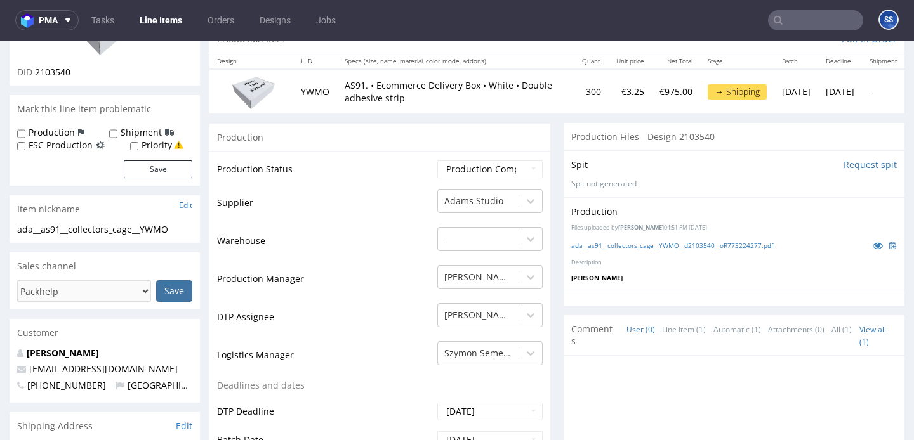
scroll to position [0, 0]
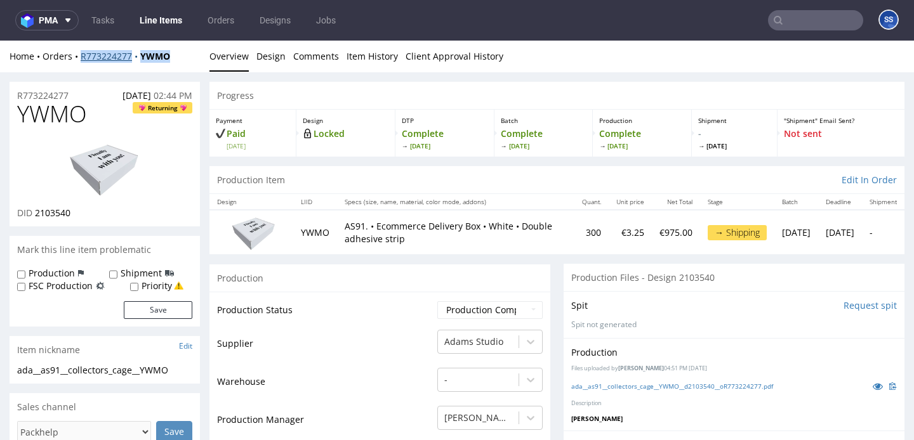
drag, startPoint x: 172, startPoint y: 57, endPoint x: 89, endPoint y: 56, distance: 82.5
click at [85, 60] on div "Home Orders R773224277 YWMO" at bounding box center [105, 56] width 190 height 13
copy div "R773224277 YWMO"
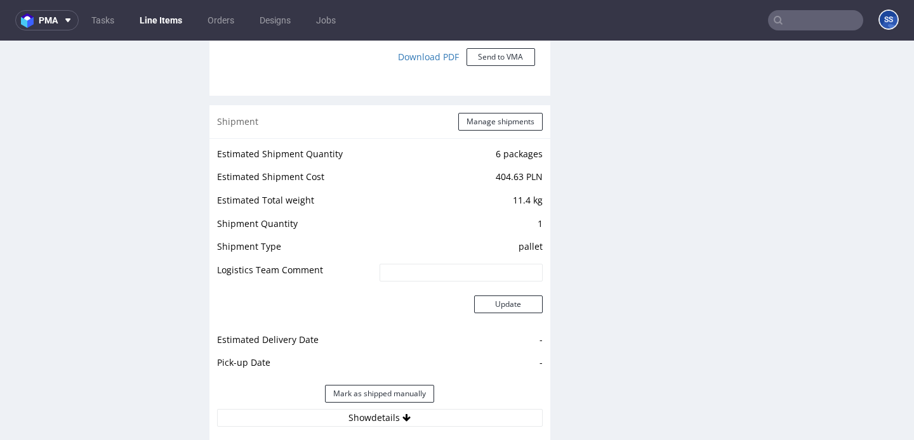
click at [467, 107] on div "Shipment Manage shipments" at bounding box center [379, 121] width 341 height 33
click at [469, 118] on button "Manage shipments" at bounding box center [500, 123] width 84 height 18
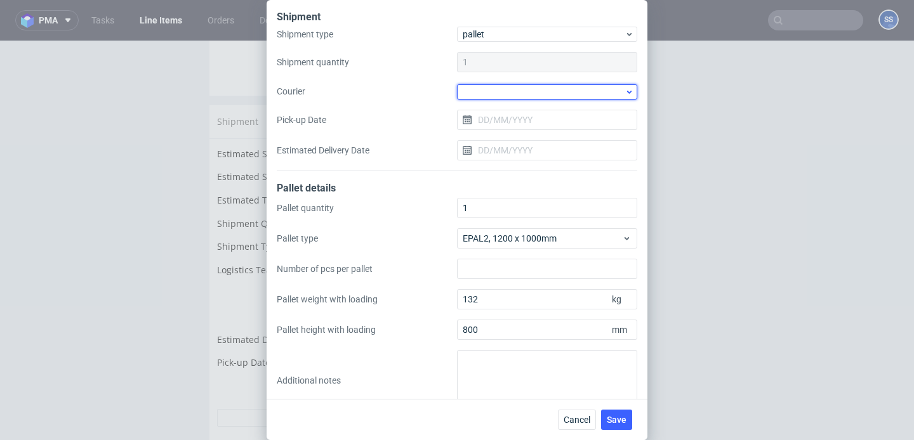
click at [501, 94] on div at bounding box center [547, 91] width 180 height 15
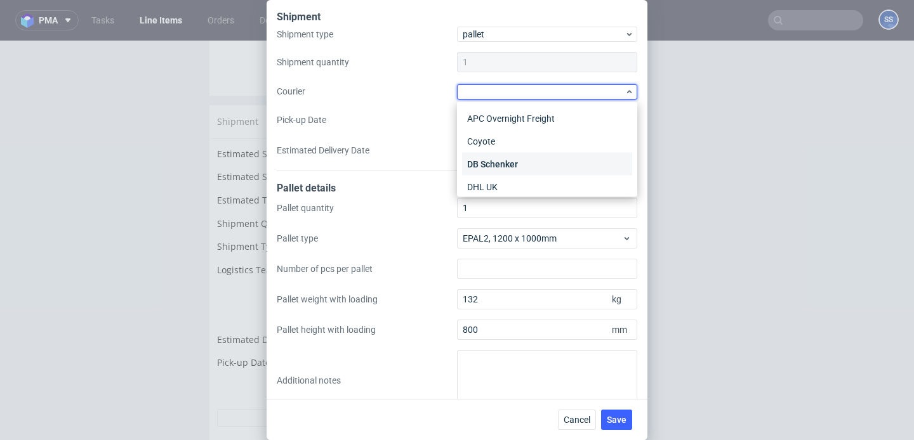
click at [497, 157] on div "DB Schenker" at bounding box center [547, 164] width 170 height 23
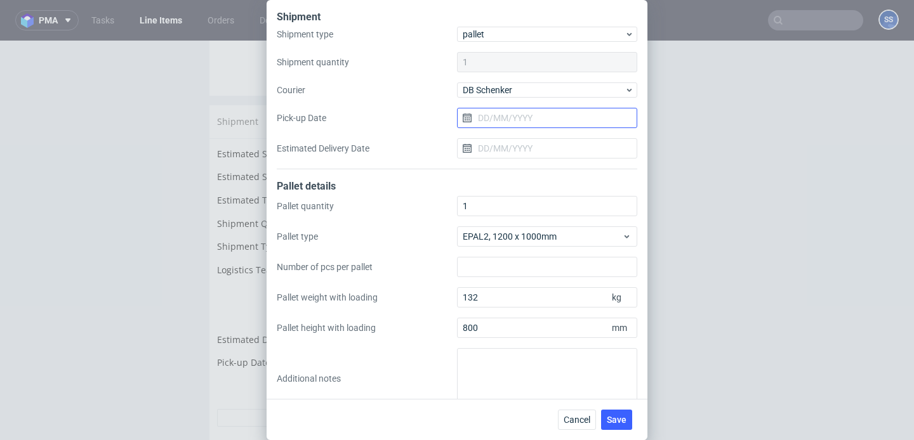
click at [501, 114] on input "Pick-up Date" at bounding box center [547, 118] width 180 height 20
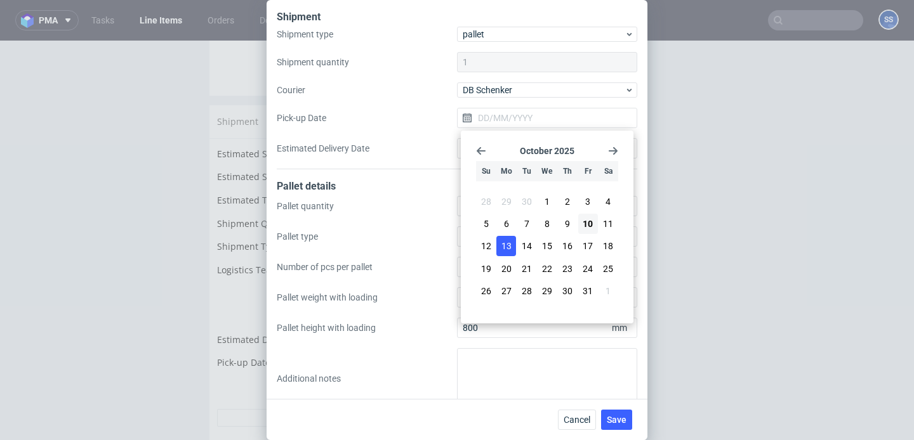
click at [508, 246] on span "13" at bounding box center [506, 246] width 10 height 13
type input "[DATE]"
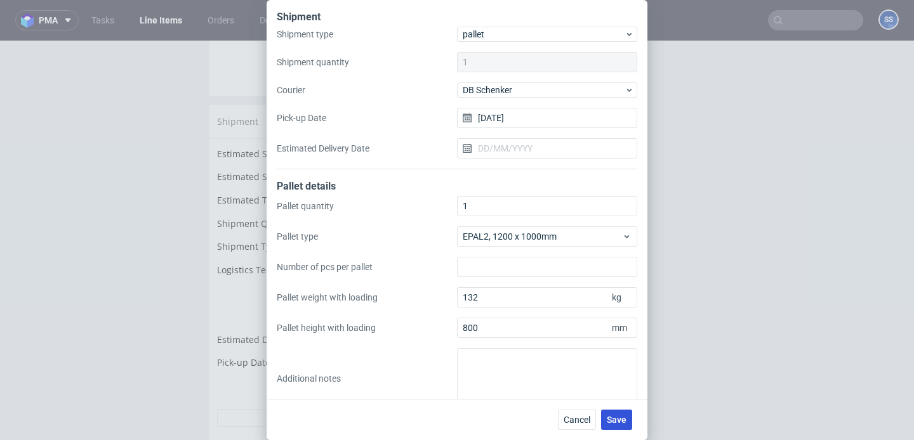
click at [619, 416] on span "Save" at bounding box center [616, 420] width 20 height 9
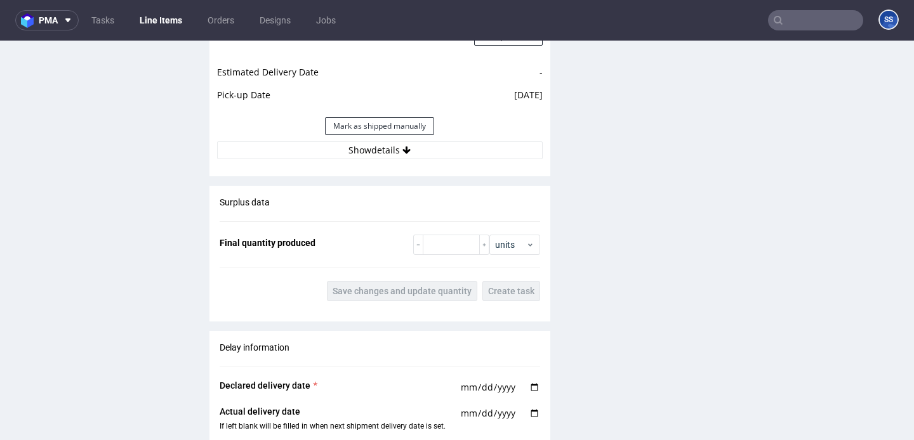
scroll to position [1509, 0]
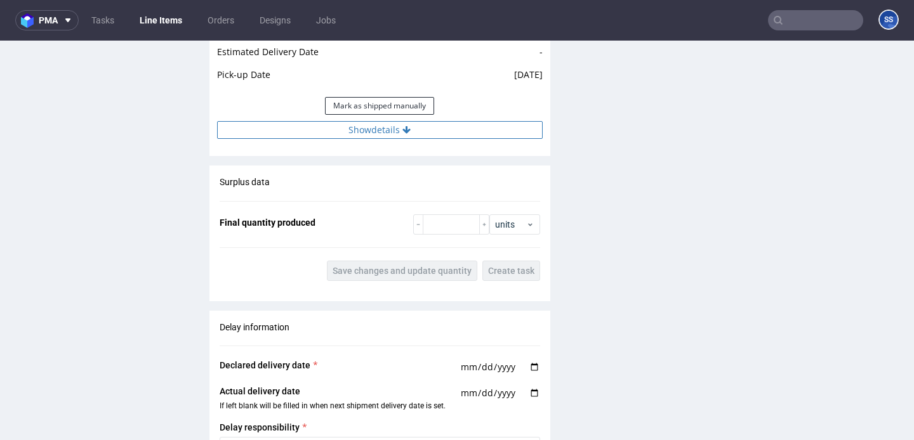
click at [381, 126] on button "Show details" at bounding box center [379, 130] width 325 height 18
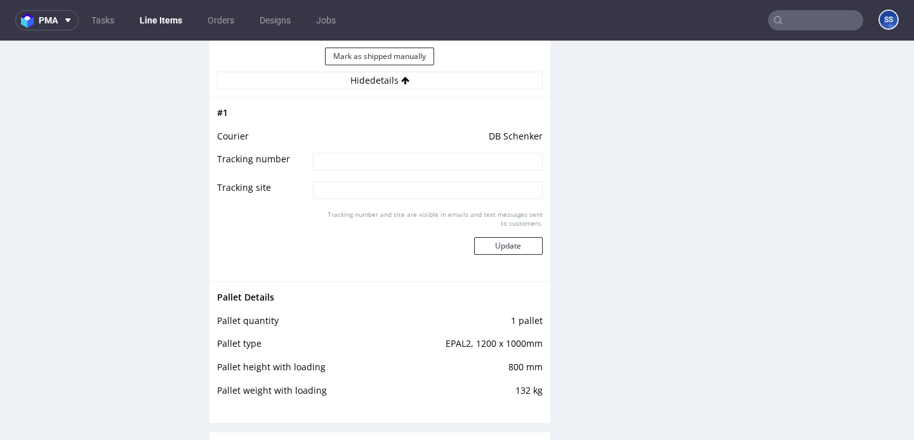
scroll to position [1552, 0]
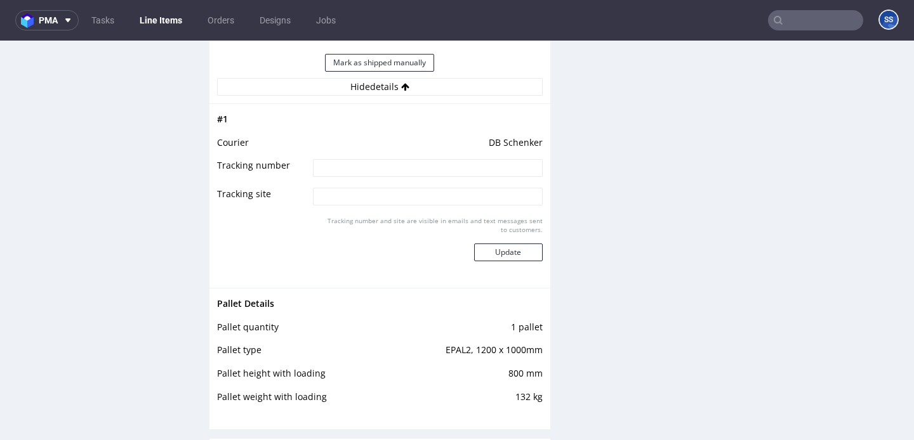
drag, startPoint x: 395, startPoint y: 152, endPoint x: 390, endPoint y: 160, distance: 9.5
click at [395, 152] on td "DB Schenker" at bounding box center [426, 146] width 232 height 23
click at [385, 165] on input at bounding box center [427, 168] width 229 height 18
paste input "PLWAW510018801"
type input "PLWAW510018801"
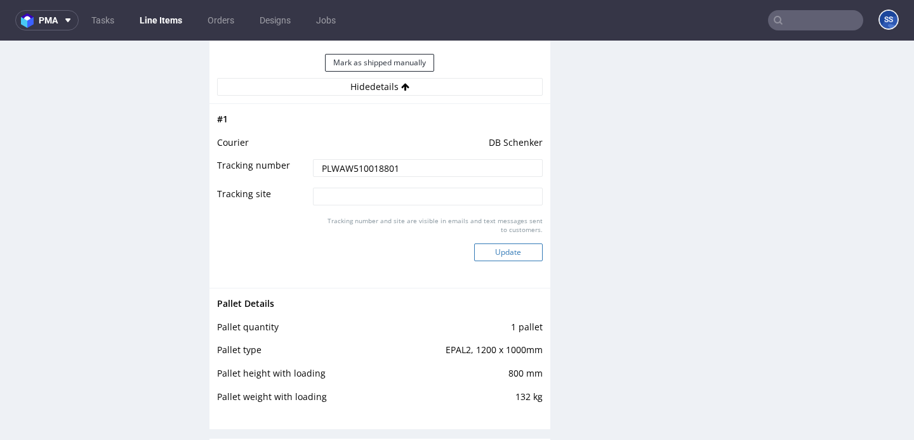
click at [515, 251] on button "Update" at bounding box center [508, 253] width 69 height 18
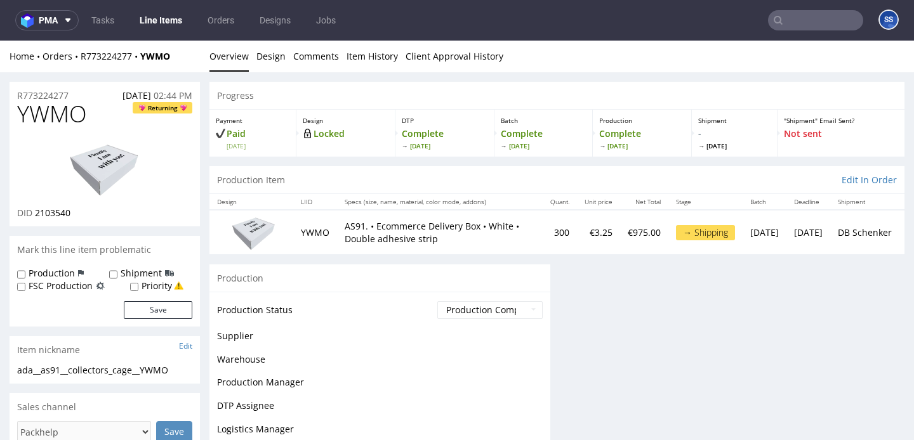
scroll to position [0, 0]
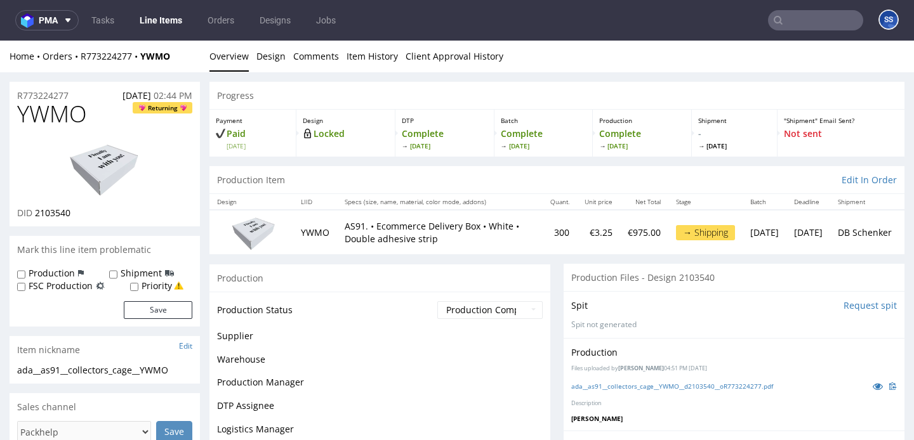
click at [164, 23] on link "Line Items" at bounding box center [161, 20] width 58 height 20
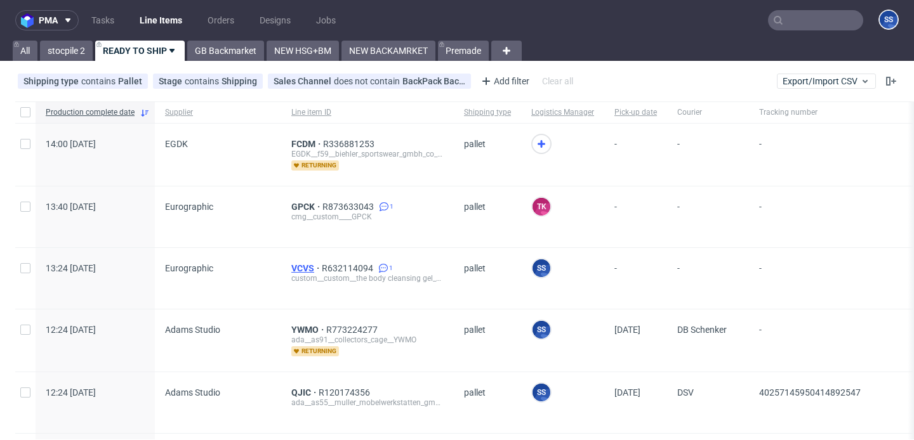
click at [291, 263] on span "VCVS" at bounding box center [306, 268] width 30 height 10
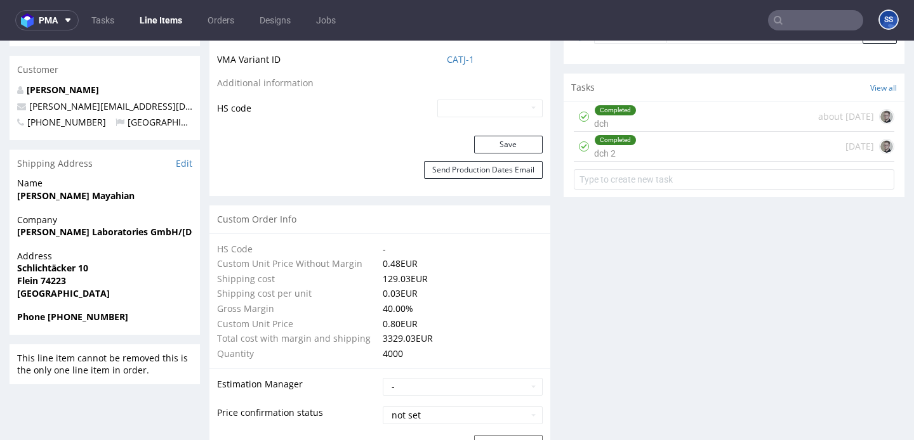
scroll to position [779, 0]
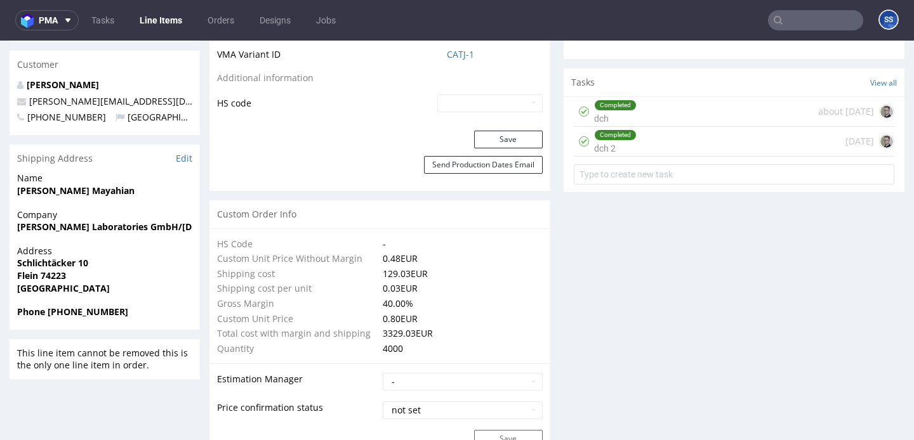
click at [28, 228] on strong "[PERSON_NAME] Laboratories GmbH/[DOMAIN_NAME][URL]" at bounding box center [149, 227] width 264 height 12
copy strong "[PERSON_NAME] Laboratories GmbH/[DOMAIN_NAME][URL]"
click at [43, 281] on span "Flein 74223" at bounding box center [104, 276] width 175 height 13
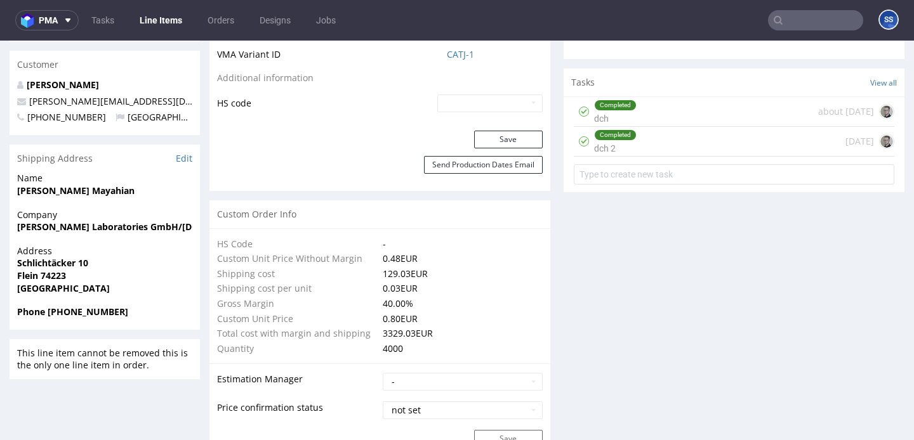
click at [46, 279] on strong "Flein 74223" at bounding box center [41, 276] width 49 height 12
copy strong "74223"
click at [91, 190] on strong "Fatemeh Mayahian" at bounding box center [75, 191] width 117 height 12
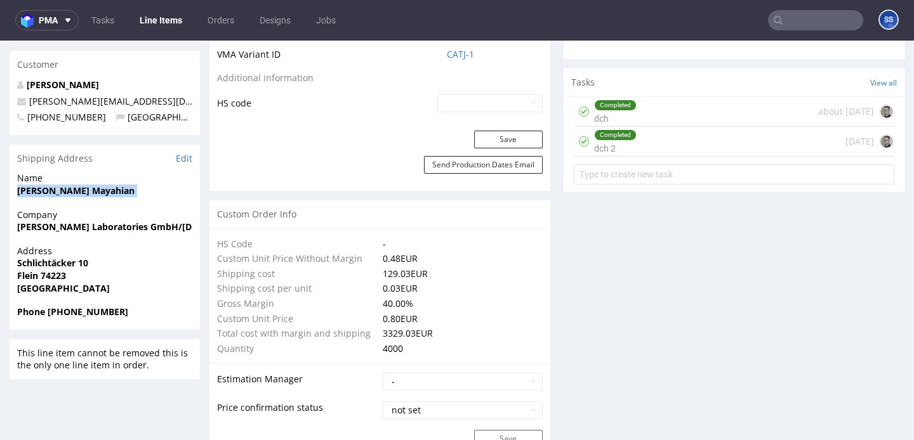
click at [91, 190] on strong "Fatemeh Mayahian" at bounding box center [75, 191] width 117 height 12
copy strong "Fatemeh Mayahian"
click at [67, 259] on strong "Schlichtäcker 10" at bounding box center [52, 263] width 71 height 12
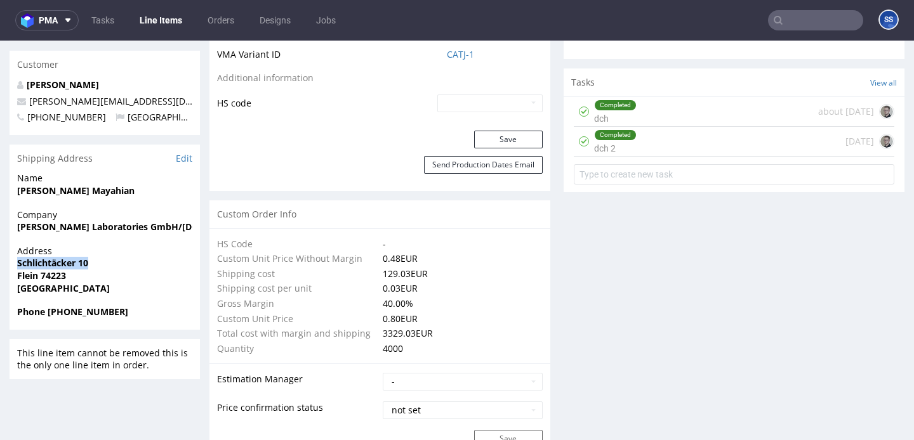
copy strong "Schlichtäcker 10"
drag, startPoint x: 111, startPoint y: 101, endPoint x: 29, endPoint y: 98, distance: 82.5
click at [26, 98] on p "[PERSON_NAME][EMAIL_ADDRESS][DOMAIN_NAME]" at bounding box center [104, 101] width 175 height 13
copy link "[PERSON_NAME][EMAIL_ADDRESS][DOMAIN_NAME]"
click at [72, 308] on strong "Phone +31619946843" at bounding box center [72, 312] width 111 height 12
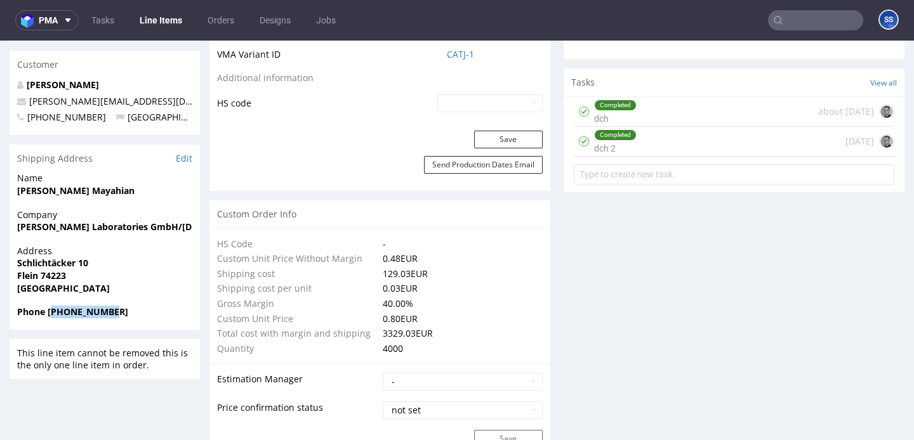
click at [72, 308] on strong "Phone +31619946843" at bounding box center [72, 312] width 111 height 12
copy strong "31619946843"
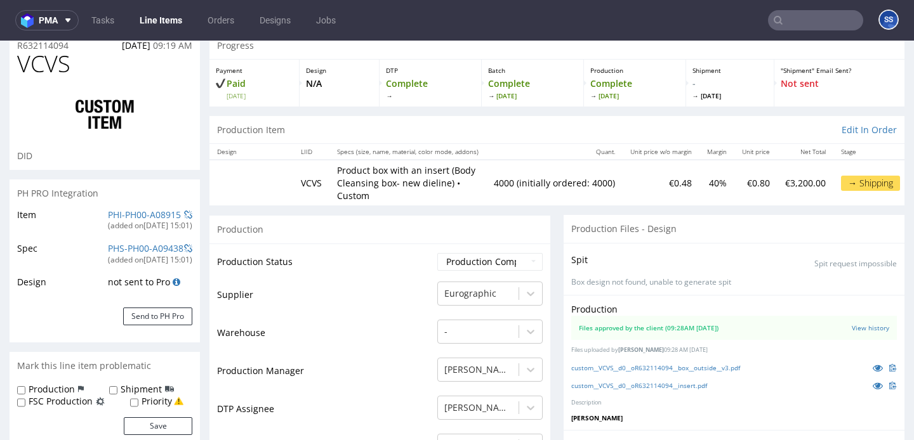
scroll to position [48, 0]
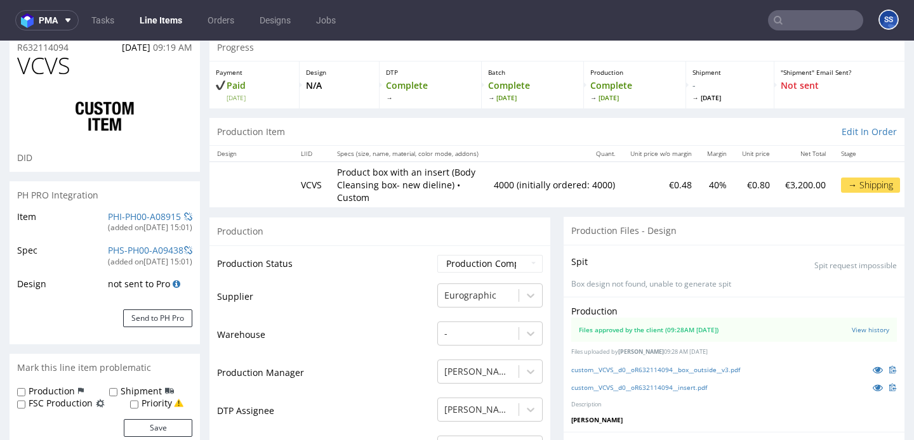
click at [155, 23] on link "Line Items" at bounding box center [161, 20] width 58 height 20
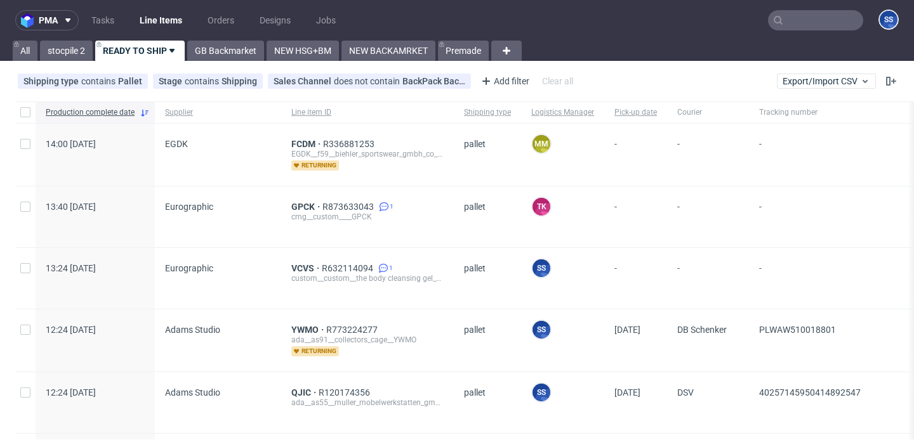
click at [295, 323] on div "YWMO R773224277 ada__as91__collectors_cage__YWMO returning" at bounding box center [367, 341] width 173 height 62
click at [296, 328] on span "YWMO" at bounding box center [308, 330] width 35 height 10
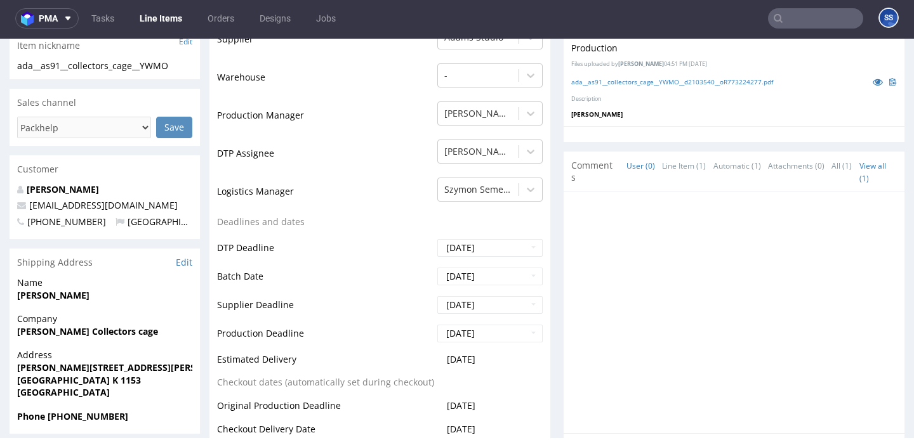
scroll to position [305, 0]
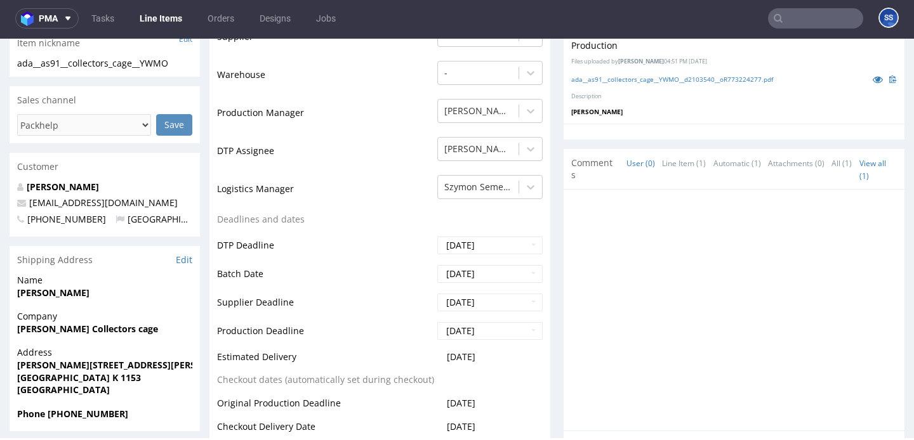
click at [163, 22] on link "Line Items" at bounding box center [161, 18] width 58 height 20
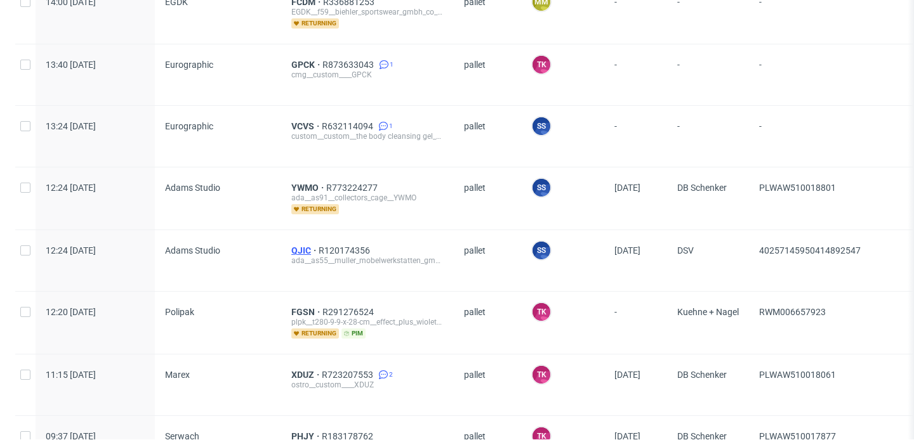
click at [301, 247] on span "QJIC" at bounding box center [304, 251] width 27 height 10
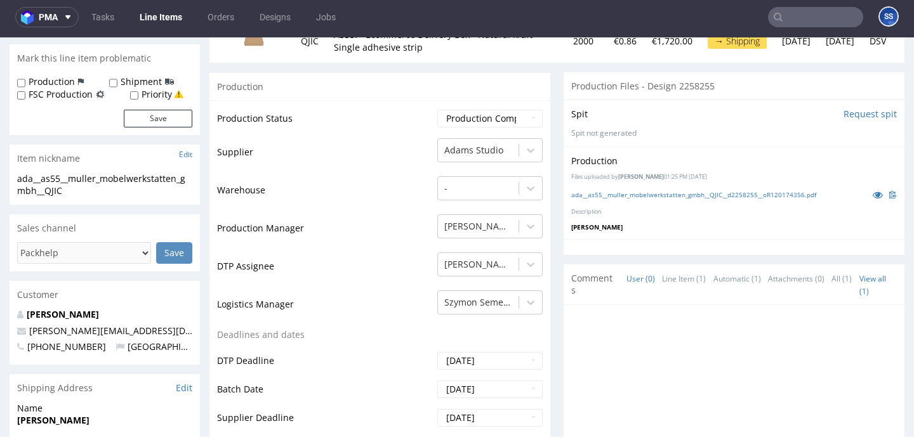
scroll to position [190, 0]
click at [166, 7] on link "Line Items" at bounding box center [161, 17] width 58 height 20
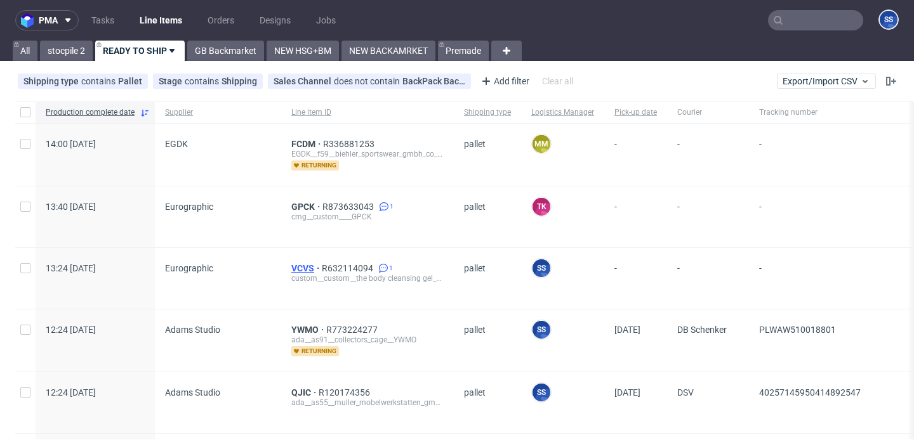
click at [294, 265] on span "VCVS" at bounding box center [306, 268] width 30 height 10
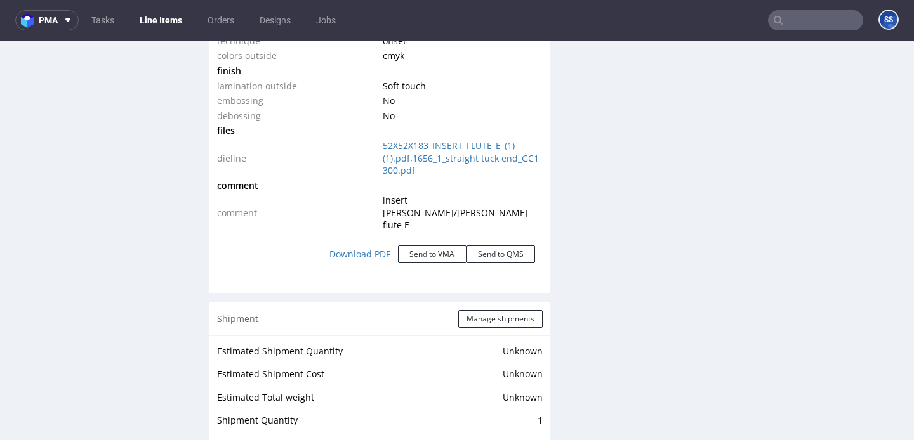
scroll to position [1517, 0]
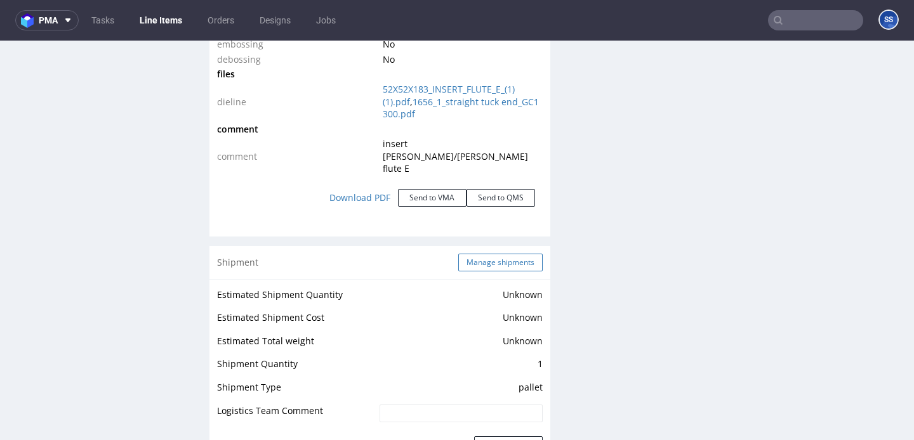
click at [488, 254] on button "Manage shipments" at bounding box center [500, 263] width 84 height 18
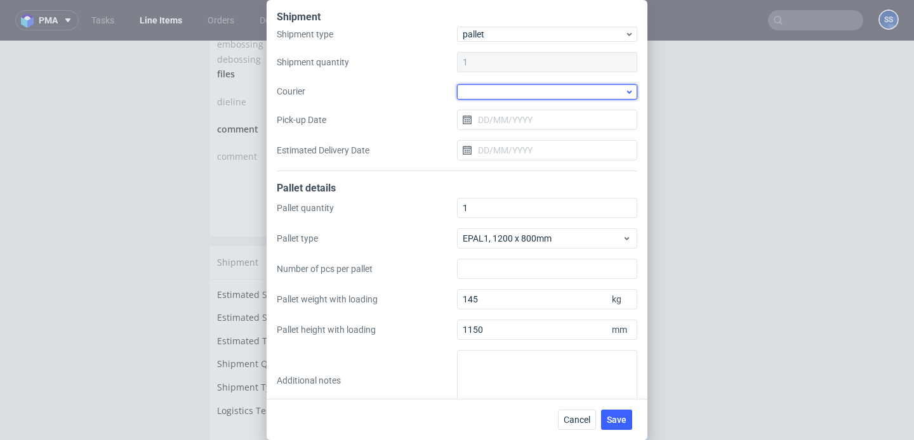
click at [483, 86] on div at bounding box center [547, 91] width 180 height 15
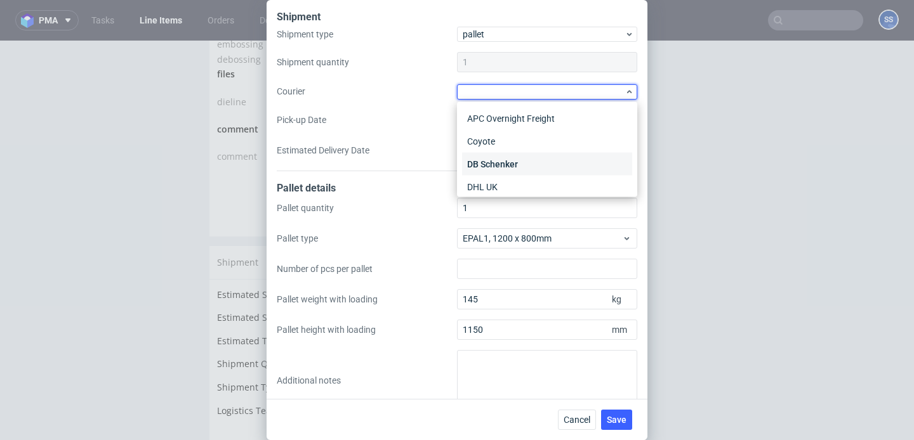
click at [501, 164] on div "DB Schenker" at bounding box center [547, 164] width 170 height 23
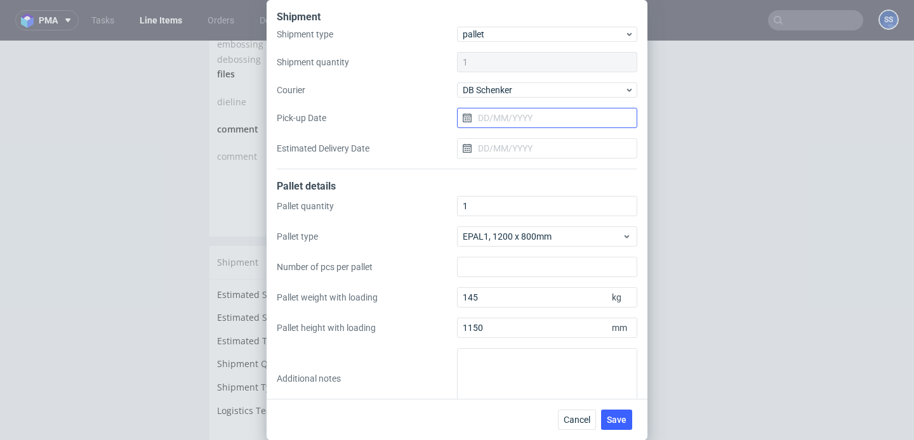
click at [502, 117] on input "Pick-up Date" at bounding box center [547, 118] width 180 height 20
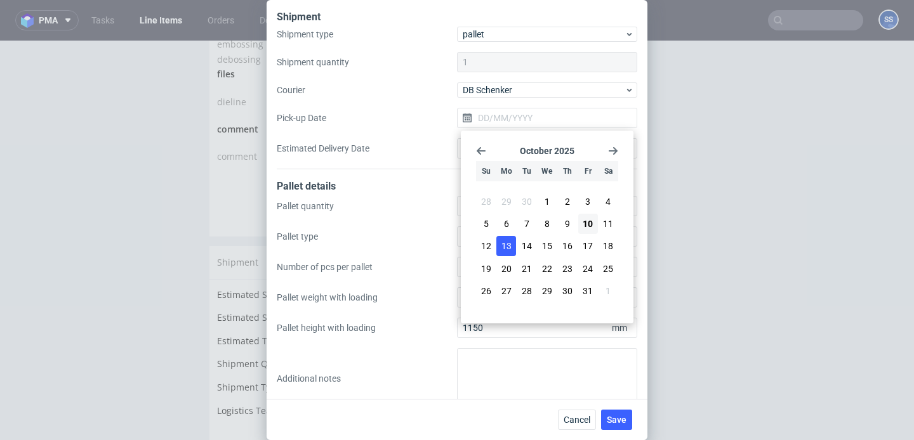
click at [504, 246] on span "13" at bounding box center [506, 246] width 10 height 13
type input "13/10/2025"
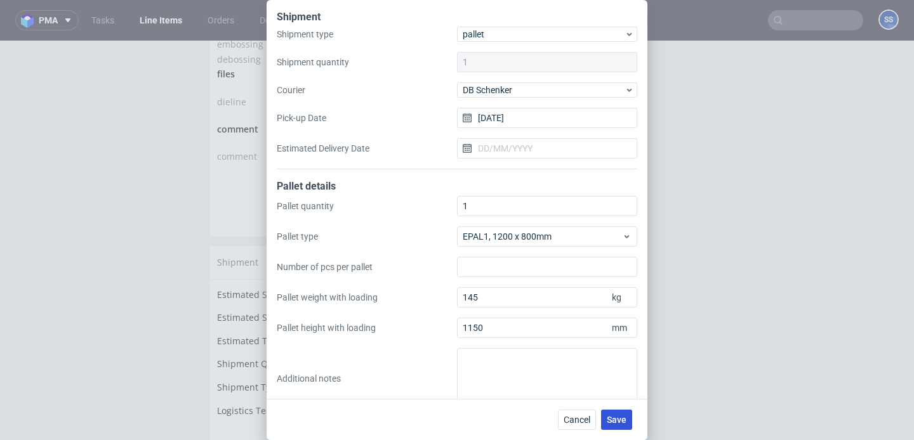
click at [621, 418] on span "Save" at bounding box center [616, 420] width 20 height 9
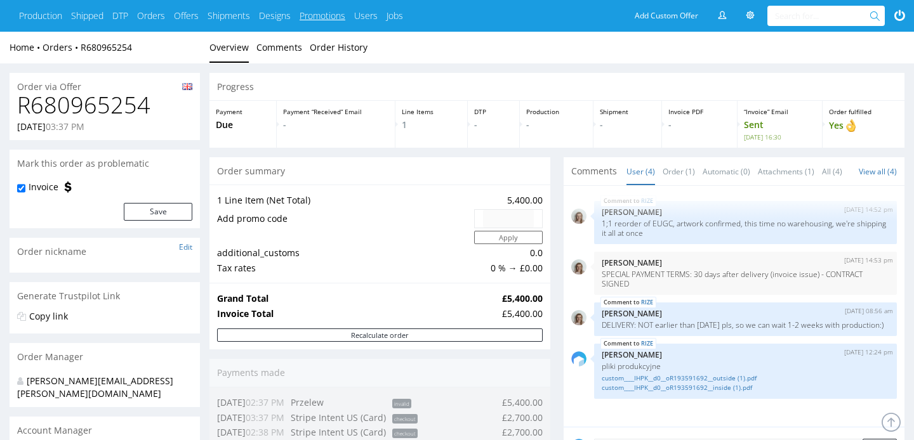
scroll to position [243, 0]
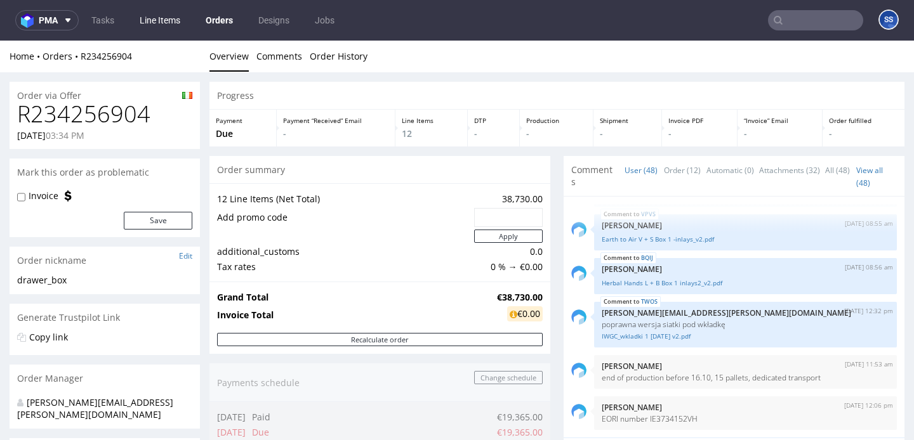
click at [169, 20] on link "Line Items" at bounding box center [160, 20] width 56 height 20
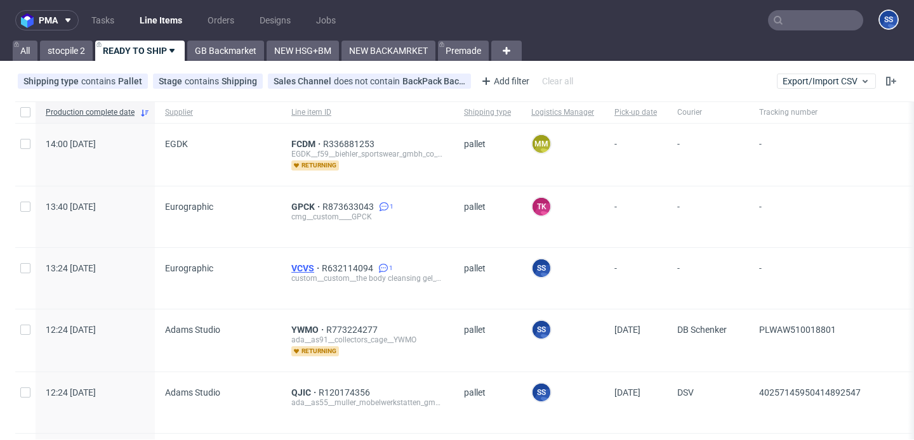
click at [303, 267] on span "VCVS" at bounding box center [306, 268] width 30 height 10
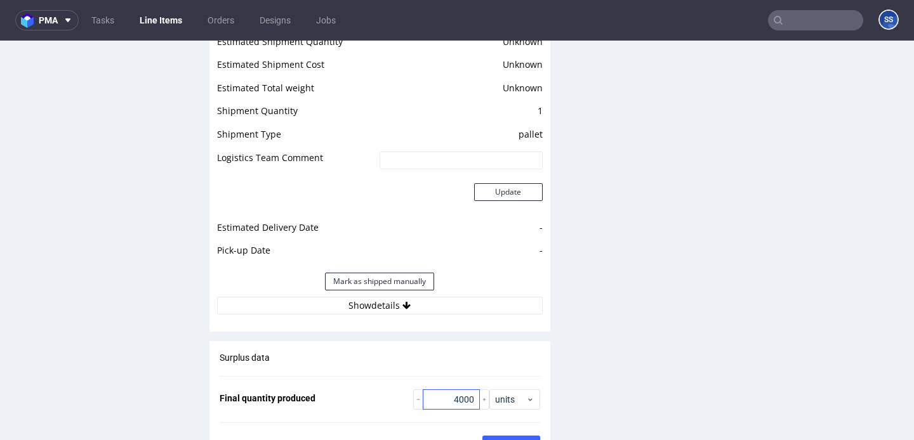
scroll to position [1826, 0]
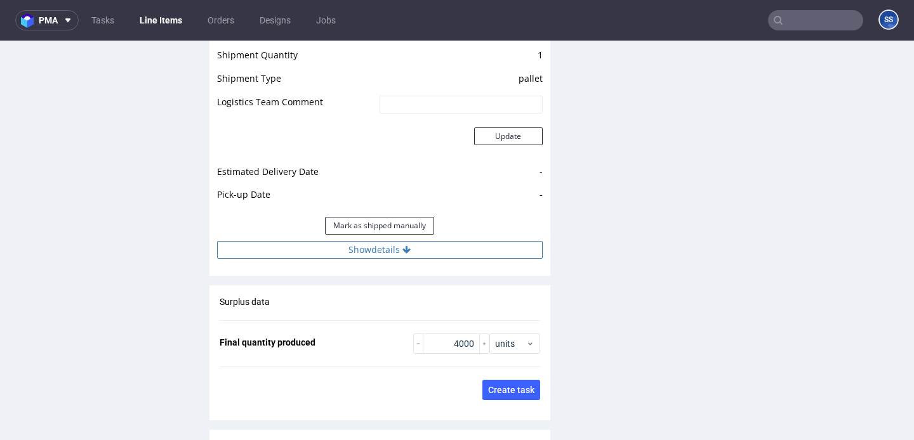
click at [436, 241] on button "Show details" at bounding box center [379, 250] width 325 height 18
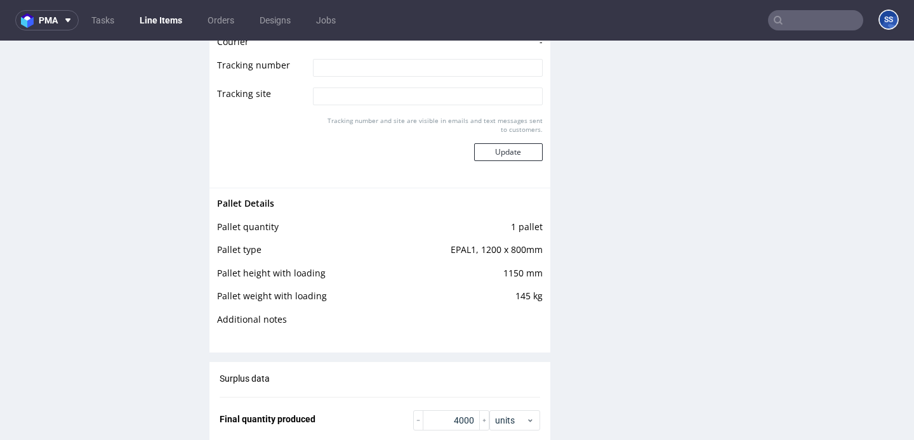
scroll to position [2090, 0]
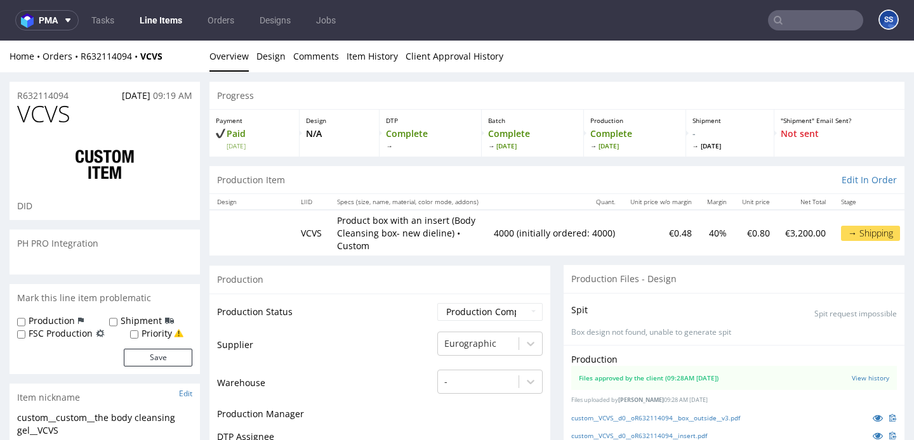
scroll to position [220, 0]
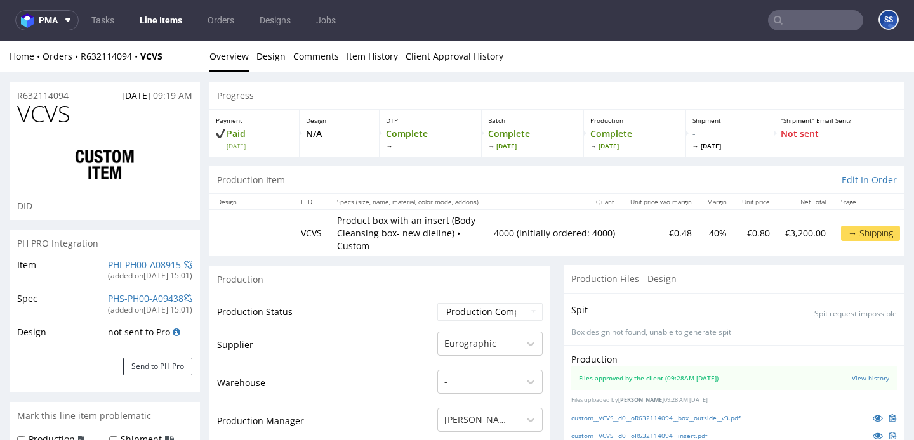
type input "4000"
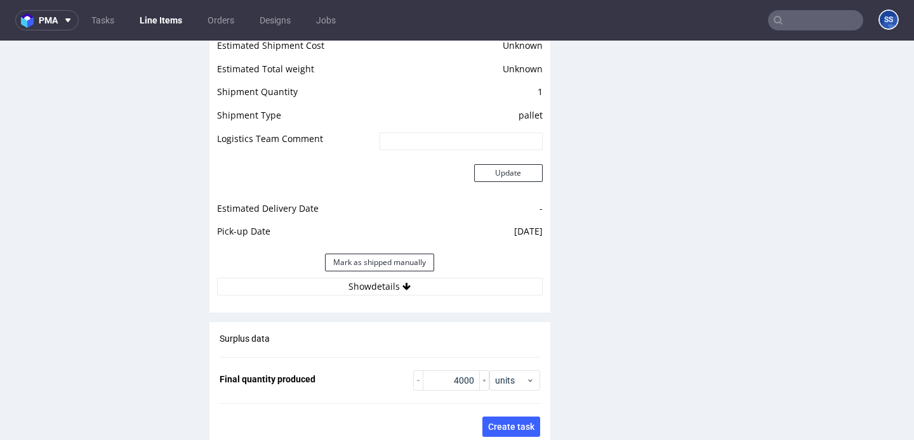
scroll to position [1818, 0]
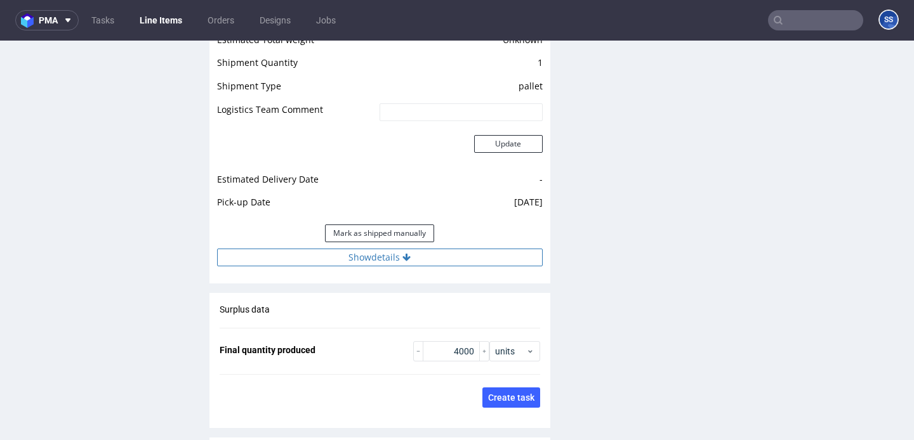
click at [377, 249] on button "Show details" at bounding box center [379, 258] width 325 height 18
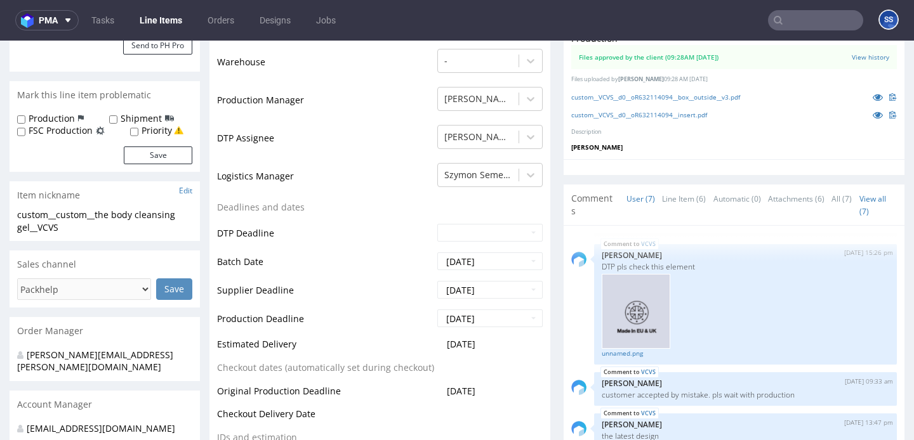
scroll to position [0, 0]
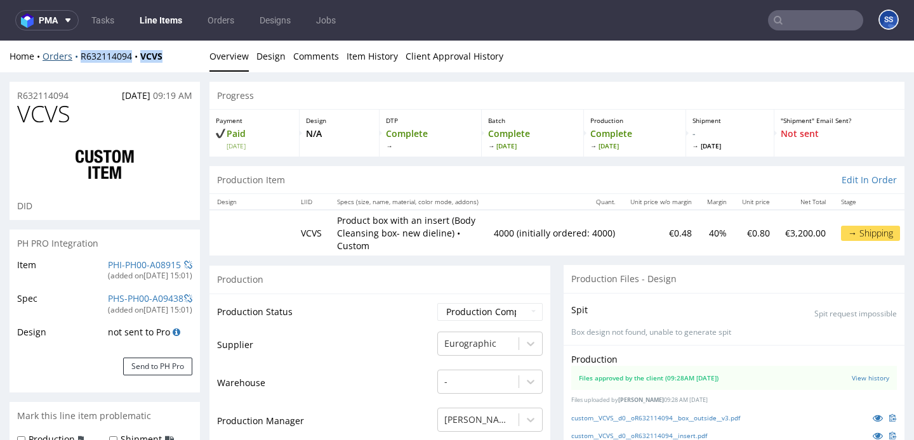
drag, startPoint x: 140, startPoint y: 58, endPoint x: 77, endPoint y: 56, distance: 62.8
click at [77, 56] on div "Home Orders R632114094 VCVS" at bounding box center [105, 56] width 190 height 13
copy div "R632114094 VCVS"
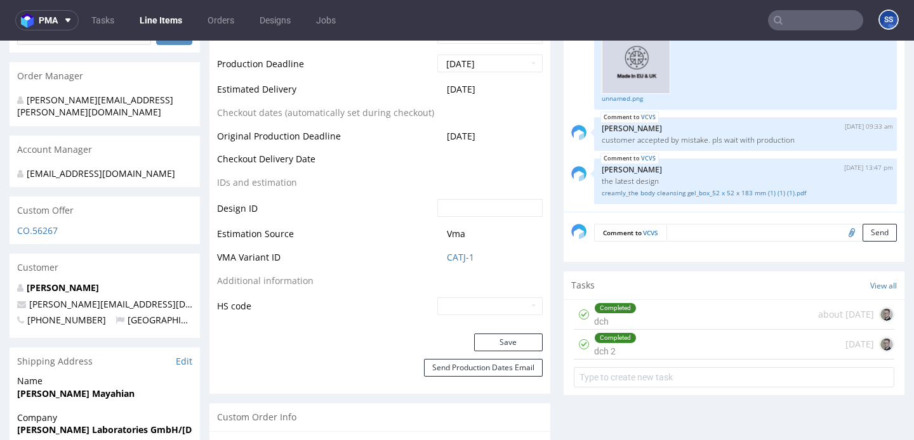
scroll to position [455, 0]
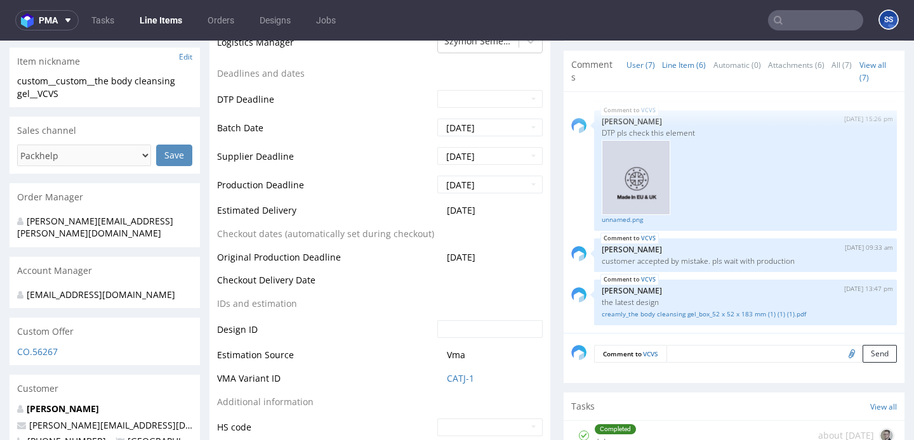
click at [670, 67] on link "Line Item (6)" at bounding box center [684, 64] width 44 height 27
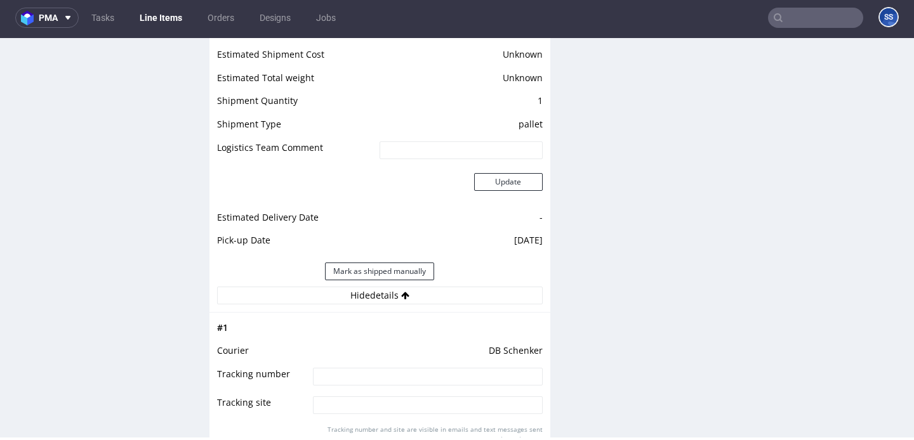
scroll to position [1807, 0]
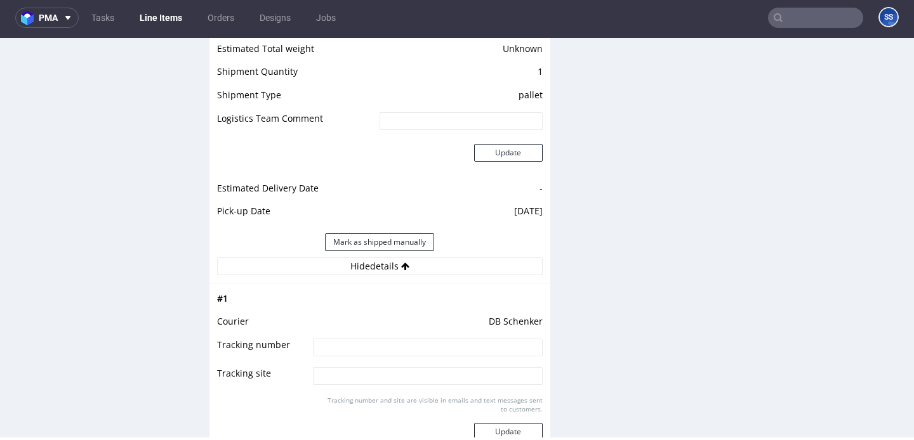
click at [346, 338] on td at bounding box center [426, 352] width 232 height 29
drag, startPoint x: 346, startPoint y: 331, endPoint x: 354, endPoint y: 329, distance: 7.7
click at [347, 339] on input at bounding box center [427, 348] width 229 height 18
paste input "PLWAW510018834"
type input "PLWAW510018834"
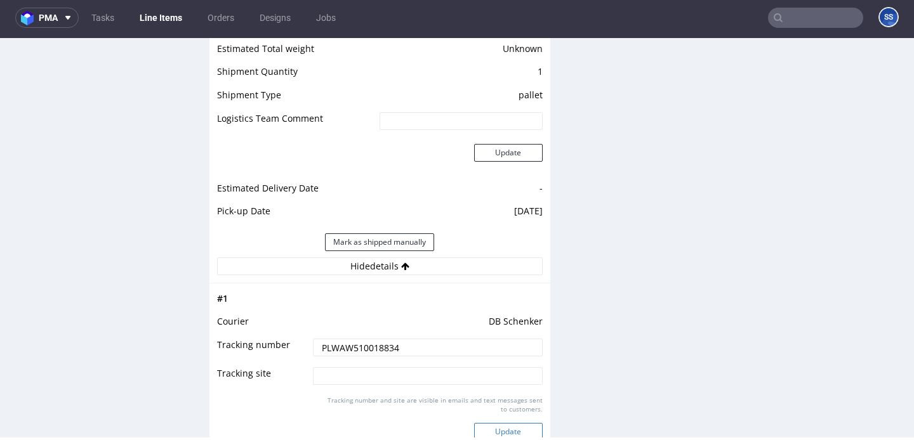
click at [492, 423] on button "Update" at bounding box center [508, 432] width 69 height 18
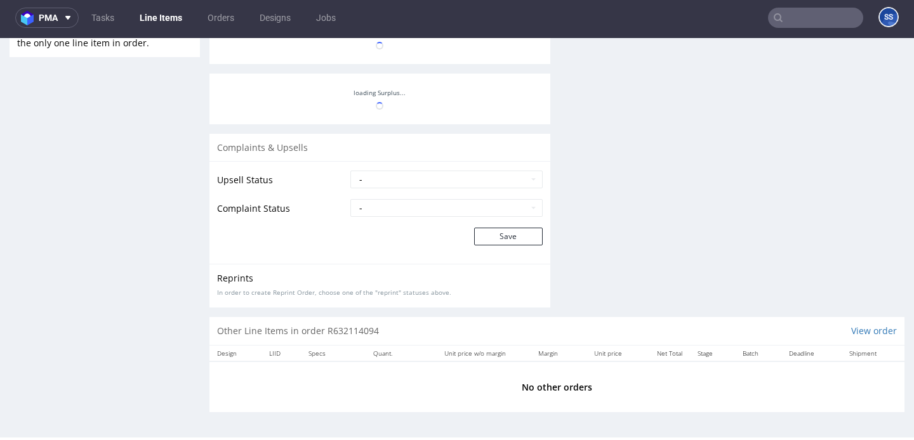
scroll to position [1113, 0]
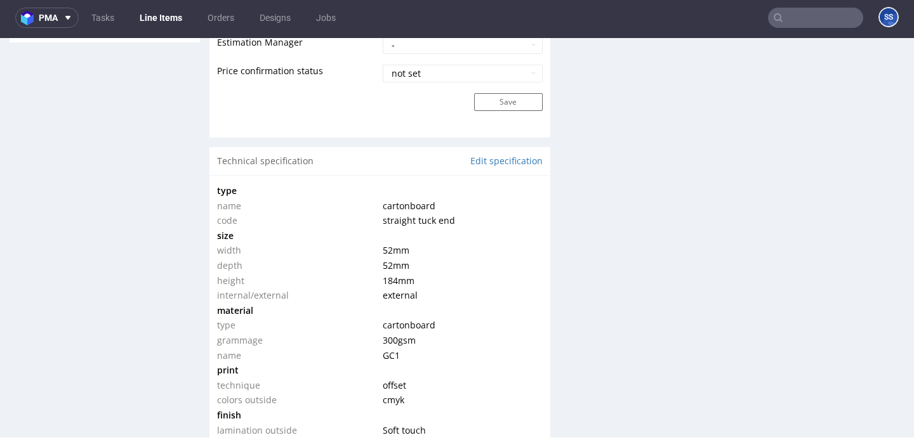
click at [169, 13] on link "Line Items" at bounding box center [161, 18] width 58 height 20
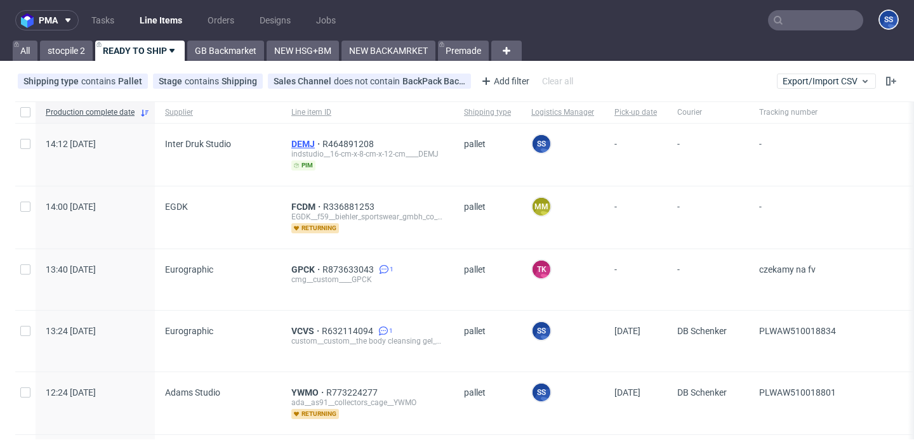
click at [295, 142] on span "DEMJ" at bounding box center [306, 144] width 31 height 10
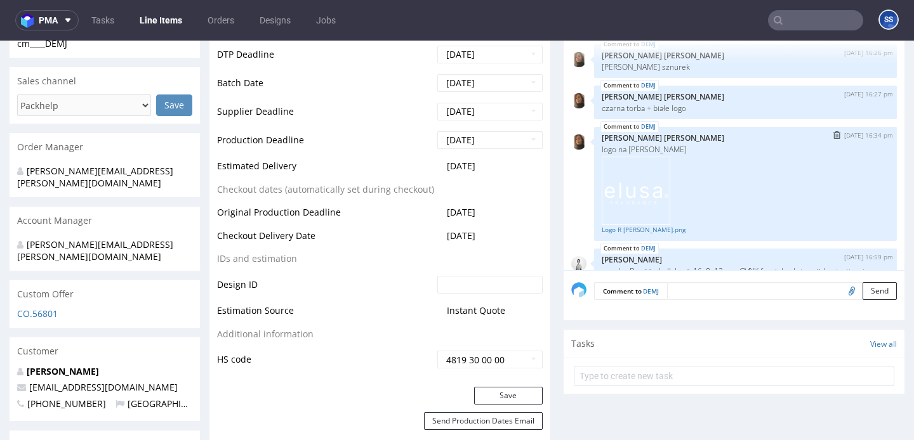
scroll to position [29, 0]
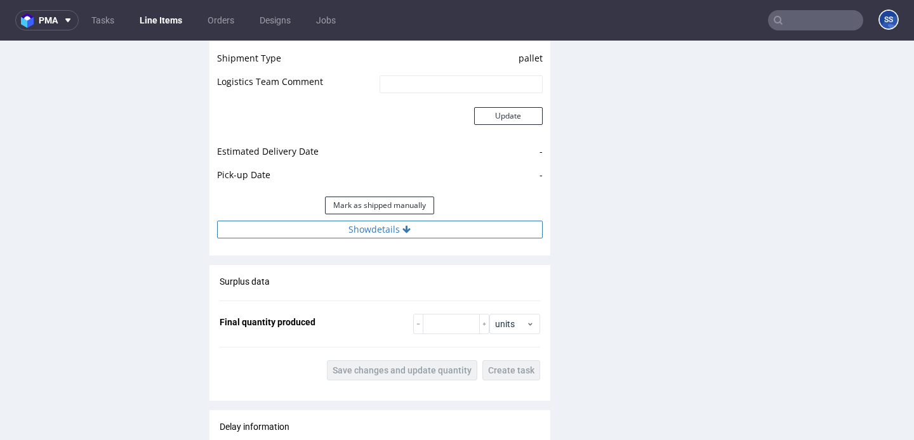
click at [391, 227] on button "Show details" at bounding box center [379, 230] width 325 height 18
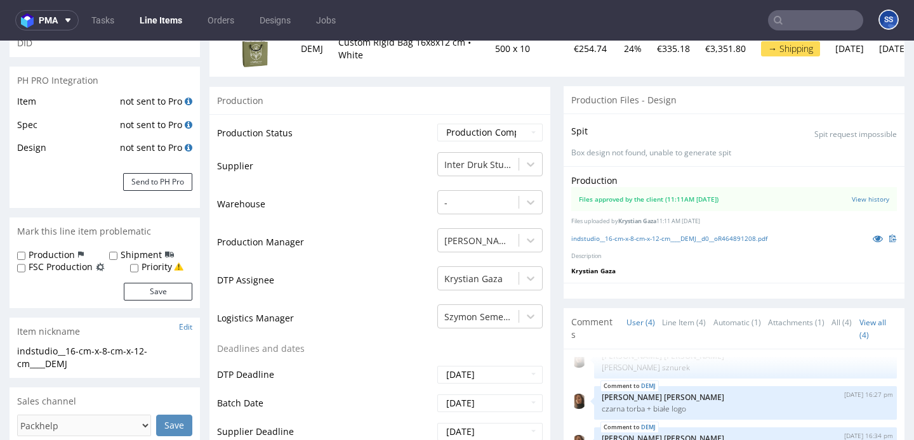
scroll to position [0, 0]
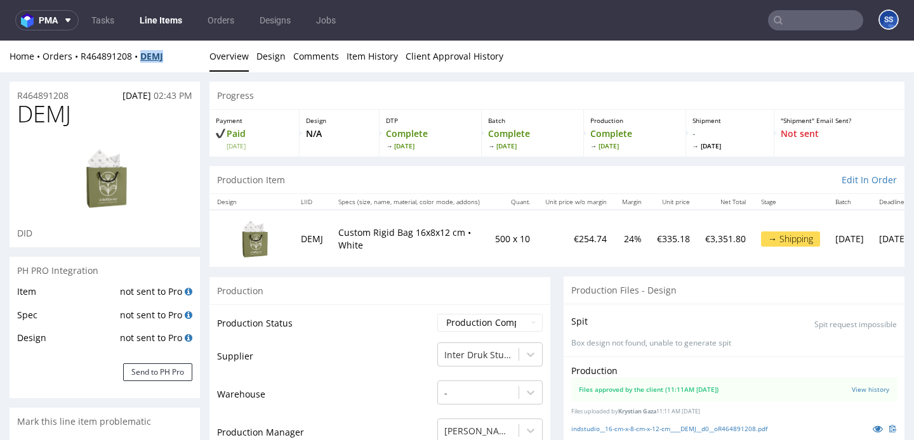
copy strong "DEMJ"
drag, startPoint x: 166, startPoint y: 55, endPoint x: 280, endPoint y: 235, distance: 213.0
click at [147, 56] on div "Home Orders R464891208 DEMJ" at bounding box center [105, 56] width 190 height 13
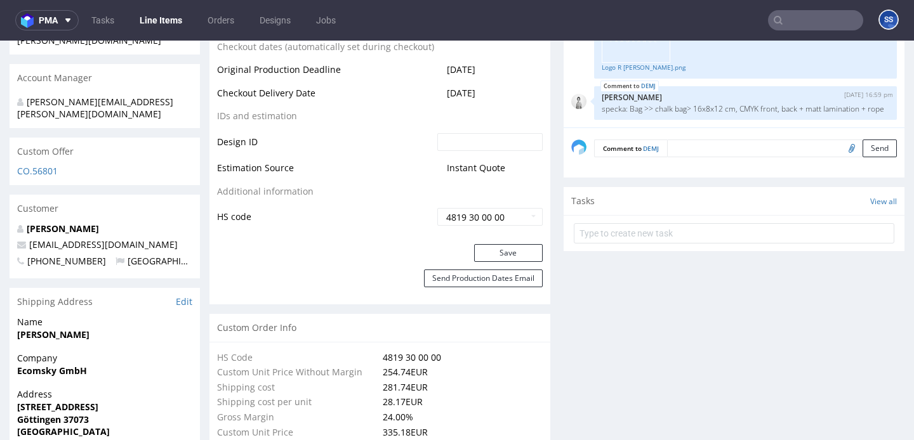
scroll to position [815, 0]
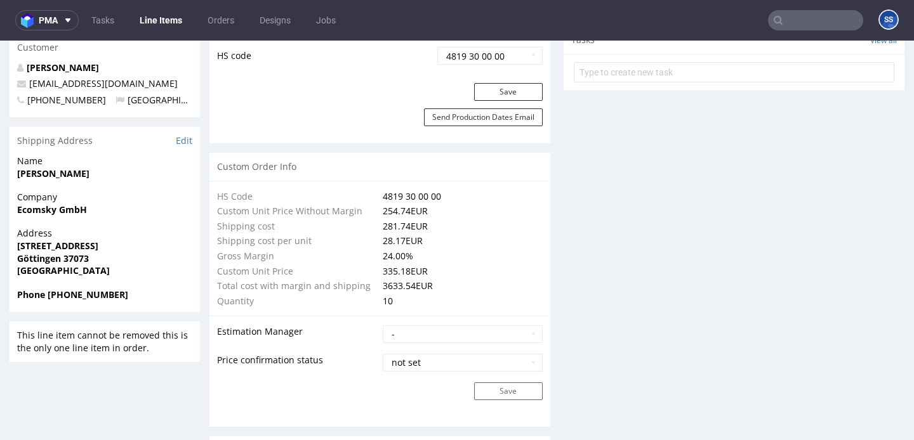
click at [74, 204] on strong "Ecomsky GmbH" at bounding box center [52, 210] width 70 height 12
copy strong "Ecomsky GmbH"
click at [47, 240] on strong "[STREET_ADDRESS]" at bounding box center [57, 246] width 81 height 12
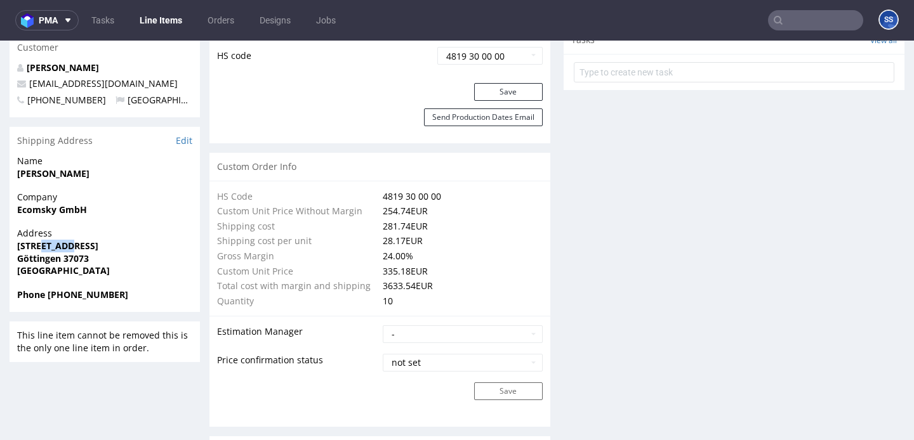
click at [47, 240] on strong "[STREET_ADDRESS]" at bounding box center [57, 246] width 81 height 12
copy strong "[STREET_ADDRESS]"
click at [44, 252] on strong "Göttingen 37073" at bounding box center [53, 258] width 72 height 12
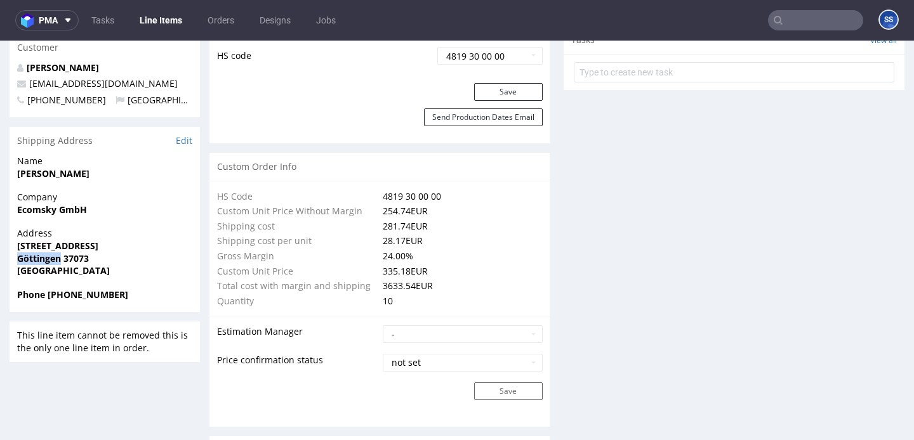
copy strong "Göttingen"
click at [79, 252] on strong "Göttingen 37073" at bounding box center [53, 258] width 72 height 12
copy strong "37073"
click at [75, 167] on strong "[PERSON_NAME]" at bounding box center [53, 173] width 72 height 12
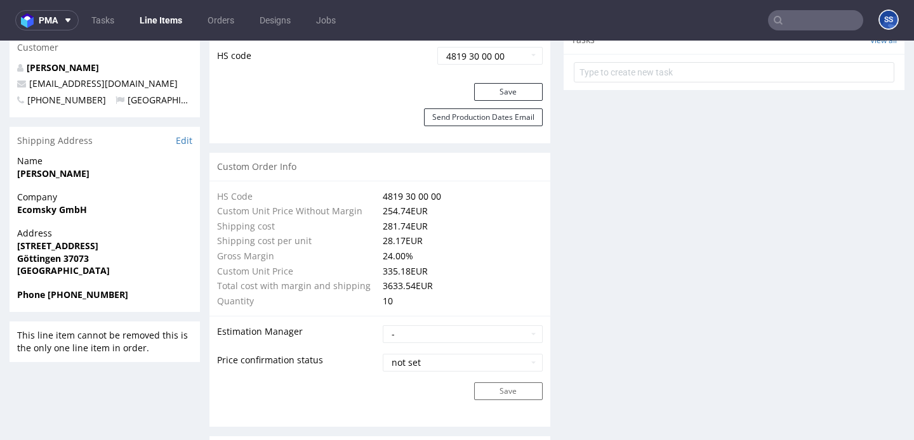
click at [75, 167] on strong "[PERSON_NAME]" at bounding box center [53, 173] width 72 height 12
copy strong "[PERSON_NAME]"
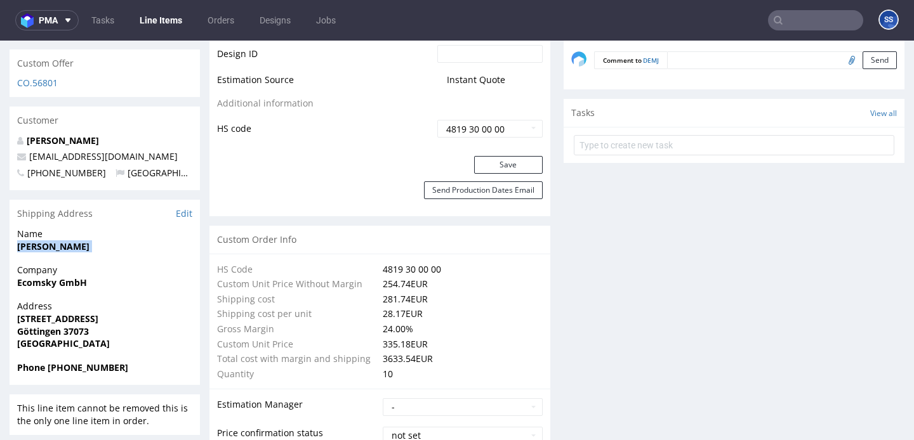
scroll to position [738, 0]
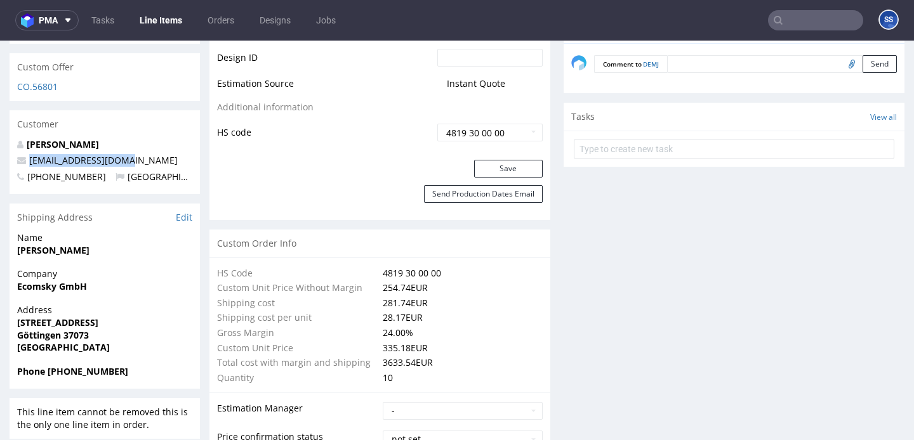
drag, startPoint x: 138, startPoint y: 133, endPoint x: 19, endPoint y: 133, distance: 118.6
click at [18, 154] on p "[EMAIL_ADDRESS][DOMAIN_NAME]" at bounding box center [104, 160] width 175 height 13
copy span "[EMAIL_ADDRESS][DOMAIN_NAME]"
drag, startPoint x: 107, startPoint y: 351, endPoint x: 67, endPoint y: 351, distance: 40.6
click at [67, 365] on span "Phone [PHONE_NUMBER]" at bounding box center [104, 371] width 175 height 13
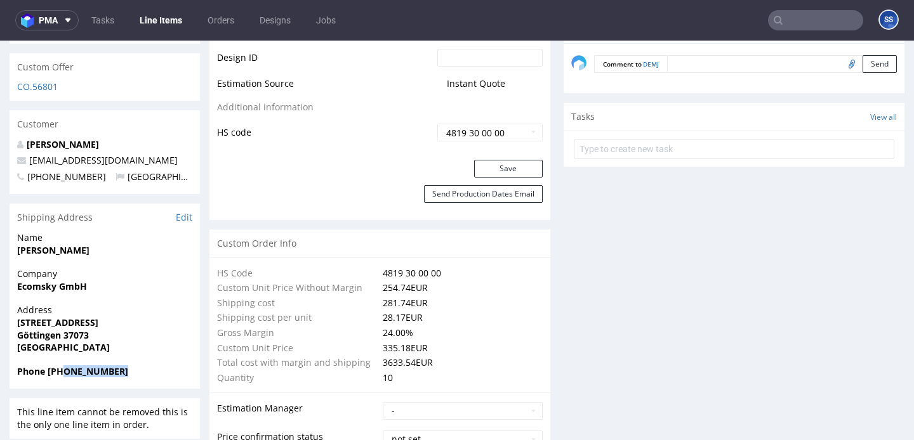
scroll to position [737, 0]
copy strong "17661756196"
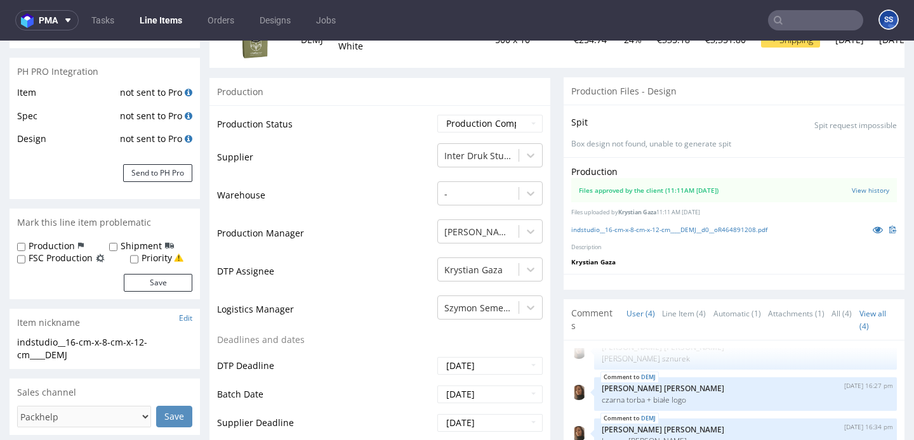
scroll to position [0, 0]
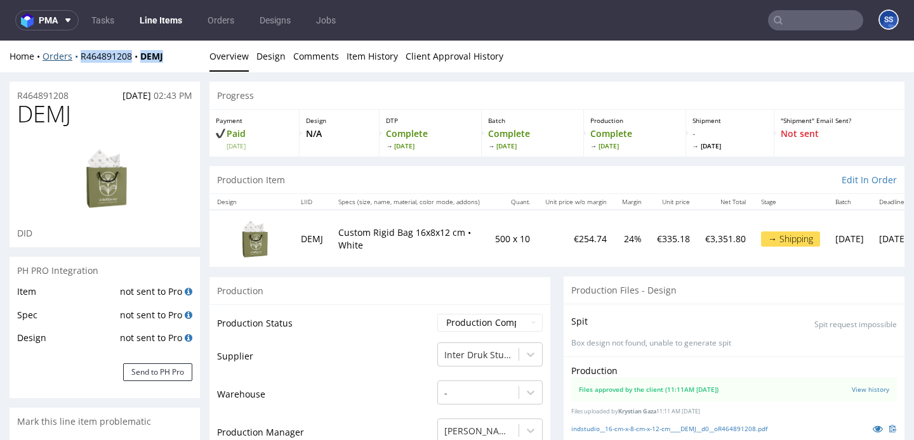
drag, startPoint x: 174, startPoint y: 55, endPoint x: 78, endPoint y: 57, distance: 96.4
click at [78, 57] on div "Home Orders R464891208 DEMJ" at bounding box center [105, 56] width 190 height 13
copy div "R464891208 DEMJ"
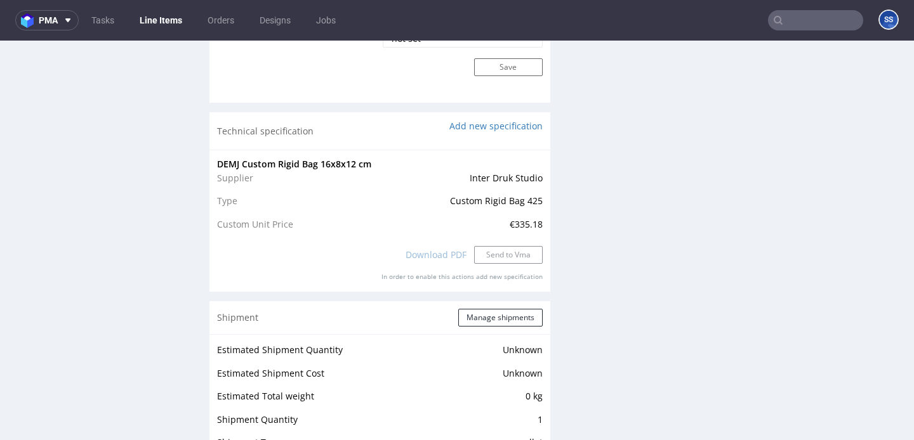
scroll to position [1122, 0]
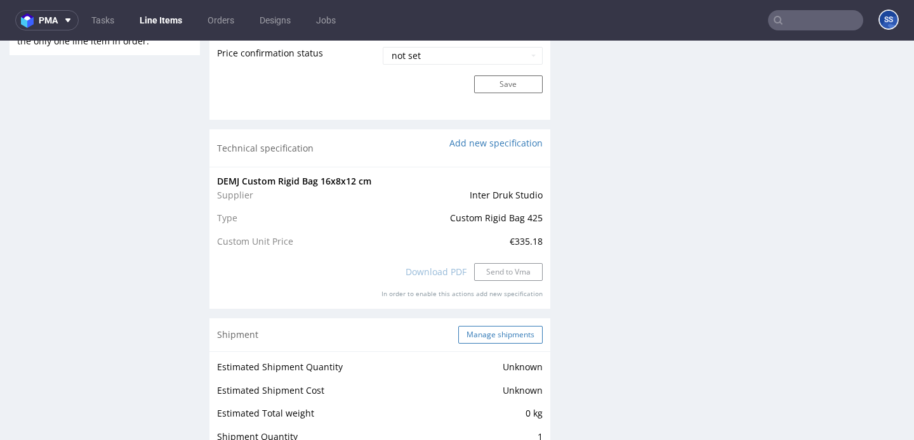
click at [499, 340] on button "Manage shipments" at bounding box center [500, 335] width 84 height 18
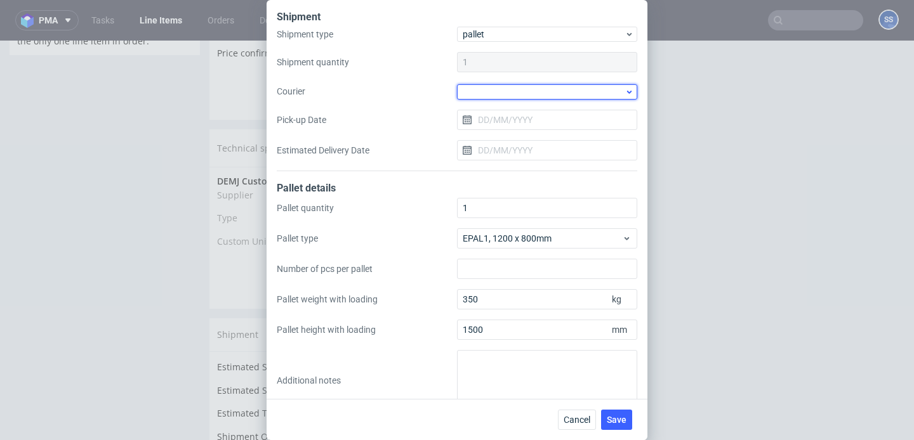
click at [504, 98] on div at bounding box center [547, 91] width 180 height 15
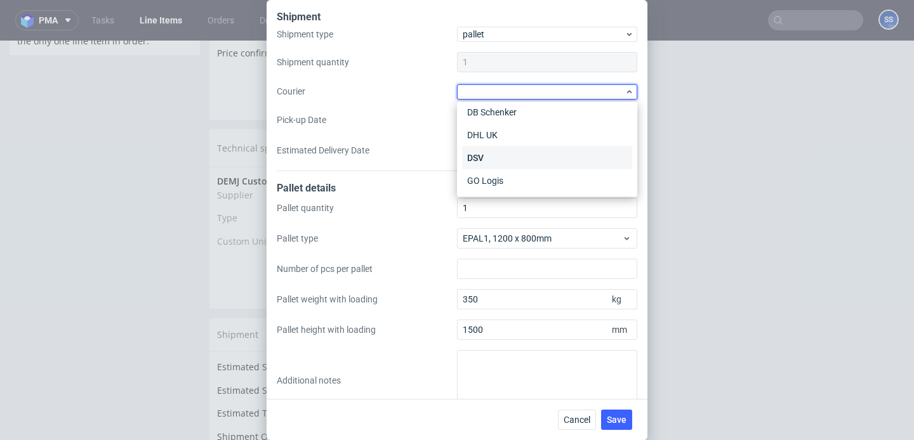
scroll to position [53, 0]
click at [509, 161] on div "DSV" at bounding box center [547, 157] width 170 height 23
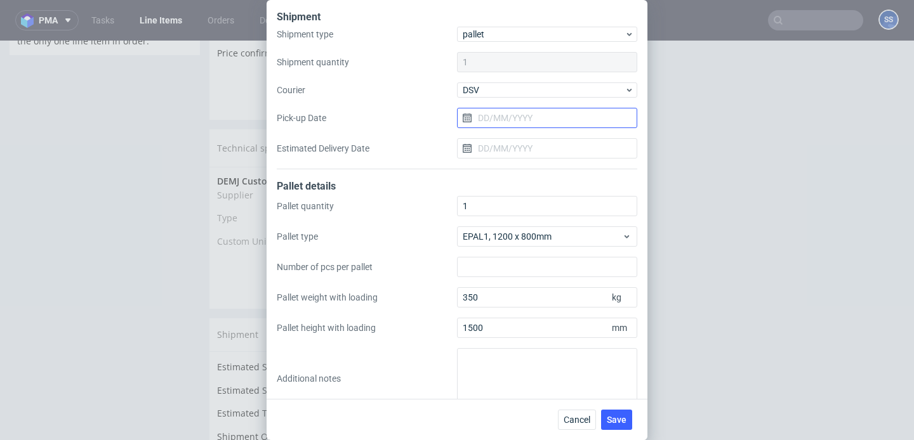
click at [511, 112] on input "Pick-up Date" at bounding box center [547, 118] width 180 height 20
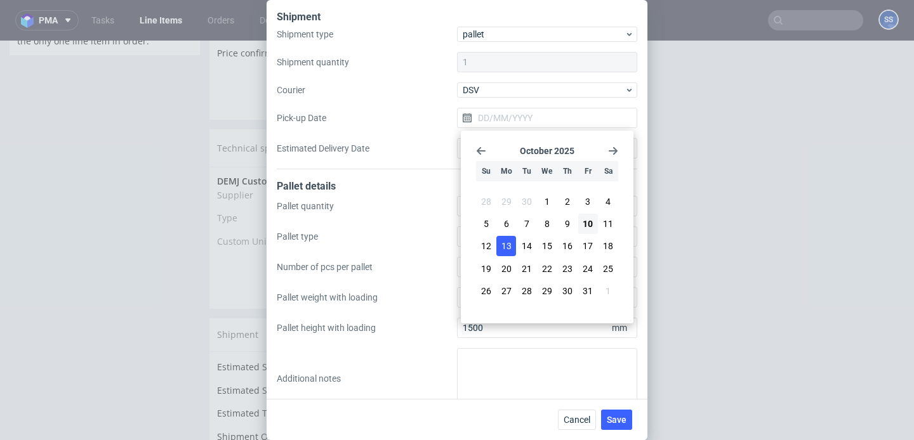
click at [509, 250] on span "13" at bounding box center [506, 246] width 10 height 13
type input "[DATE]"
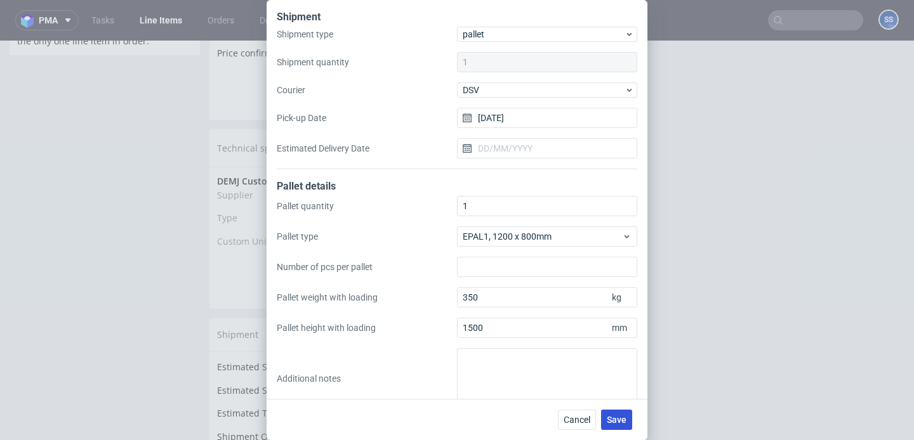
click at [614, 419] on span "Save" at bounding box center [616, 420] width 20 height 9
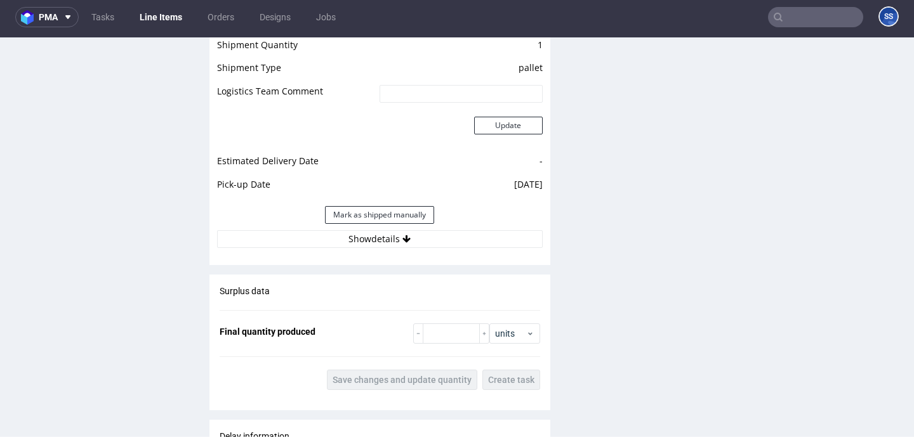
scroll to position [1513, 0]
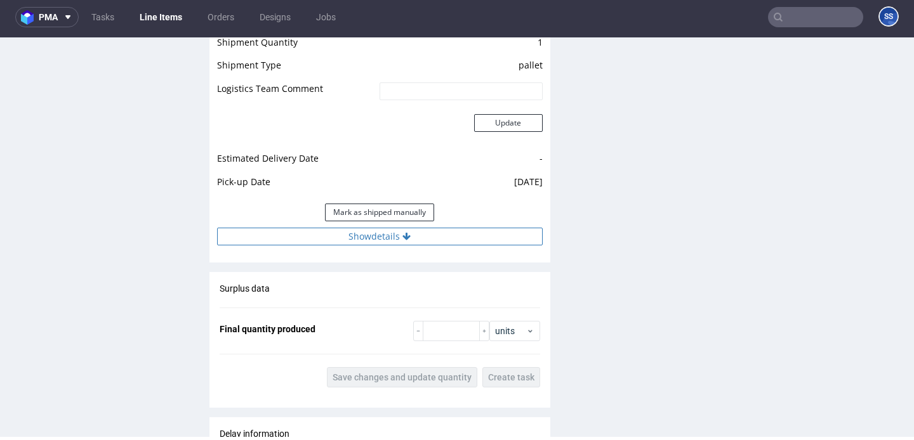
click at [427, 245] on div "Estimated Shipment Quantity Unknown Estimated Shipment Cost Unknown Estimated T…" at bounding box center [379, 105] width 341 height 296
click at [427, 244] on button "Show details" at bounding box center [379, 237] width 325 height 18
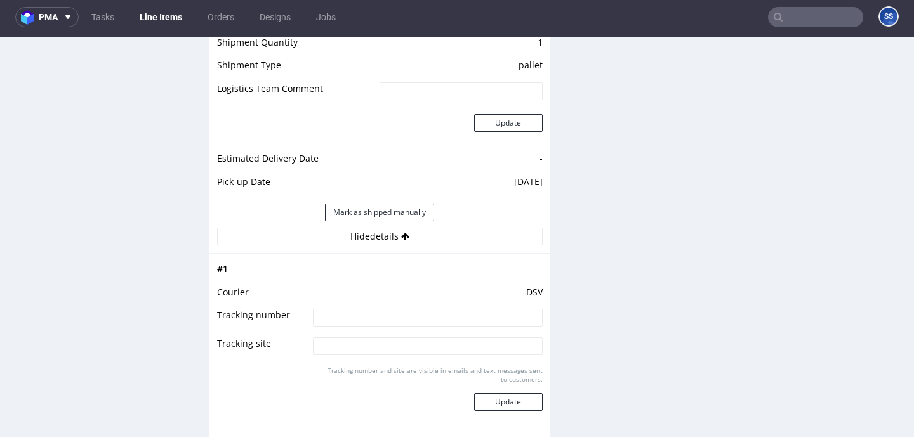
click at [404, 311] on input at bounding box center [427, 318] width 229 height 18
paste input "40257145950414906626"
type input "40257145950414906626"
click at [496, 395] on button "Update" at bounding box center [508, 402] width 69 height 18
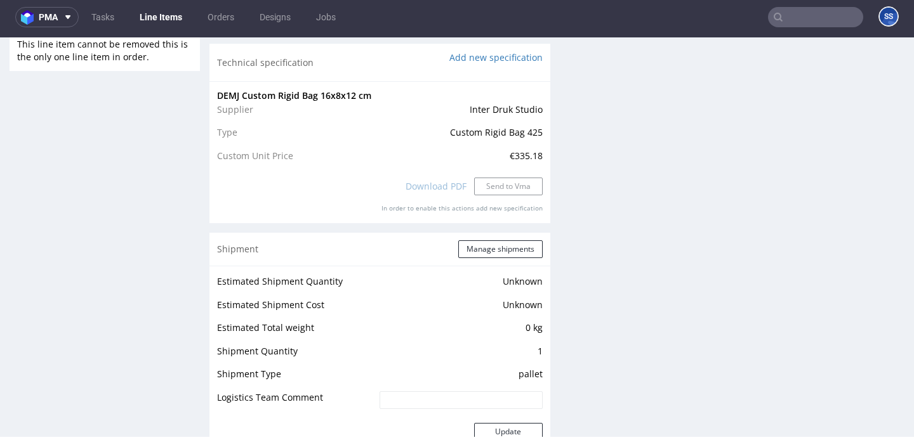
scroll to position [29, 0]
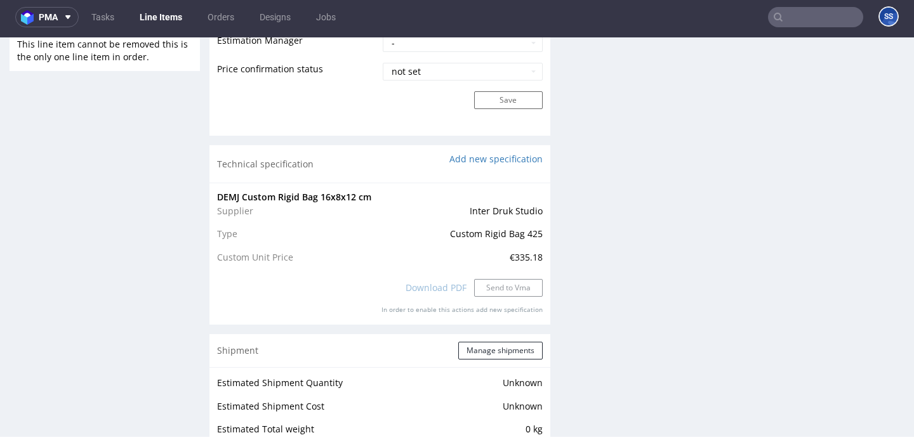
click at [161, 19] on link "Line Items" at bounding box center [161, 17] width 58 height 20
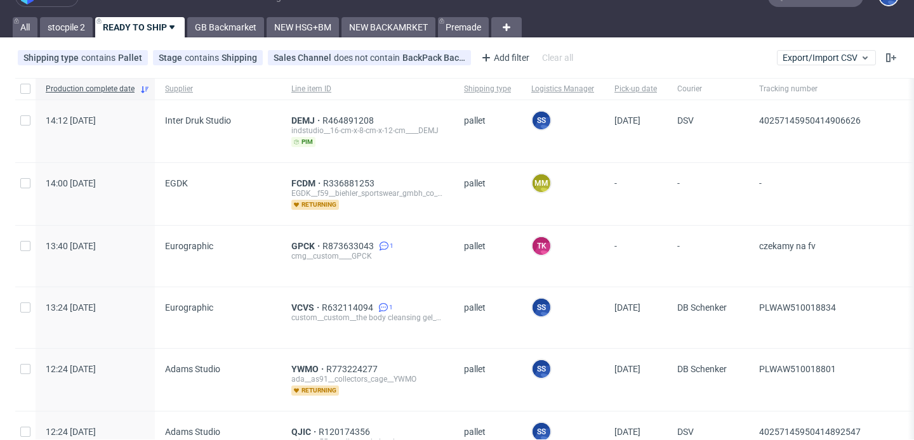
scroll to position [27, 0]
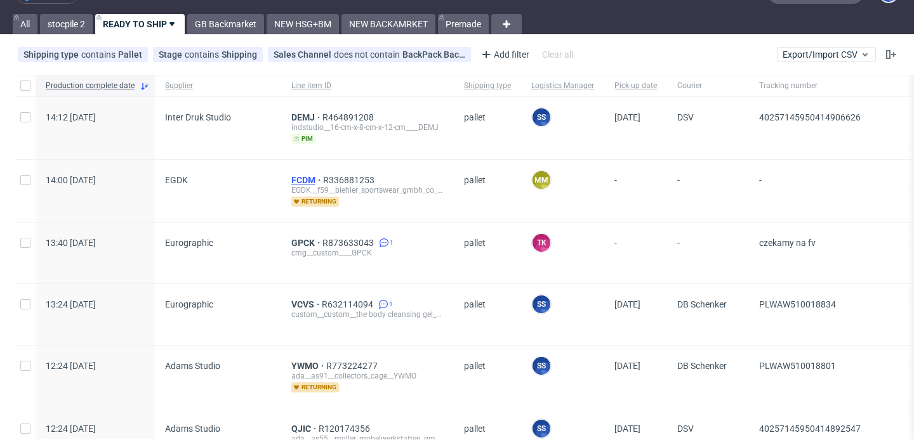
click at [301, 180] on span "FCDM" at bounding box center [307, 180] width 32 height 10
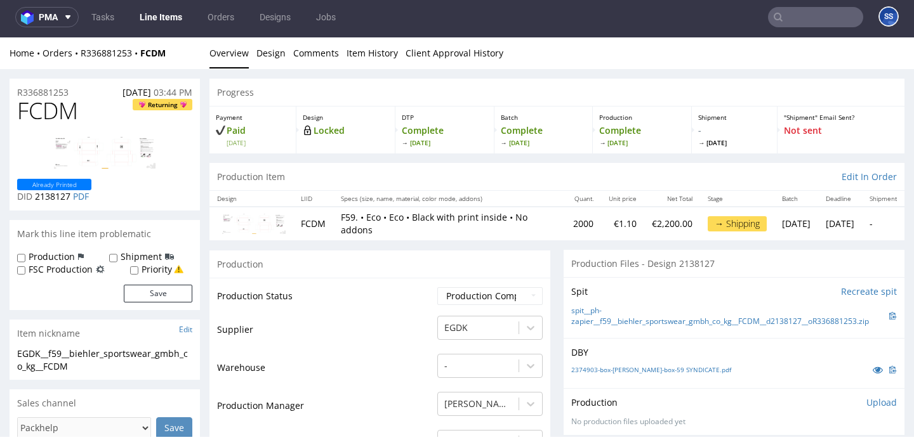
click at [162, 15] on link "Line Items" at bounding box center [161, 17] width 58 height 20
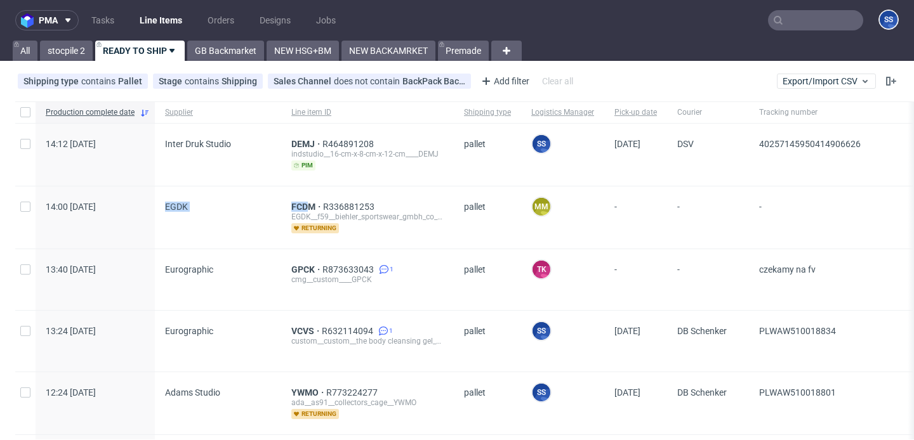
drag, startPoint x: 250, startPoint y: 200, endPoint x: 254, endPoint y: 207, distance: 8.3
click at [242, 208] on span "EGDK" at bounding box center [218, 218] width 106 height 32
drag, startPoint x: 263, startPoint y: 209, endPoint x: 310, endPoint y: 209, distance: 46.3
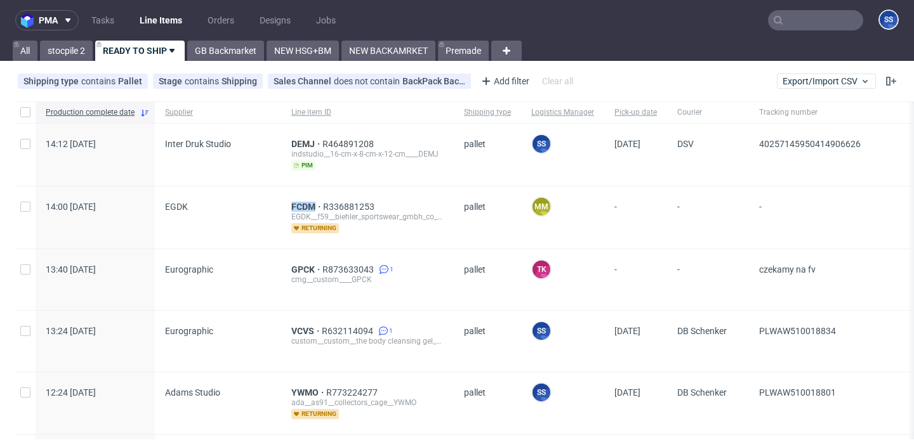
copy div "FCDM"
click at [78, 53] on link "stocpile 2" at bounding box center [66, 51] width 53 height 20
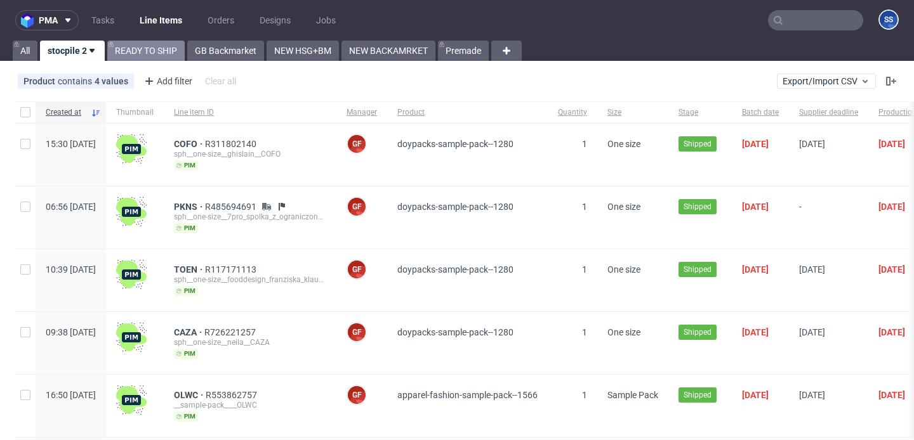
click at [133, 50] on link "READY TO SHIP" at bounding box center [145, 51] width 77 height 20
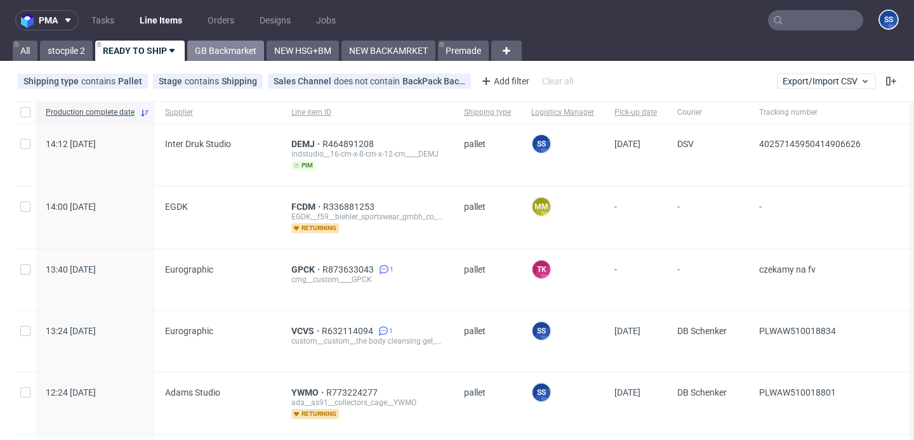
click at [208, 52] on link "GB Backmarket" at bounding box center [225, 51] width 77 height 20
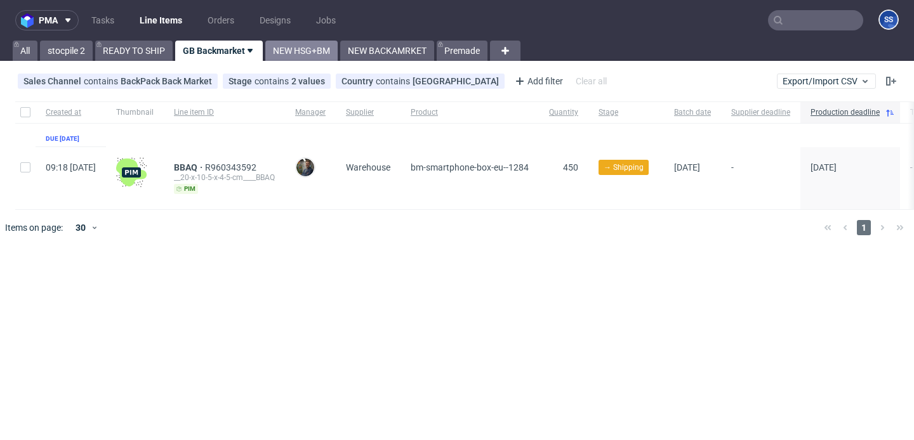
click at [301, 53] on link "NEW HSG+BM" at bounding box center [301, 51] width 72 height 20
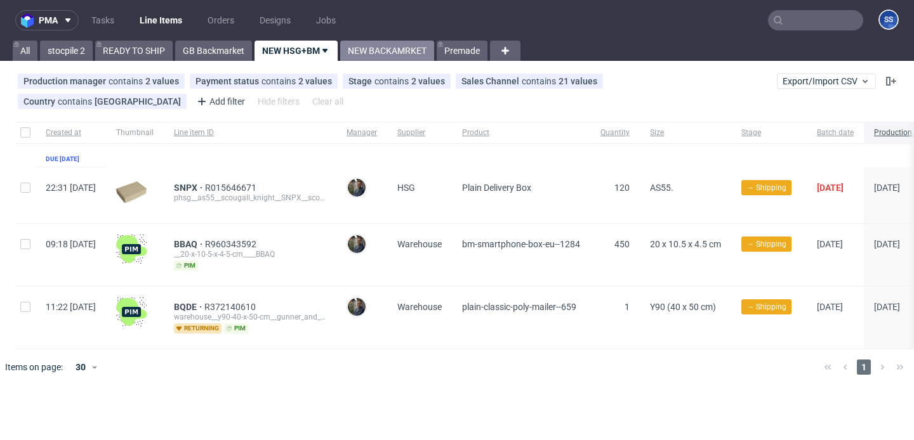
click at [369, 50] on link "NEW BACKAMRKET" at bounding box center [387, 51] width 94 height 20
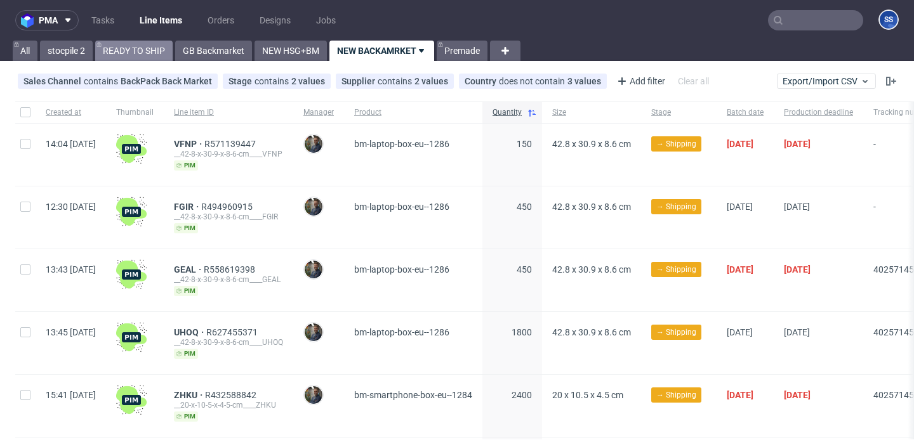
click at [137, 49] on link "READY TO SHIP" at bounding box center [133, 51] width 77 height 20
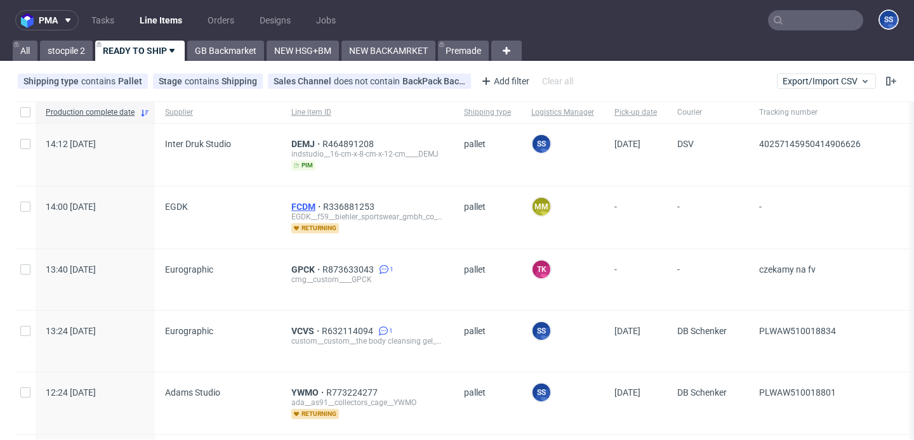
click at [303, 206] on span "FCDM" at bounding box center [307, 207] width 32 height 10
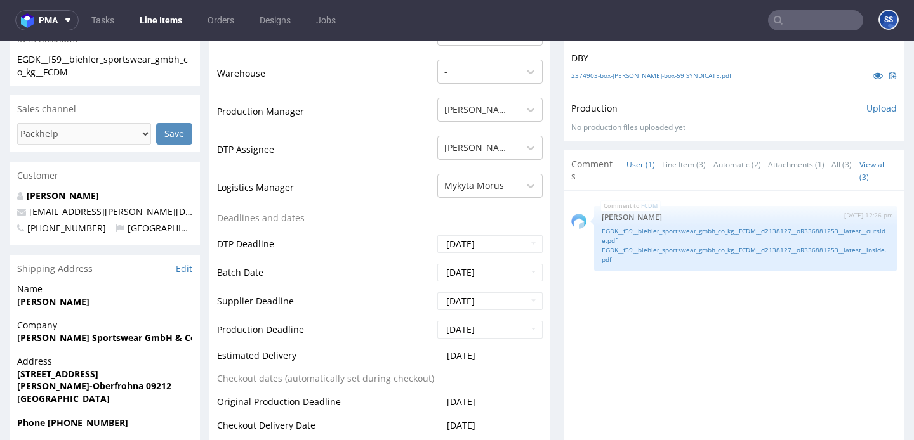
scroll to position [318, 0]
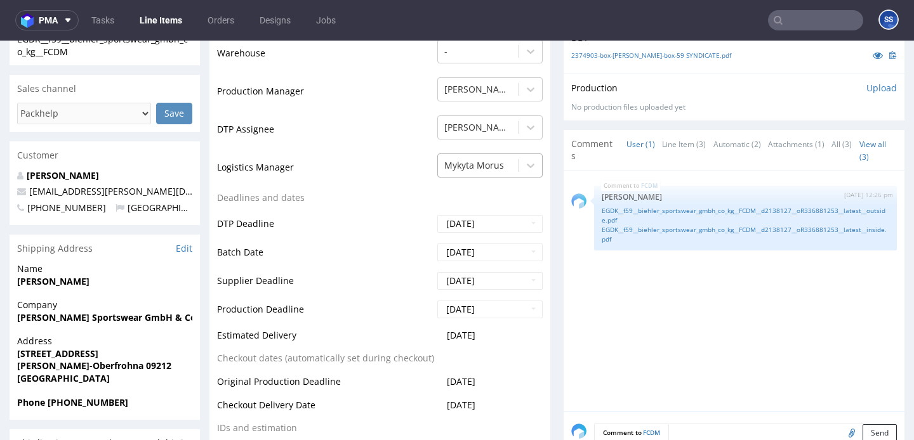
click at [485, 166] on div at bounding box center [478, 165] width 68 height 15
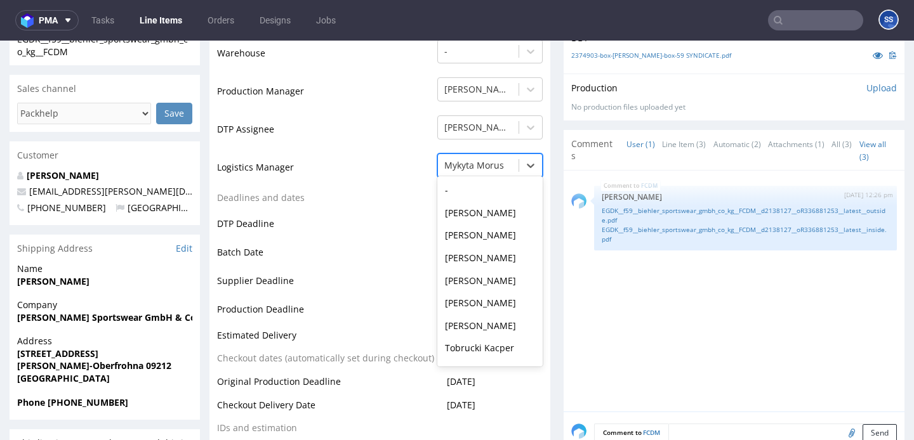
scroll to position [46, 0]
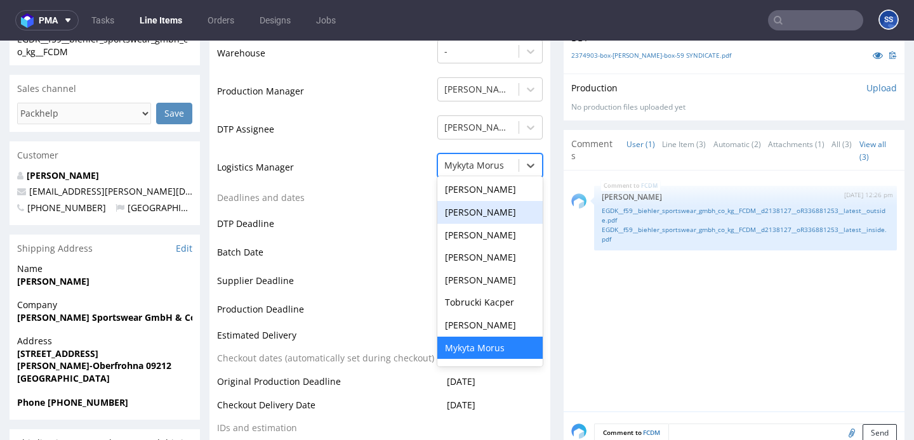
click at [403, 261] on td "Batch Date" at bounding box center [325, 256] width 217 height 29
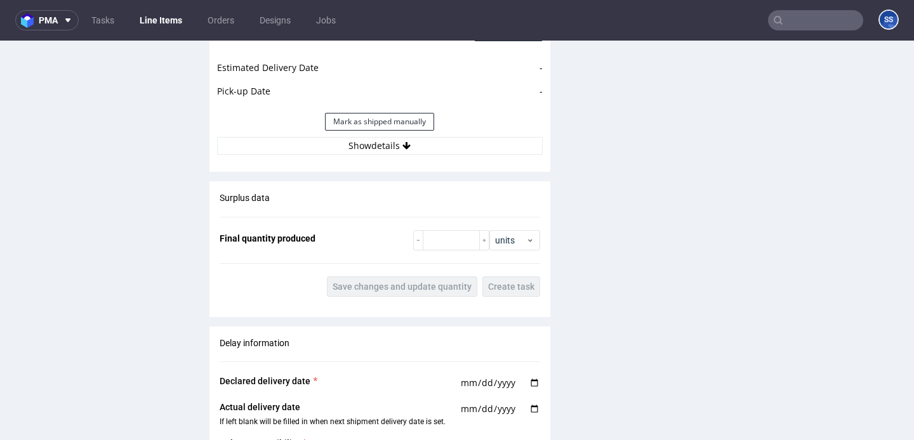
scroll to position [1422, 0]
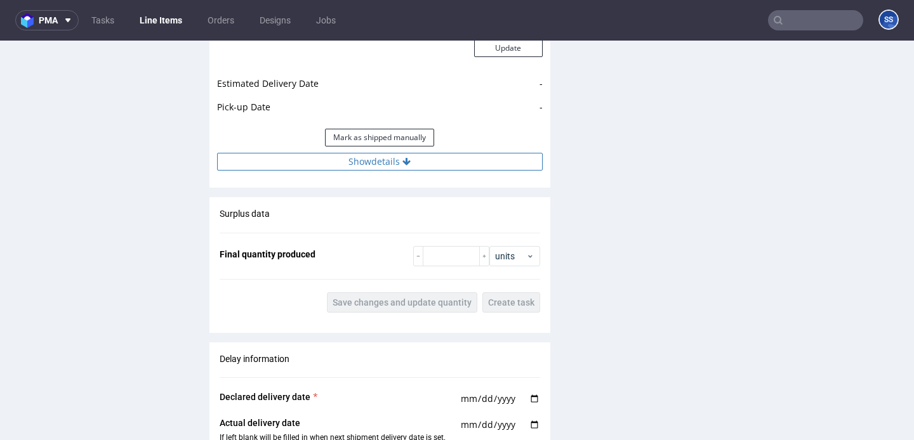
click at [374, 166] on button "Show details" at bounding box center [379, 162] width 325 height 18
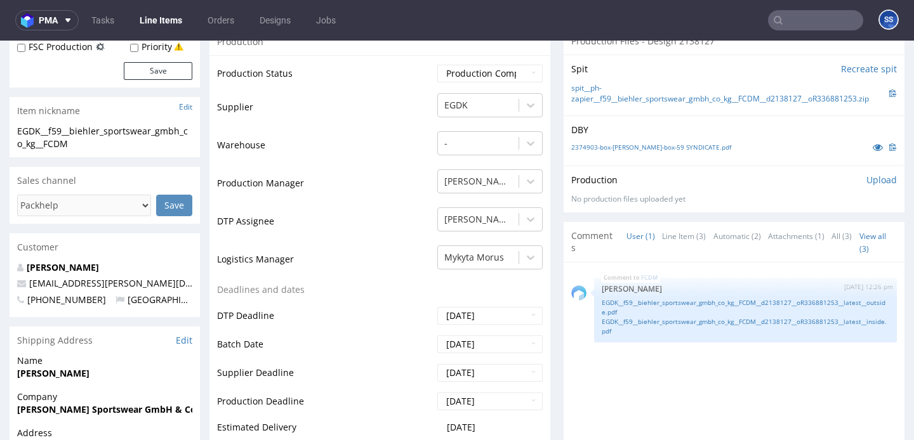
scroll to position [220, 0]
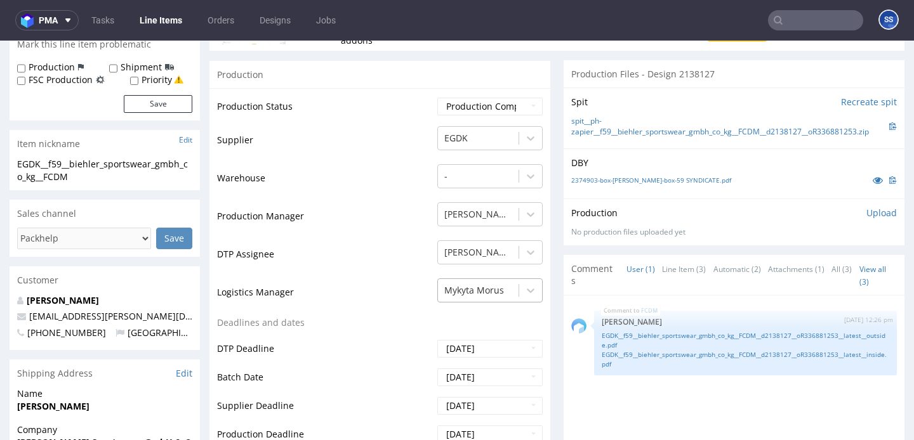
click at [475, 286] on div "Mykyta Morus" at bounding box center [489, 288] width 105 height 18
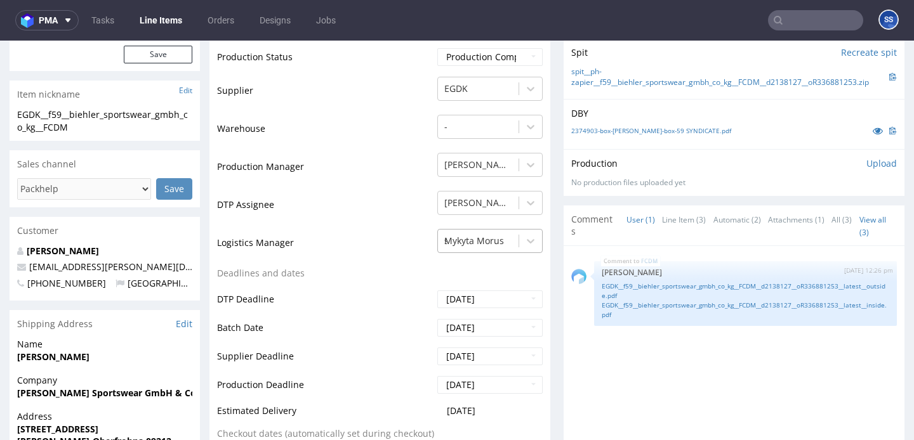
scroll to position [249, 0]
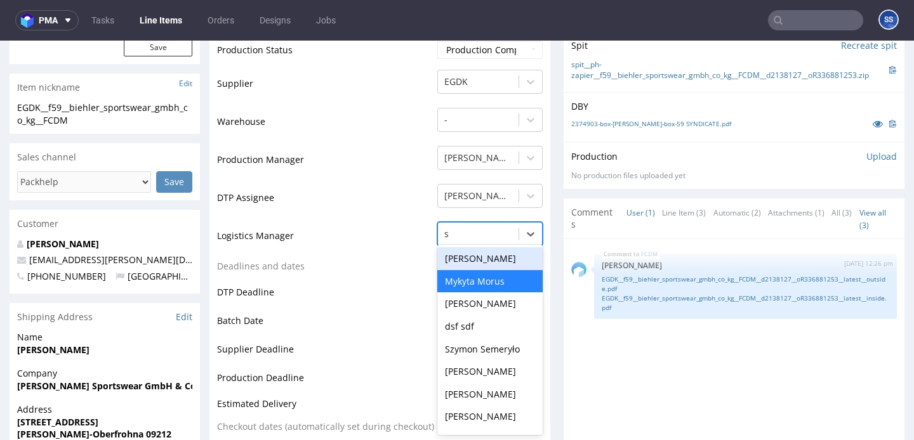
type input "sz"
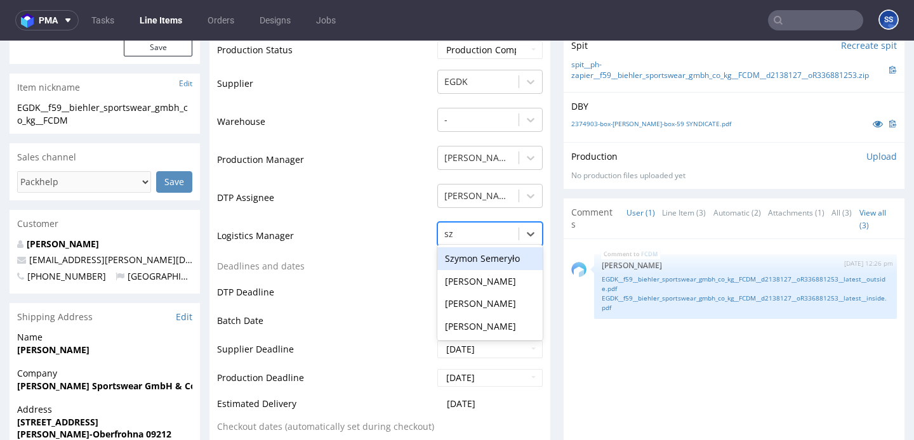
click at [474, 258] on div "Szymon Semeryło" at bounding box center [489, 258] width 105 height 23
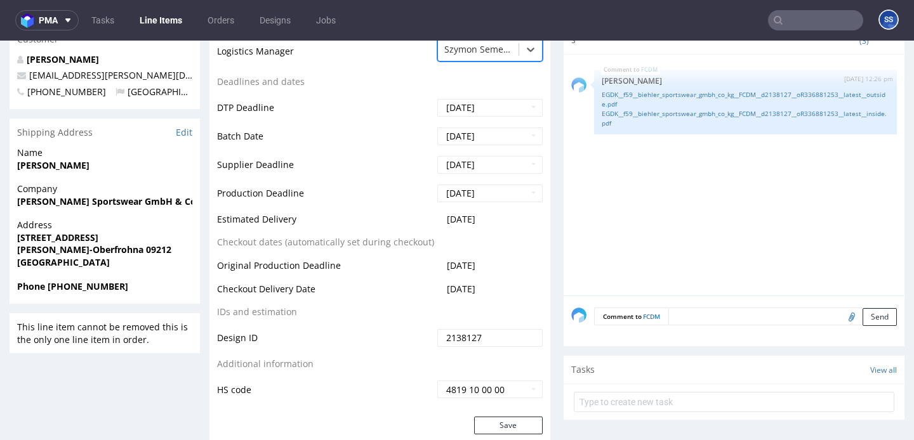
scroll to position [435, 0]
click at [490, 419] on button "Save" at bounding box center [508, 425] width 69 height 18
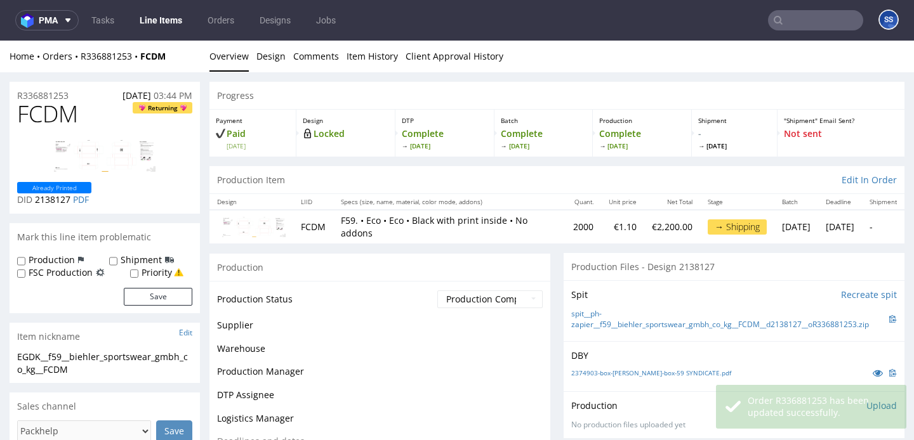
scroll to position [426, 0]
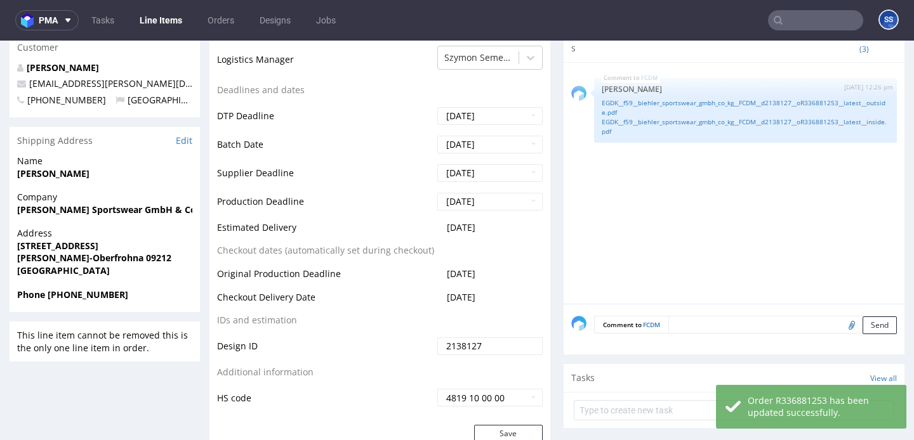
click at [161, 13] on link "Line Items" at bounding box center [161, 20] width 58 height 20
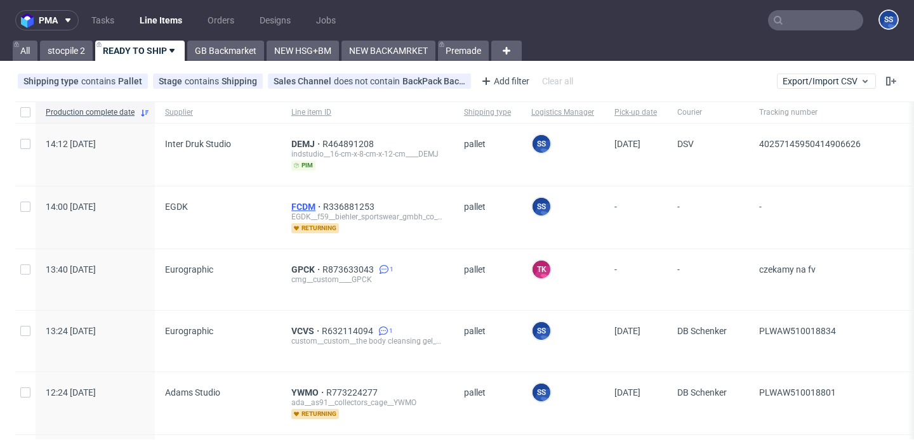
click at [291, 206] on span "FCDM" at bounding box center [307, 207] width 32 height 10
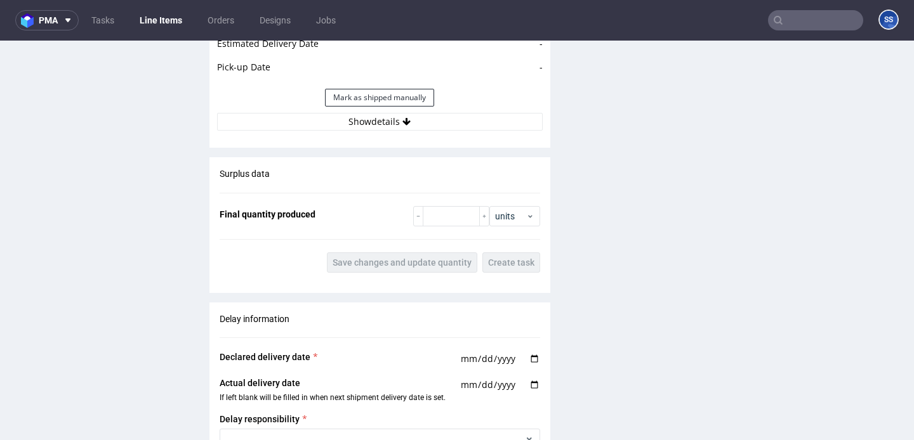
scroll to position [1472, 0]
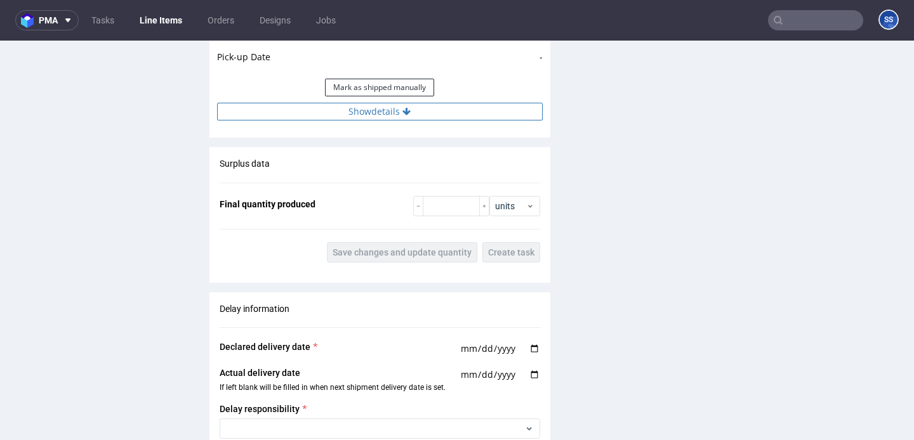
click at [370, 104] on button "Show details" at bounding box center [379, 112] width 325 height 18
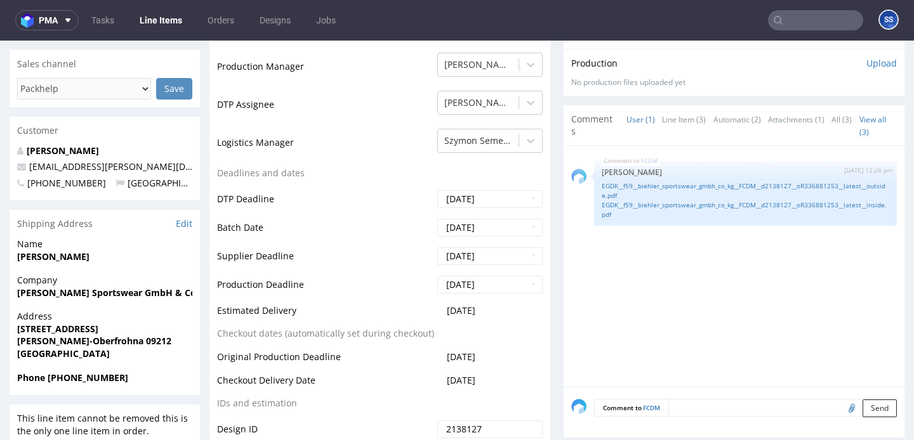
scroll to position [347, 0]
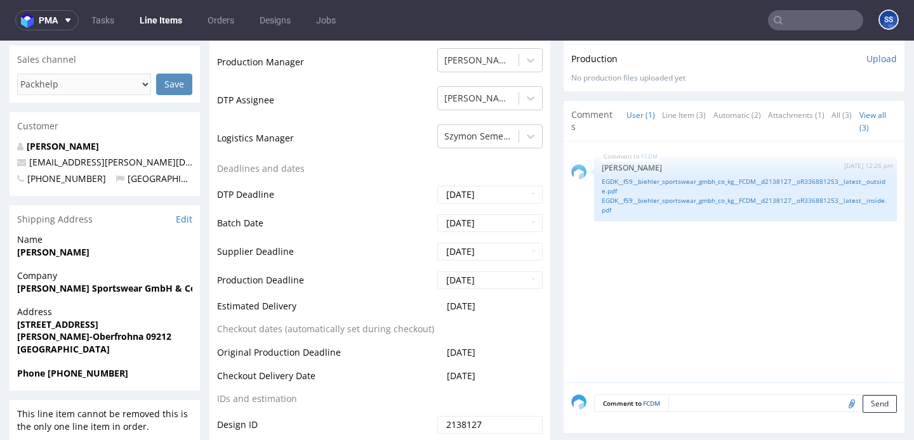
click at [94, 285] on strong "[PERSON_NAME] Sportswear GmbH & Co. KG" at bounding box center [115, 288] width 196 height 12
copy strong "[PERSON_NAME] Sportswear GmbH & Co. KG"
click at [128, 336] on strong "Limbach-Oberfrohna 09212" at bounding box center [94, 337] width 154 height 12
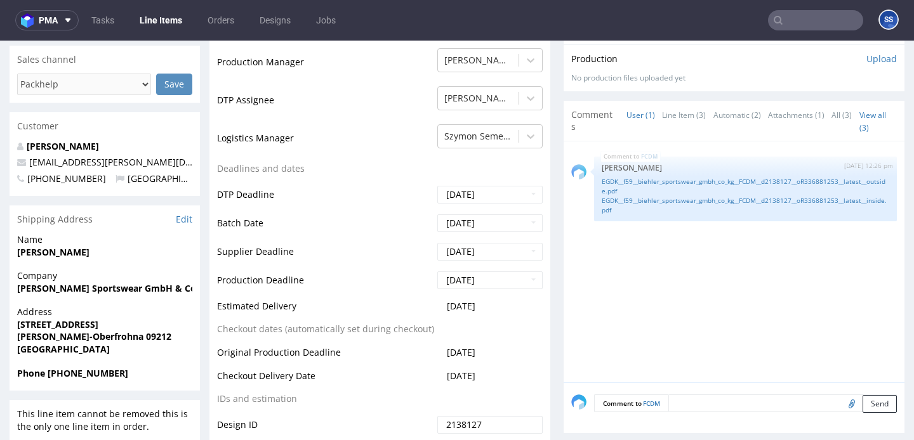
click at [128, 336] on strong "Limbach-Oberfrohna 09212" at bounding box center [94, 337] width 154 height 12
copy strong "09212"
click at [72, 320] on strong "[STREET_ADDRESS]" at bounding box center [57, 324] width 81 height 12
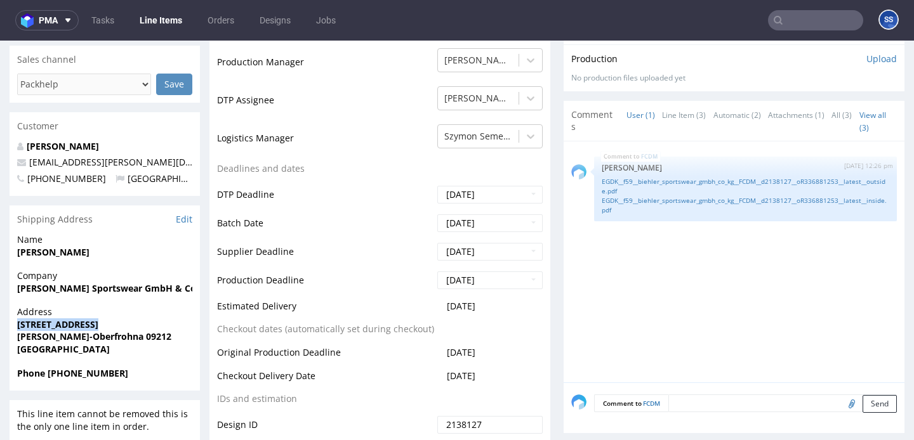
copy strong "[STREET_ADDRESS]"
drag, startPoint x: 141, startPoint y: 161, endPoint x: 24, endPoint y: 162, distance: 116.7
click at [24, 162] on p "[EMAIL_ADDRESS][PERSON_NAME][DOMAIN_NAME]" at bounding box center [104, 162] width 175 height 13
copy span "[EMAIL_ADDRESS][PERSON_NAME][DOMAIN_NAME]"
click at [86, 373] on strong "Phone +491711505882" at bounding box center [72, 373] width 111 height 12
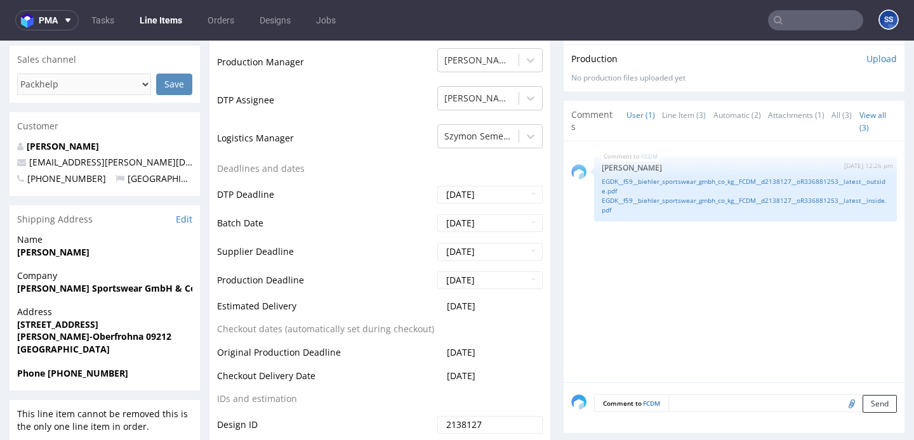
click at [86, 373] on strong "Phone +491711505882" at bounding box center [72, 373] width 111 height 12
copy strong "491711505882"
click at [50, 250] on strong "[PERSON_NAME]" at bounding box center [53, 252] width 72 height 12
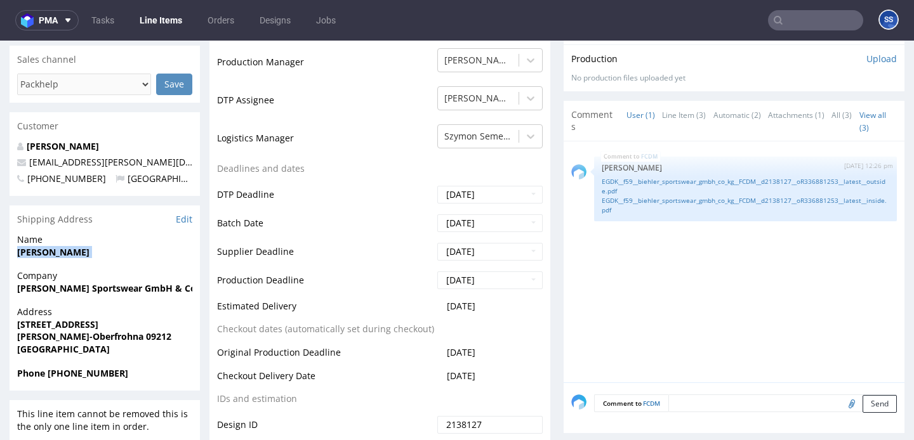
copy strong "[PERSON_NAME]"
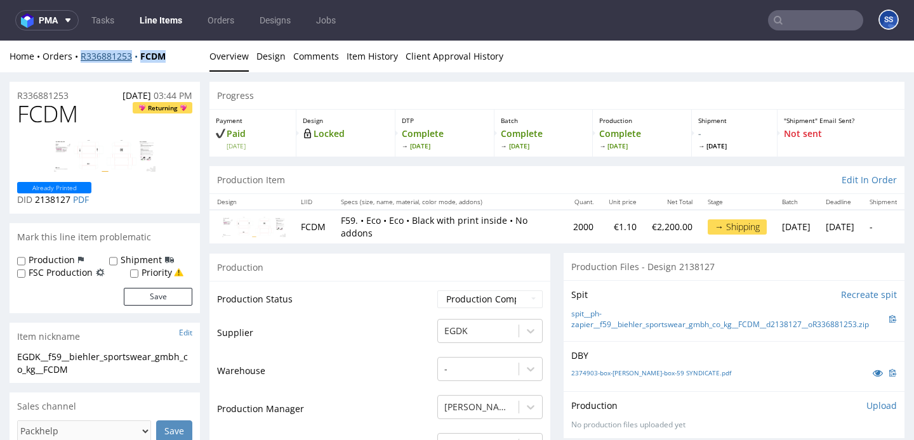
drag, startPoint x: 180, startPoint y: 54, endPoint x: 80, endPoint y: 58, distance: 100.3
click at [80, 58] on div "Home Orders R336881253 FCDM" at bounding box center [105, 56] width 190 height 13
copy div "R336881253 FCDM"
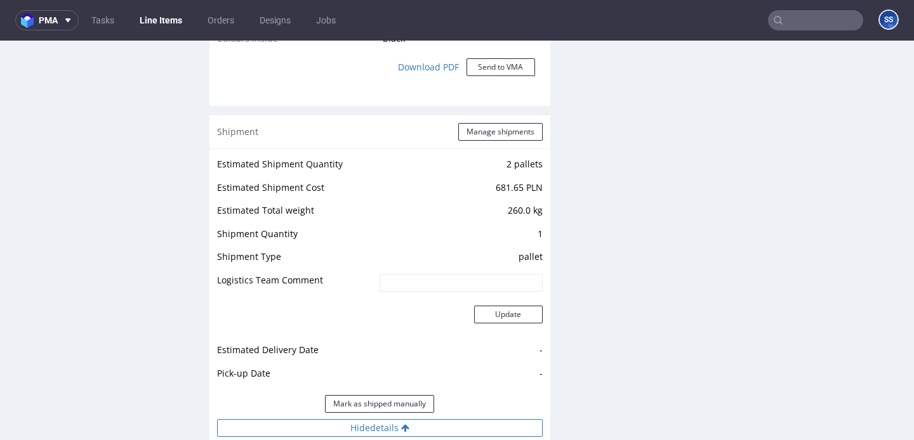
scroll to position [1120, 0]
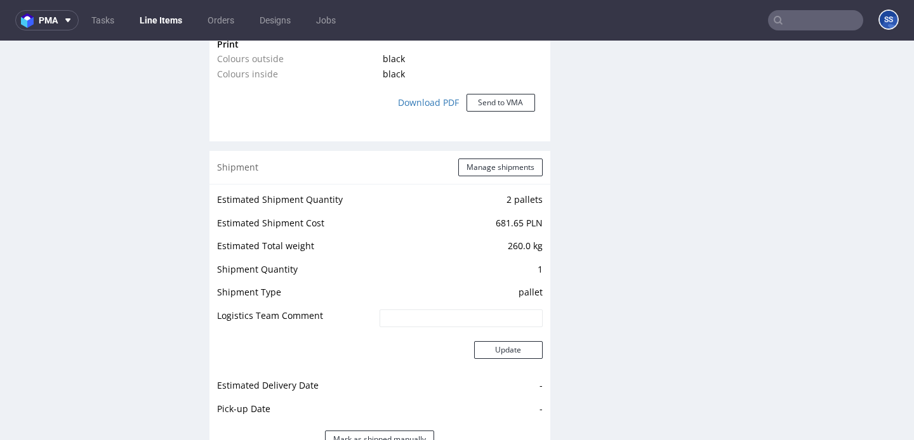
click at [488, 181] on div "Shipment Manage shipments" at bounding box center [379, 167] width 341 height 33
click at [492, 173] on button "Manage shipments" at bounding box center [500, 168] width 84 height 18
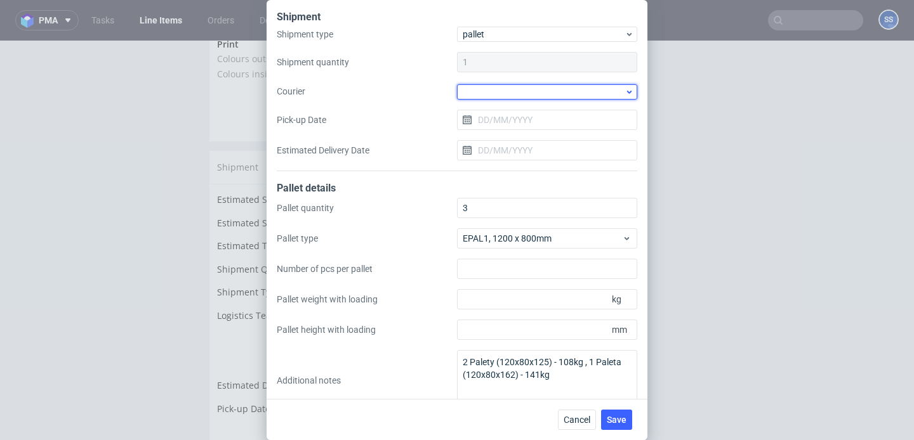
click at [506, 95] on div at bounding box center [547, 91] width 180 height 15
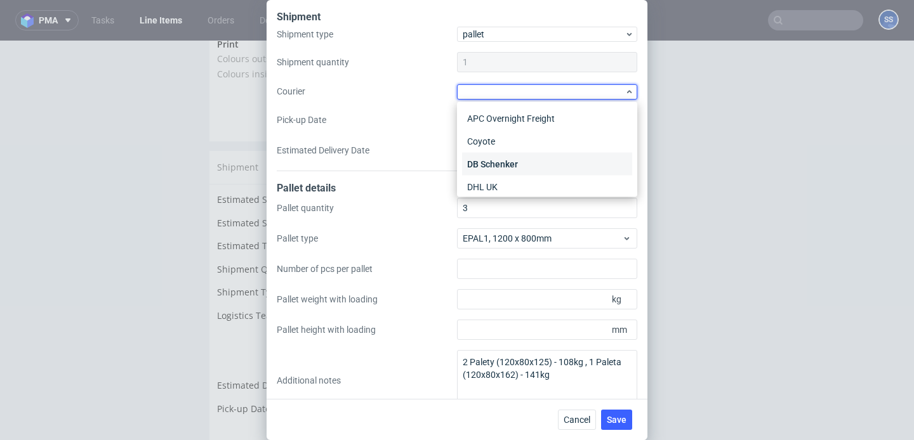
click at [516, 156] on div "DB Schenker" at bounding box center [547, 164] width 170 height 23
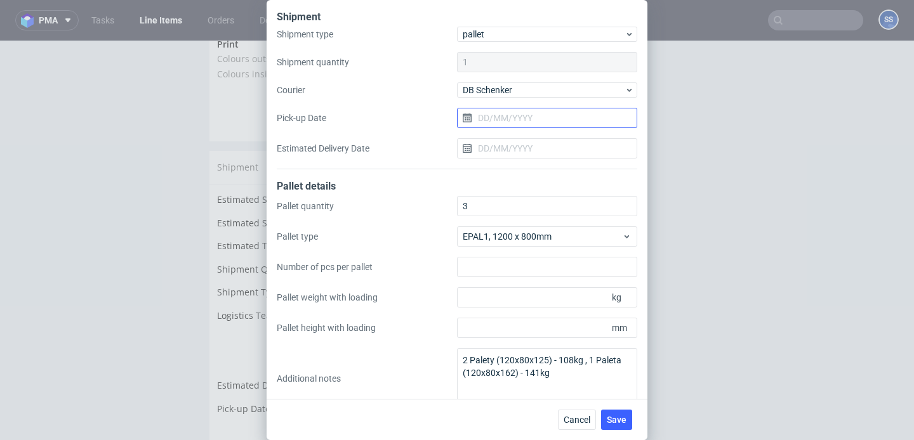
click at [517, 123] on input "Pick-up Date" at bounding box center [547, 118] width 180 height 20
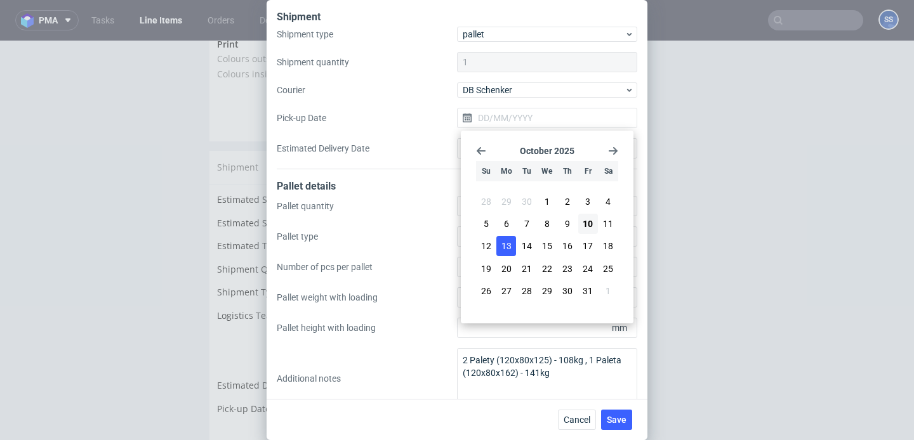
click at [506, 249] on span "13" at bounding box center [506, 246] width 10 height 13
type input "[DATE]"
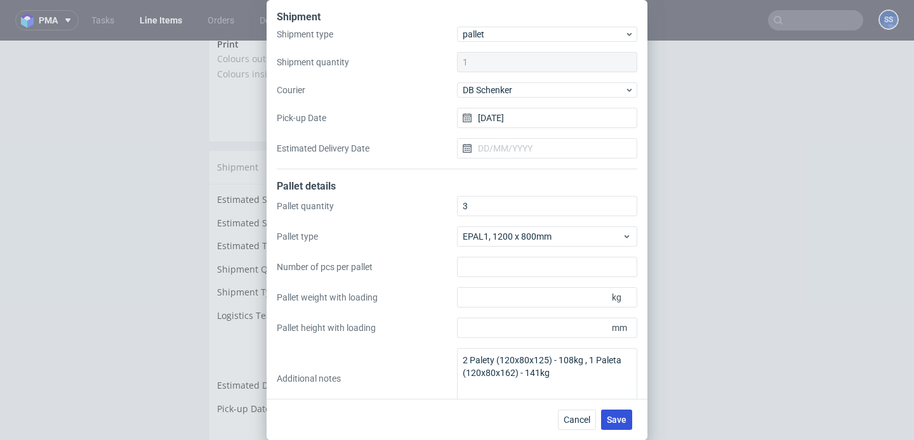
click at [612, 419] on span "Save" at bounding box center [616, 420] width 20 height 9
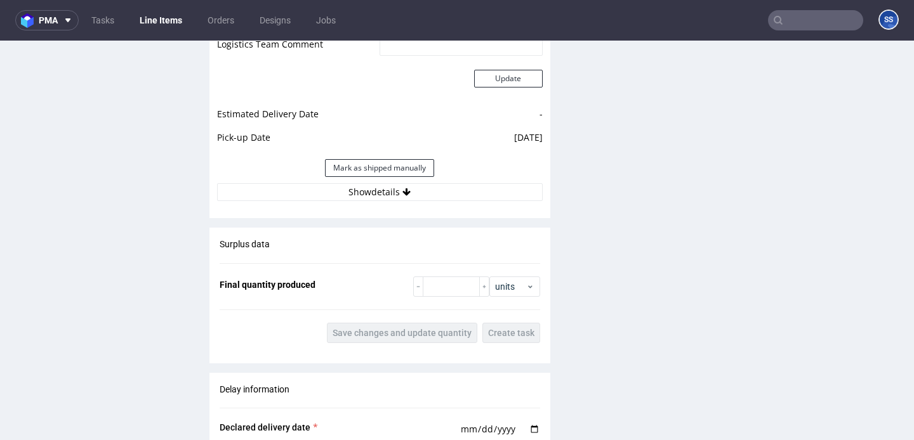
scroll to position [1397, 0]
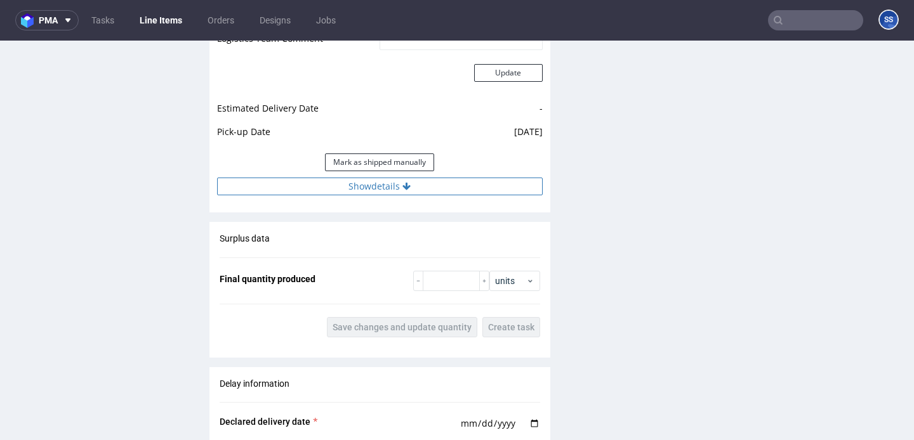
click at [410, 188] on button "Show details" at bounding box center [379, 187] width 325 height 18
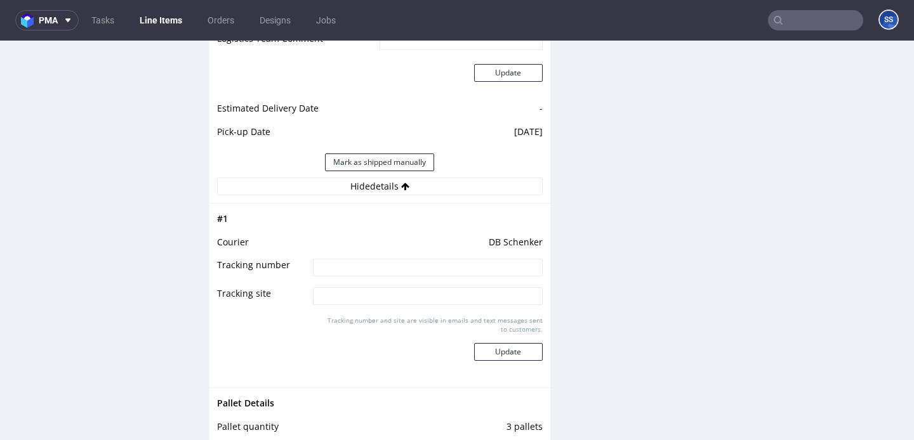
click at [394, 267] on input at bounding box center [427, 268] width 229 height 18
paste input "PLWAW510018874"
type input "PLWAW510018874"
click at [528, 354] on button "Update" at bounding box center [508, 352] width 69 height 18
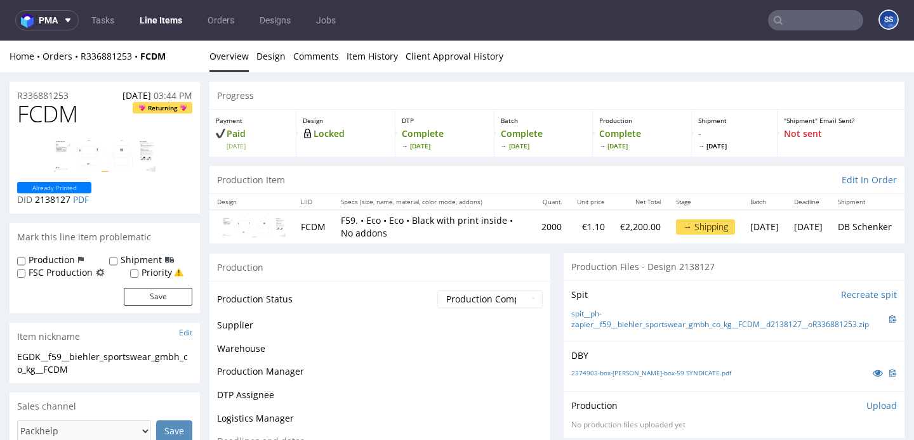
scroll to position [882, 0]
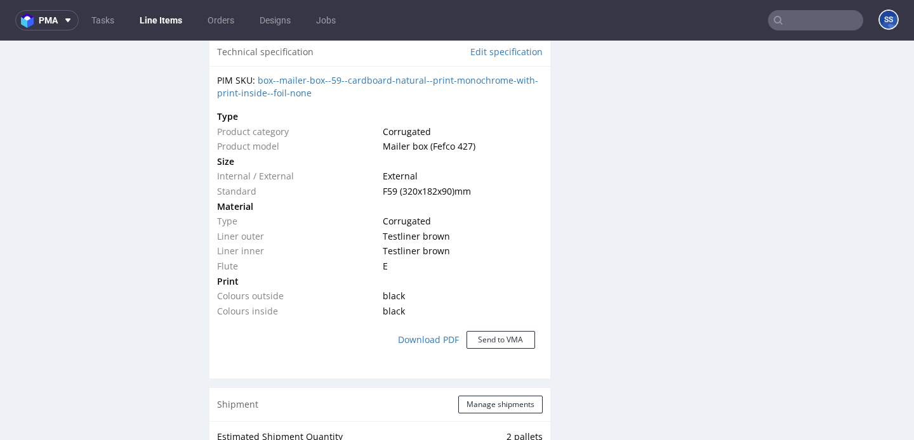
click at [175, 24] on link "Line Items" at bounding box center [161, 20] width 58 height 20
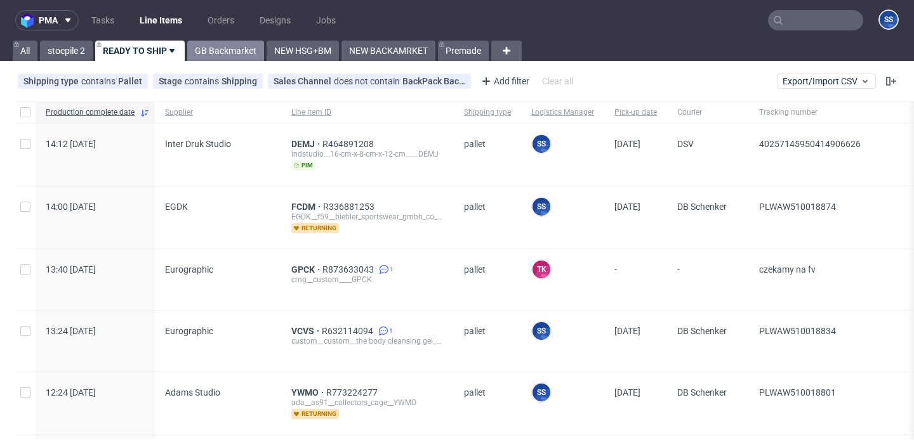
click at [237, 46] on link "GB Backmarket" at bounding box center [225, 51] width 77 height 20
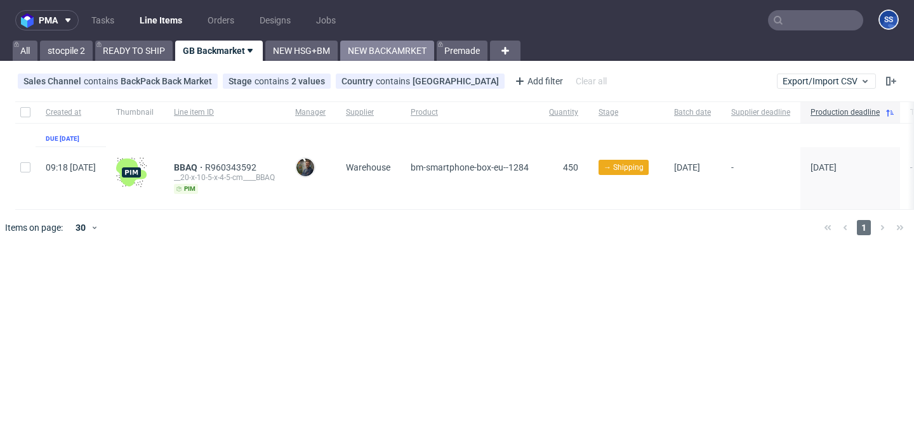
click at [378, 55] on link "NEW BACKAMRKET" at bounding box center [387, 51] width 94 height 20
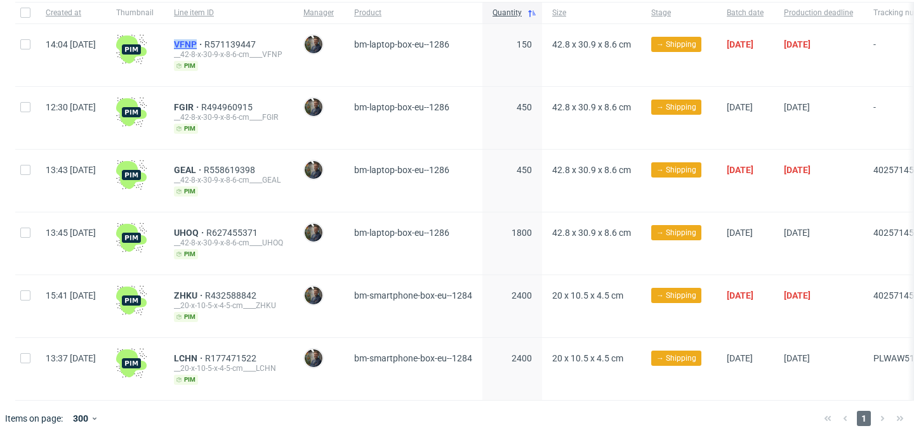
drag, startPoint x: 207, startPoint y: 40, endPoint x: 232, endPoint y: 42, distance: 25.4
click at [232, 42] on div "VFNP R571139447 __42-8-x-30-9-x-8-6-cm____VFNP pim" at bounding box center [228, 55] width 129 height 62
copy span "VFNP"
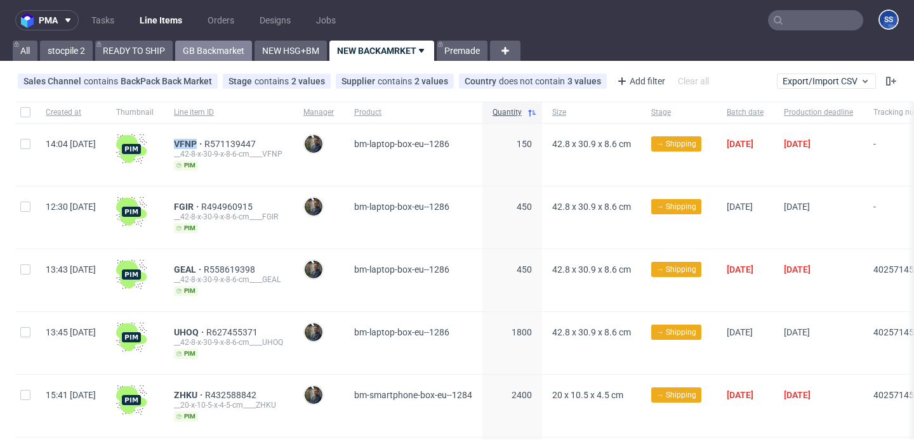
click at [203, 53] on link "GB Backmarket" at bounding box center [213, 51] width 77 height 20
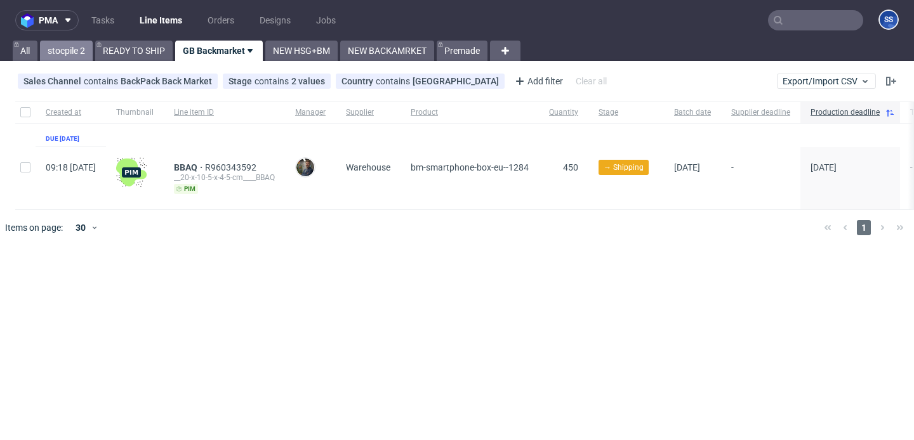
click at [88, 44] on link "stocpile 2" at bounding box center [66, 51] width 53 height 20
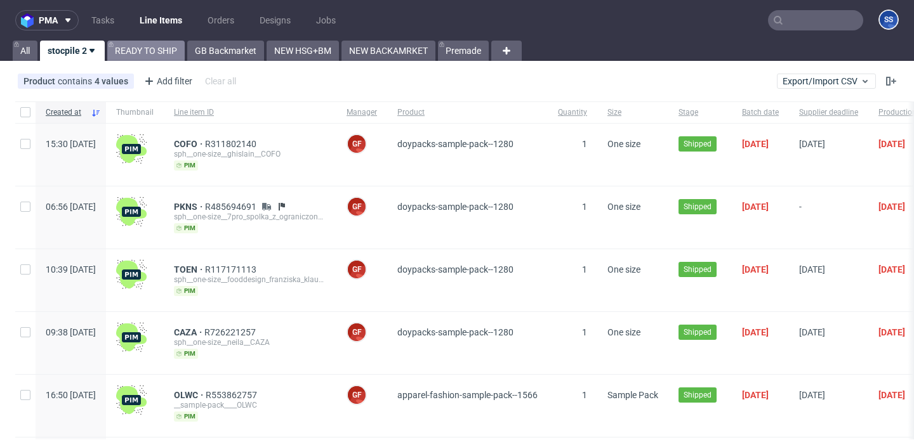
click at [128, 51] on link "READY TO SHIP" at bounding box center [145, 51] width 77 height 20
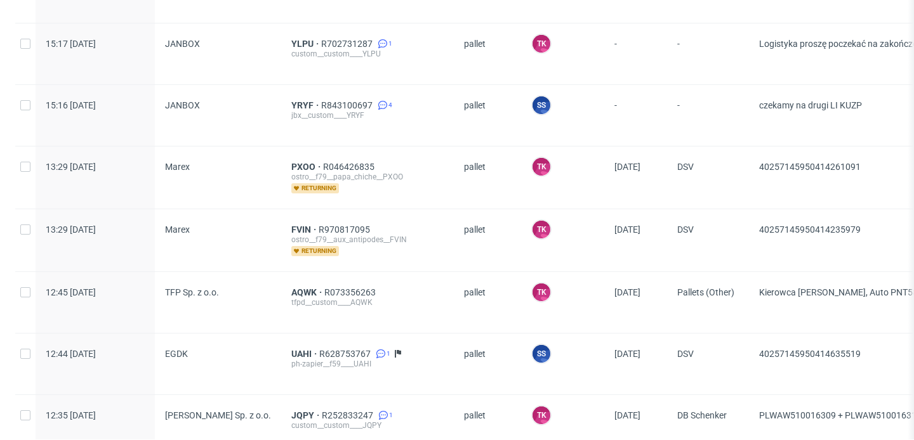
scroll to position [944, 0]
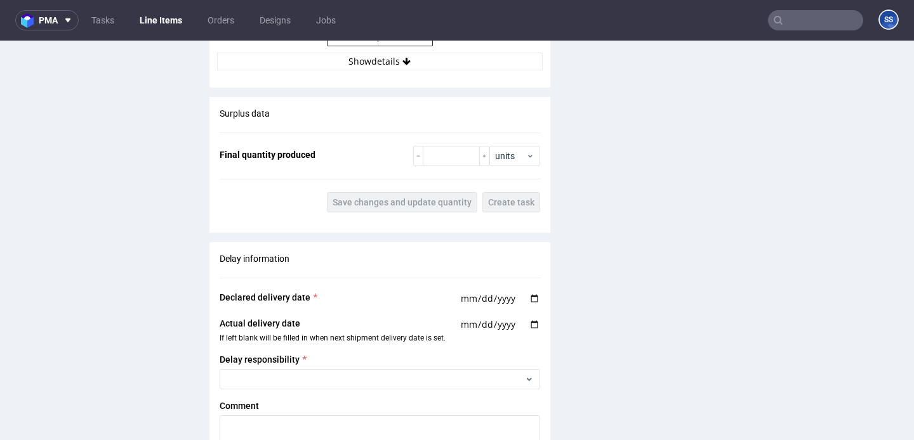
scroll to position [1337, 0]
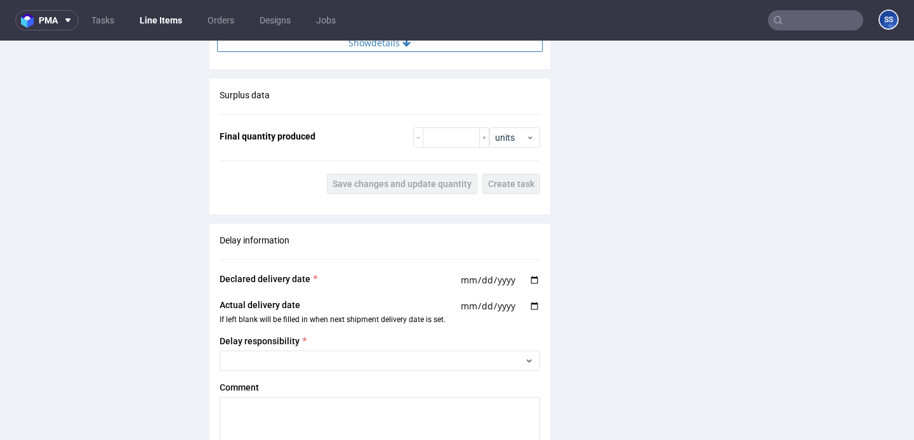
click at [452, 50] on button "Show details" at bounding box center [379, 43] width 325 height 18
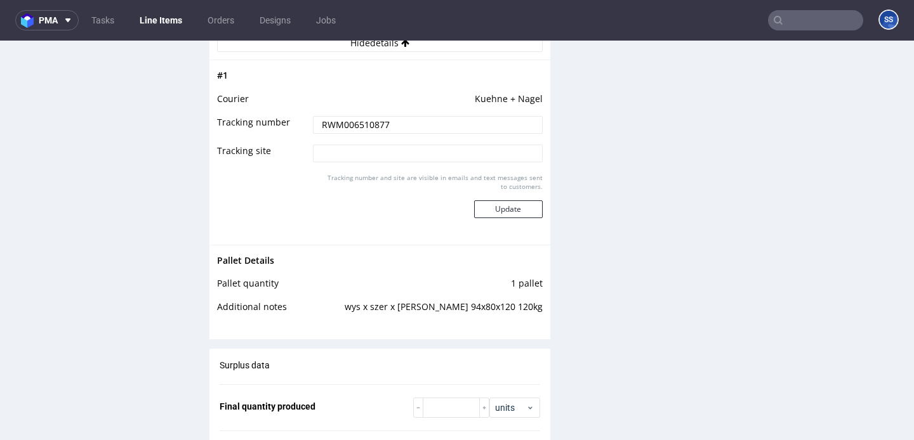
click at [369, 129] on input "RWM006510877" at bounding box center [427, 125] width 229 height 18
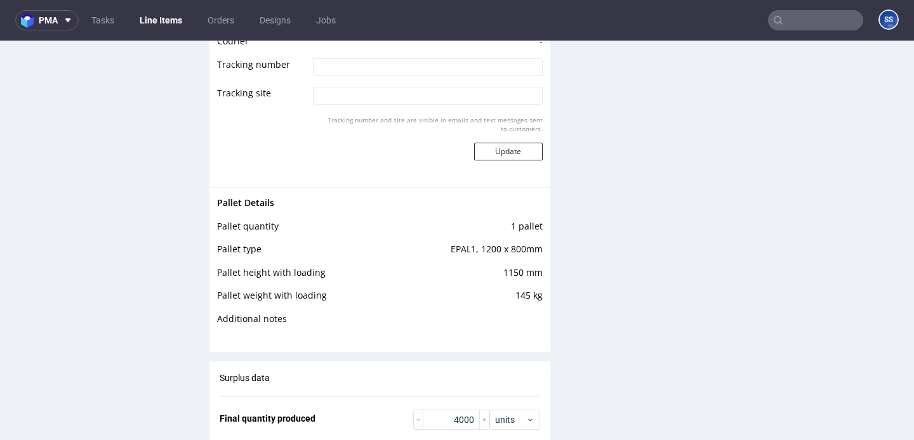
scroll to position [220, 0]
click at [140, 17] on link "Line Items" at bounding box center [161, 20] width 58 height 20
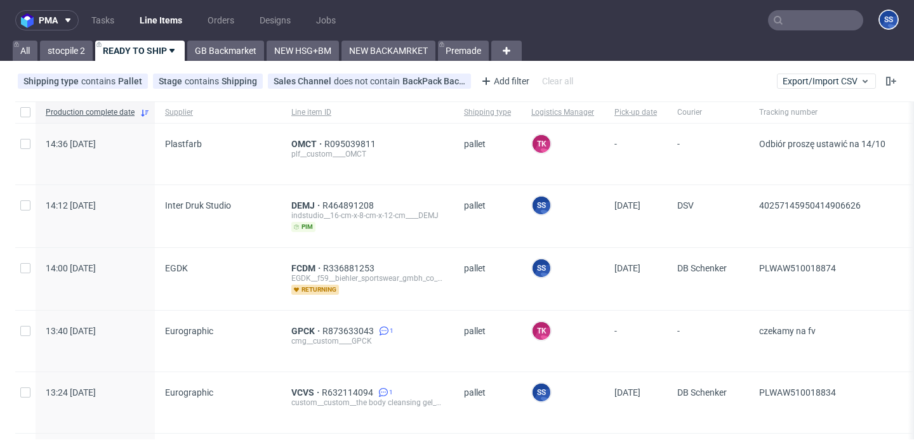
scroll to position [7, 0]
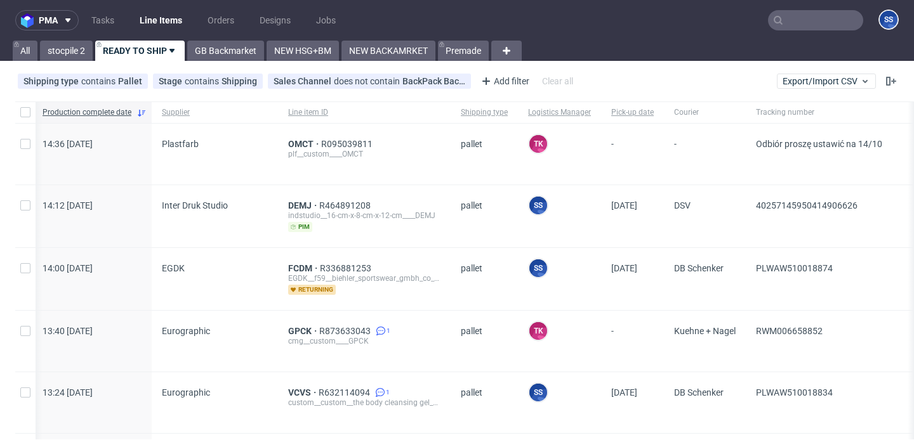
scroll to position [0, 18]
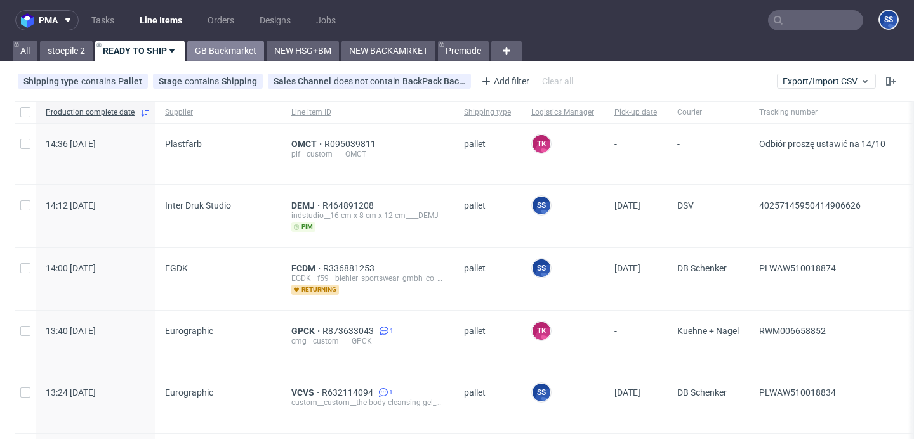
click at [221, 44] on link "GB Backmarket" at bounding box center [225, 51] width 77 height 20
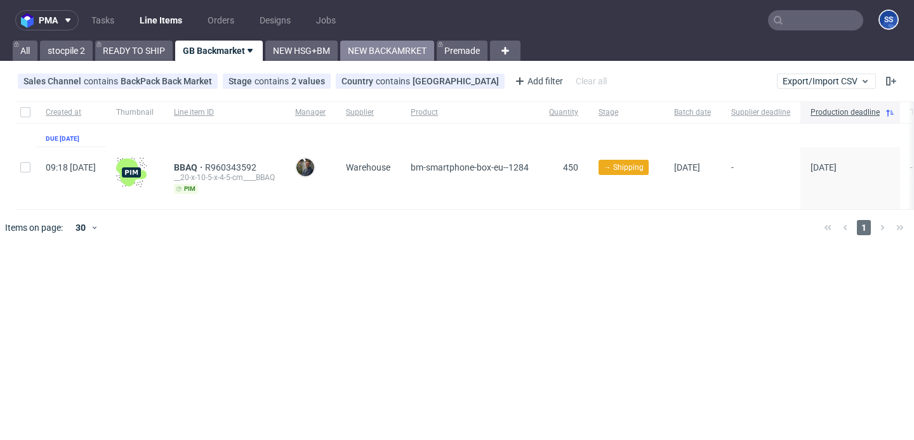
click at [375, 48] on link "NEW BACKAMRKET" at bounding box center [387, 51] width 94 height 20
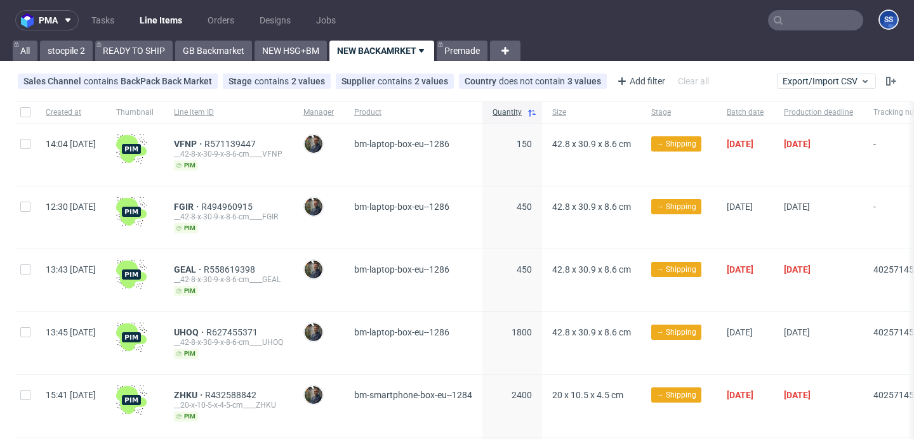
scroll to position [100, 0]
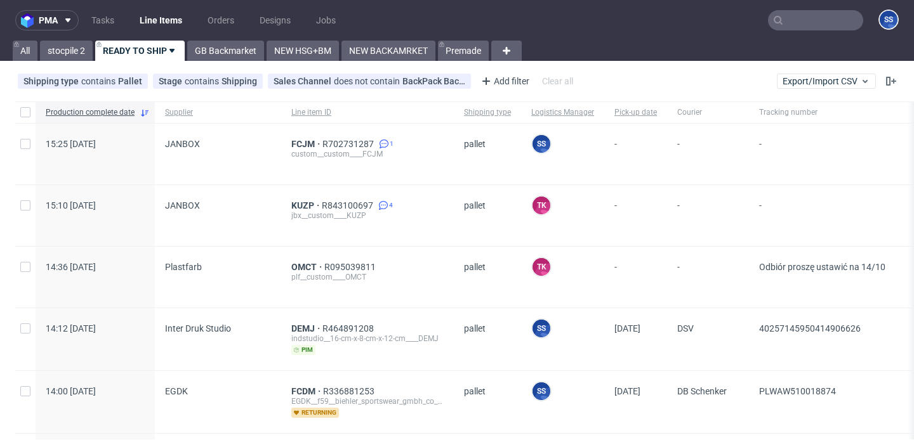
click at [284, 141] on div "FCJM R702731287 1 custom__custom____FCJM" at bounding box center [367, 154] width 173 height 61
click at [291, 141] on span "FCJM" at bounding box center [306, 144] width 31 height 10
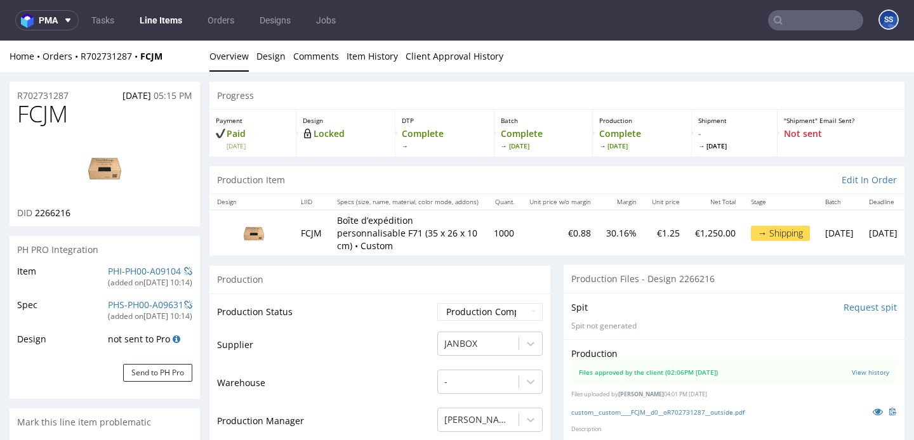
scroll to position [162, 0]
select select "in_progress"
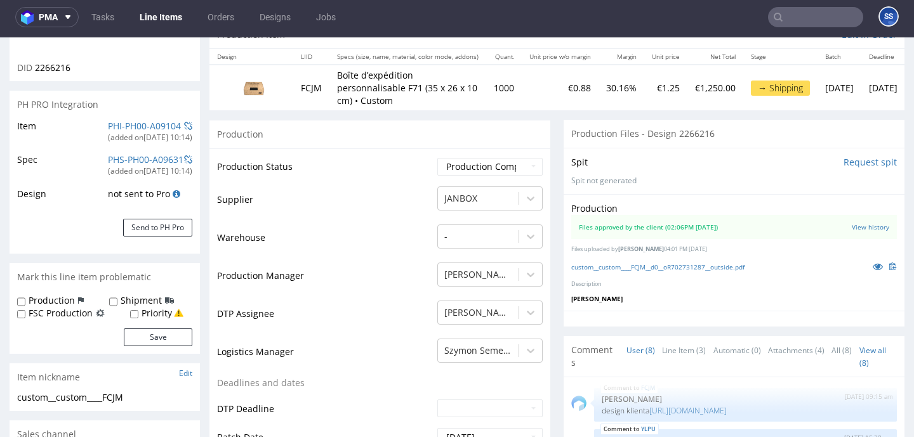
scroll to position [0, 0]
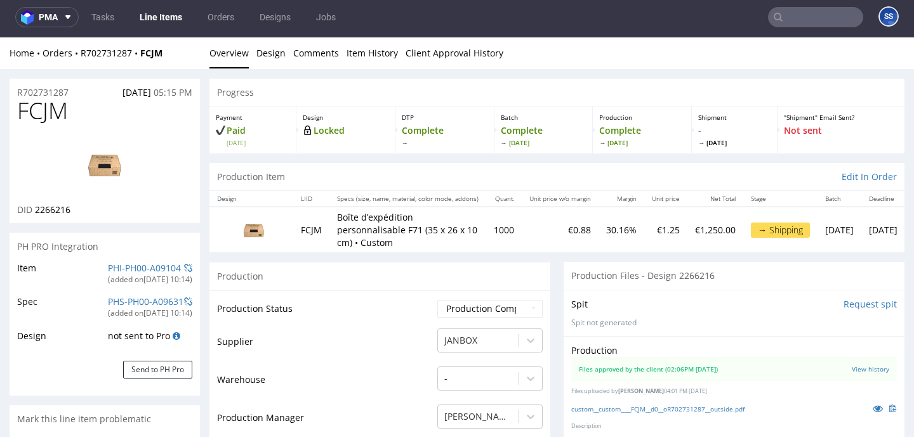
click at [175, 15] on link "Line Items" at bounding box center [161, 17] width 58 height 20
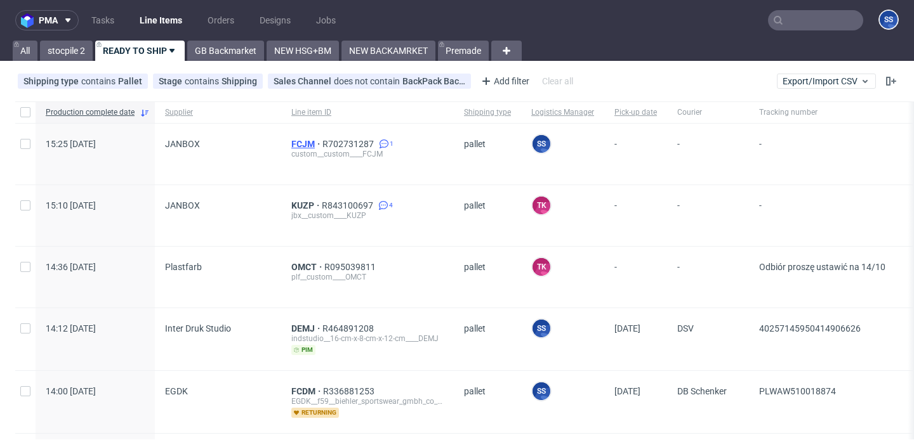
click at [291, 143] on span "FCJM" at bounding box center [306, 144] width 31 height 10
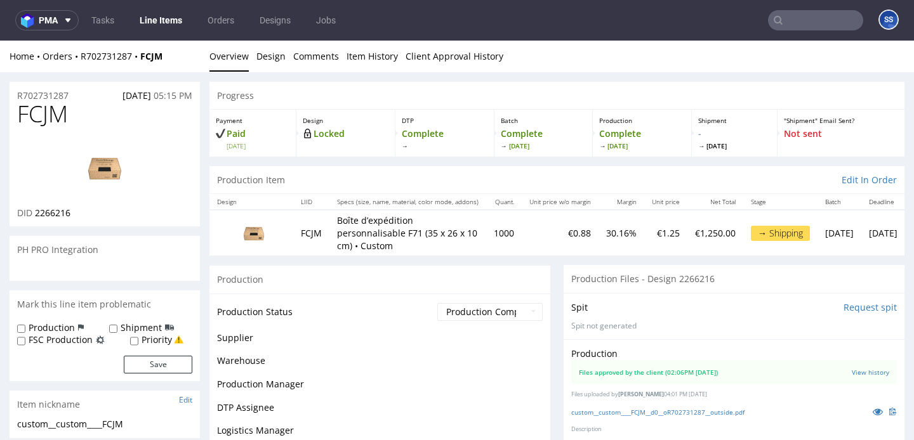
scroll to position [162, 0]
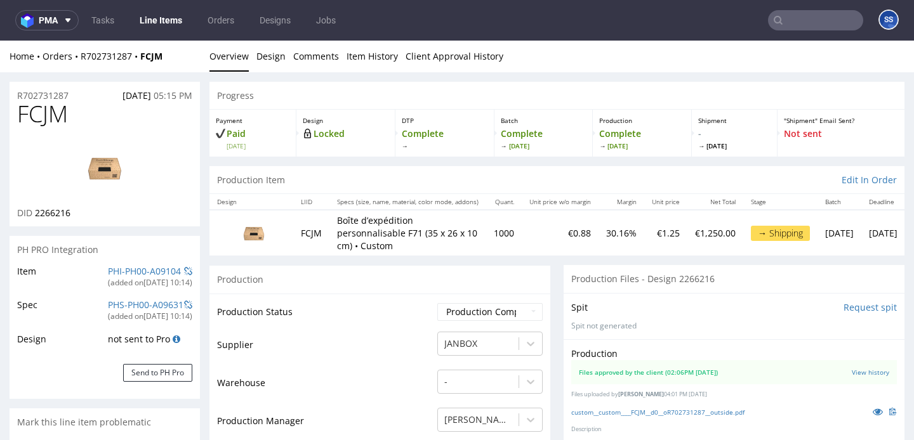
select select "in_progress"
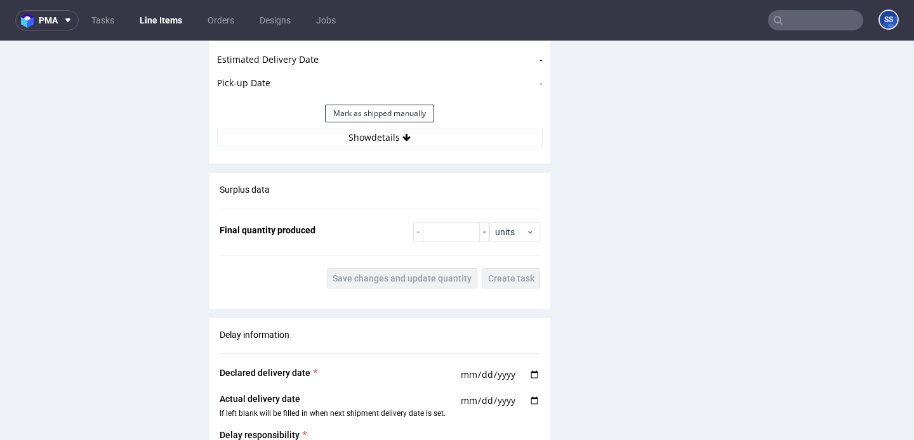
scroll to position [1860, 0]
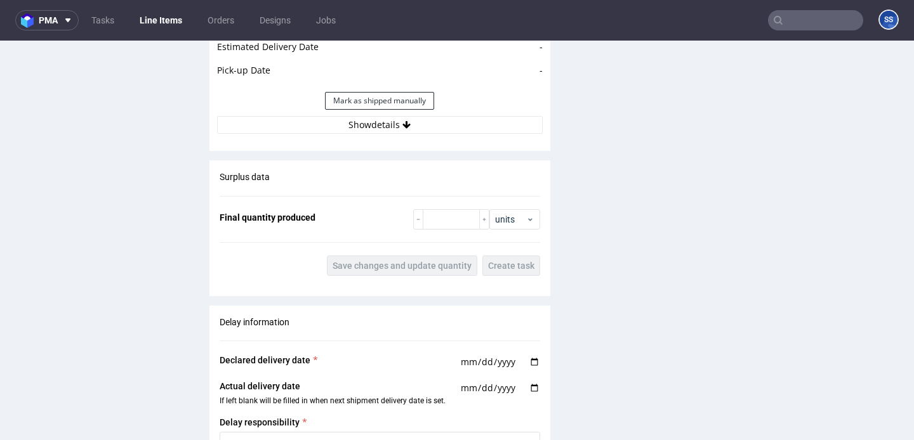
click at [376, 129] on button "Show details" at bounding box center [379, 125] width 325 height 18
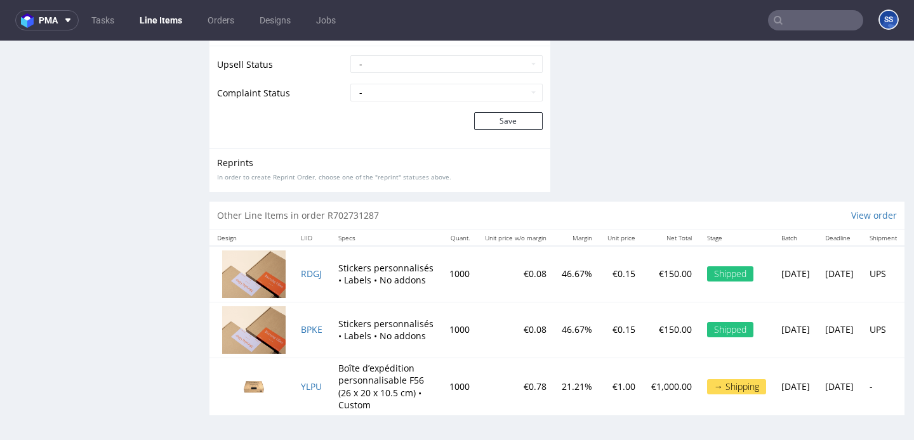
scroll to position [3, 0]
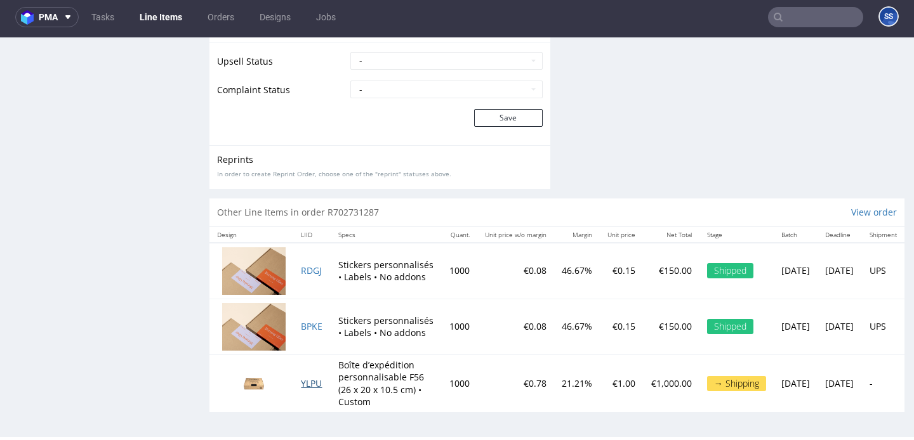
click at [316, 384] on span "YLPU" at bounding box center [311, 383] width 21 height 12
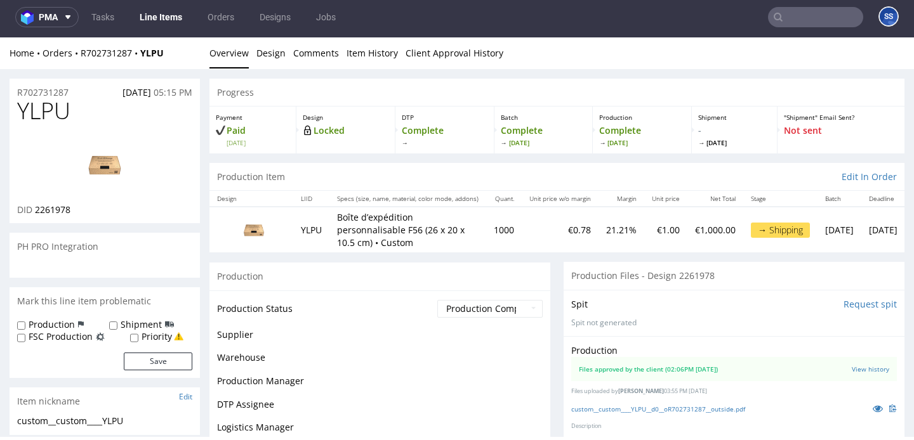
scroll to position [162, 0]
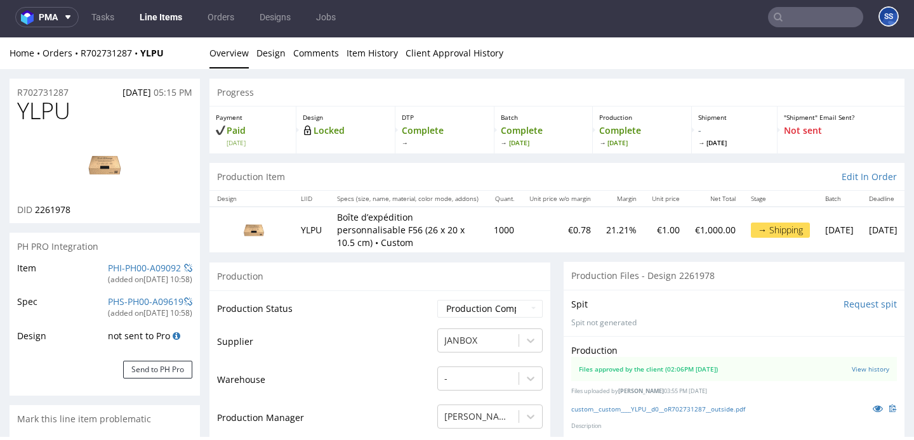
select select "in_progress"
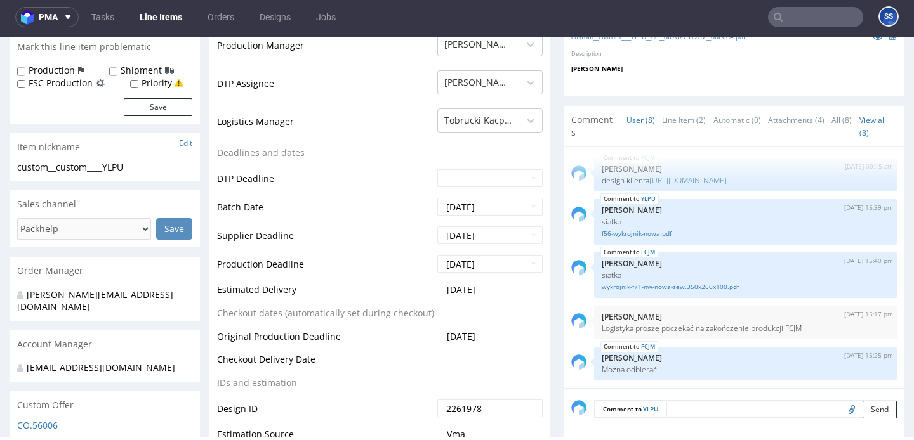
scroll to position [536, 0]
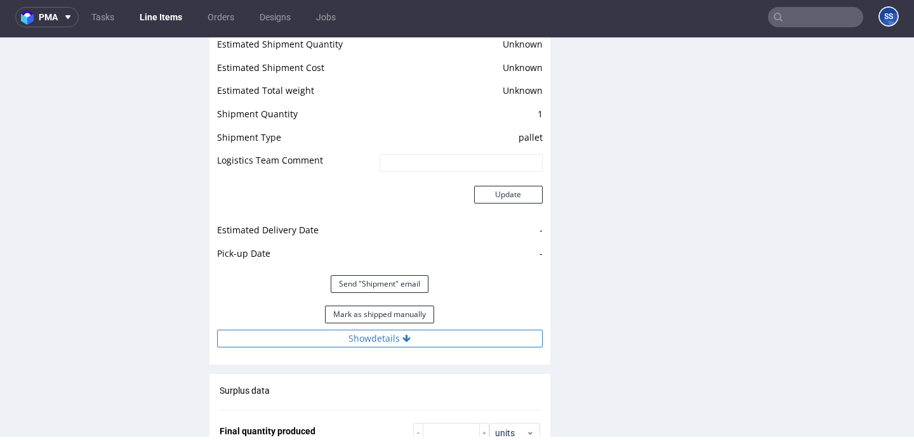
click at [397, 337] on button "Show details" at bounding box center [379, 339] width 325 height 18
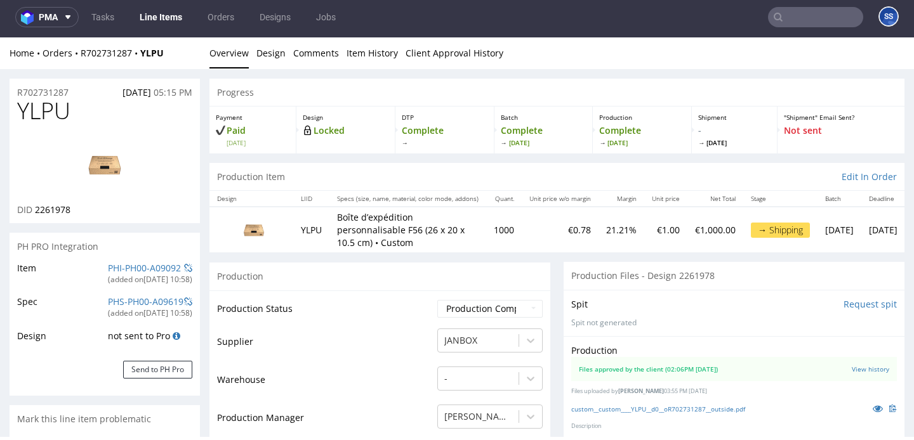
scroll to position [0, 0]
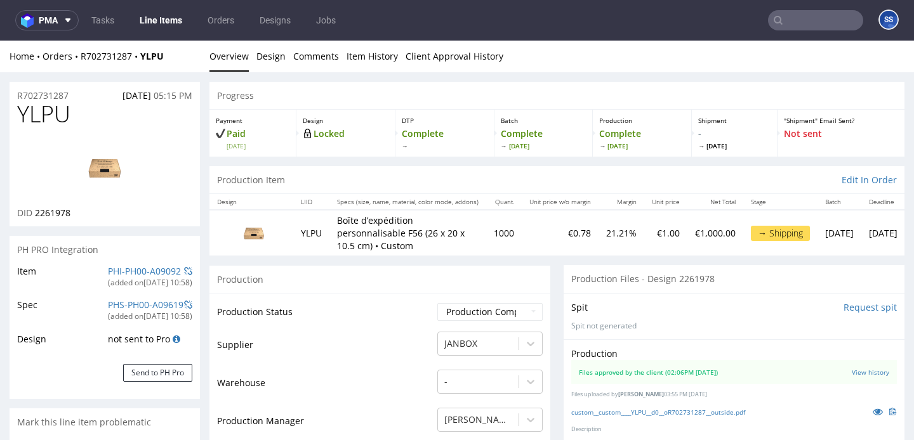
click at [163, 20] on link "Line Items" at bounding box center [161, 20] width 58 height 20
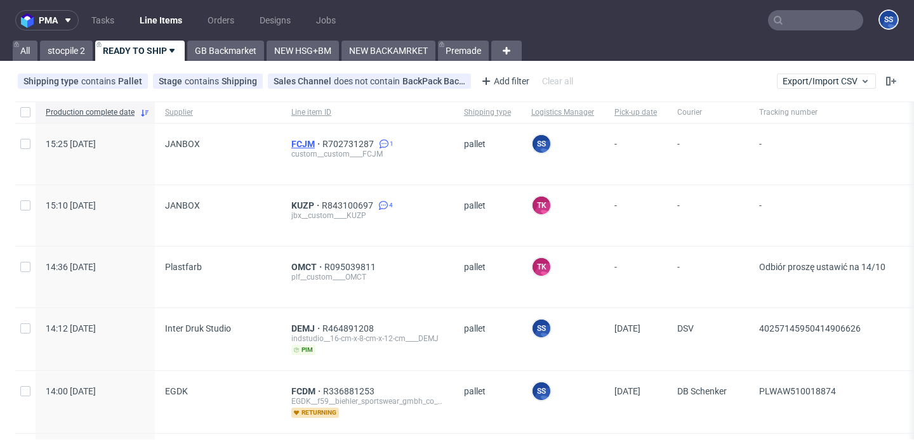
click at [291, 147] on span "FCJM" at bounding box center [306, 144] width 31 height 10
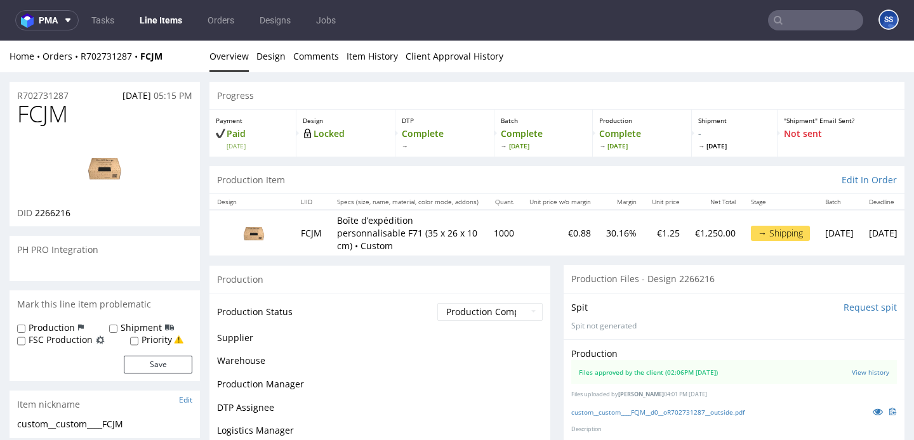
scroll to position [162, 0]
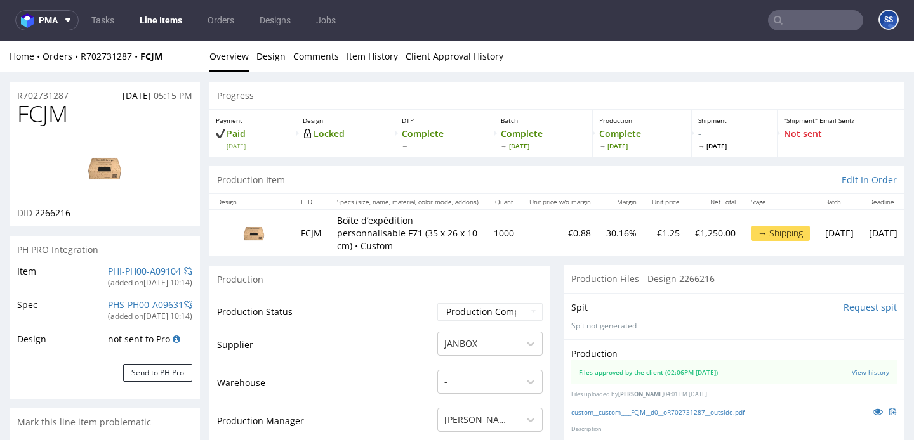
select select "in_progress"
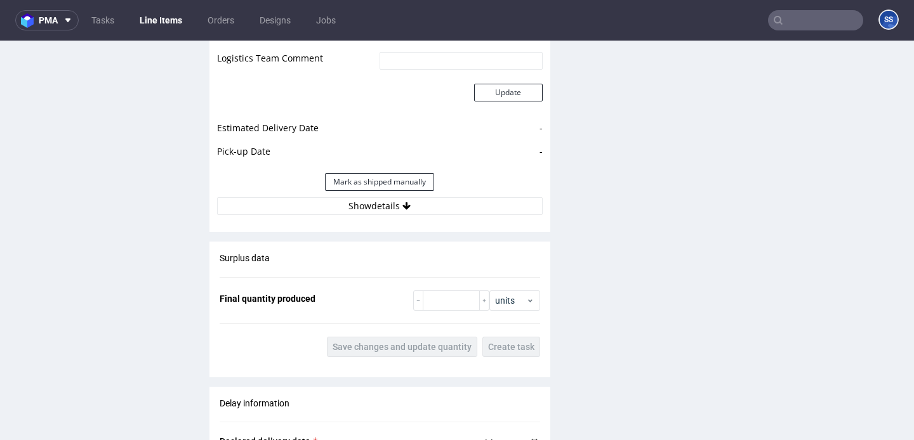
scroll to position [1760, 0]
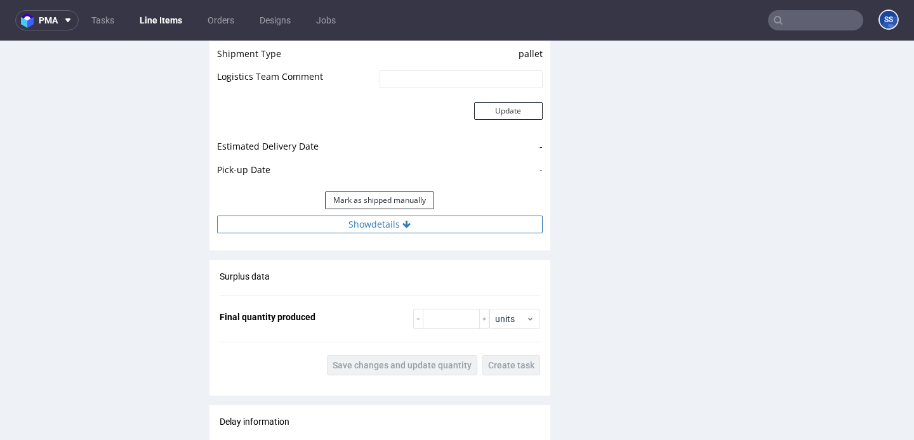
click at [382, 224] on button "Show details" at bounding box center [379, 225] width 325 height 18
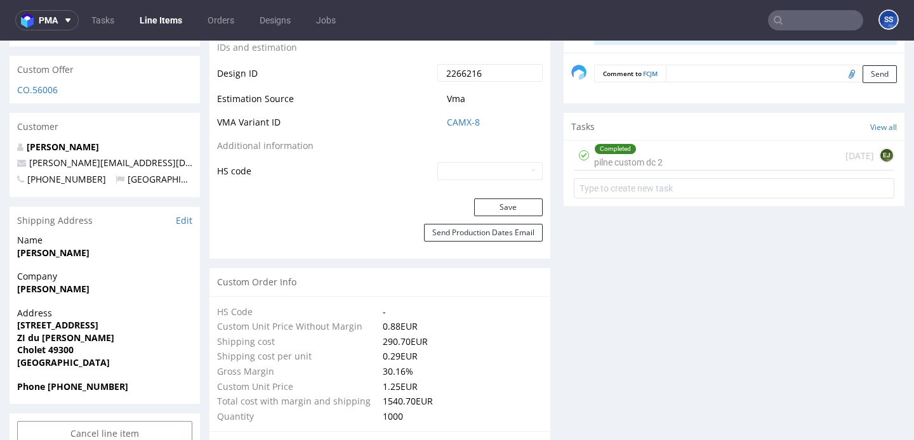
scroll to position [709, 0]
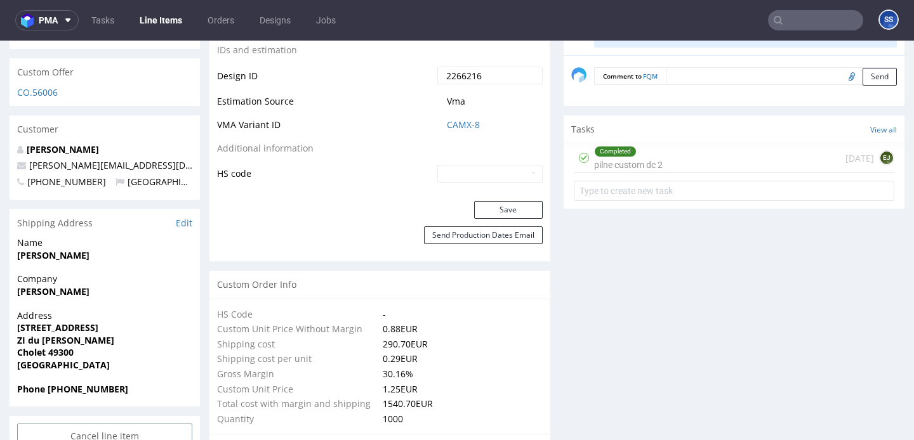
click at [33, 289] on strong "[PERSON_NAME]" at bounding box center [53, 291] width 72 height 12
copy strong "[PERSON_NAME]"
click at [69, 250] on strong "[PERSON_NAME]" at bounding box center [53, 255] width 72 height 12
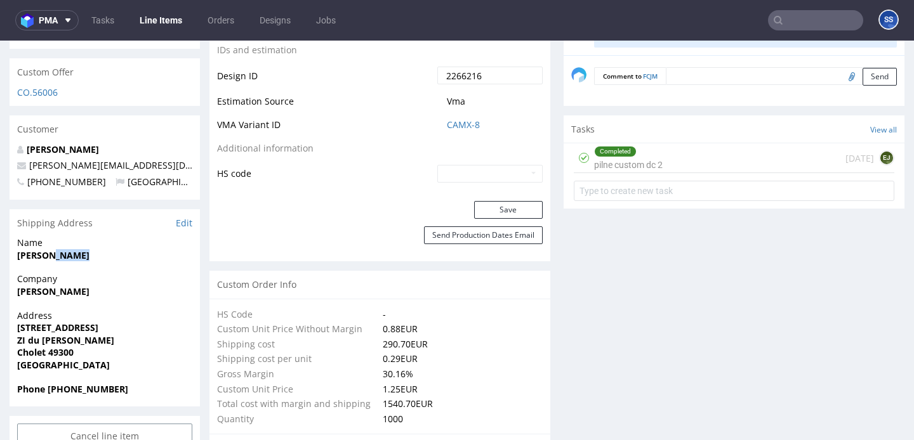
click at [69, 250] on strong "[PERSON_NAME]" at bounding box center [53, 255] width 72 height 12
copy strong "[PERSON_NAME]"
click at [65, 350] on strong "Cholet 49300" at bounding box center [45, 352] width 56 height 12
copy strong "49300"
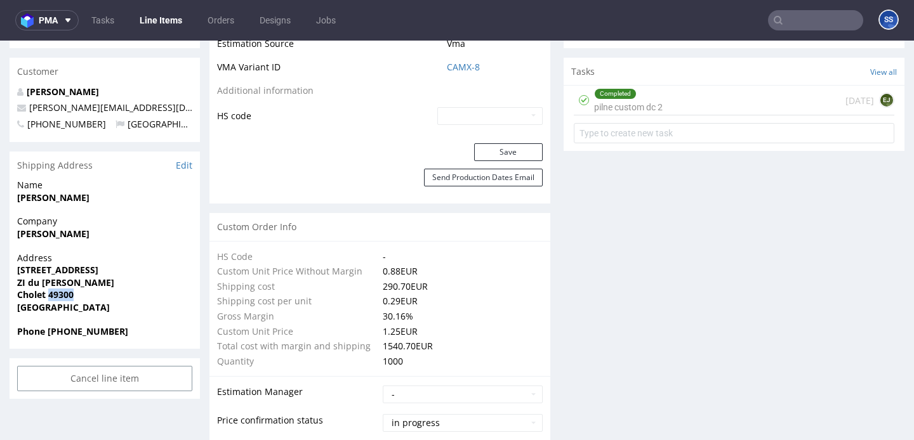
scroll to position [784, 0]
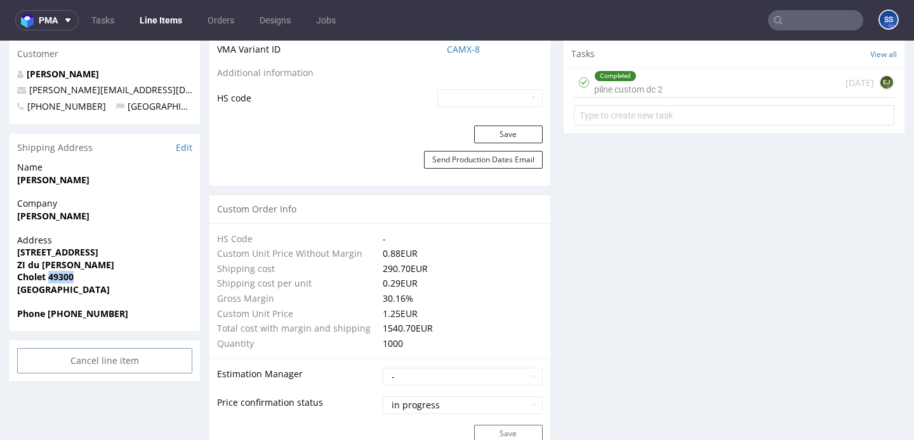
click at [58, 250] on strong "[STREET_ADDRESS]" at bounding box center [57, 252] width 81 height 12
copy strong "[STREET_ADDRESS]"
drag, startPoint x: 119, startPoint y: 90, endPoint x: 27, endPoint y: 91, distance: 92.0
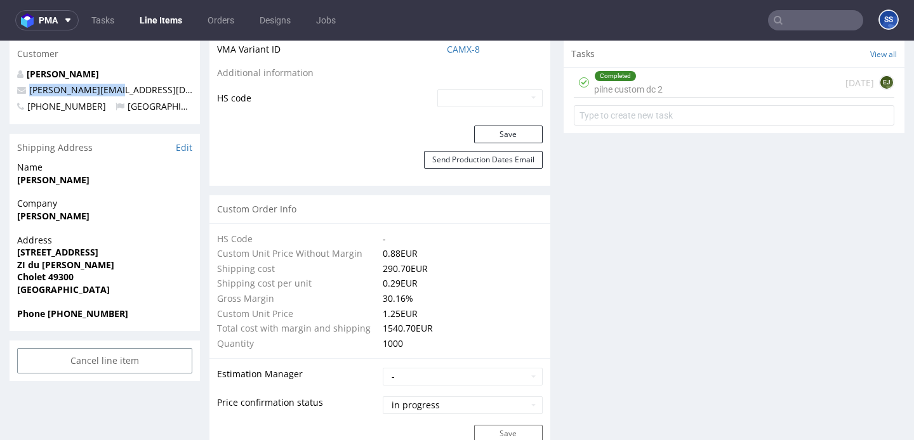
click at [27, 91] on p "[PERSON_NAME][EMAIL_ADDRESS][DOMAIN_NAME]" at bounding box center [104, 90] width 175 height 13
copy link "[PERSON_NAME][EMAIL_ADDRESS][DOMAIN_NAME]"
click at [100, 317] on strong "Phone [PHONE_NUMBER]" at bounding box center [72, 314] width 111 height 12
copy strong "33620675642"
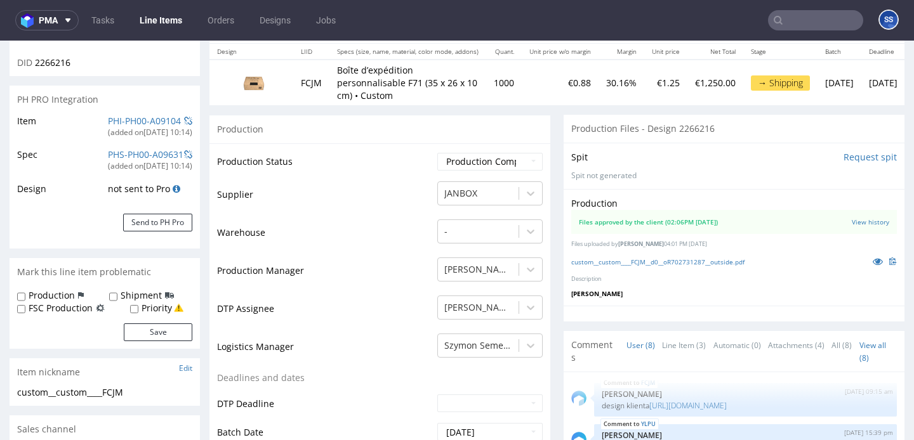
scroll to position [0, 0]
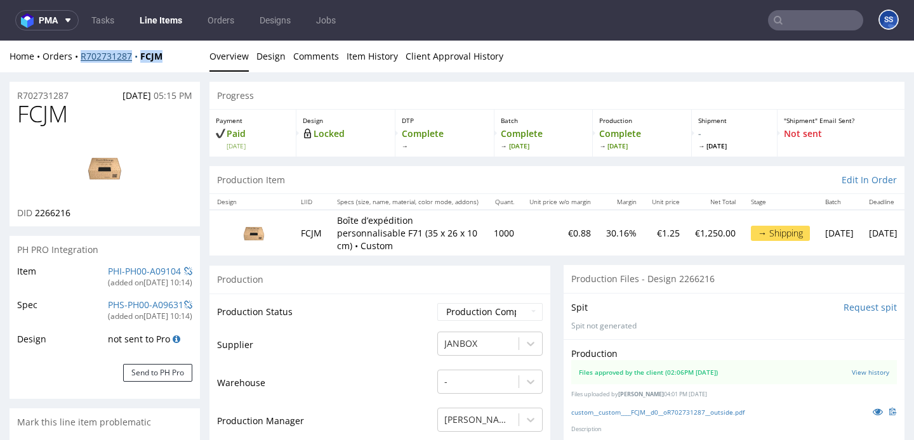
drag, startPoint x: 182, startPoint y: 56, endPoint x: 81, endPoint y: 59, distance: 101.6
click at [81, 59] on div "Home Orders R702731287 FCJM" at bounding box center [105, 56] width 190 height 13
copy div "R702731287 FCJM"
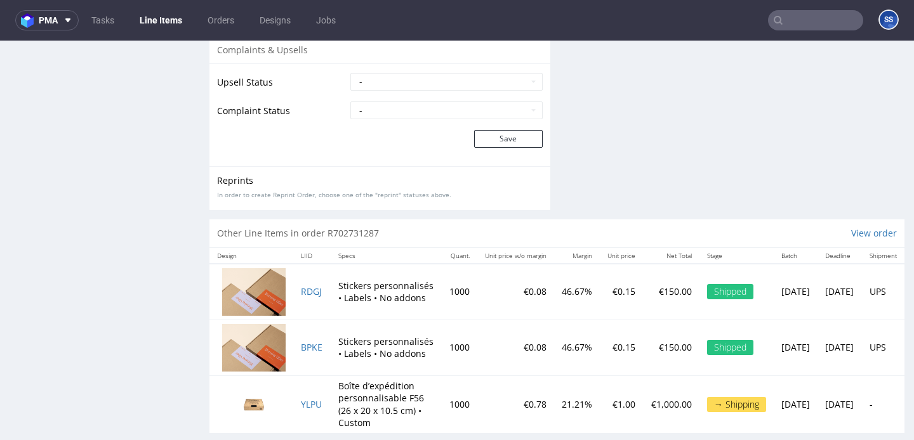
scroll to position [2821, 0]
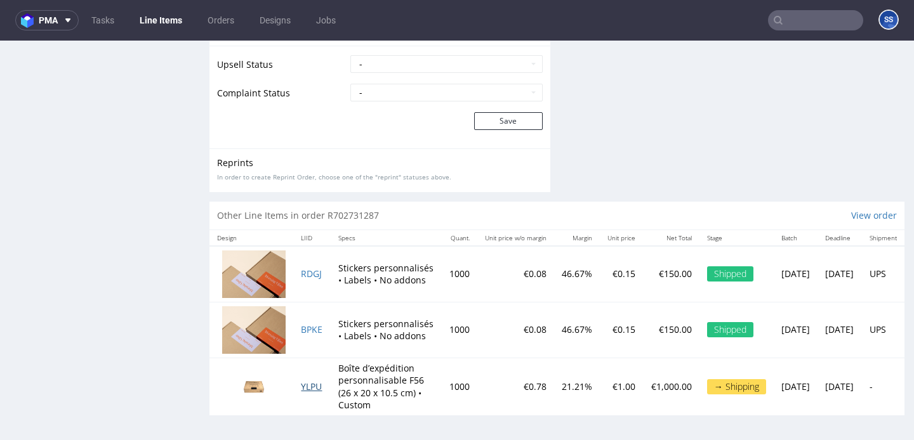
click at [318, 381] on span "YLPU" at bounding box center [311, 387] width 21 height 12
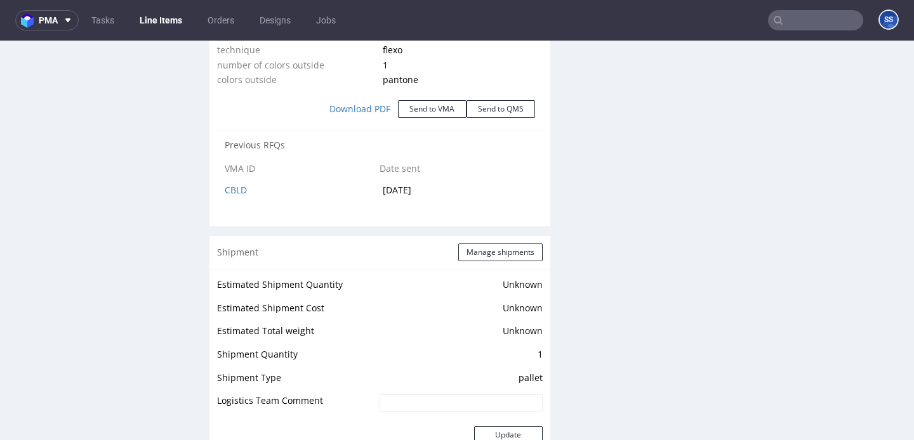
scroll to position [1450, 0]
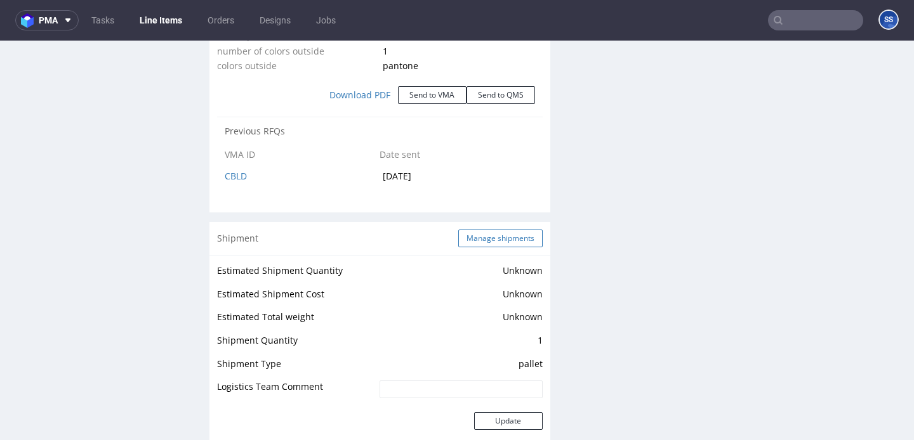
click at [503, 232] on button "Manage shipments" at bounding box center [500, 239] width 84 height 18
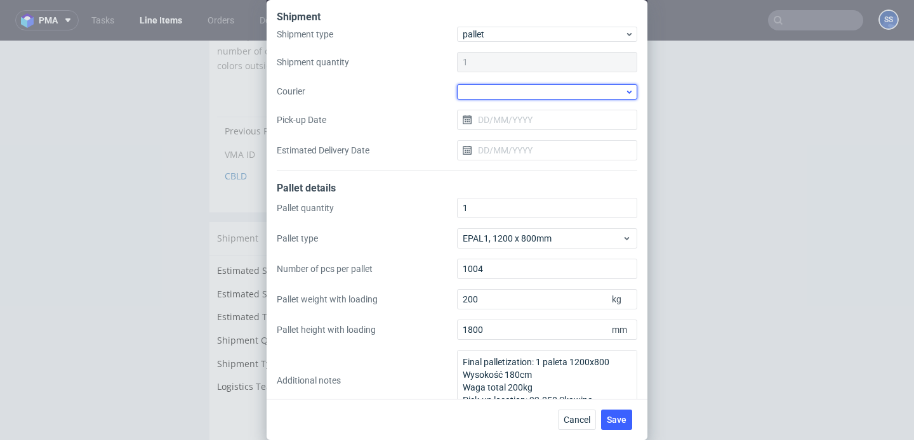
click at [495, 86] on div at bounding box center [547, 91] width 180 height 15
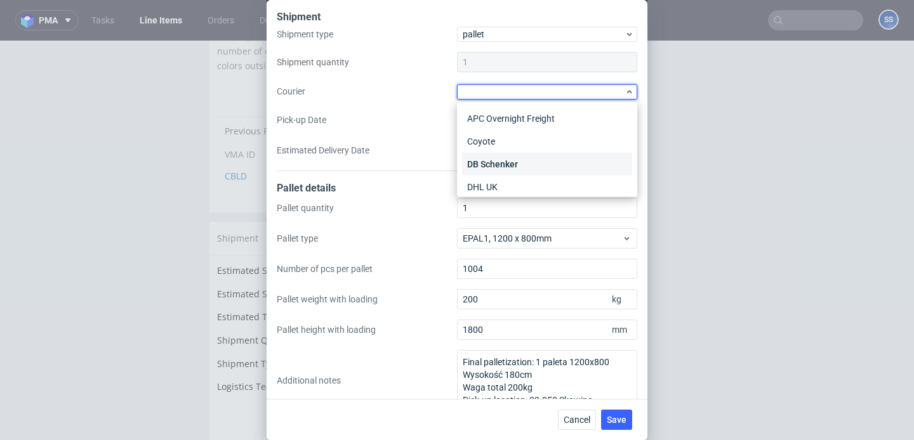
click at [505, 161] on div "DB Schenker" at bounding box center [547, 164] width 170 height 23
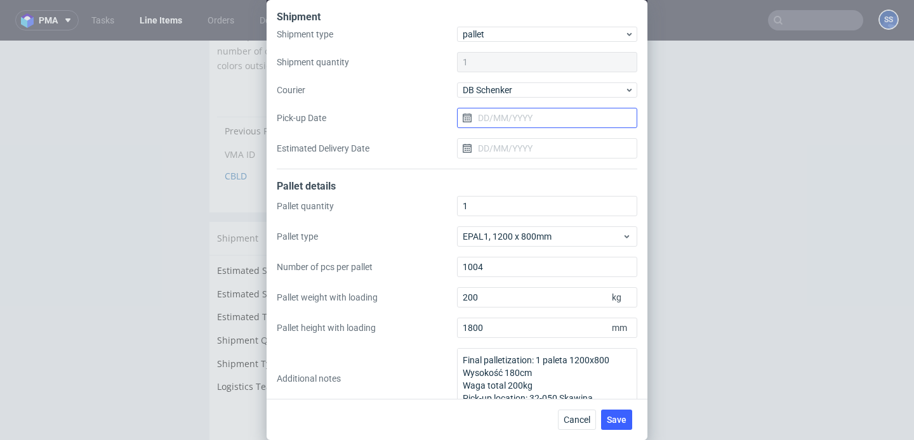
click at [513, 123] on input "Pick-up Date" at bounding box center [547, 118] width 180 height 20
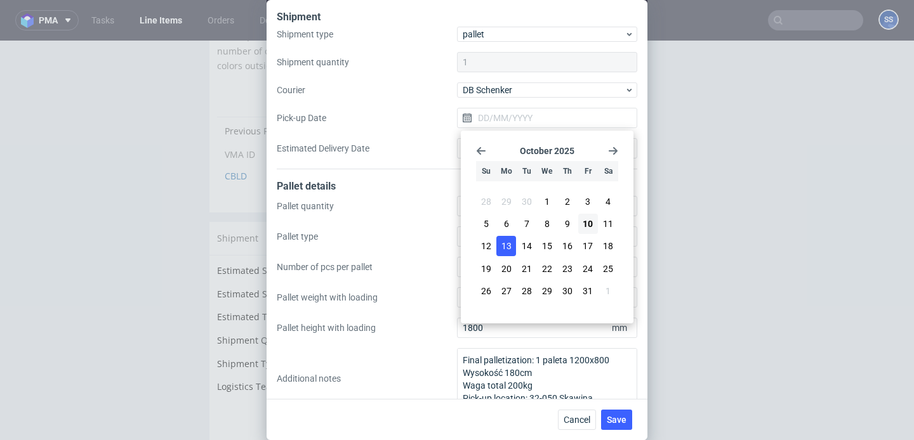
click at [504, 247] on span "13" at bounding box center [506, 246] width 10 height 13
type input "[DATE]"
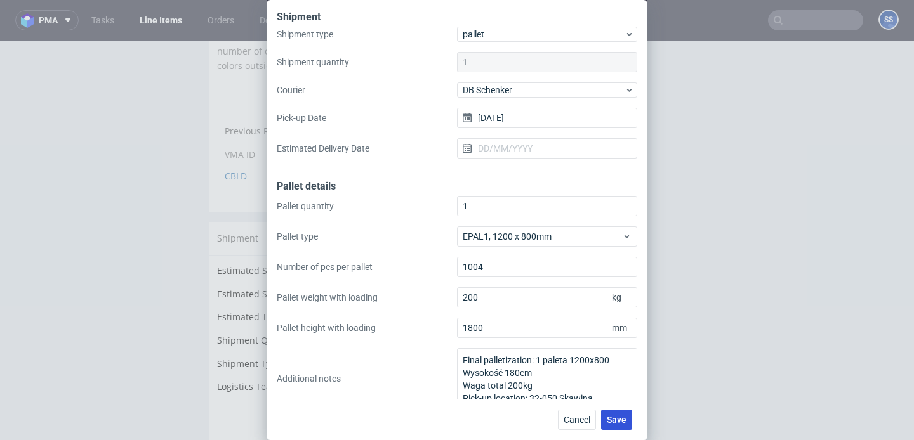
click at [610, 417] on span "Save" at bounding box center [616, 420] width 20 height 9
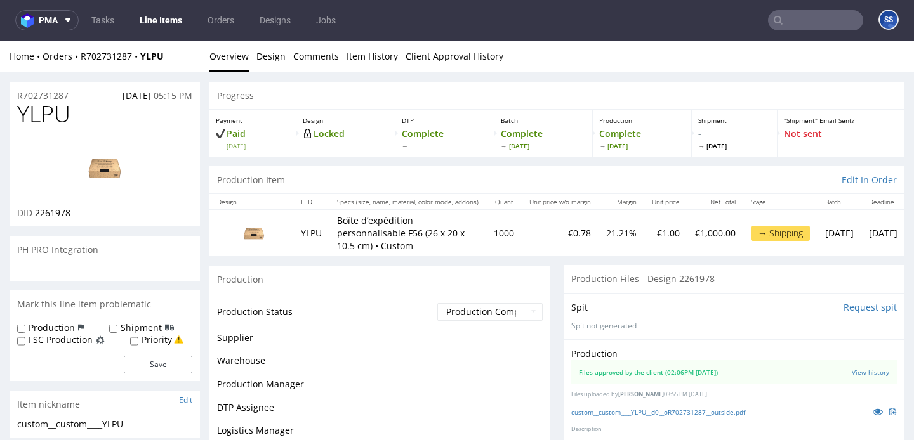
scroll to position [162, 0]
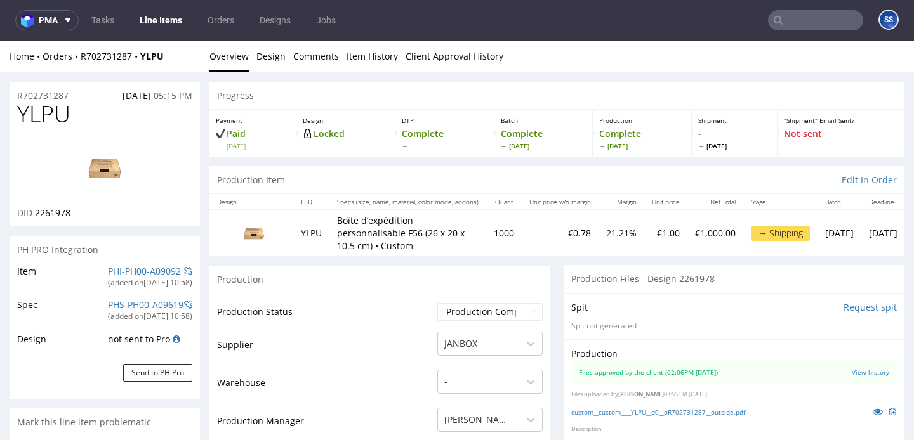
select select "in_progress"
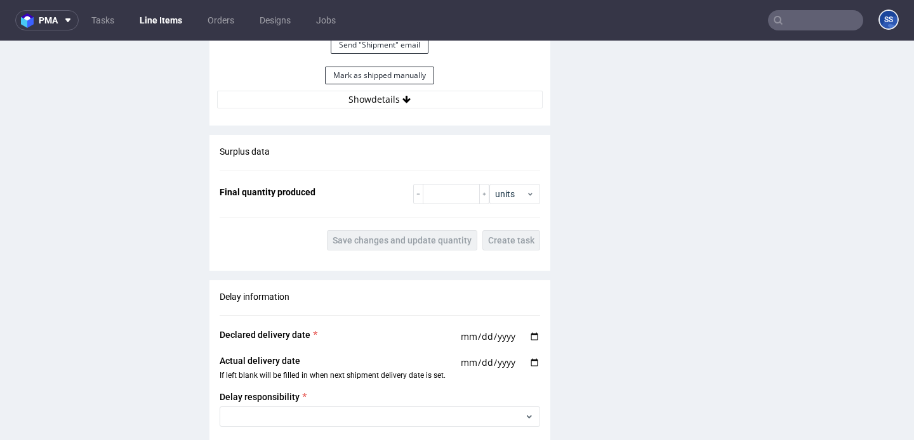
scroll to position [1911, 0]
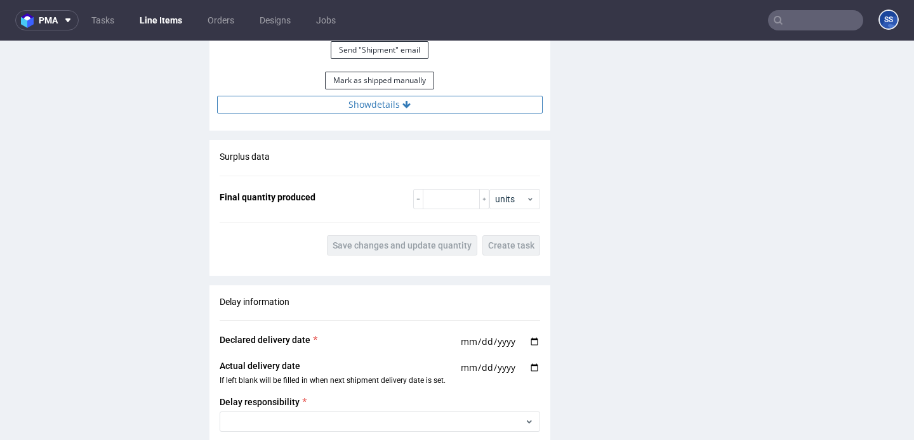
click at [324, 106] on button "Show details" at bounding box center [379, 105] width 325 height 18
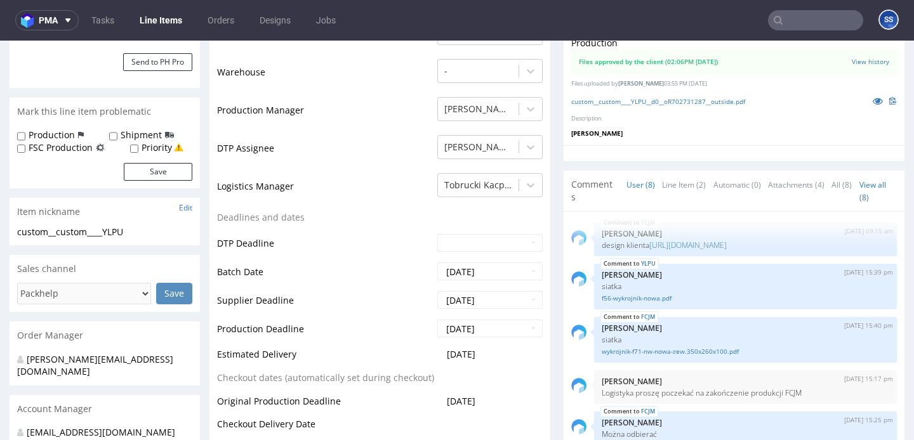
scroll to position [0, 0]
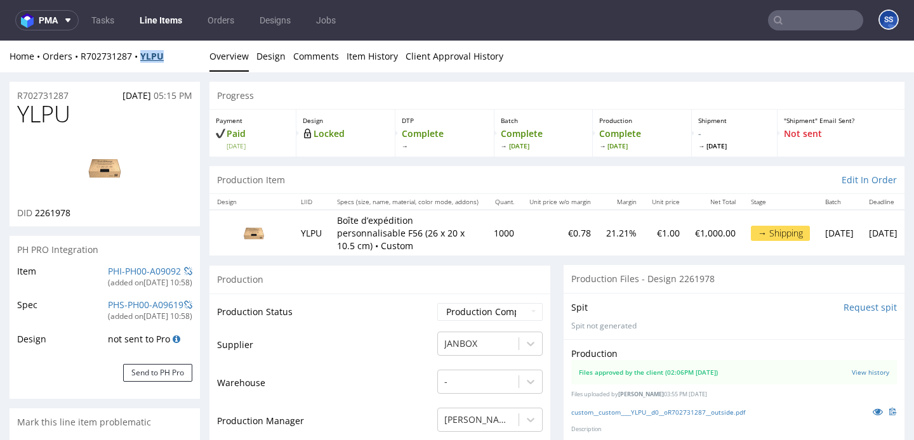
drag, startPoint x: 176, startPoint y: 54, endPoint x: 140, endPoint y: 56, distance: 36.2
click at [140, 56] on div "Home Orders R702731287 YLPU" at bounding box center [105, 56] width 190 height 13
copy strong "YLPU"
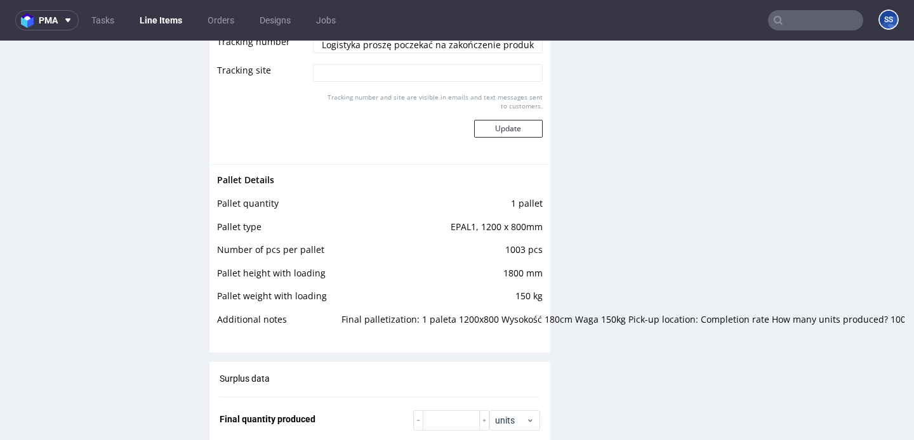
scroll to position [2060, 0]
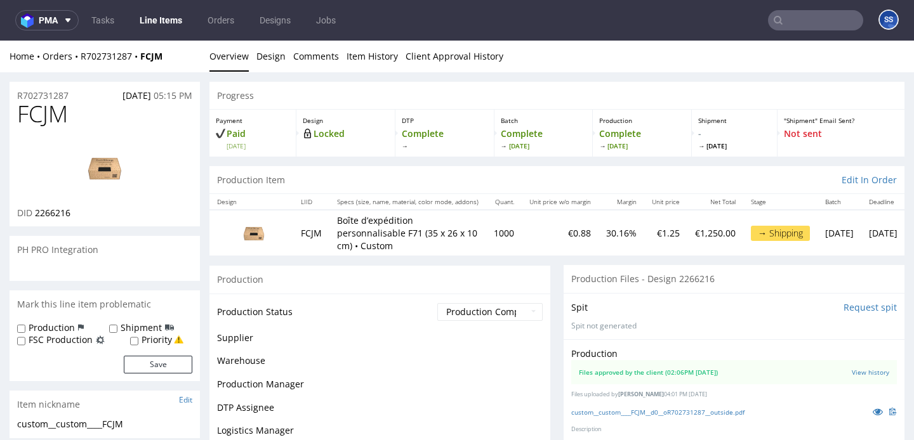
scroll to position [162, 0]
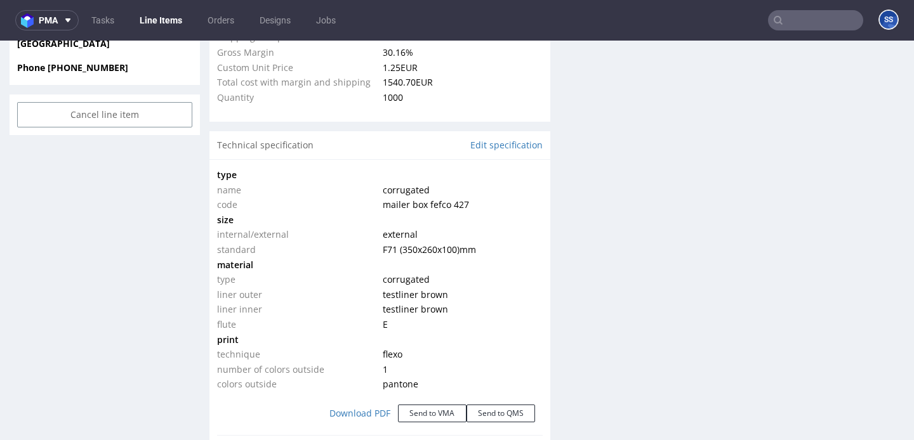
select select "in_progress"
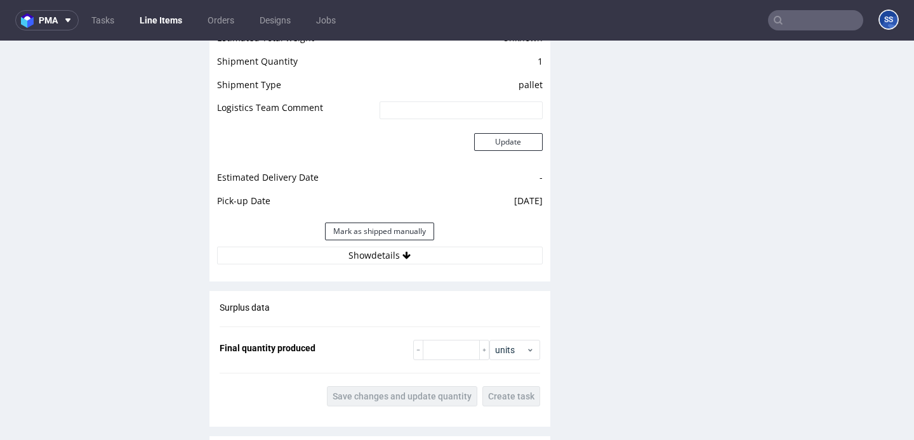
scroll to position [1734, 0]
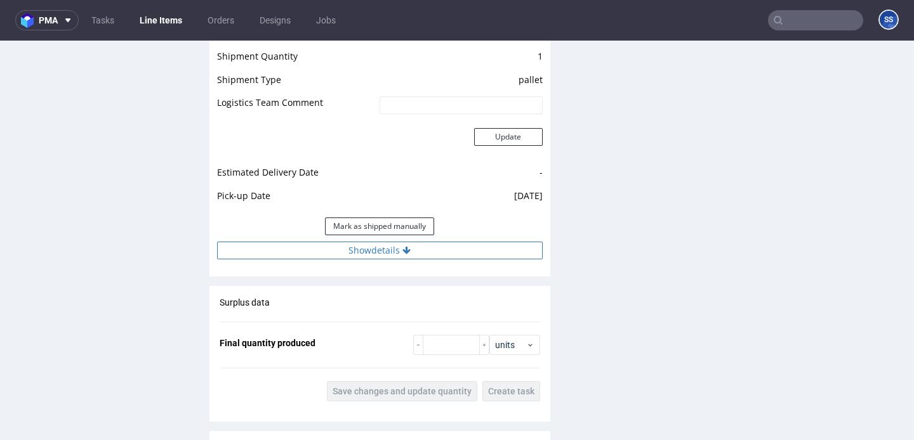
click at [423, 247] on button "Show details" at bounding box center [379, 251] width 325 height 18
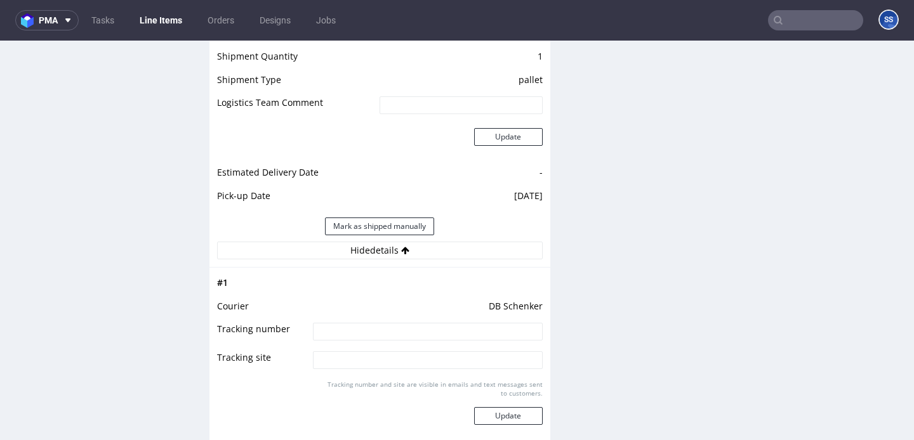
click at [391, 319] on td "DB Schenker" at bounding box center [426, 310] width 232 height 23
click at [389, 331] on input at bounding box center [427, 332] width 229 height 18
type input "v"
paste input "PLWAW510019026"
type input "PLWAW510019026"
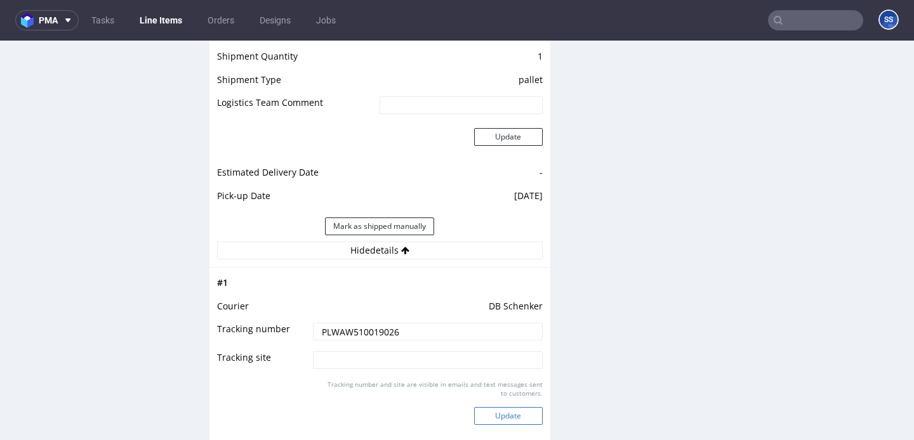
click at [527, 407] on button "Update" at bounding box center [508, 416] width 69 height 18
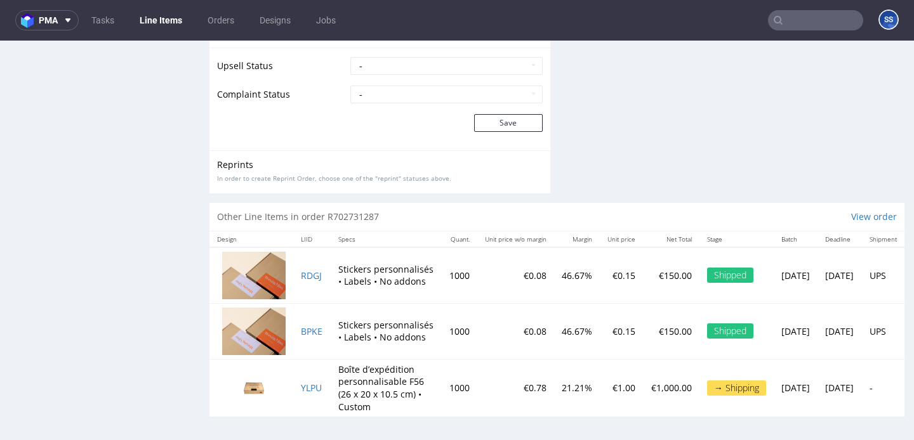
scroll to position [162, 0]
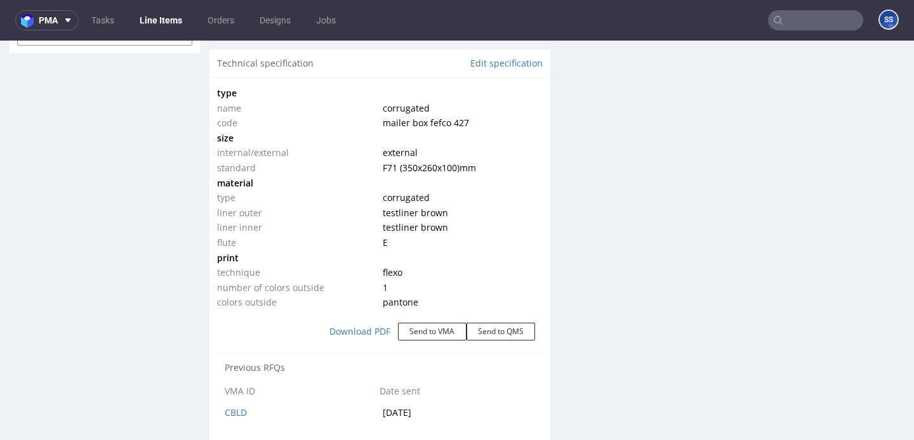
select select "in_progress"
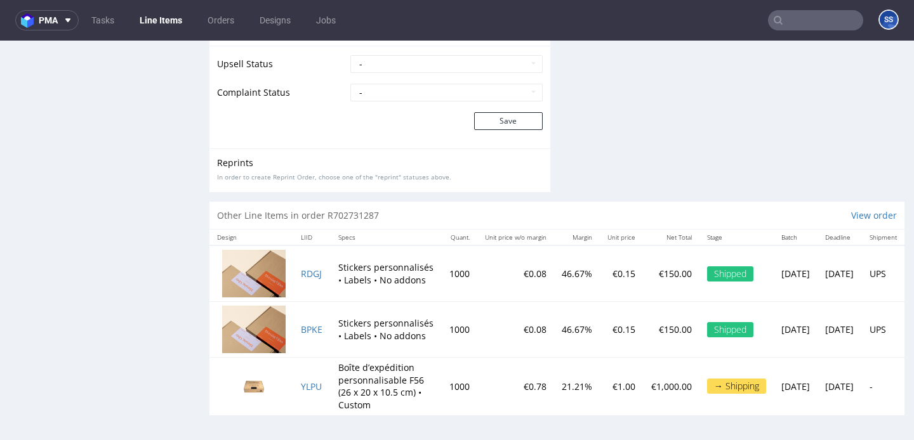
scroll to position [3, 0]
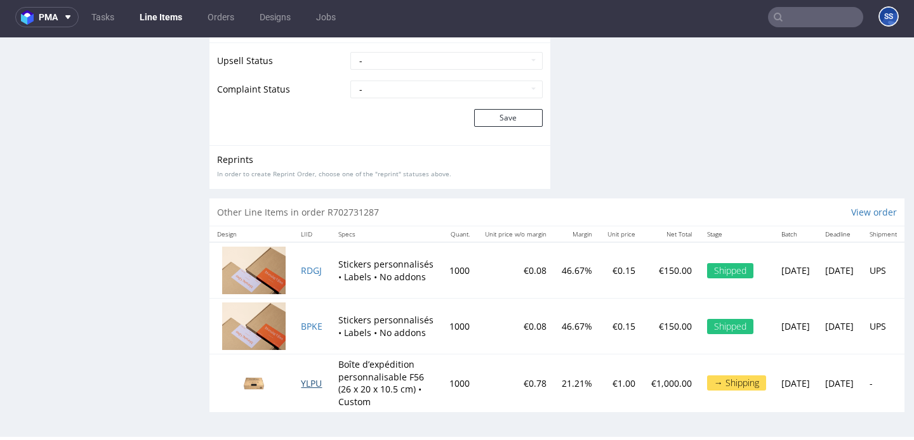
click at [309, 379] on span "YLPU" at bounding box center [311, 383] width 21 height 12
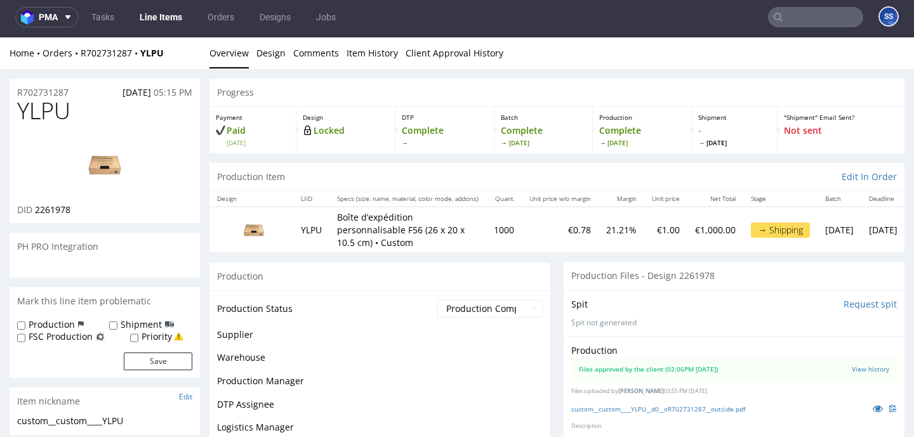
scroll to position [162, 0]
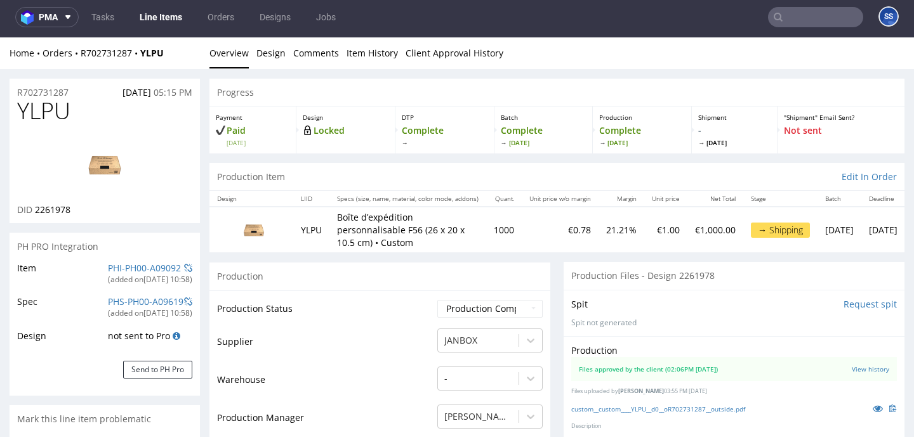
select select "in_progress"
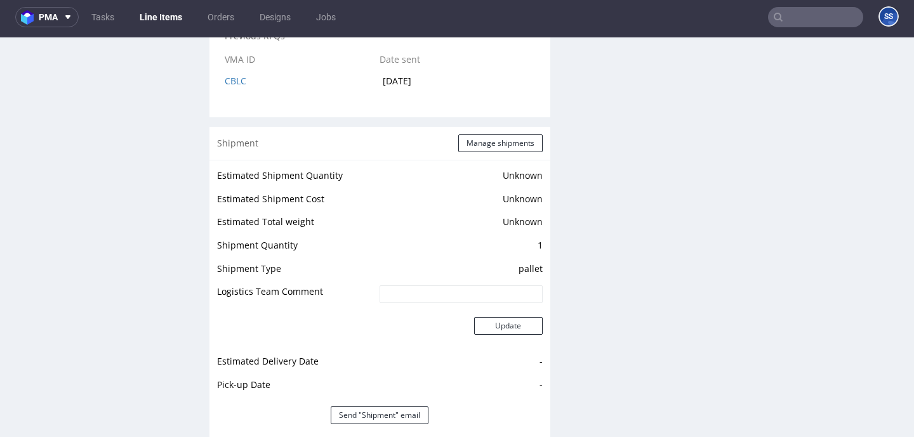
scroll to position [1509, 0]
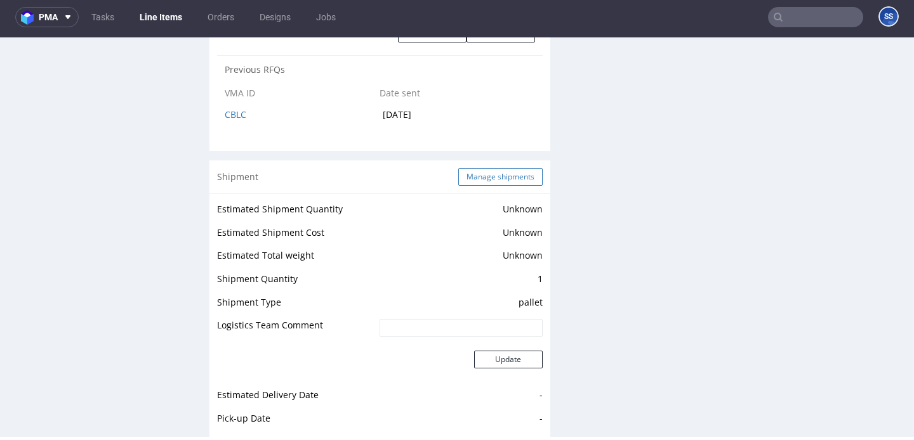
click at [483, 171] on button "Manage shipments" at bounding box center [500, 177] width 84 height 18
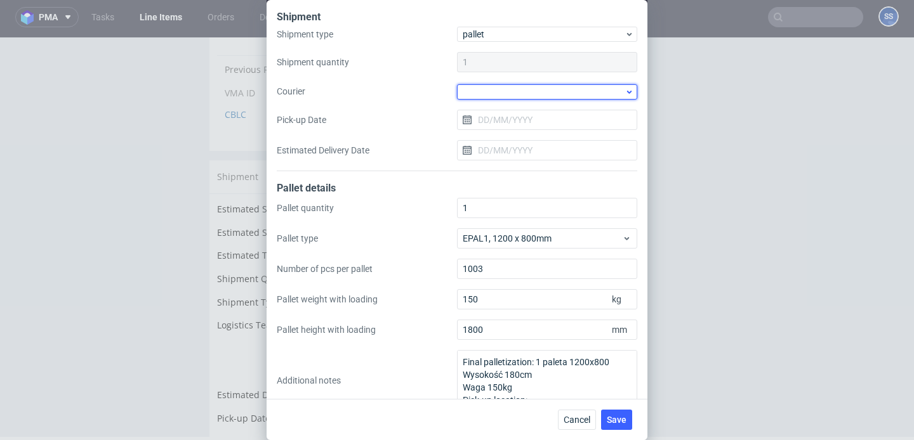
click at [515, 98] on div at bounding box center [547, 91] width 180 height 15
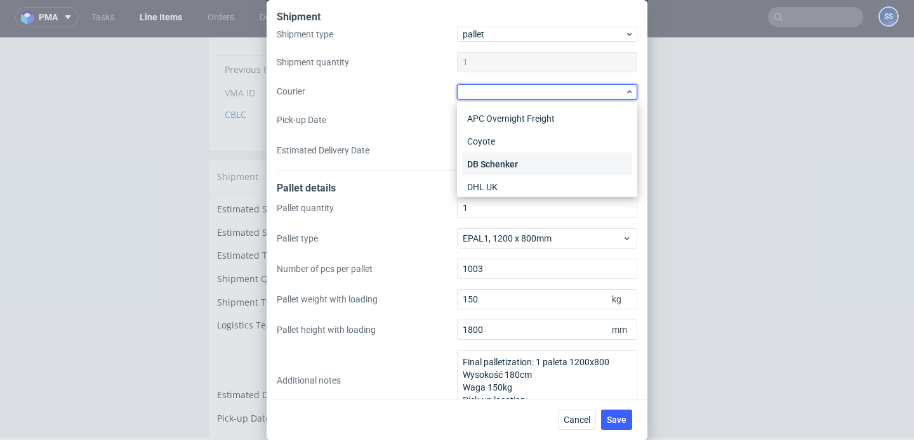
click at [513, 160] on div "DB Schenker" at bounding box center [547, 164] width 170 height 23
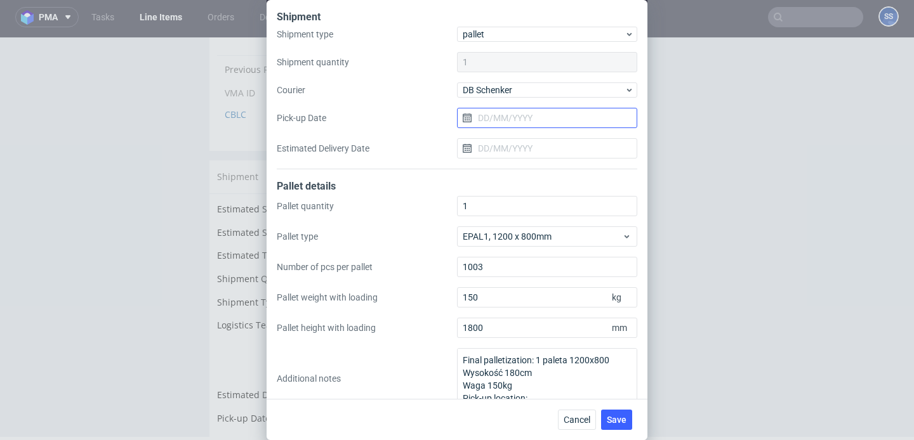
click at [512, 119] on input "Pick-up Date" at bounding box center [547, 118] width 180 height 20
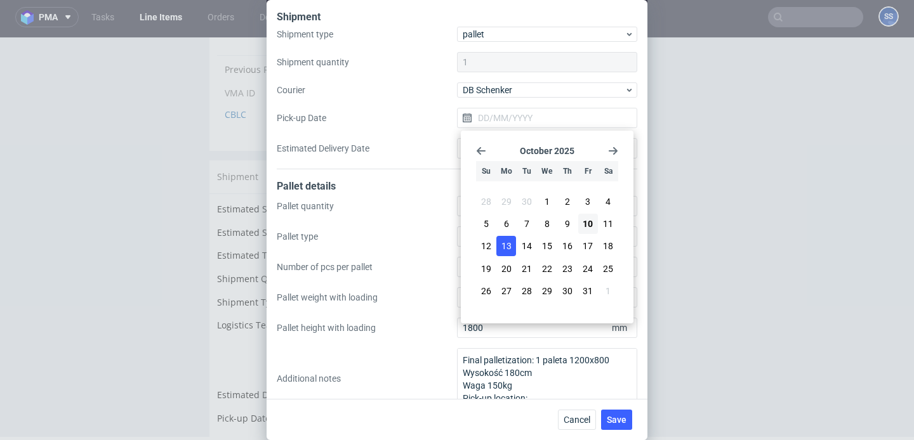
click at [510, 242] on span "13" at bounding box center [506, 246] width 10 height 13
type input "[DATE]"
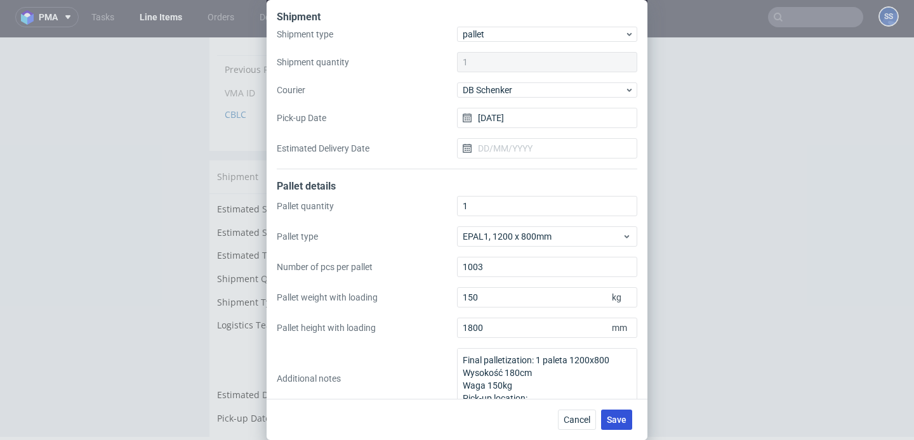
click at [626, 421] on button "Save" at bounding box center [616, 420] width 31 height 20
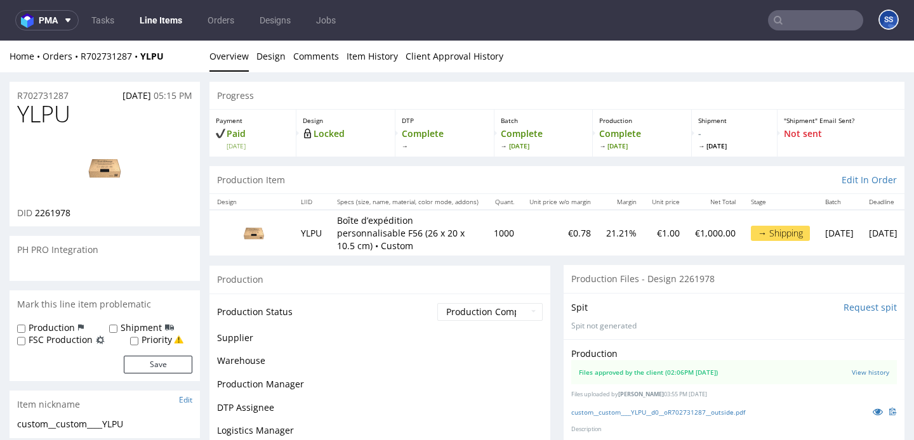
scroll to position [162, 0]
select select "in_progress"
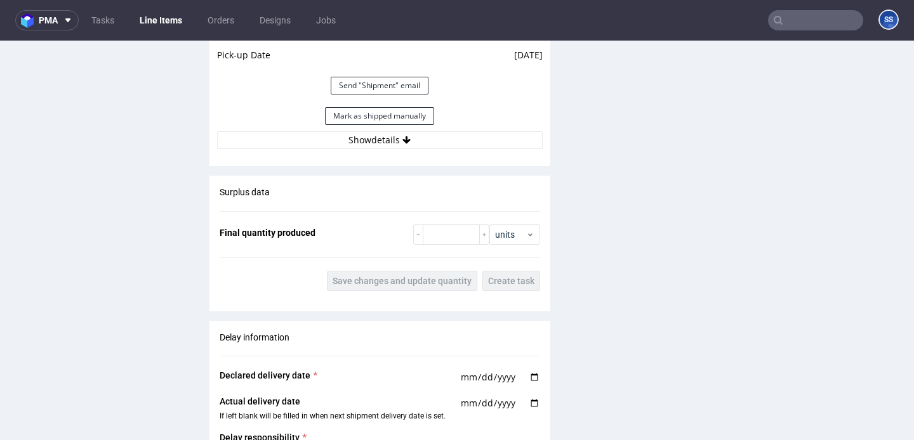
scroll to position [1877, 0]
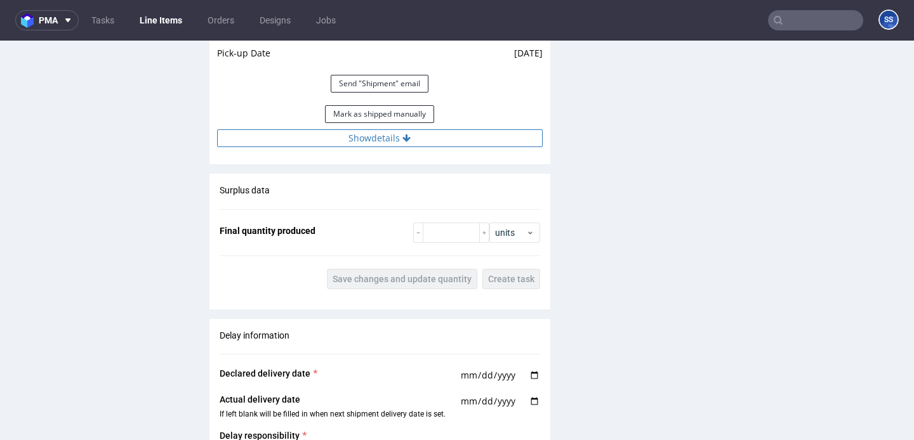
click at [482, 139] on button "Show details" at bounding box center [379, 138] width 325 height 18
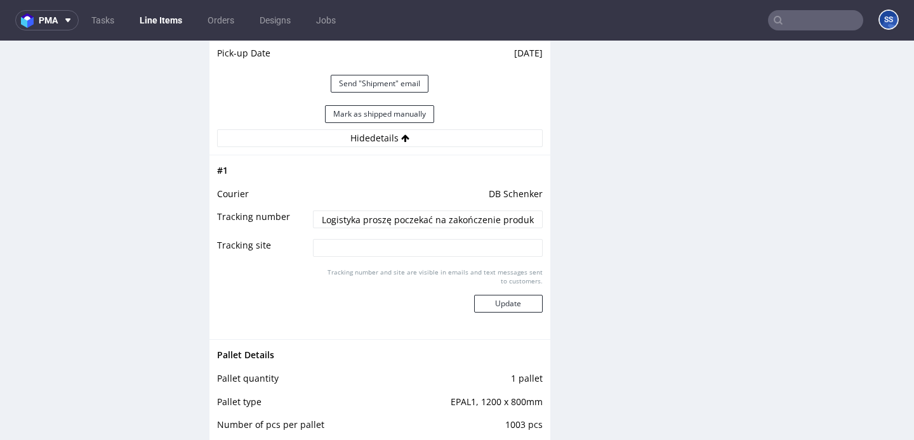
click at [391, 220] on input "Logistyka proszę poczekać na zakończenie produkcji FCJM" at bounding box center [427, 220] width 229 height 18
paste input "PLWAW510019026"
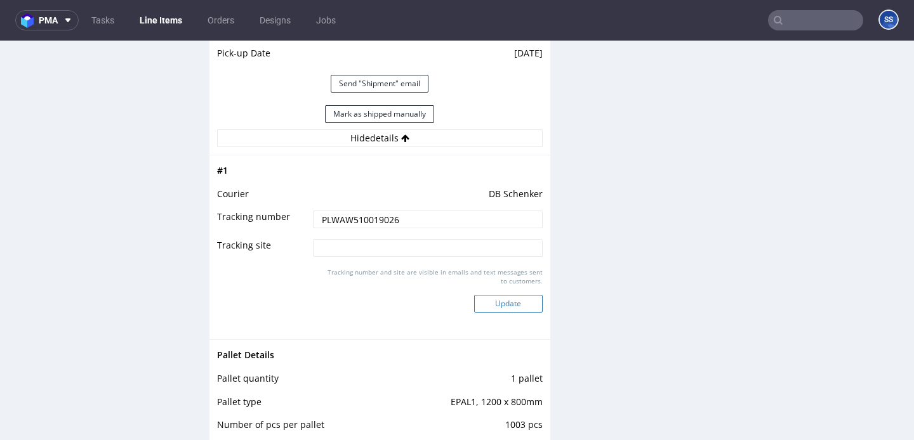
type input "PLWAW510019026"
click at [515, 305] on button "Update" at bounding box center [508, 304] width 69 height 18
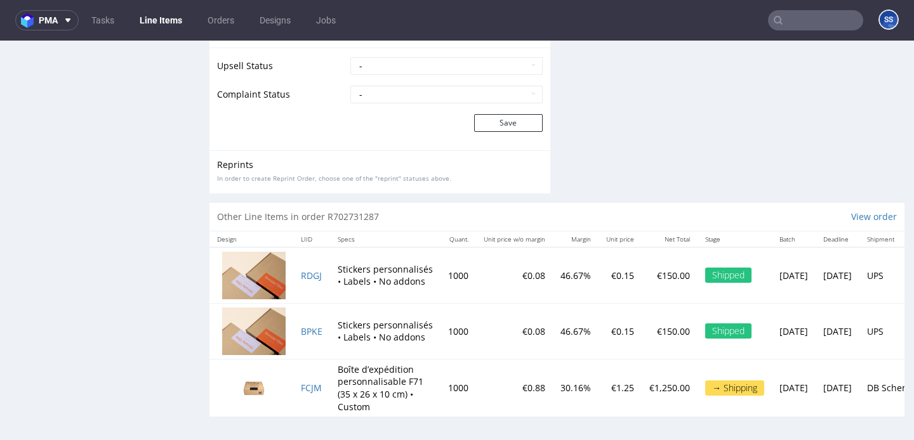
scroll to position [162, 0]
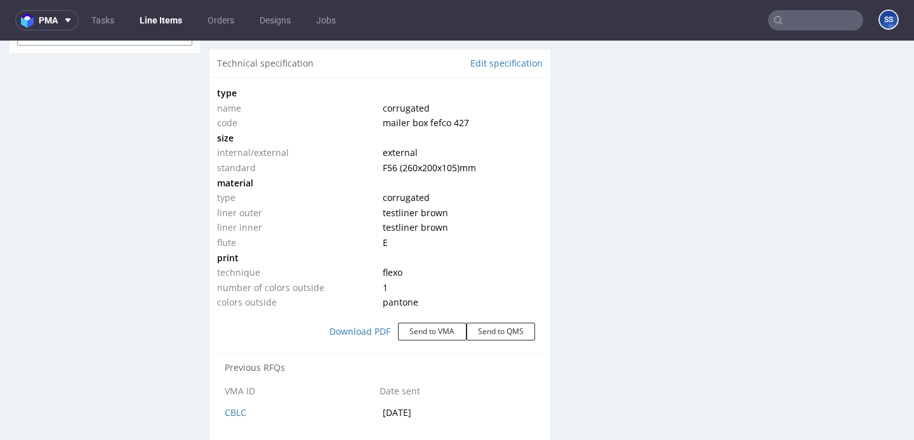
click at [173, 26] on link "Line Items" at bounding box center [161, 20] width 58 height 20
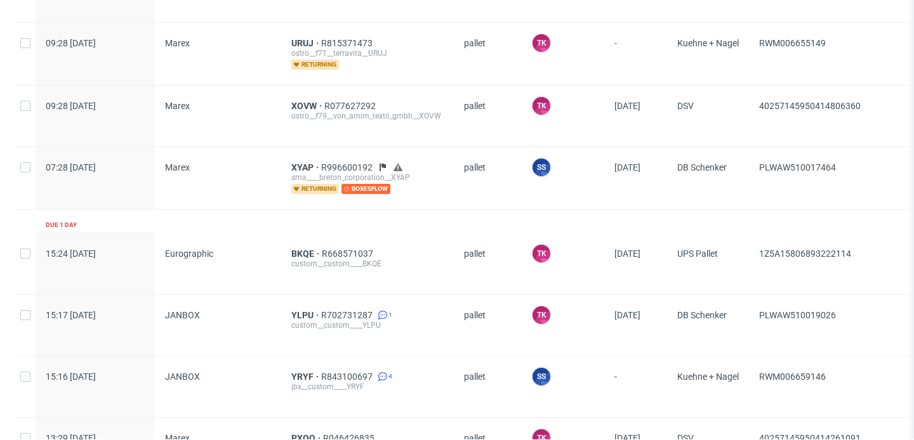
scroll to position [800, 0]
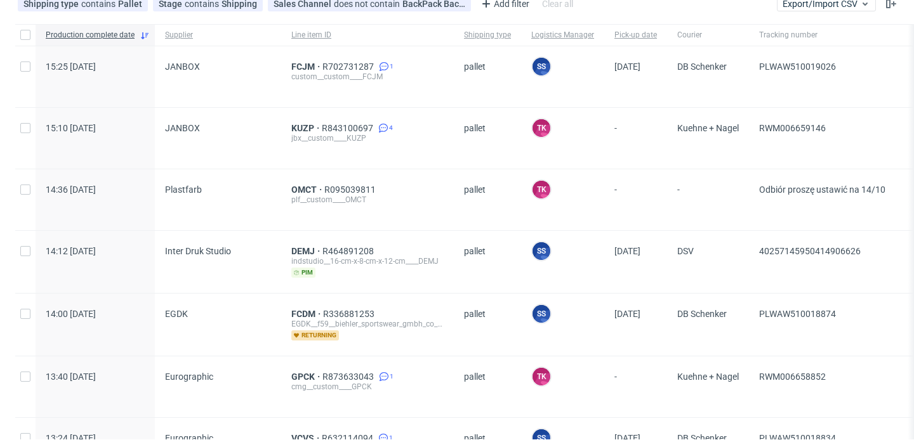
scroll to position [19, 0]
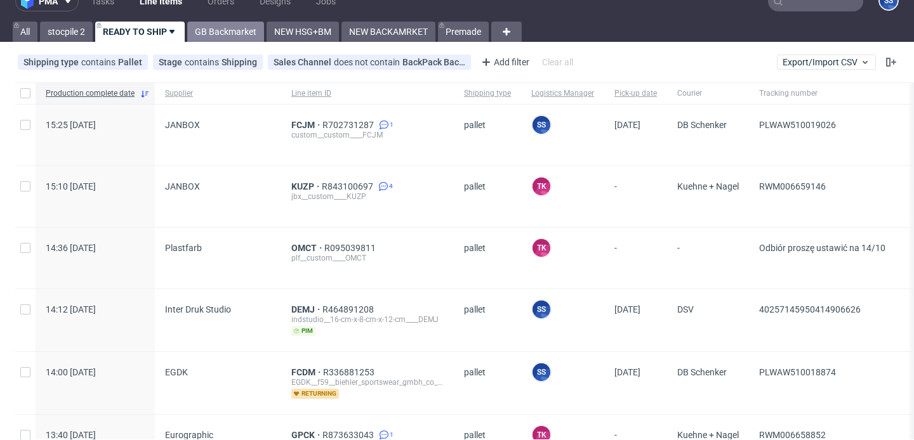
click at [223, 25] on link "GB Backmarket" at bounding box center [225, 32] width 77 height 20
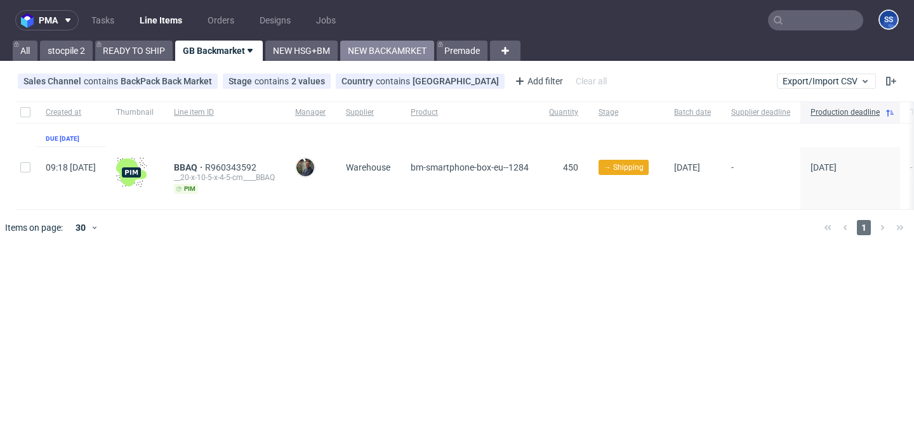
click at [369, 48] on link "NEW BACKAMRKET" at bounding box center [387, 51] width 94 height 20
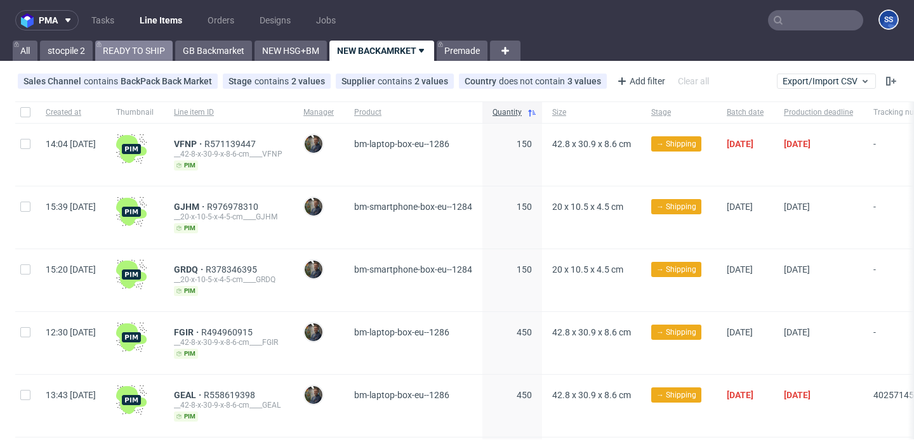
click at [153, 43] on link "READY TO SHIP" at bounding box center [133, 51] width 77 height 20
click at [138, 53] on link "READY TO SHIP" at bounding box center [133, 51] width 77 height 20
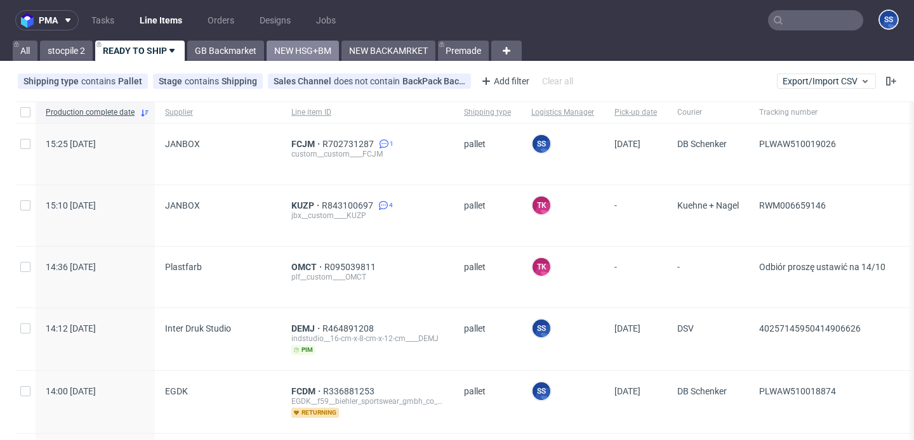
click at [320, 46] on link "NEW HSG+BM" at bounding box center [302, 51] width 72 height 20
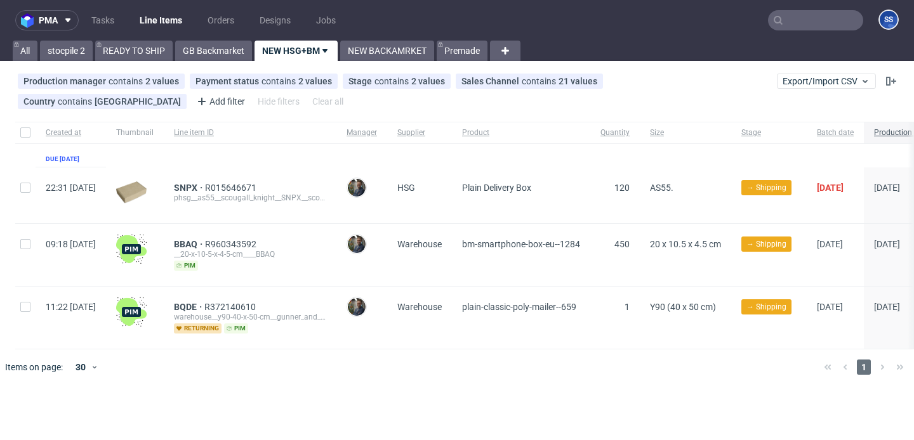
click at [810, 15] on input "text" at bounding box center [815, 20] width 95 height 20
paste input "R290349170"
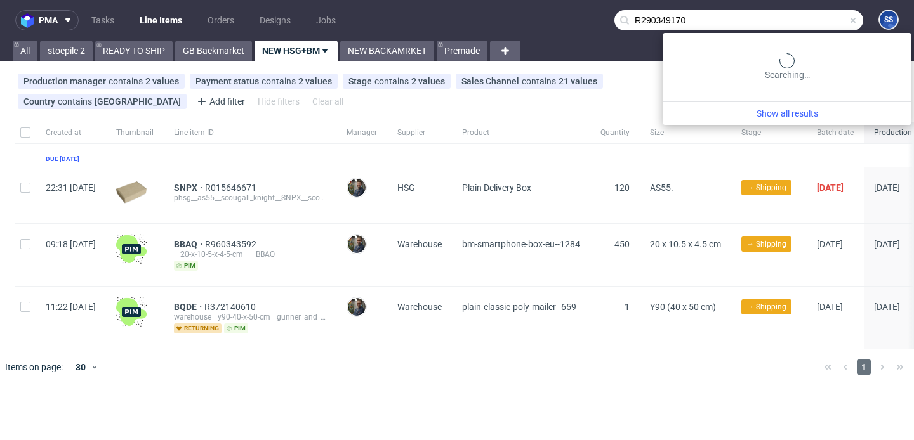
type input "R290349170"
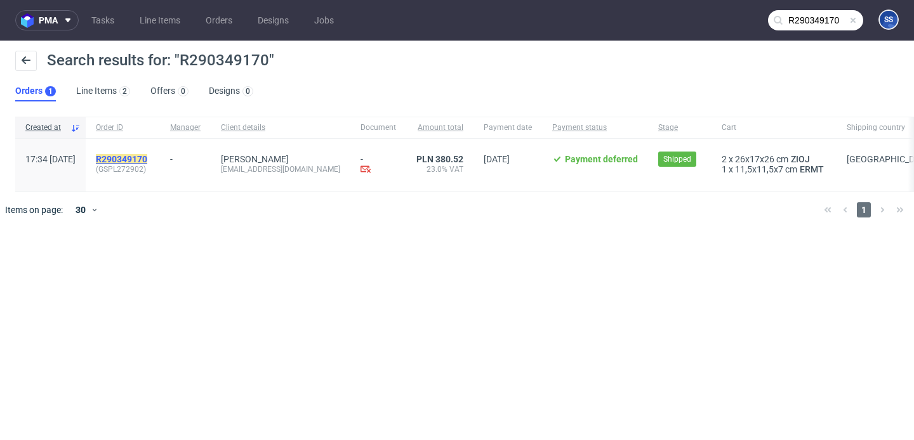
click at [147, 156] on mark "R290349170" at bounding box center [121, 159] width 51 height 10
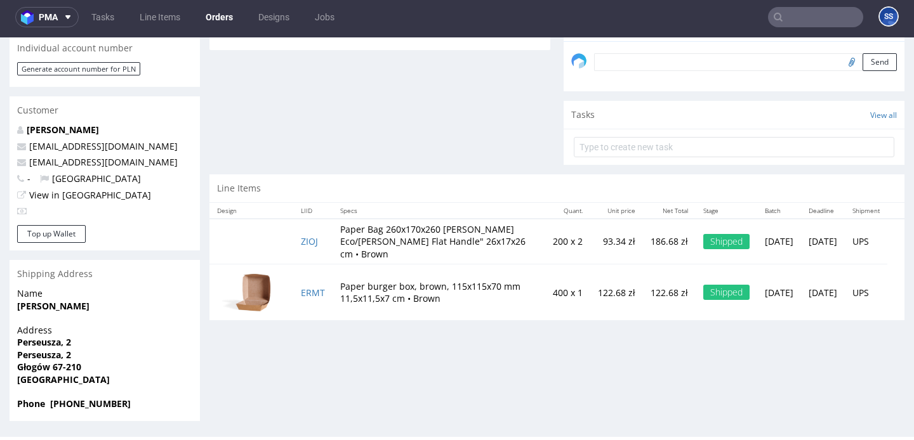
scroll to position [3, 0]
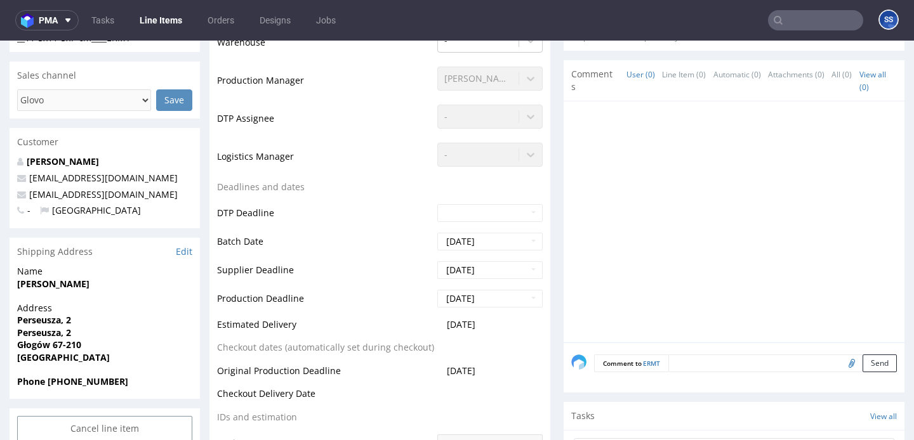
scroll to position [350, 0]
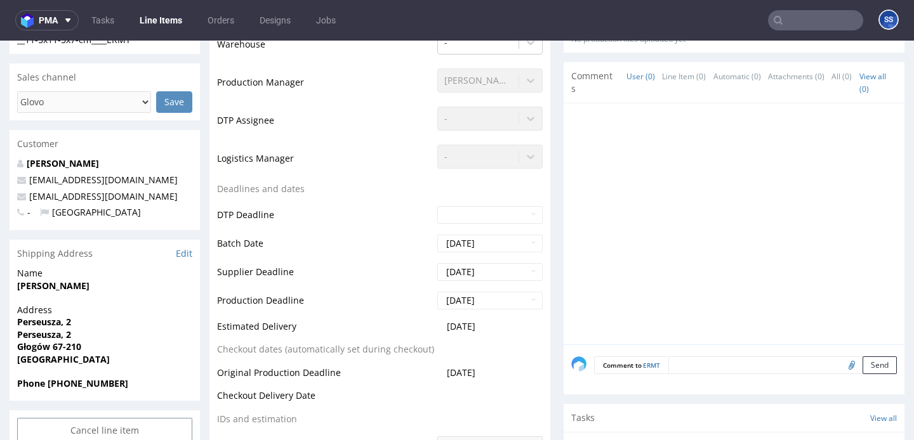
click at [141, 12] on link "Line Items" at bounding box center [161, 20] width 58 height 20
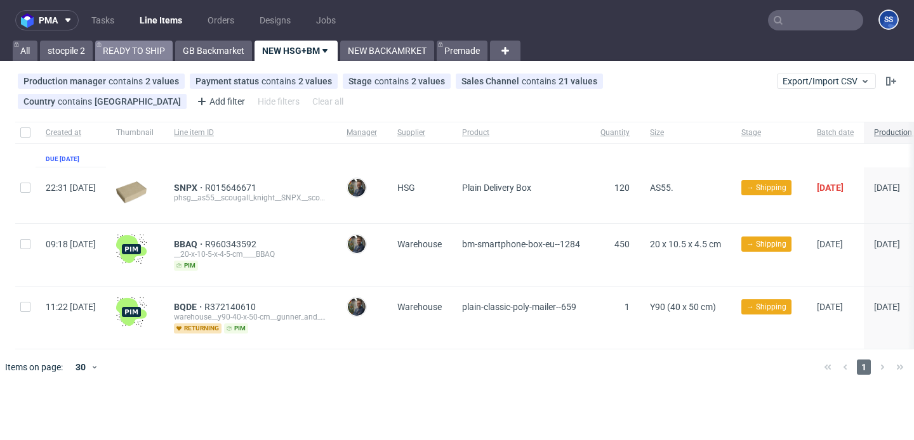
click at [129, 50] on link "READY TO SHIP" at bounding box center [133, 51] width 77 height 20
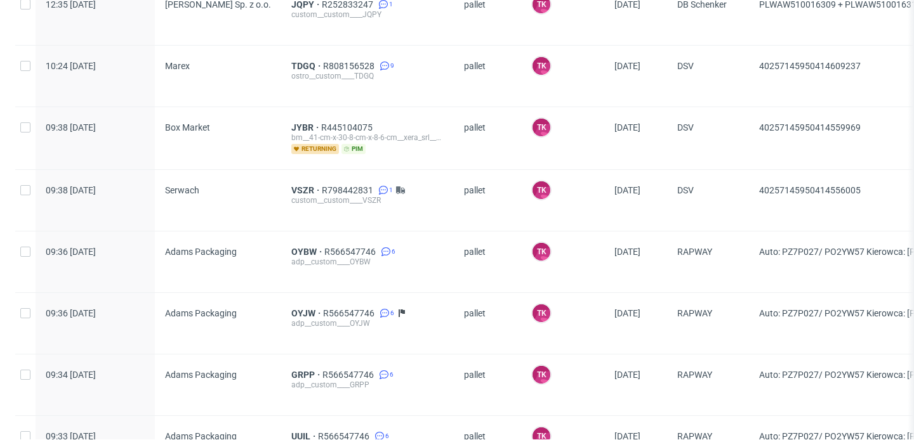
scroll to position [1465, 0]
